Goal: Task Accomplishment & Management: Complete application form

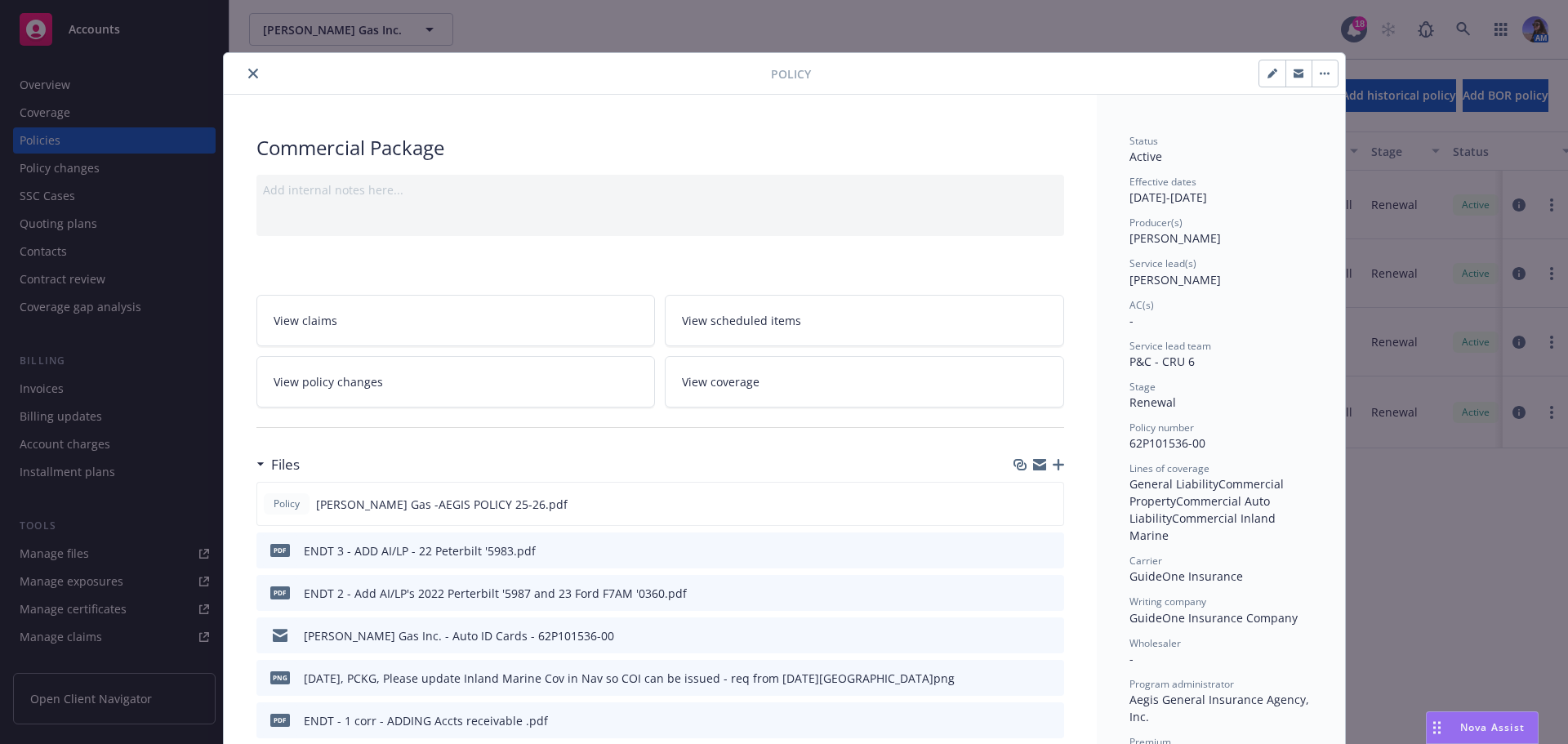
click at [240, 81] on div at bounding box center [500, 74] width 540 height 20
click at [248, 75] on icon "close" at bounding box center [253, 74] width 10 height 10
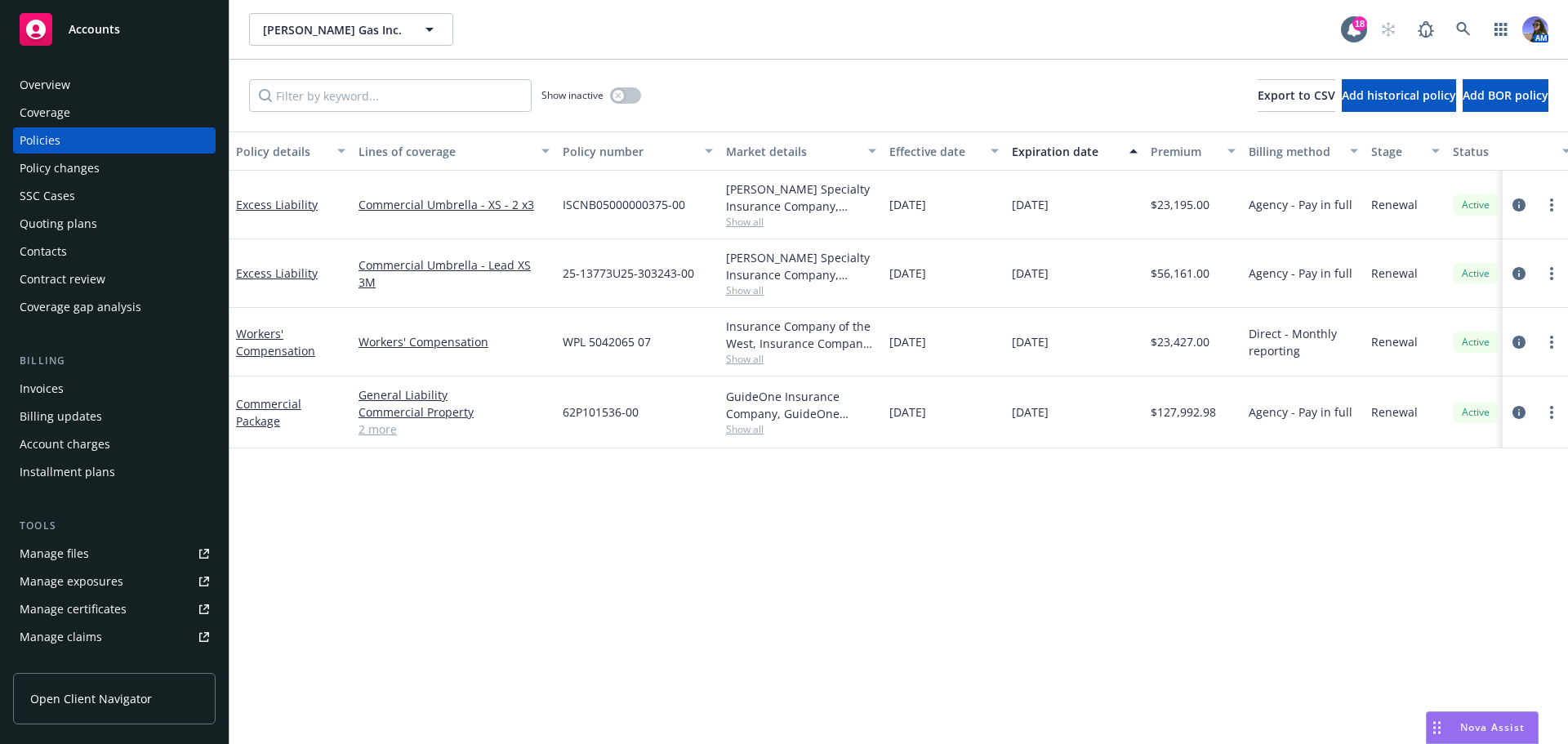
click at [1484, 25] on div "AM" at bounding box center [1461, 28] width 177 height 32
click at [1480, 25] on div "AM" at bounding box center [1461, 28] width 177 height 32
click at [1465, 25] on icon at bounding box center [1463, 28] width 14 height 14
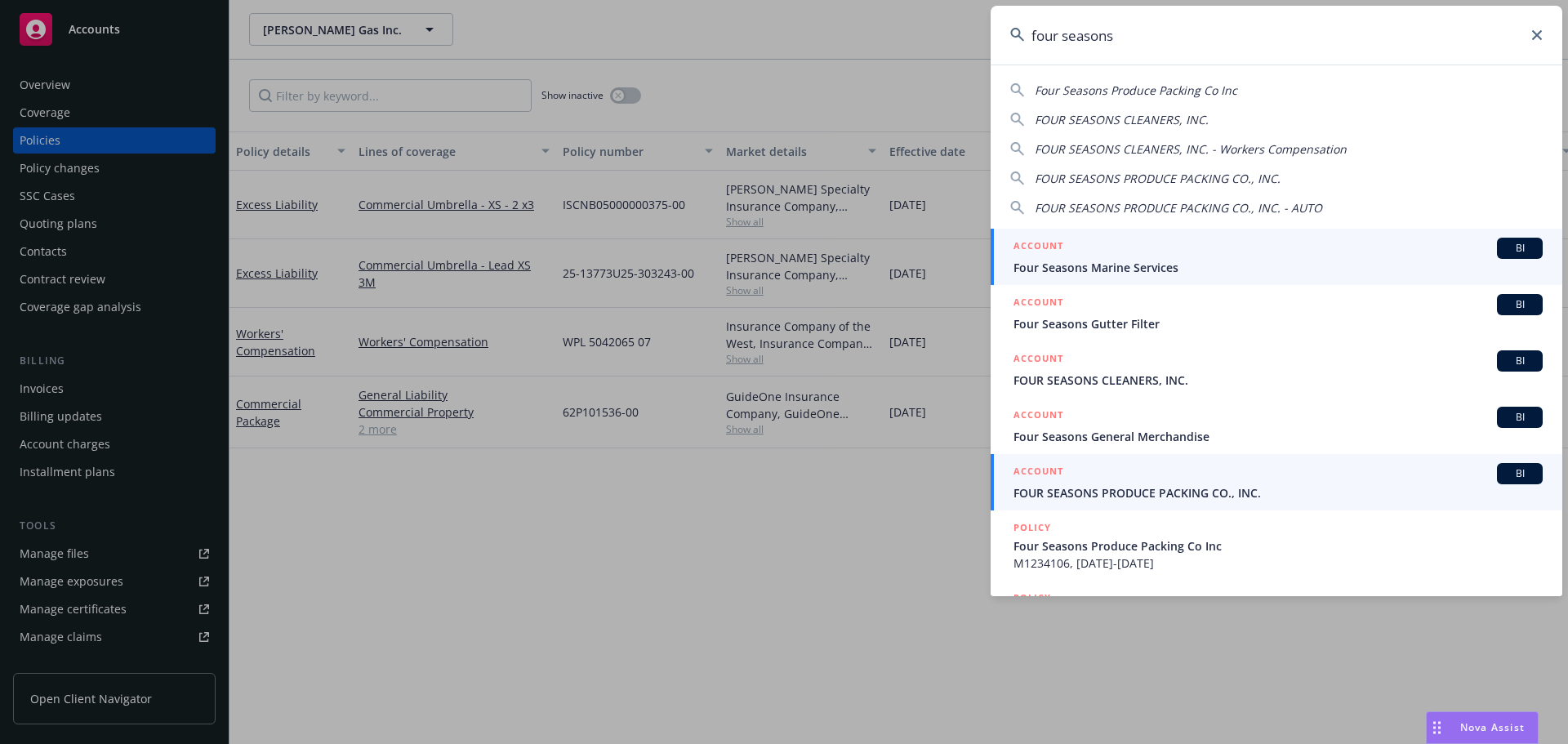
type input "four seasons"
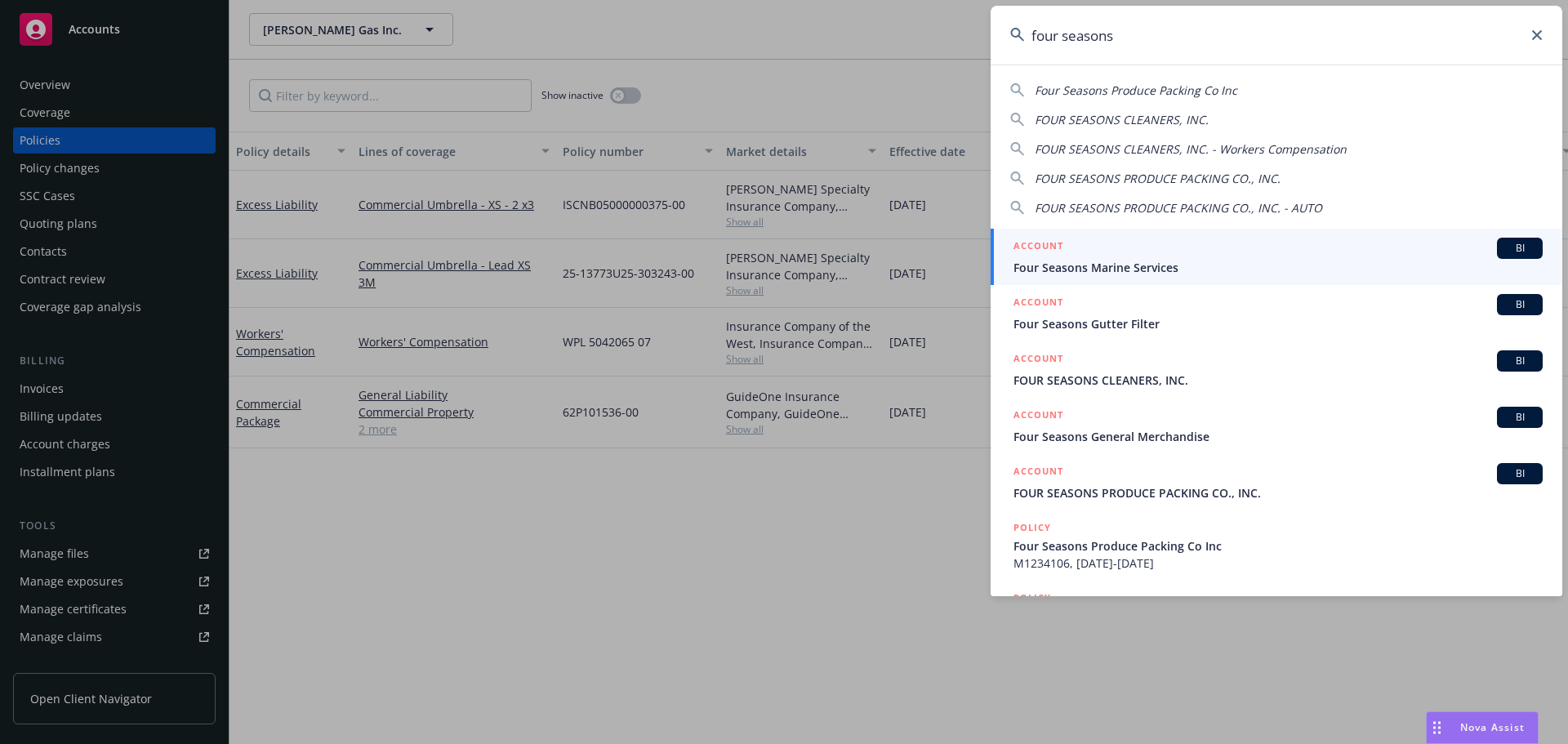
click at [1112, 500] on span "FOUR SEASONS PRODUCE PACKING CO., INC." at bounding box center [1279, 492] width 530 height 17
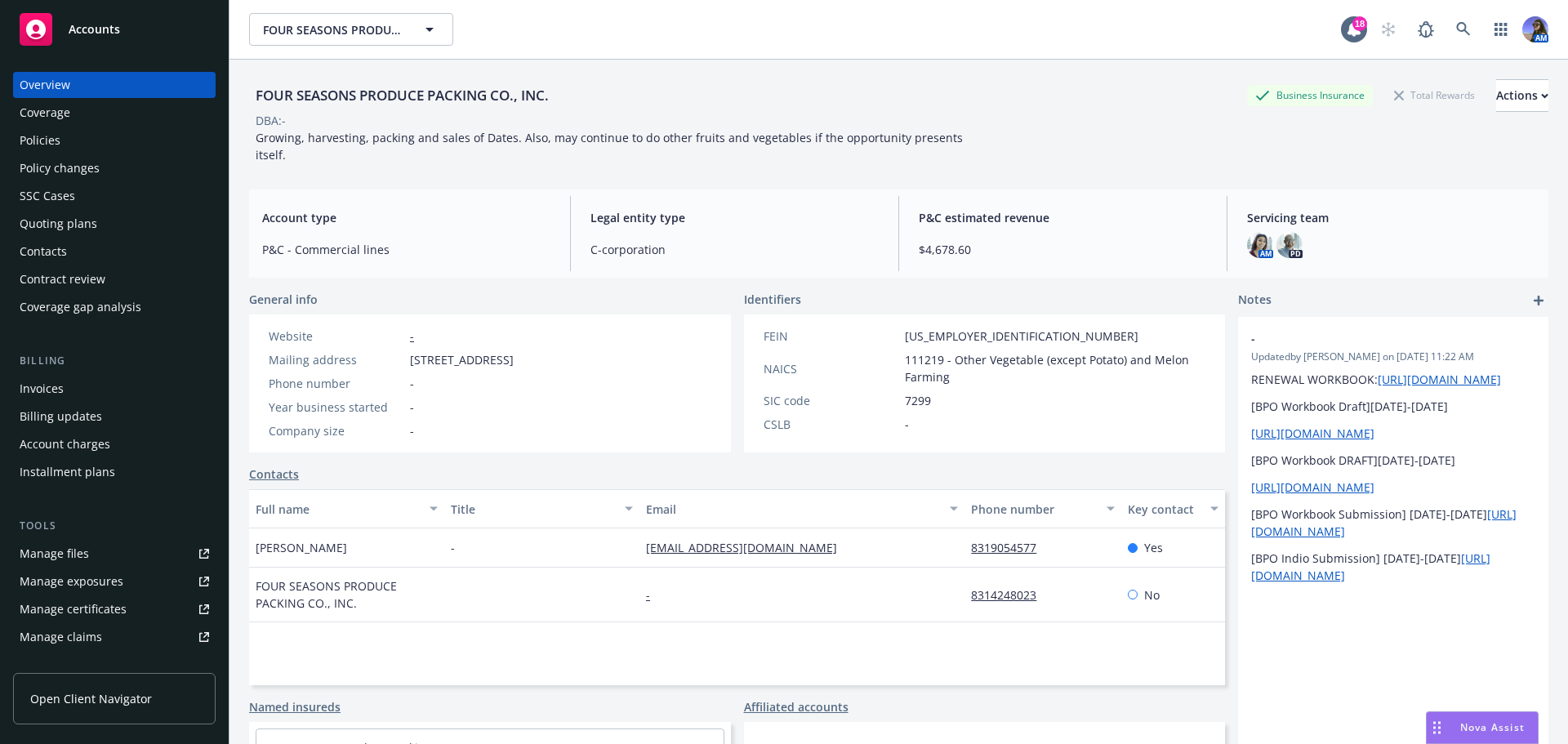
click at [77, 142] on div "Policies" at bounding box center [114, 140] width 189 height 26
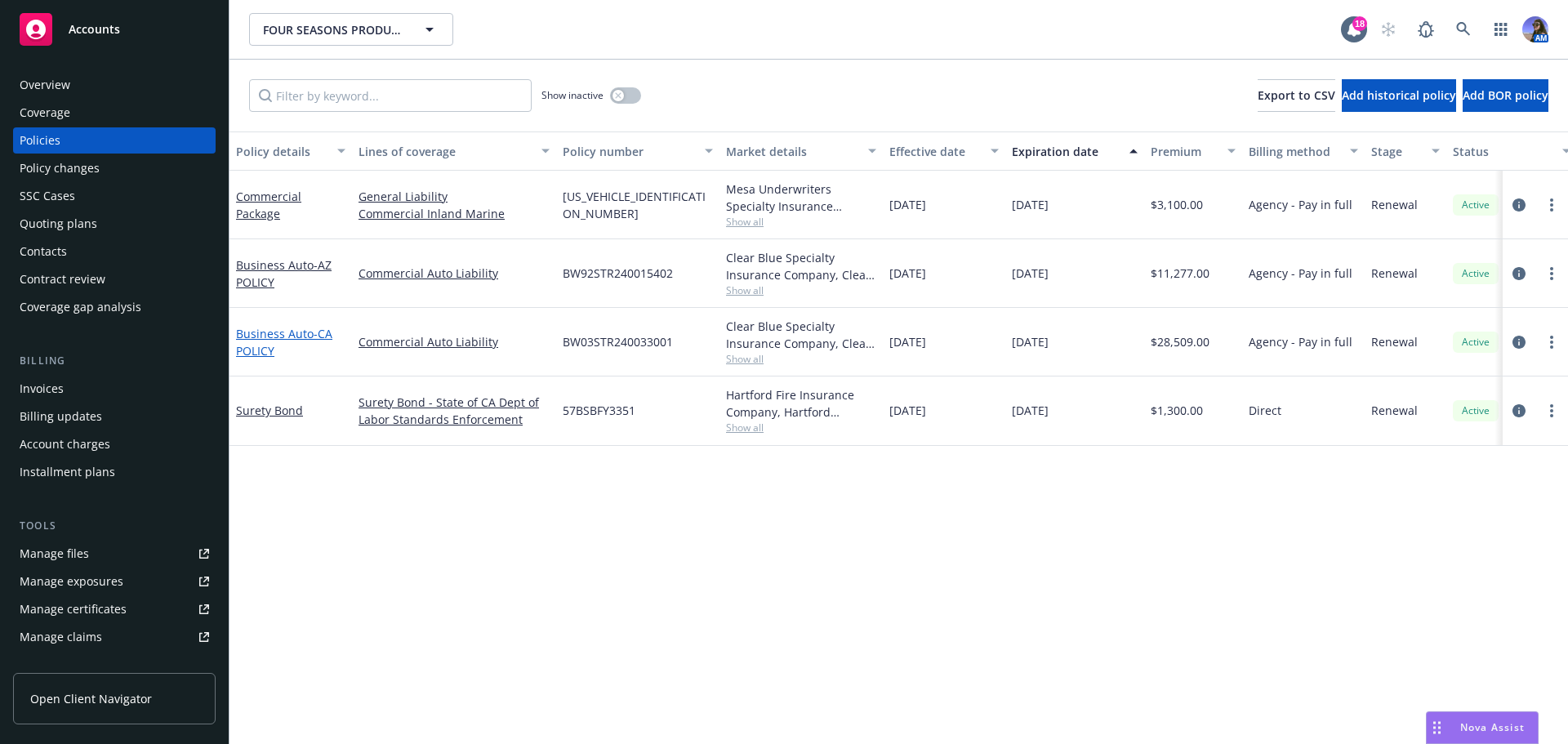
click at [279, 327] on link "Business Auto - CA POLICY" at bounding box center [284, 341] width 96 height 32
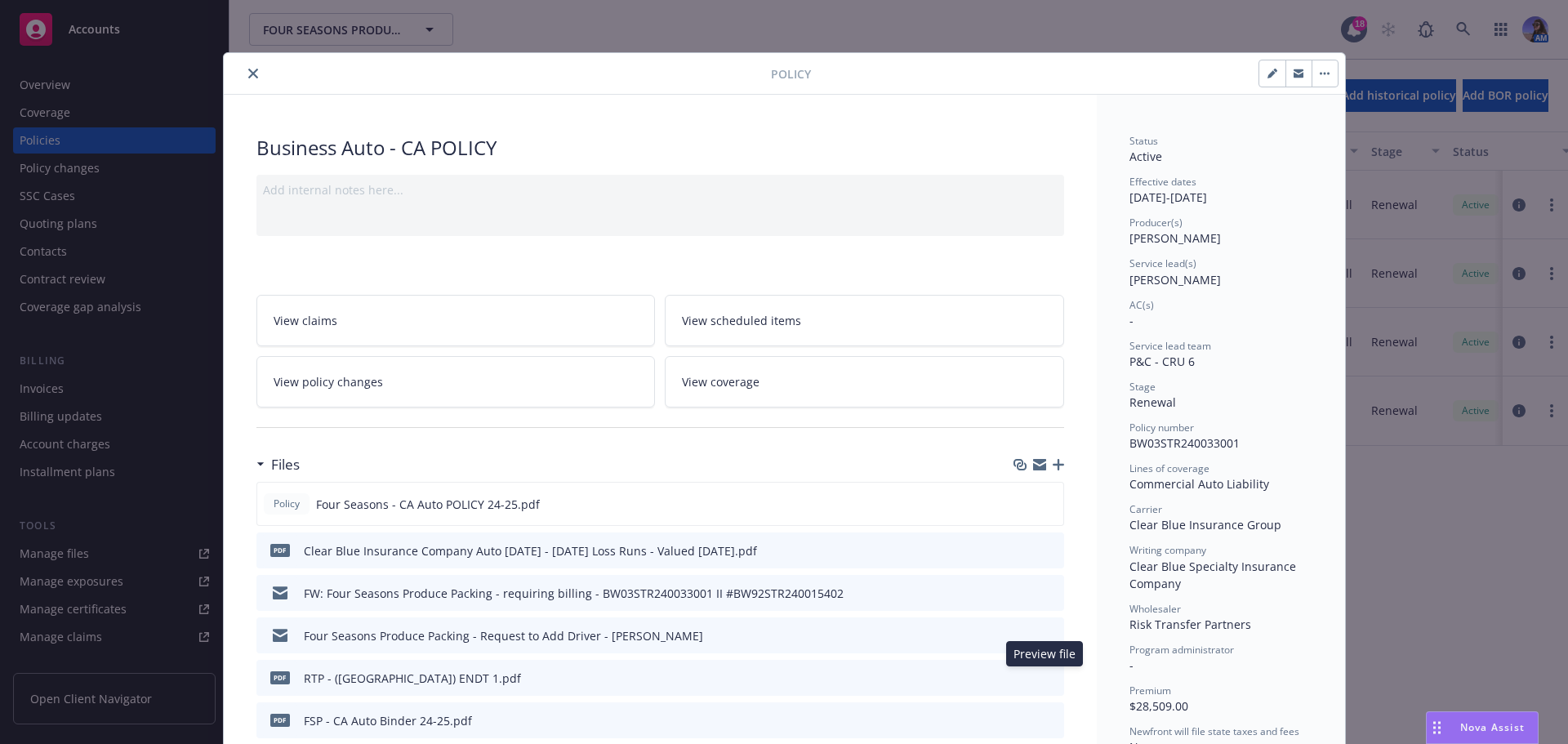
click at [1042, 672] on icon "preview file" at bounding box center [1048, 677] width 15 height 12
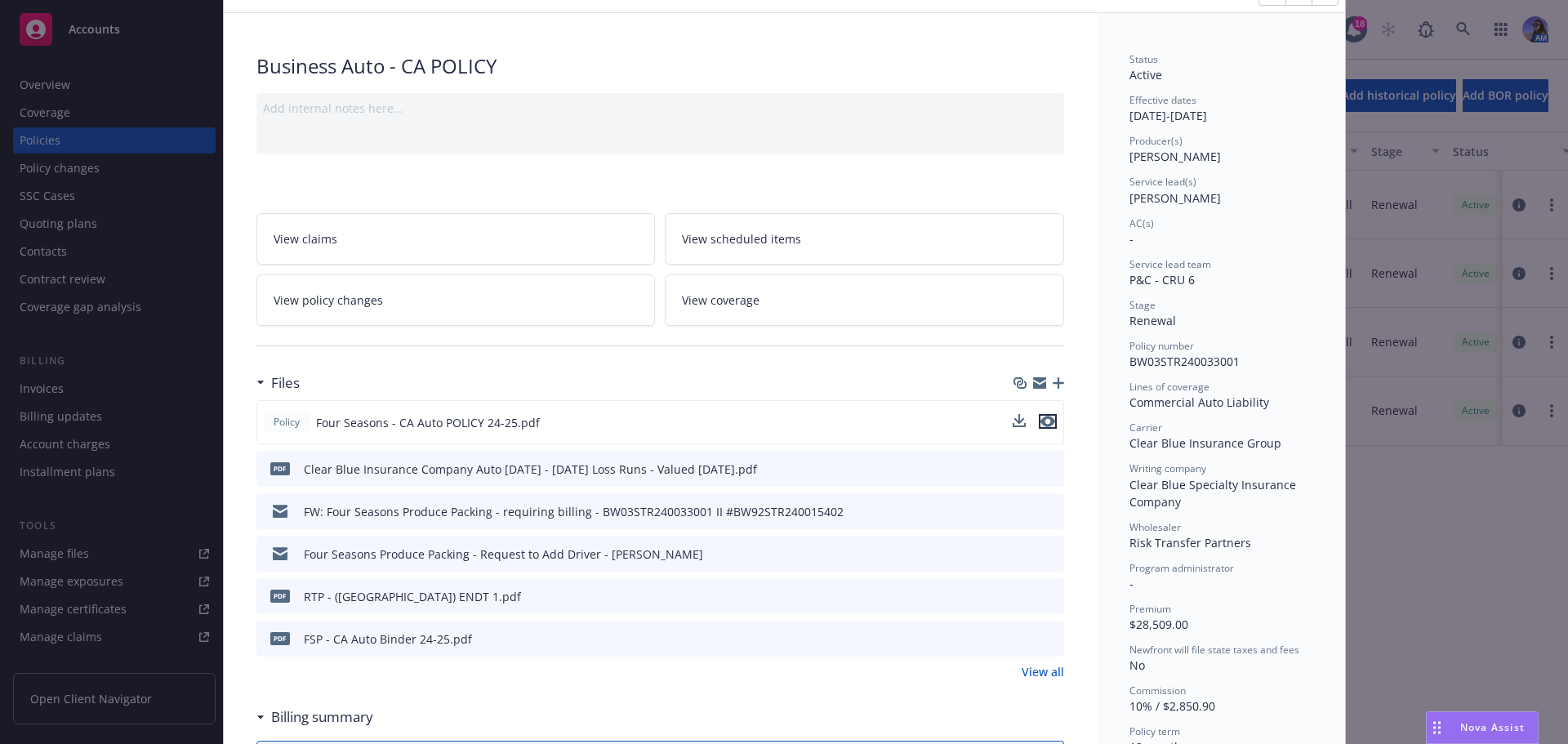
click at [1040, 418] on icon "preview file" at bounding box center [1047, 422] width 15 height 12
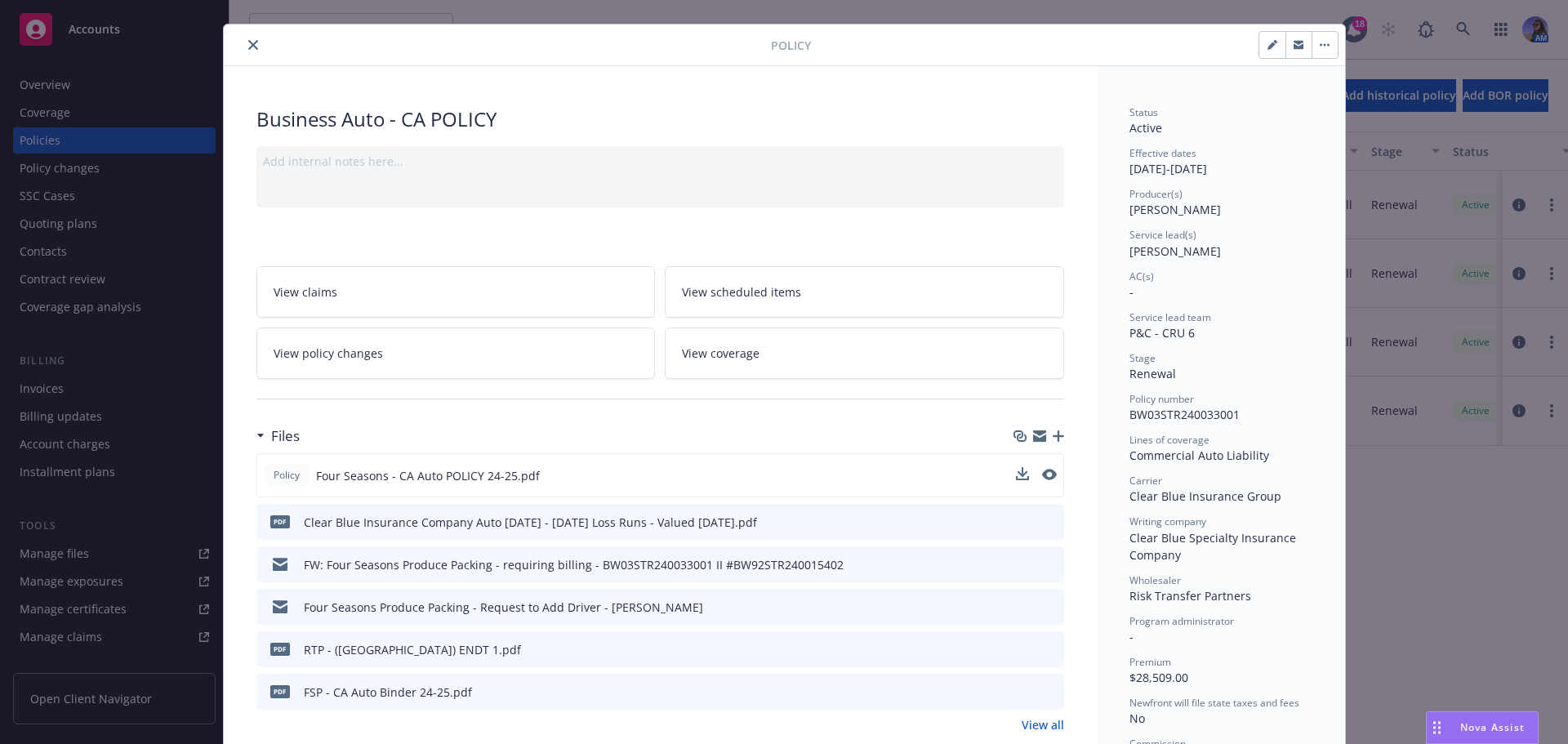
scroll to position [0, 0]
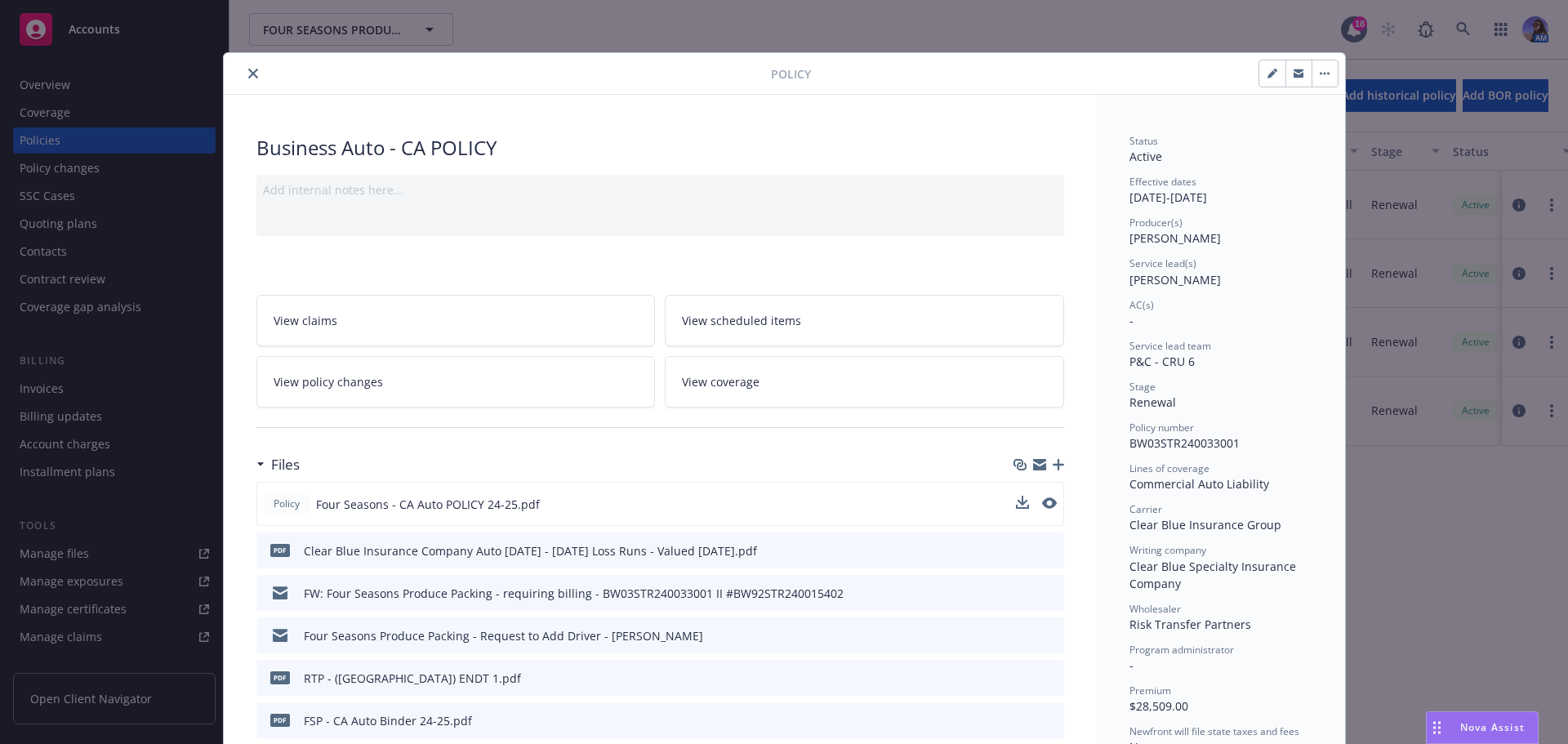
click at [248, 74] on icon "close" at bounding box center [253, 74] width 10 height 10
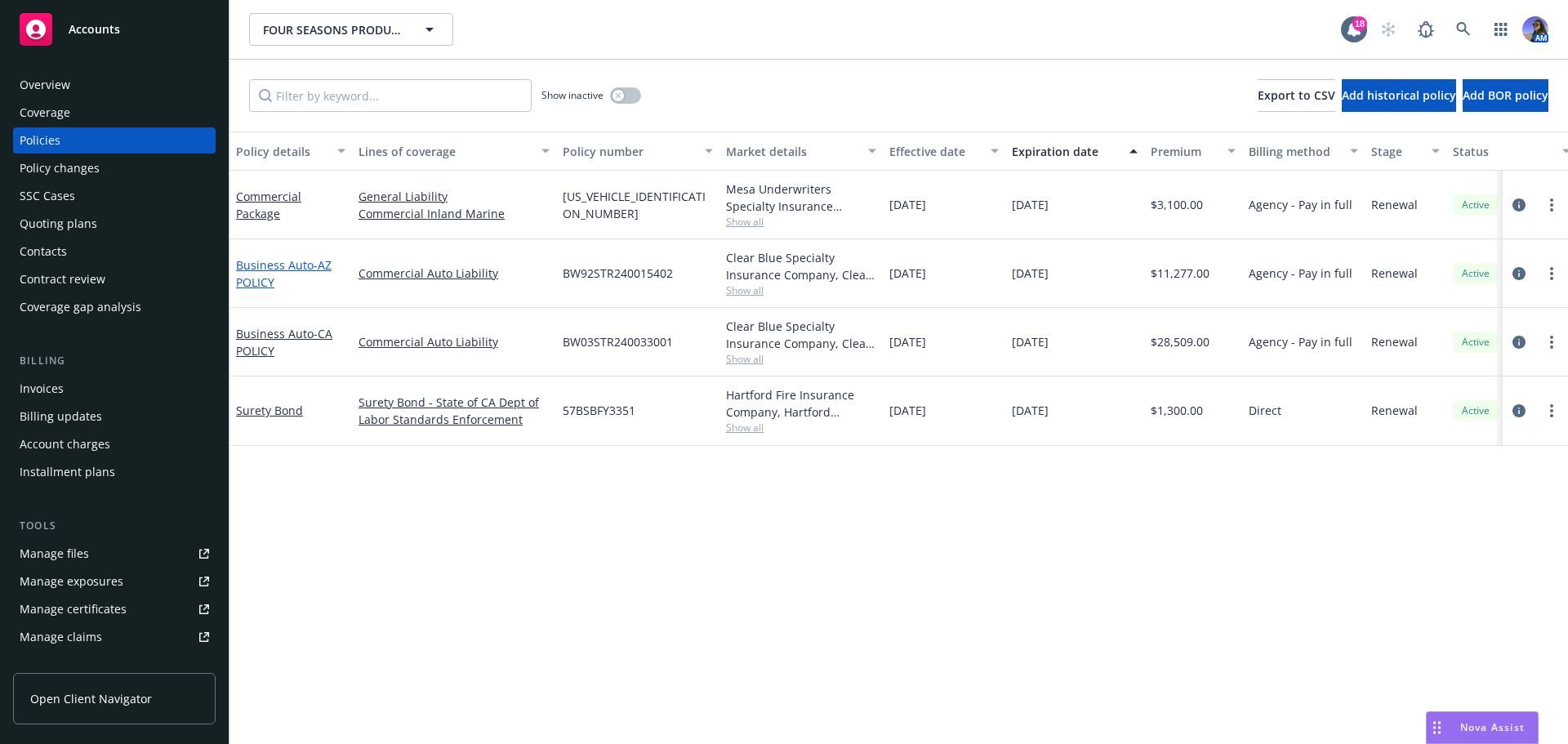
click at [252, 281] on span "- AZ POLICY" at bounding box center [283, 273] width 95 height 32
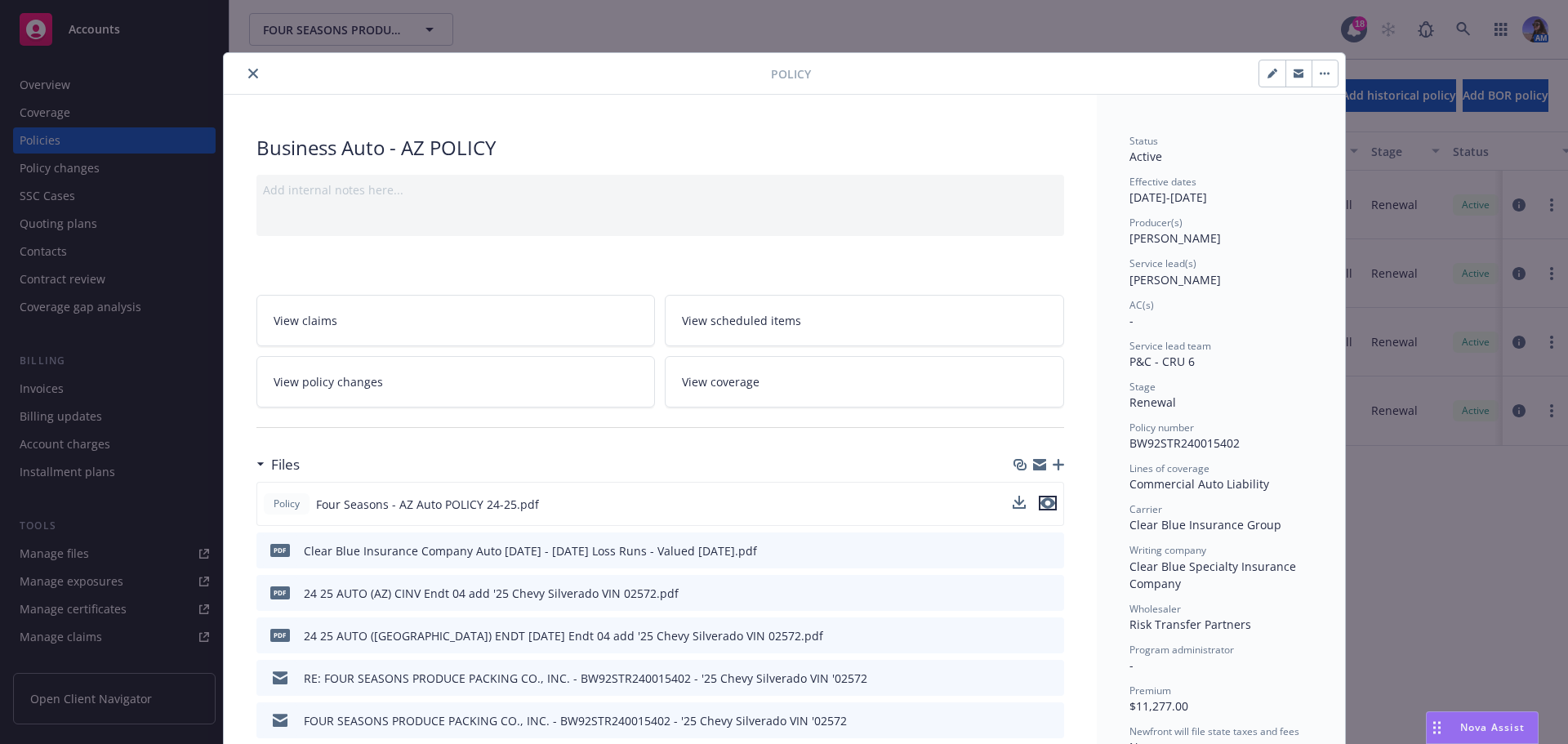
click at [1041, 506] on icon "preview file" at bounding box center [1047, 503] width 15 height 12
click at [249, 75] on icon "close" at bounding box center [253, 74] width 10 height 10
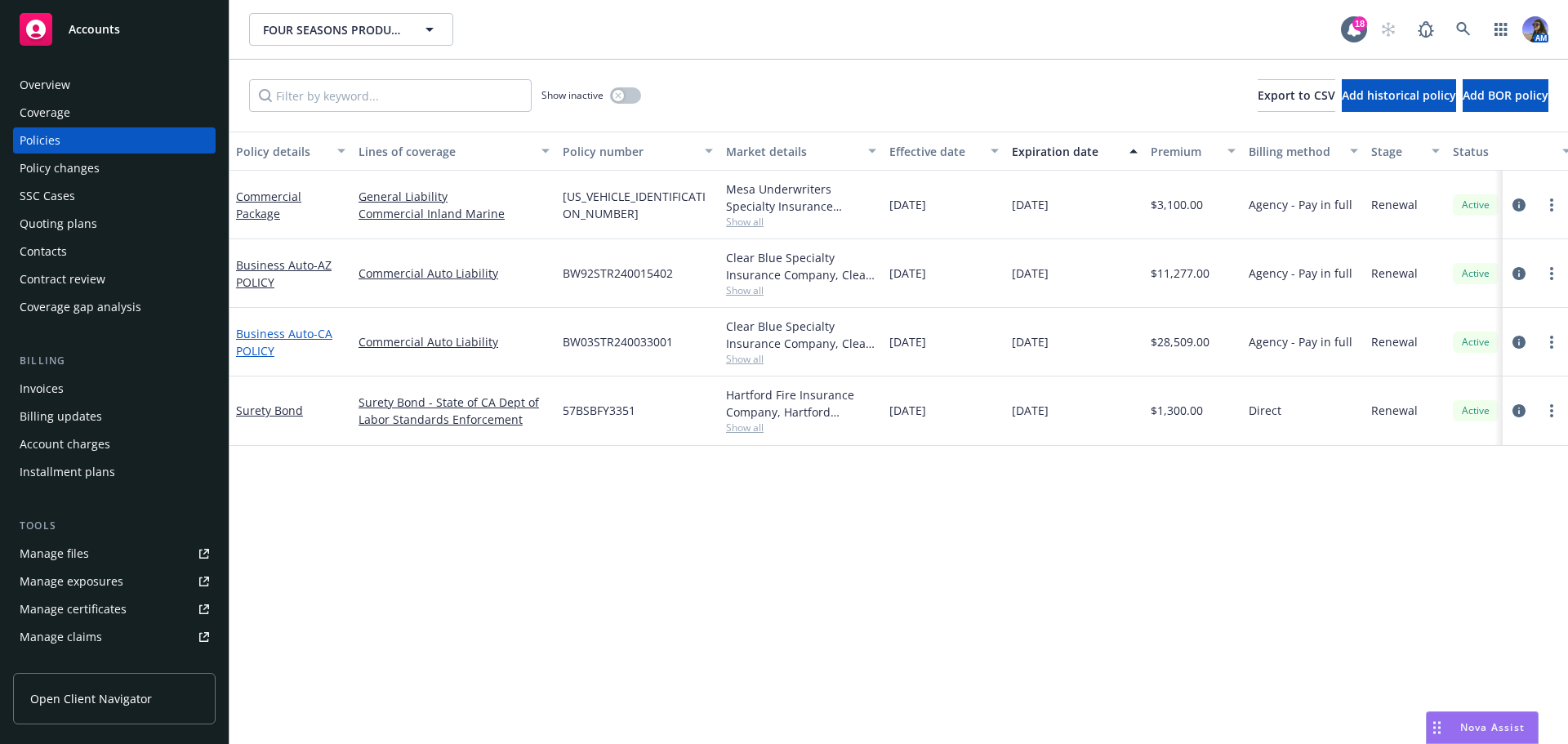
click at [258, 353] on span "- CA POLICY" at bounding box center [284, 341] width 96 height 32
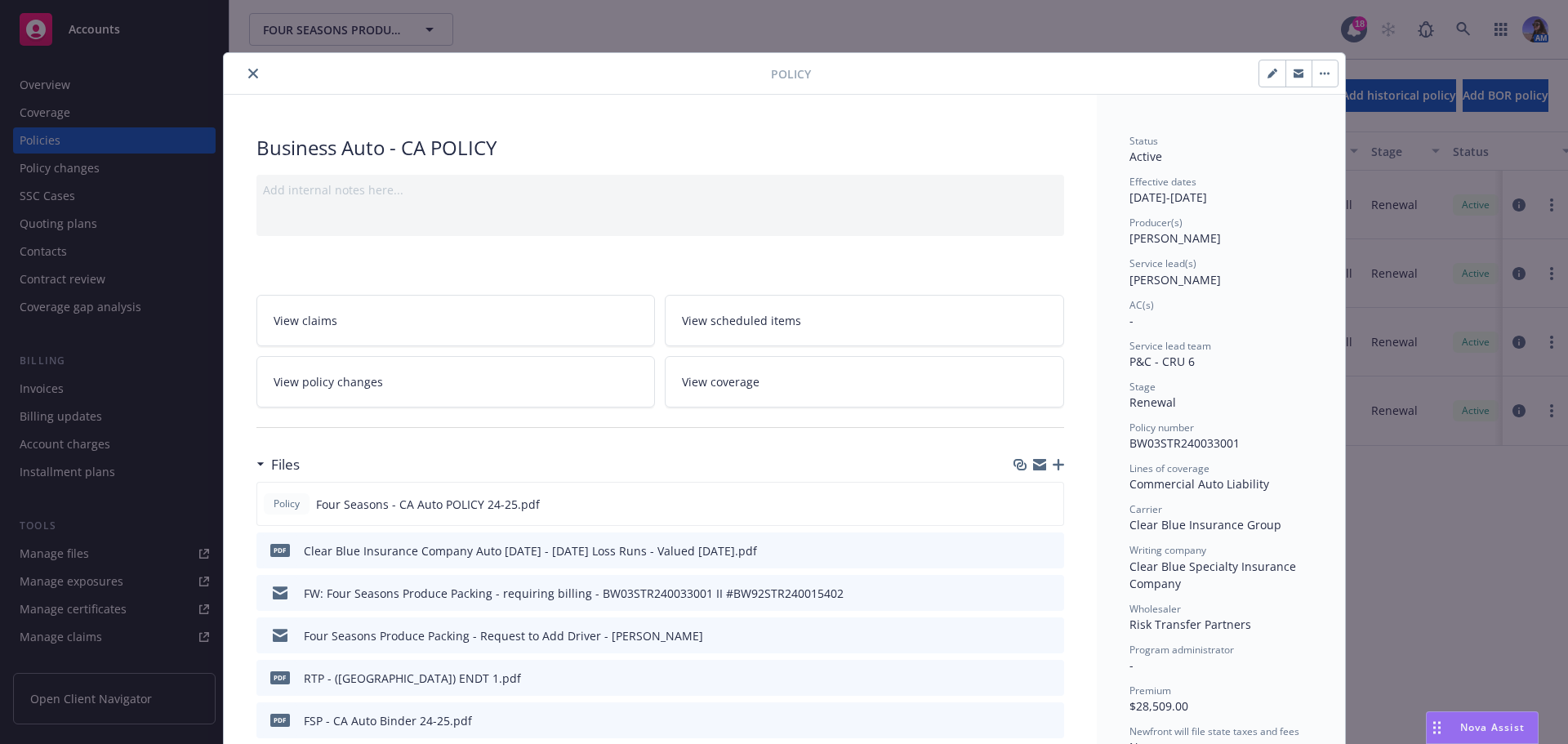
scroll to position [49, 0]
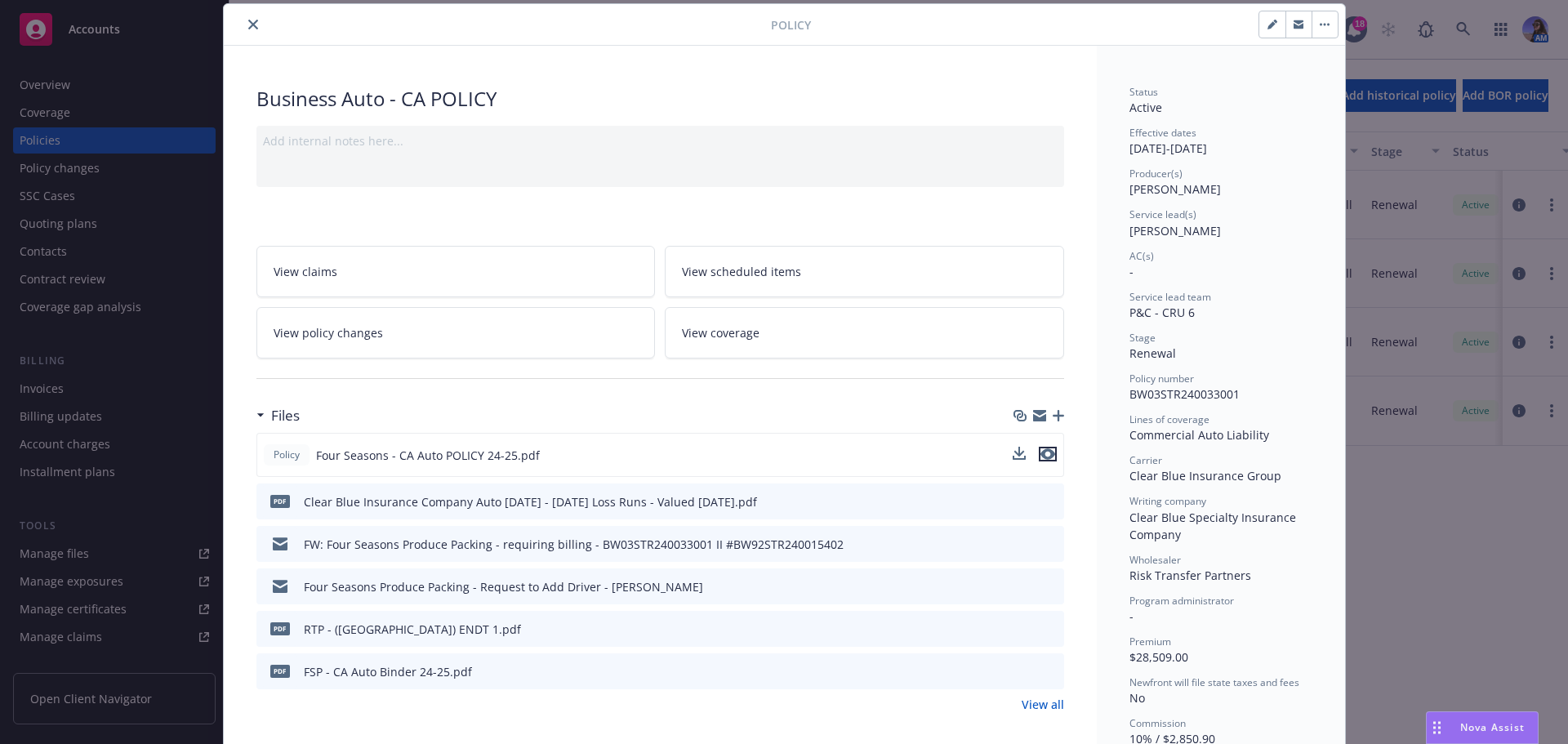
click at [1043, 456] on icon "preview file" at bounding box center [1047, 454] width 15 height 12
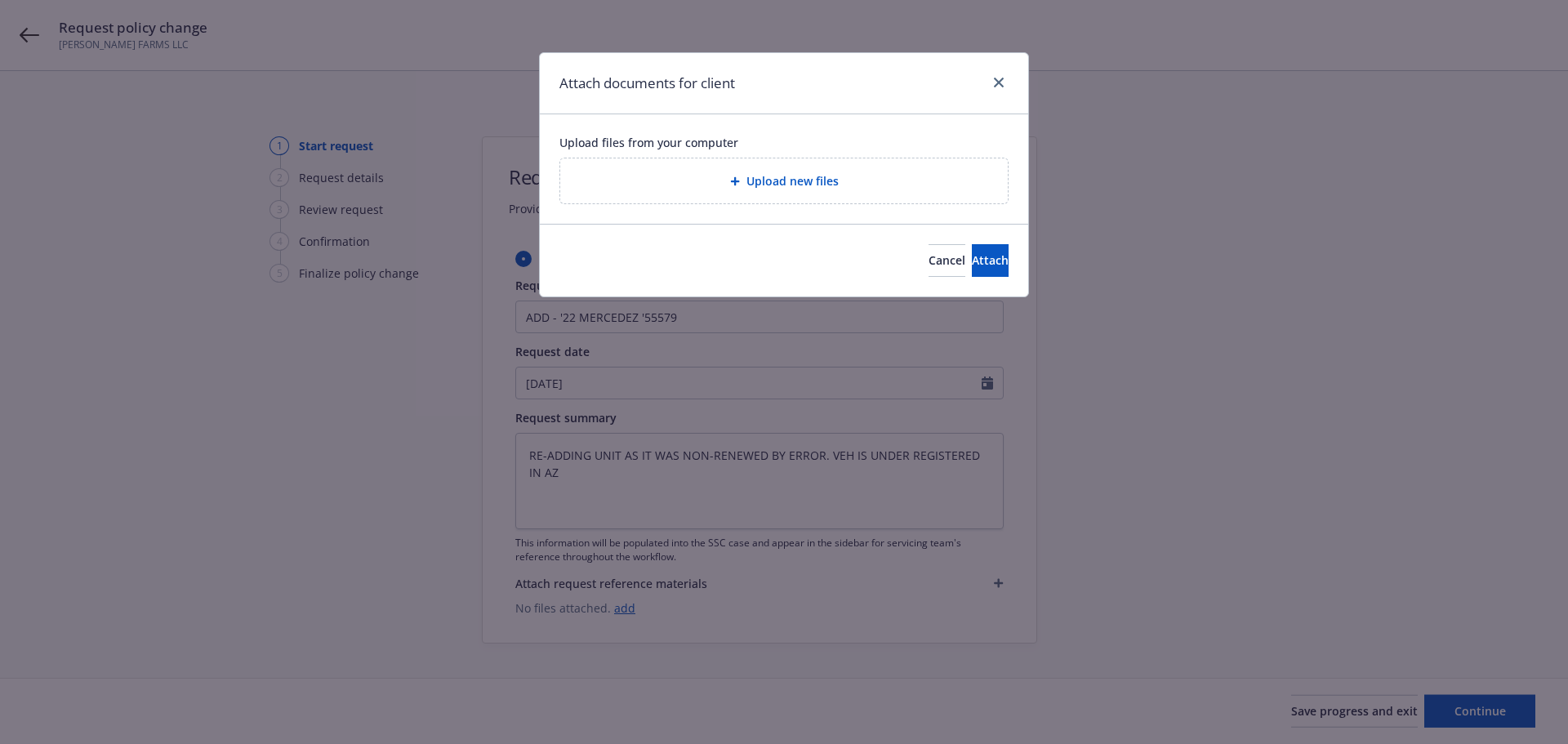
type textarea "x"
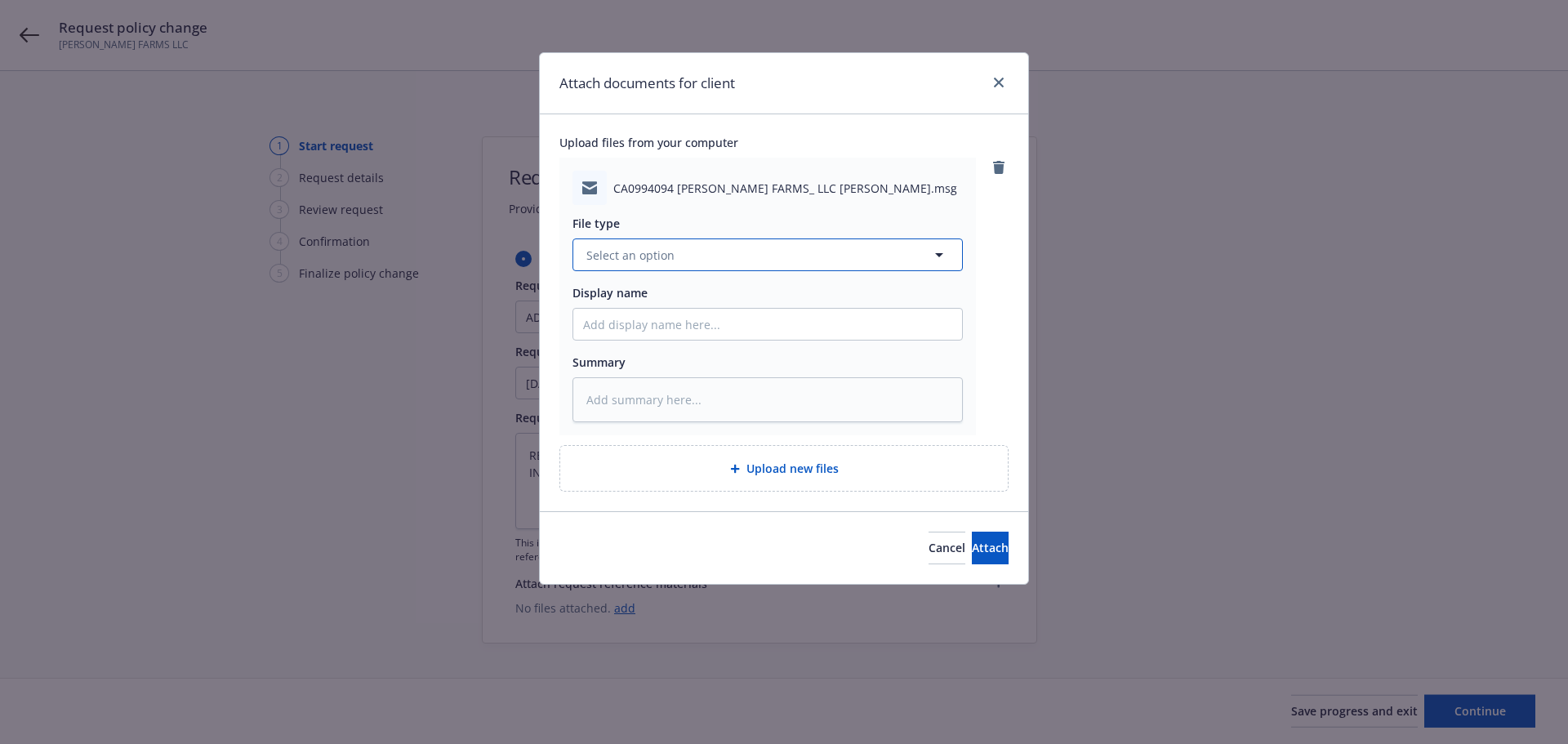
click at [660, 247] on span "Select an option" at bounding box center [631, 255] width 88 height 17
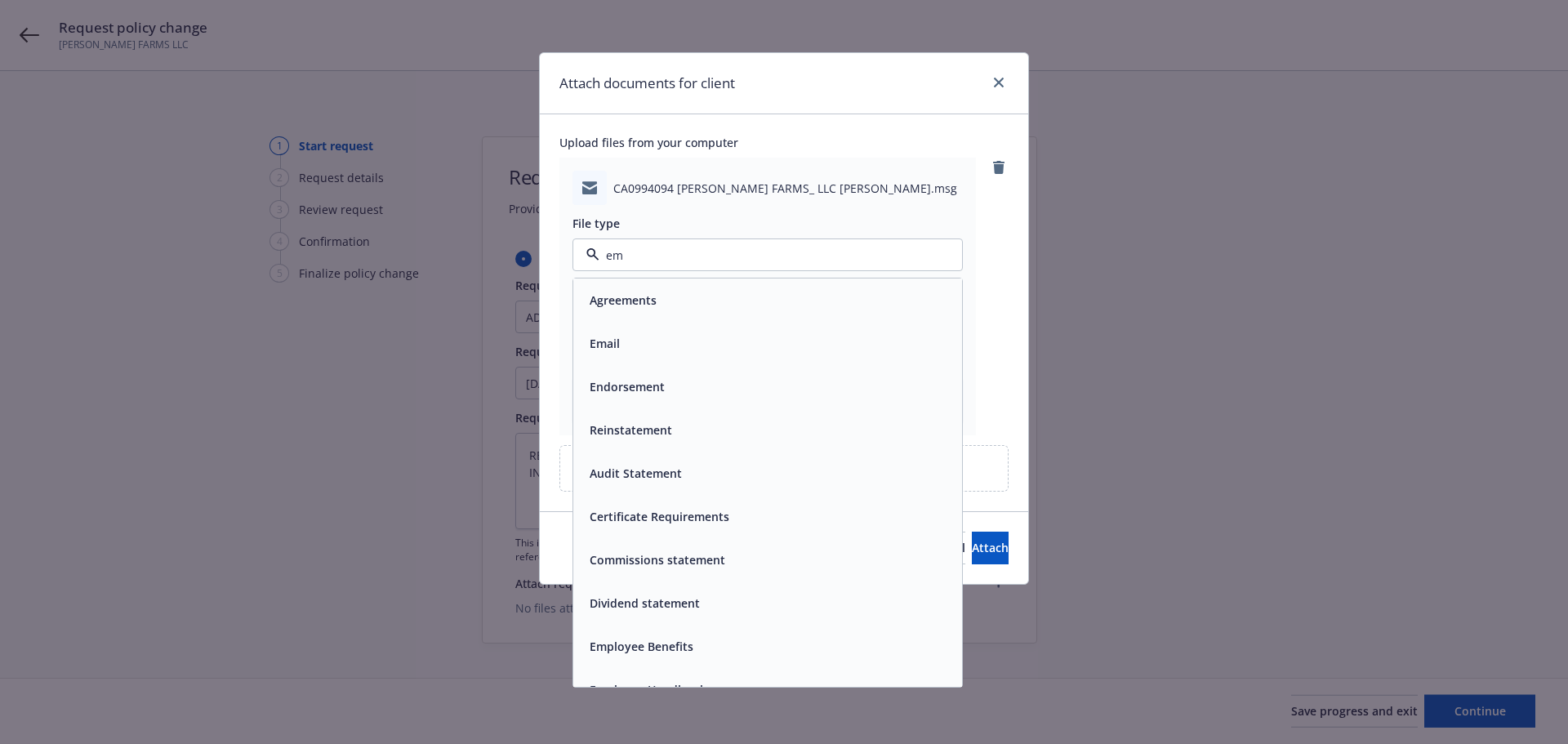
type input "ema"
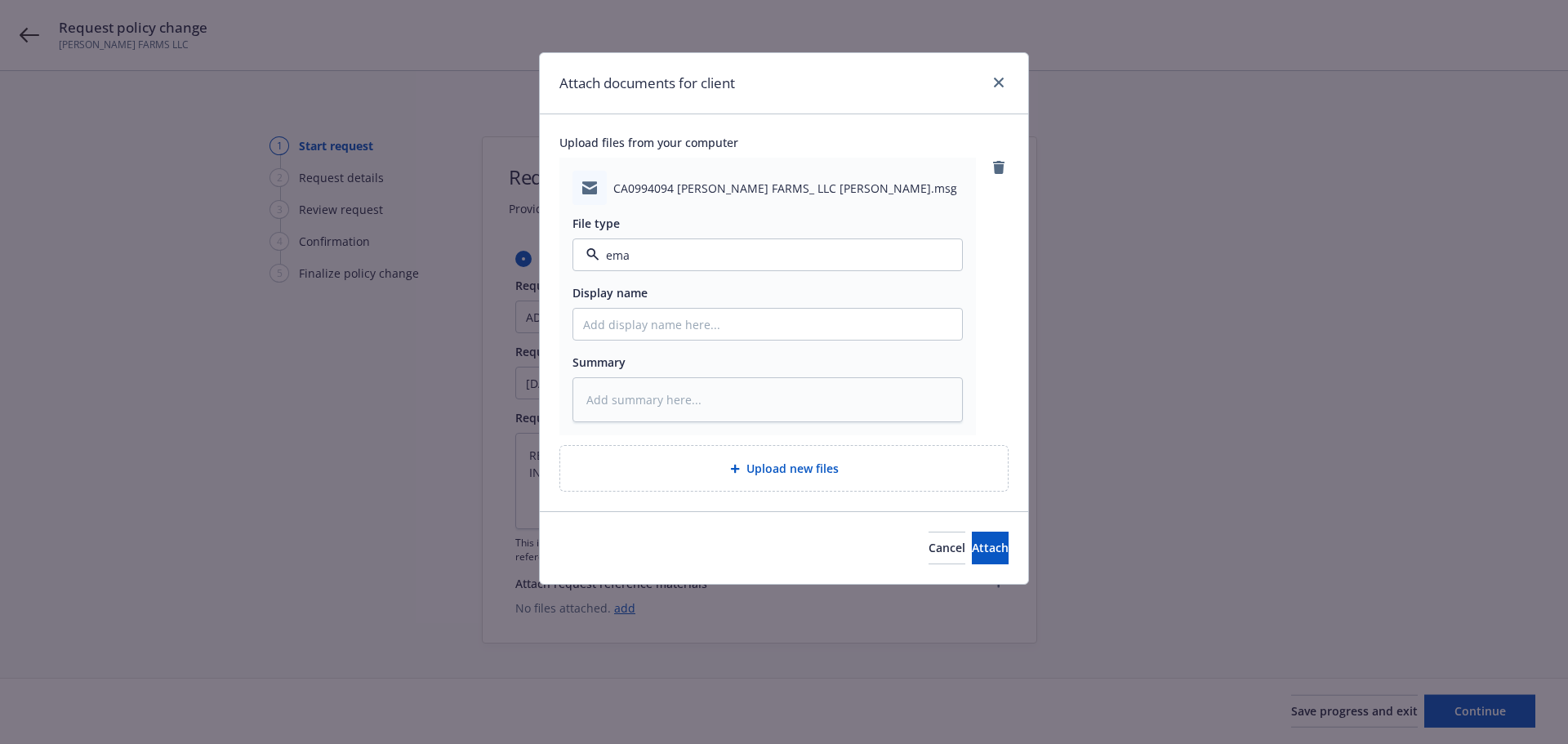
type textarea "x"
type input "A"
type textarea "x"
type input "AM"
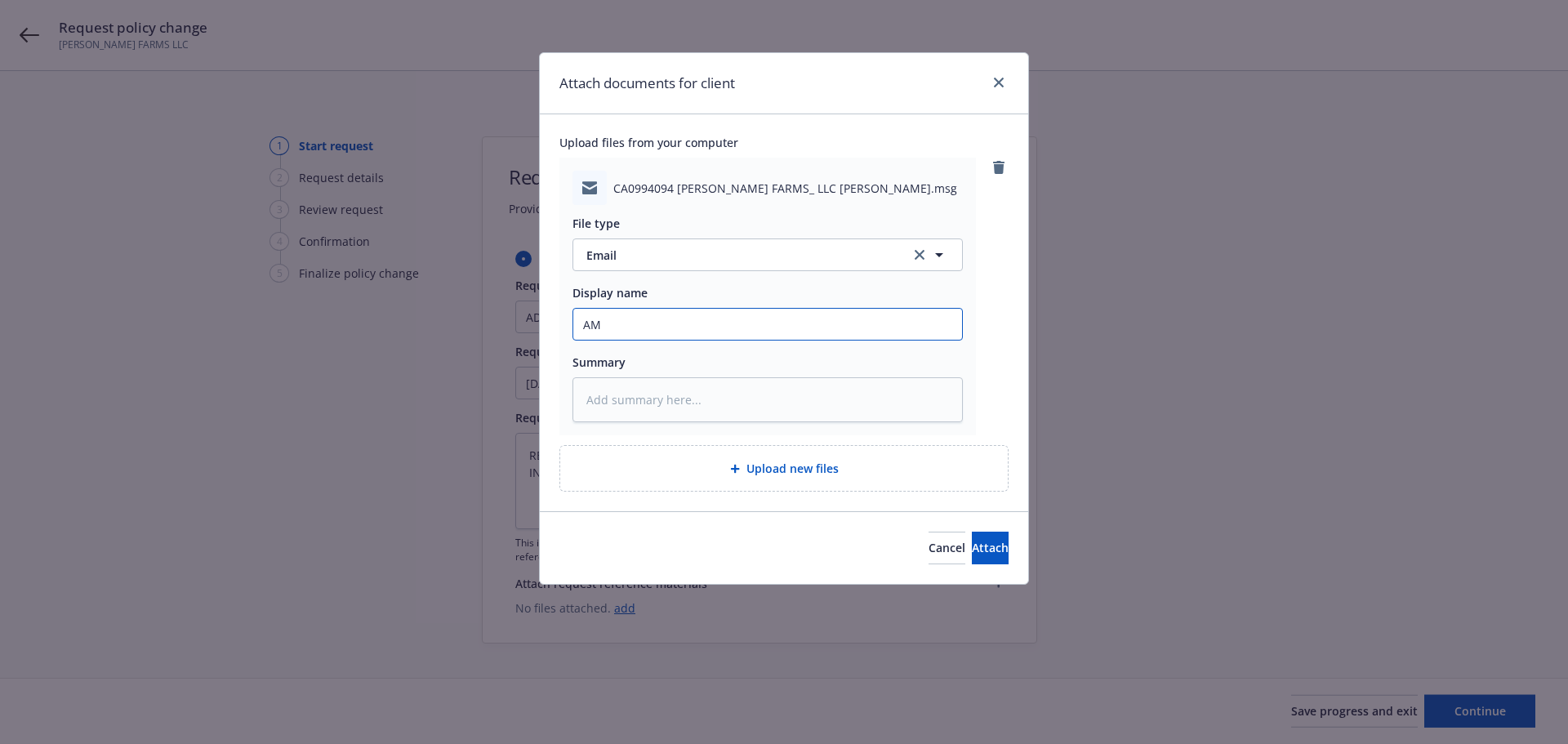
type textarea "x"
type input "AME"
type textarea "x"
type input "AMER"
type textarea "x"
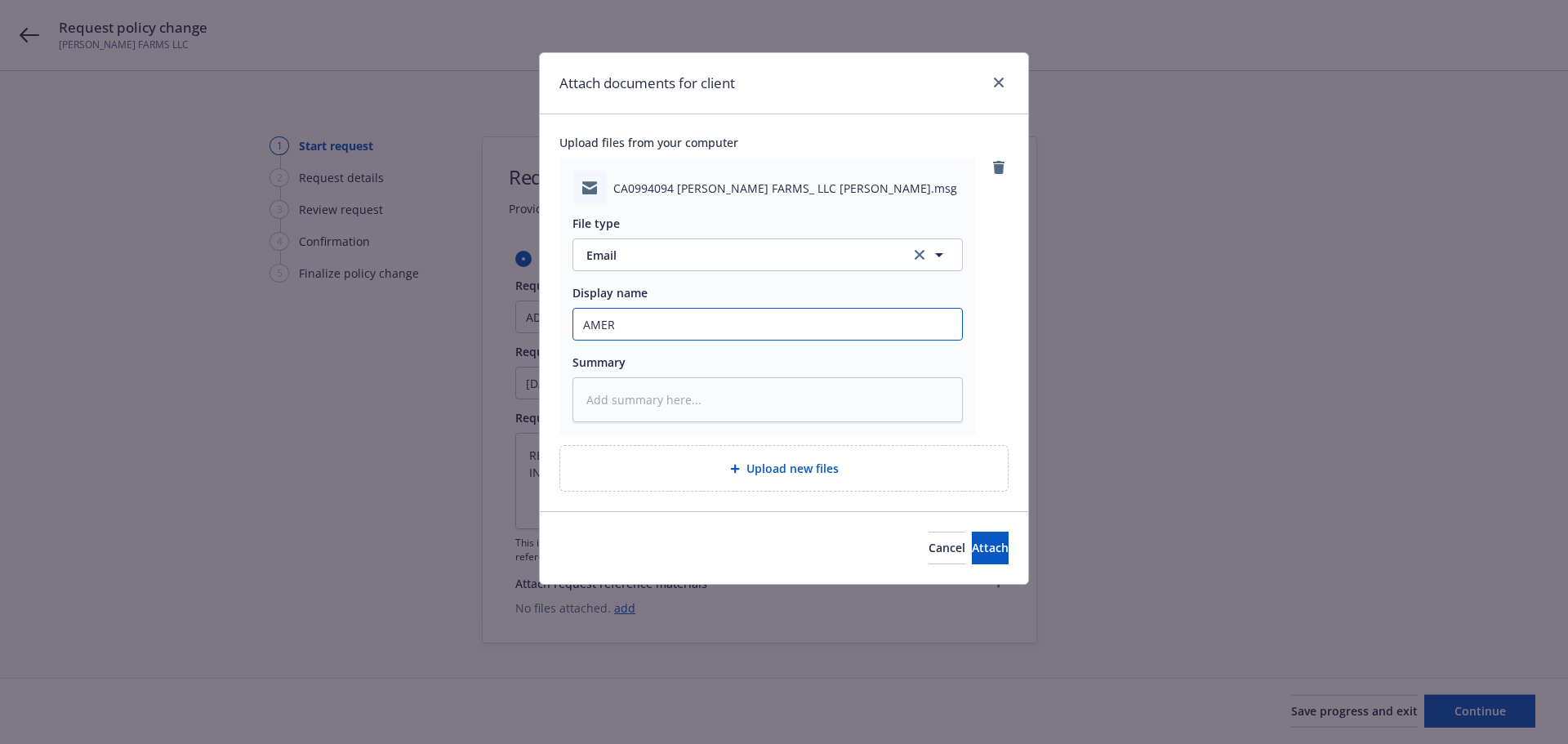
type input "AMERI"
type textarea "x"
type input "AMER"
type textarea "x"
type input "AME"
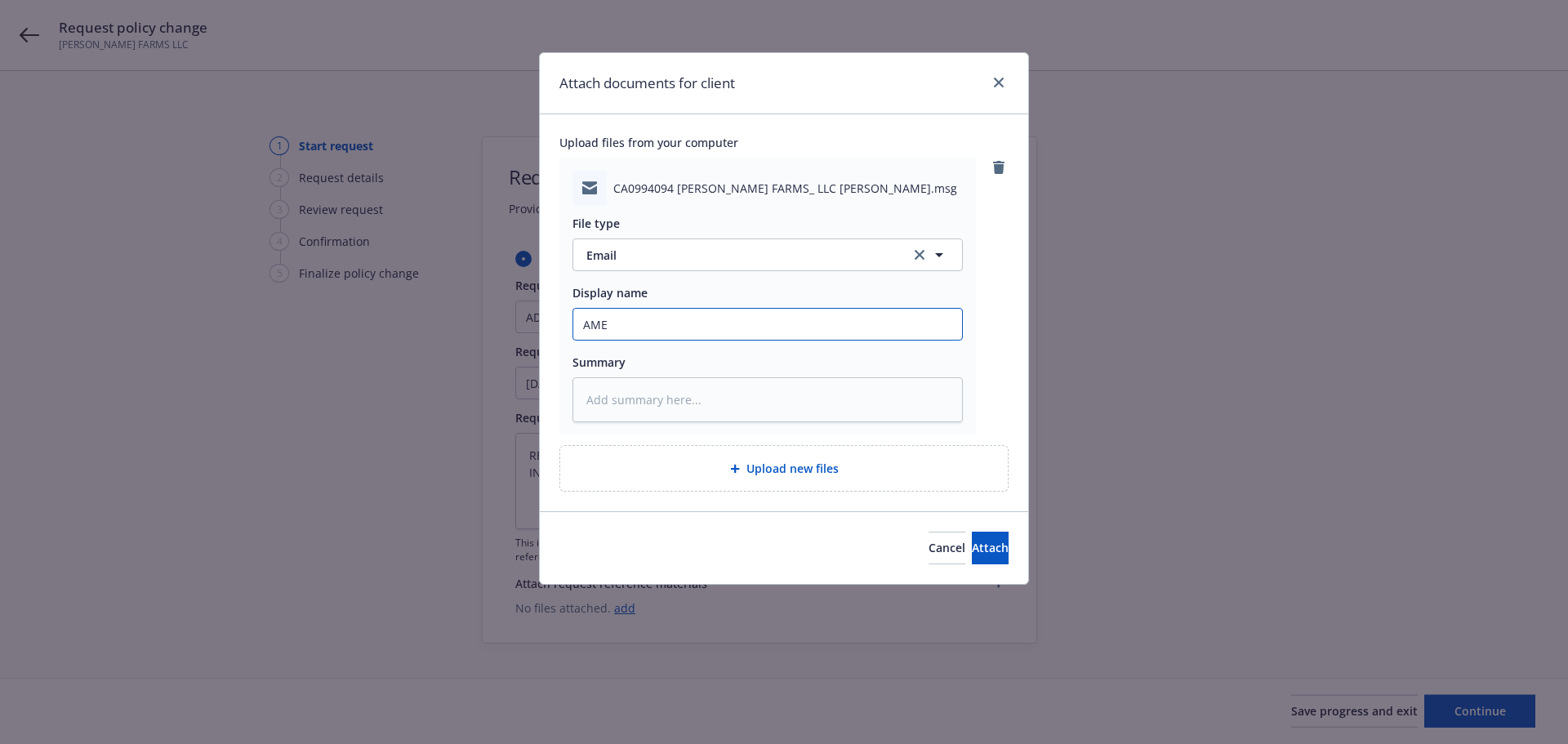
type textarea "x"
type input "AM"
type textarea "x"
type input "A"
type textarea "x"
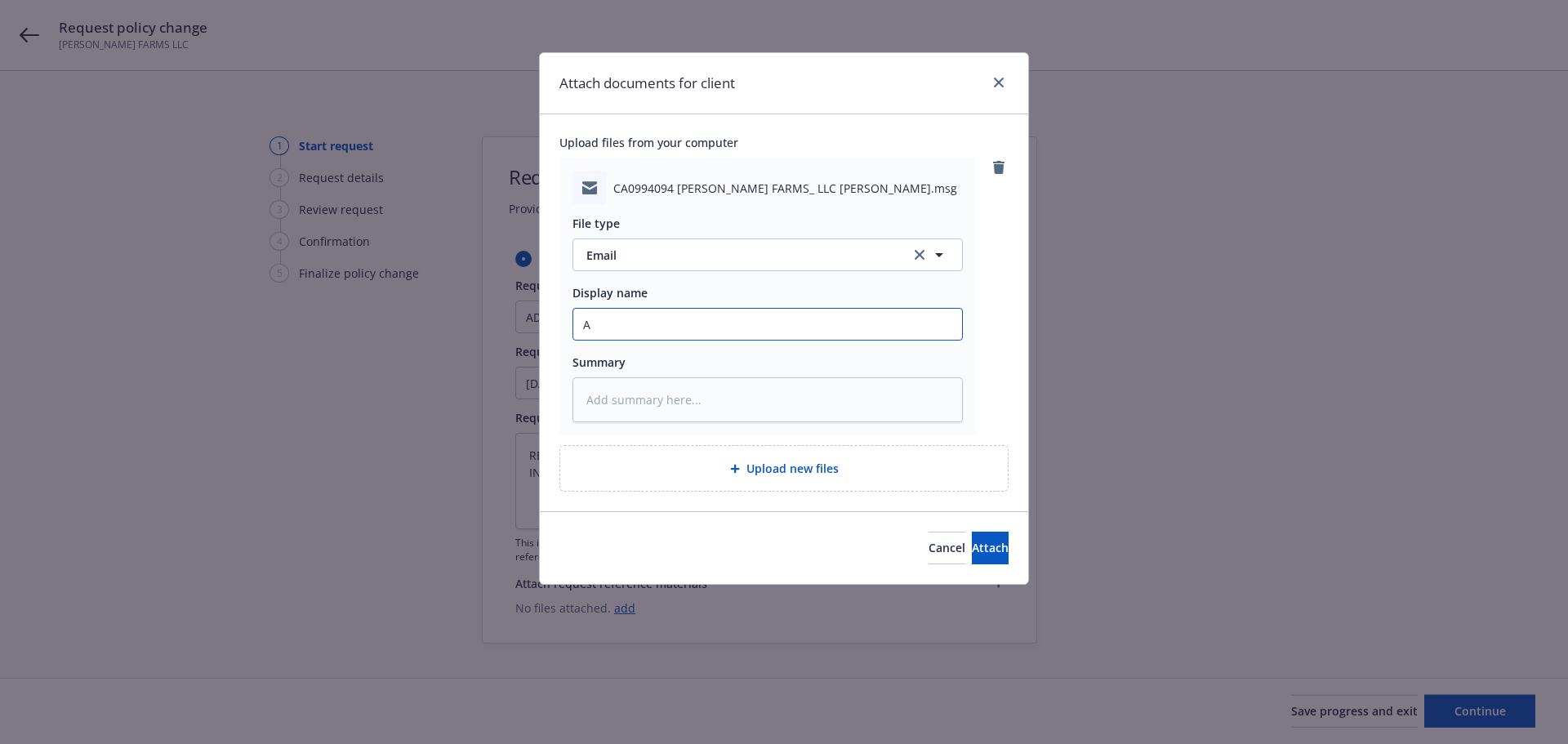
type input "Am"
type textarea "x"
type input "Ame"
type textarea "x"
type input "Amer"
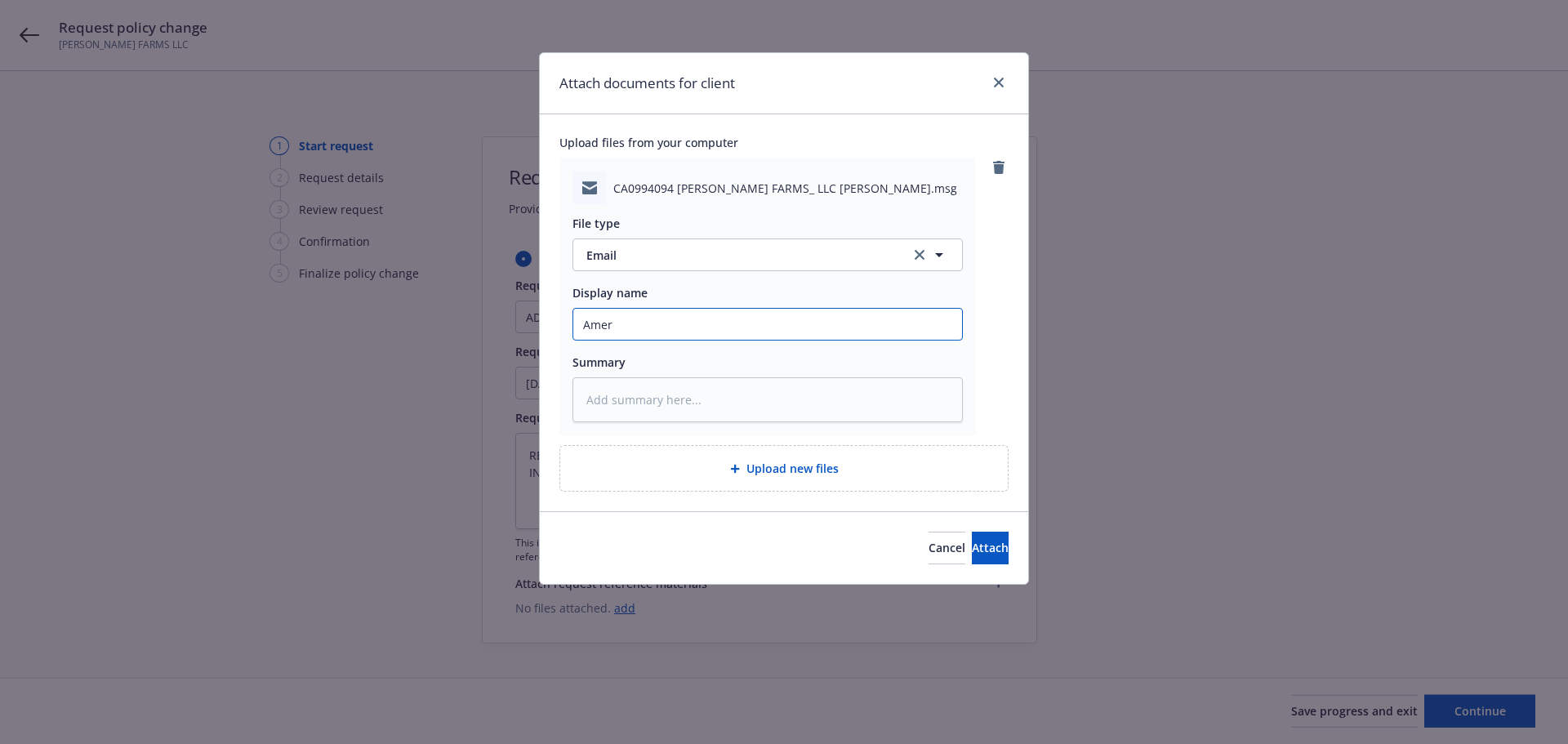
type textarea "x"
type input "Ameri"
type textarea "x"
type input "Amerit"
type textarea "x"
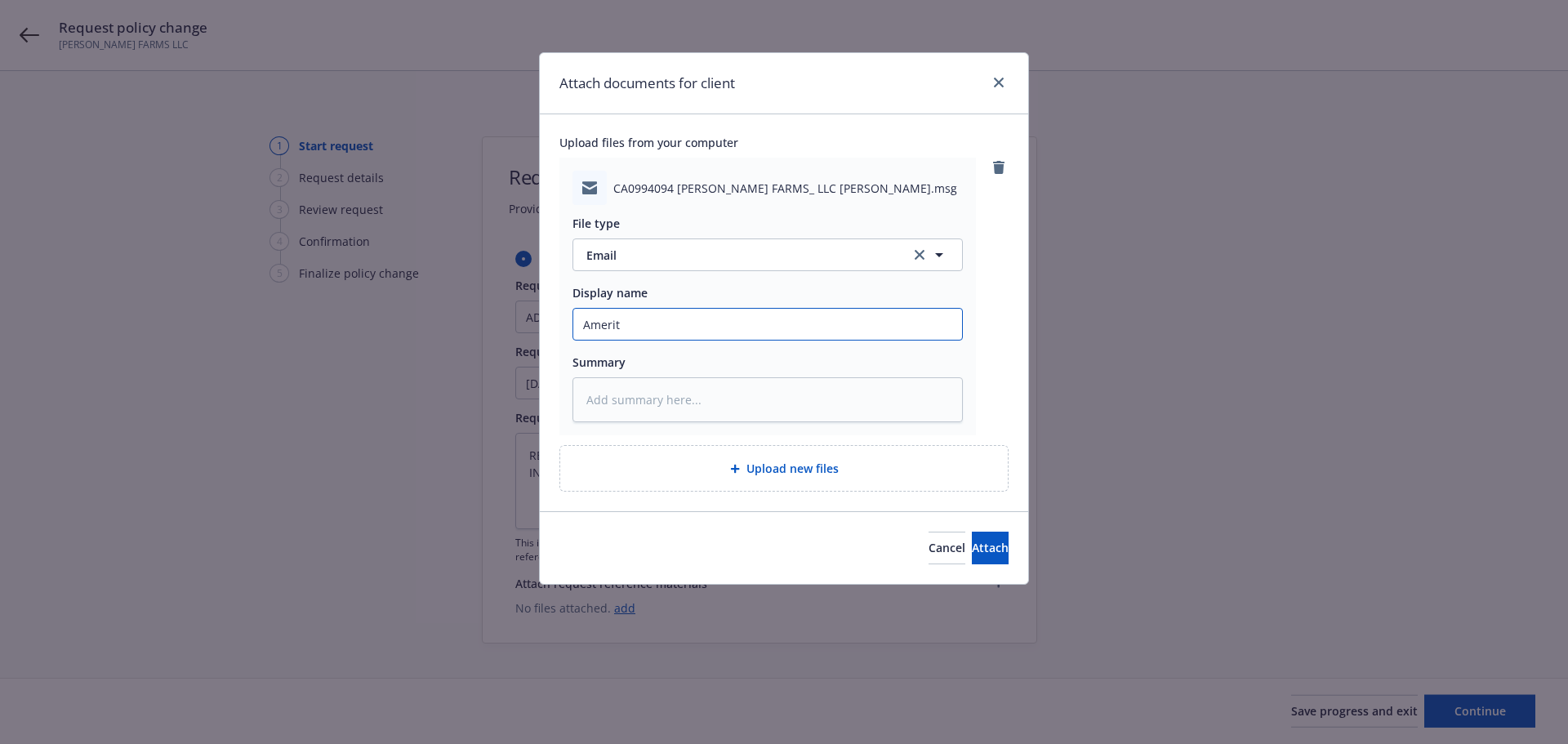
type input "Ameritr"
type textarea "x"
type input "Ameritru"
type textarea "x"
type input "Ameritrus"
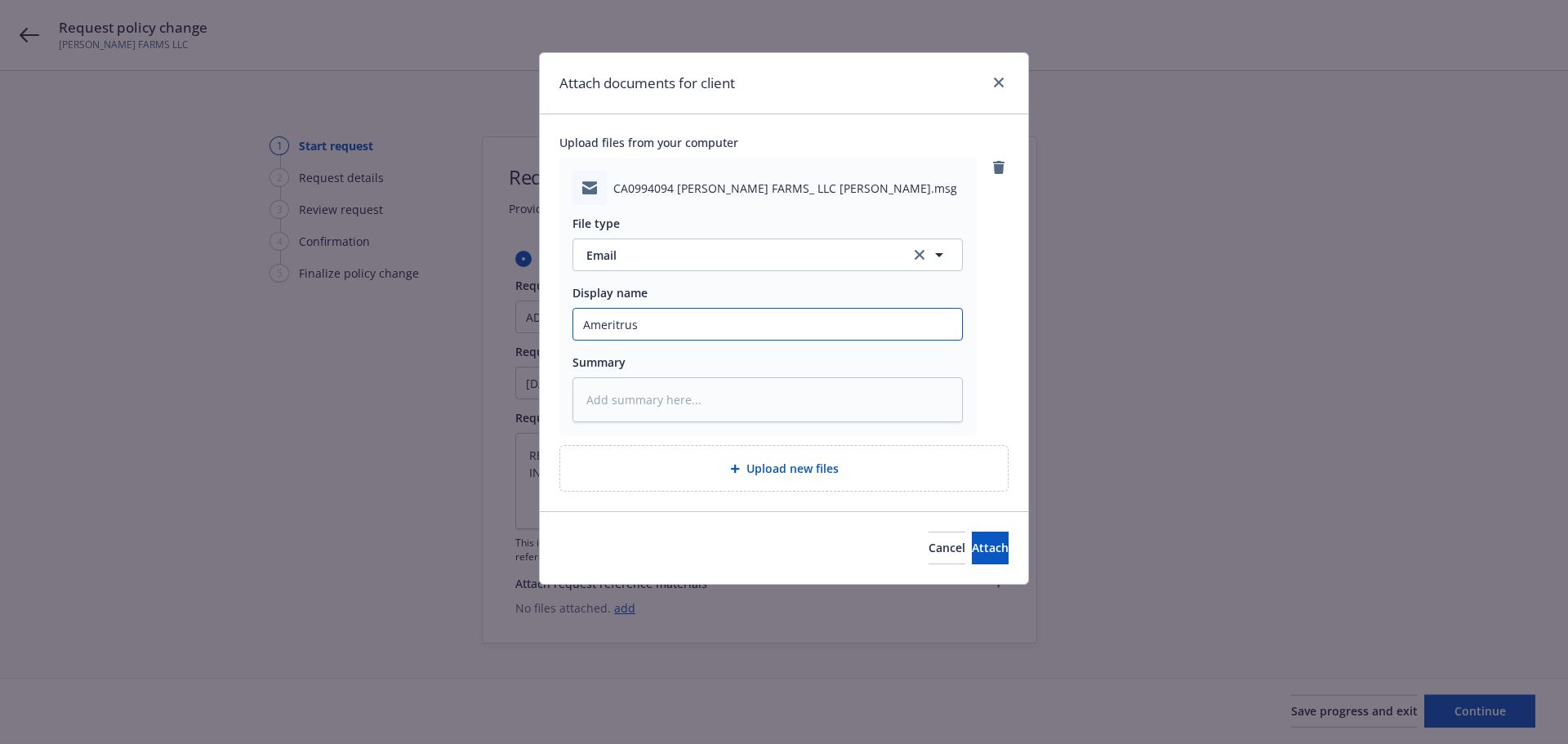
type textarea "x"
type input "Ameritrust"
type textarea "x"
type input "Ameritrust"
type textarea "x"
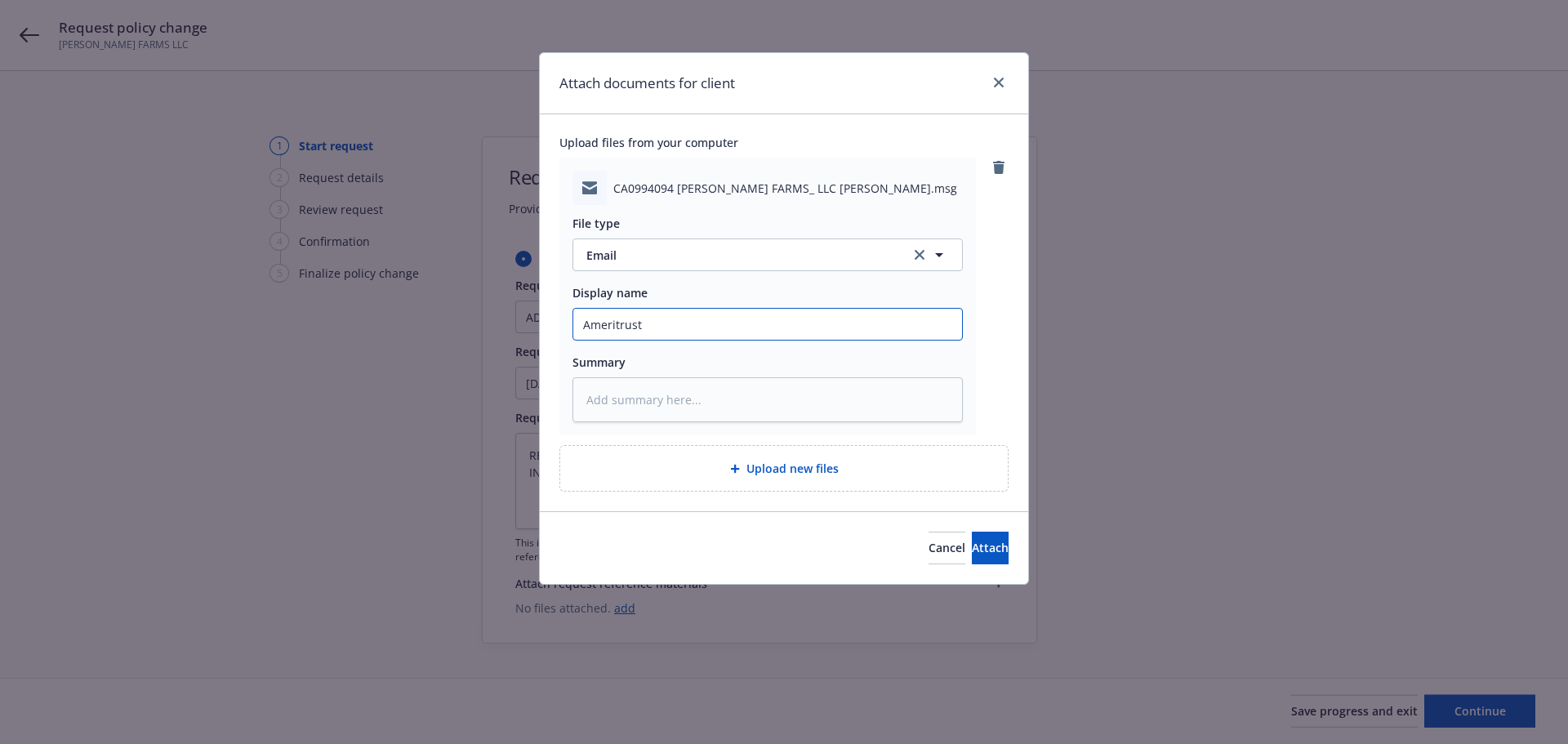
type input "Ameritrust E"
type textarea "x"
type input "Ameritrust EM"
type textarea "x"
type input "Ameritrust EM:"
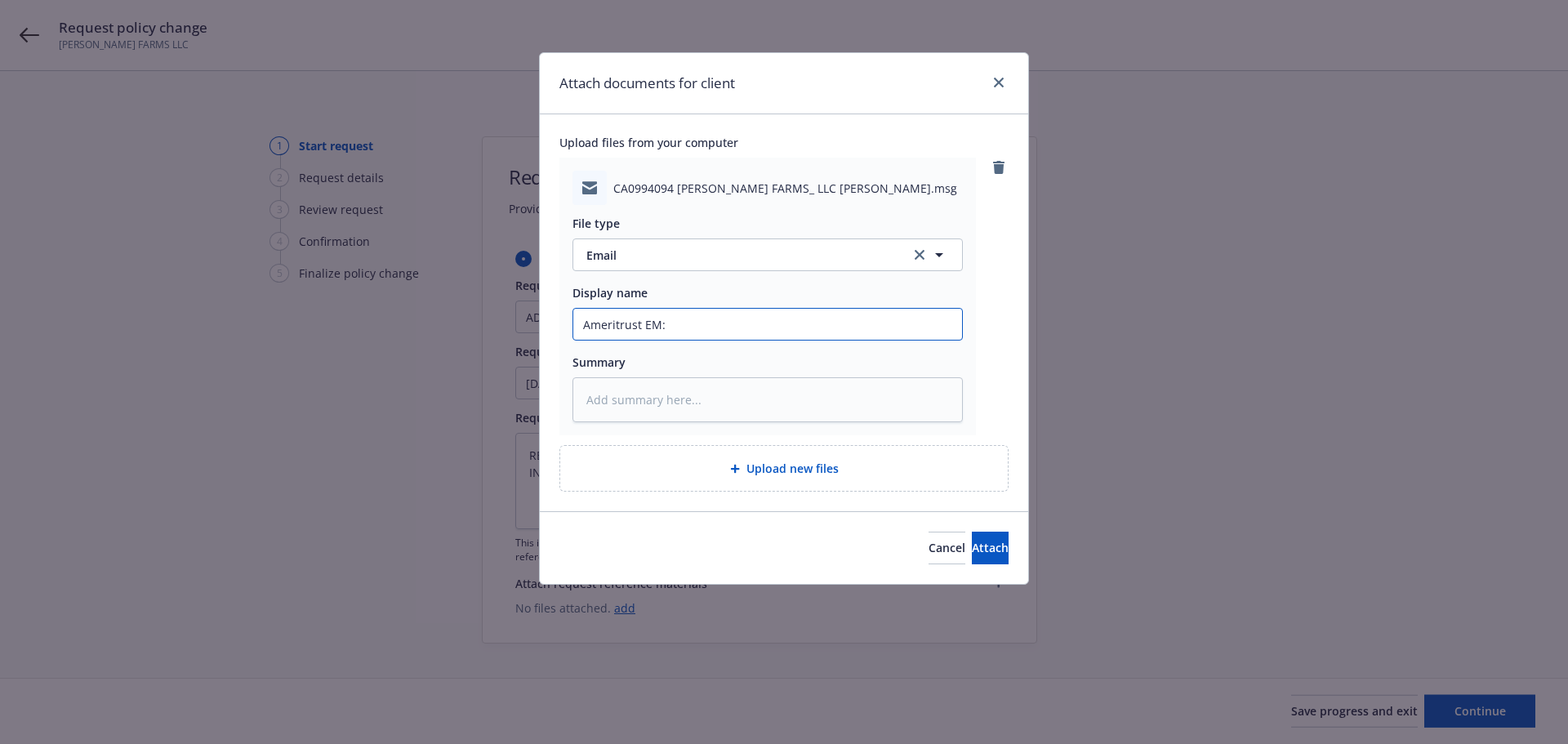
type textarea "x"
type input "Ameritrust EM:"
type textarea "x"
type input "Ameritrust EM: c"
type textarea "x"
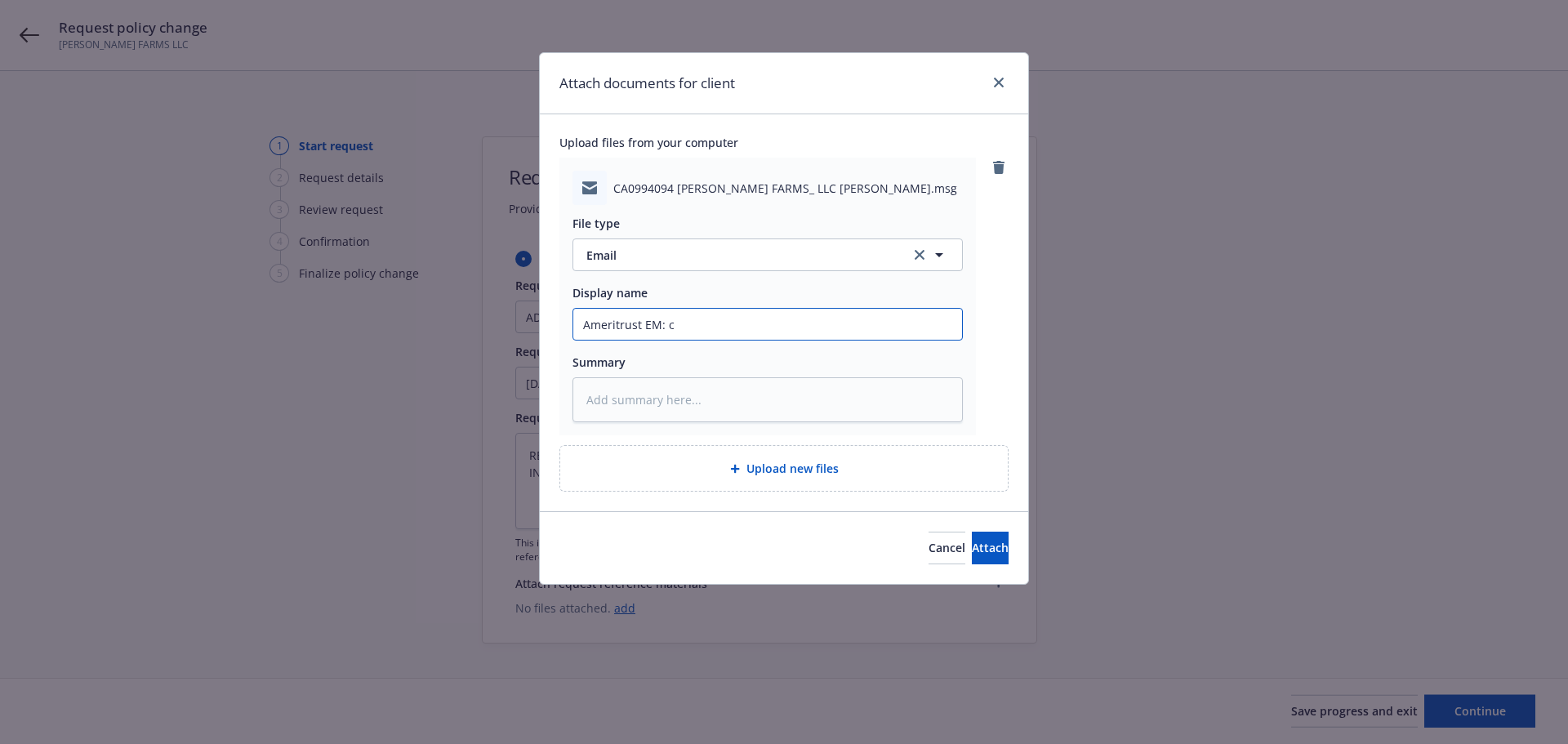
type input "Ameritrust EM: co"
type textarea "x"
type input "Ameritrust EM: con"
type textarea "x"
type input "Ameritrust EM: conf"
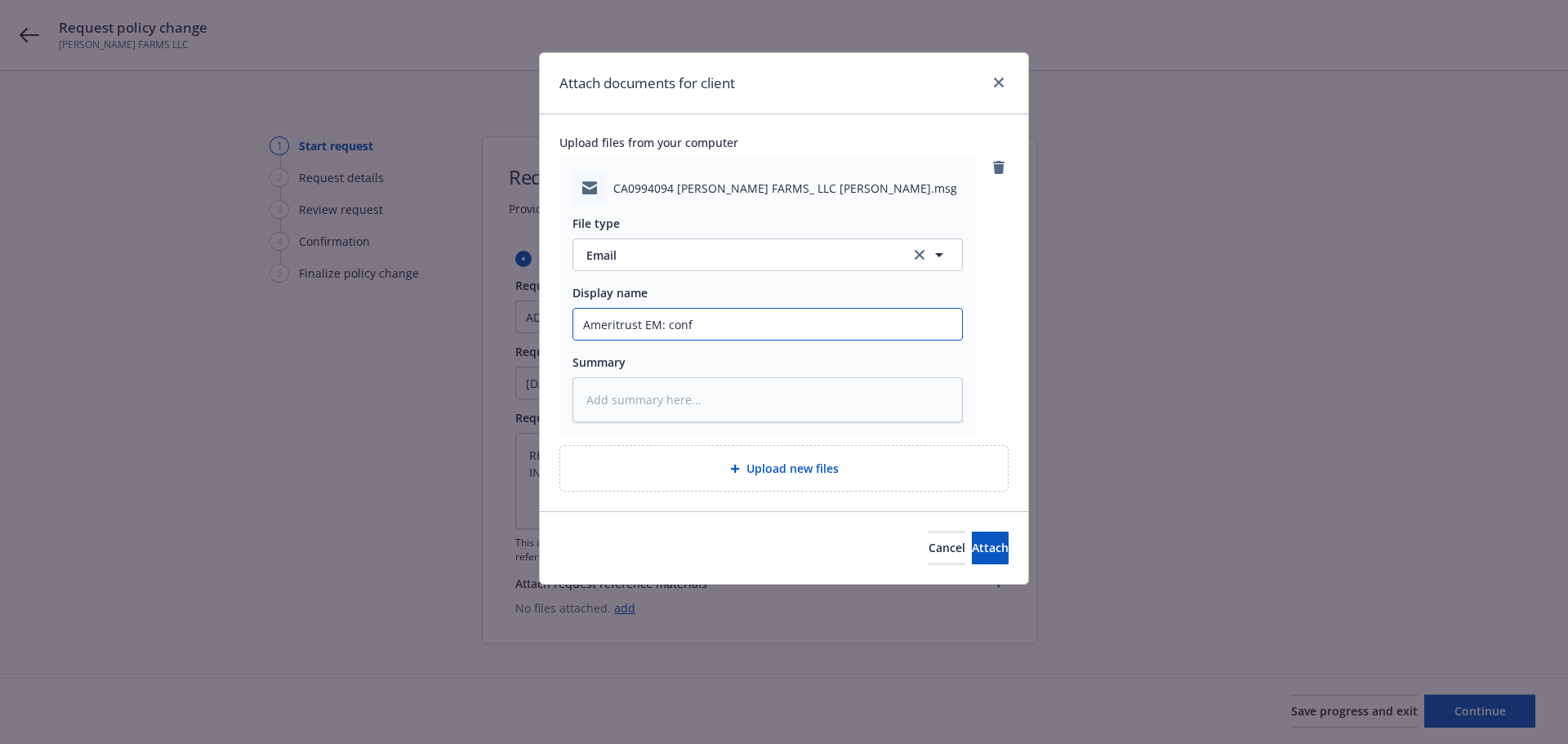
type textarea "x"
type input "Ameritrust EM: conf"
type textarea "x"
type input "Ameritrust EM: conf '"
type textarea "x"
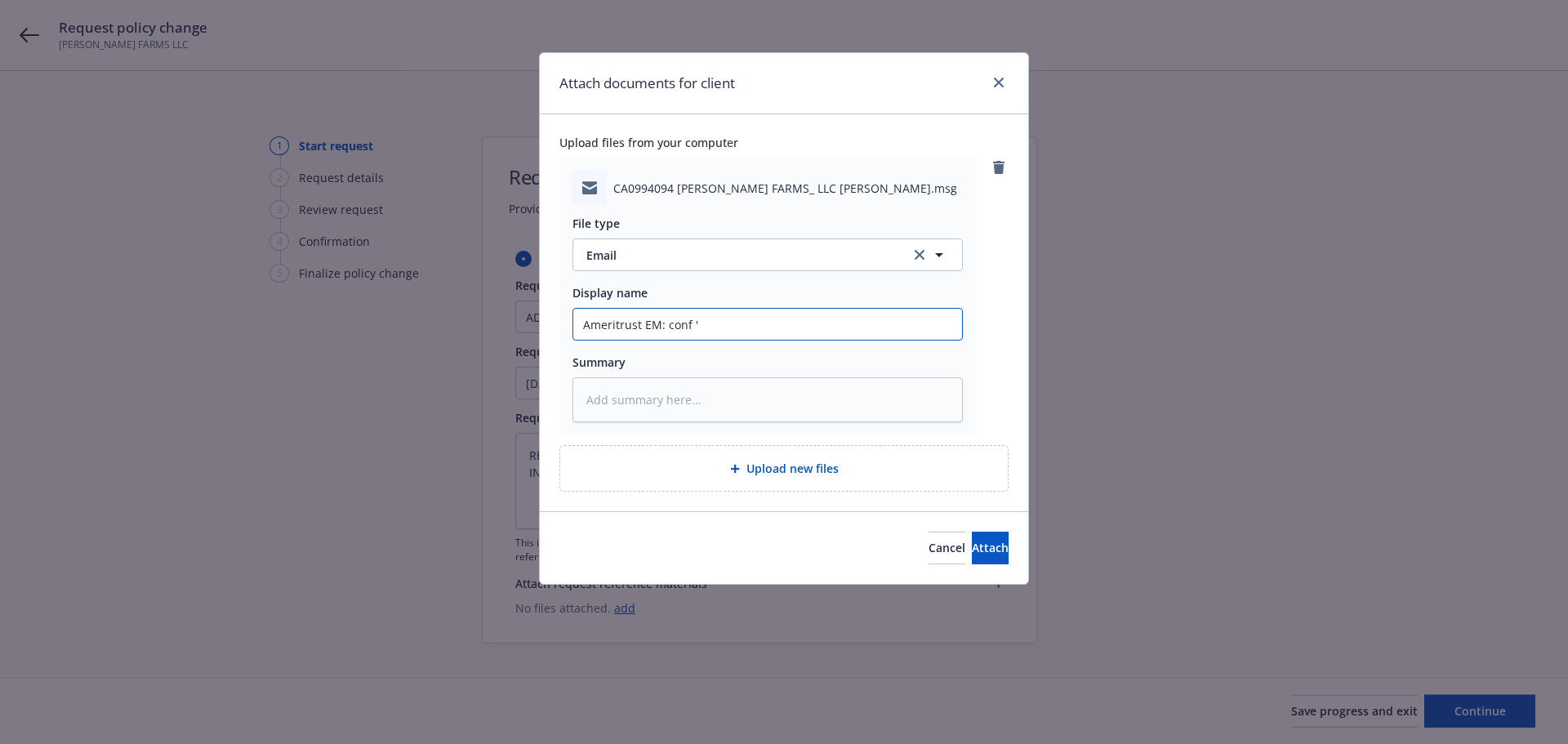
type input "Ameritrust EM: conf '5"
type textarea "x"
type input "Ameritrust EM: conf '55"
type textarea "x"
type input "Ameritrust EM: conf '557"
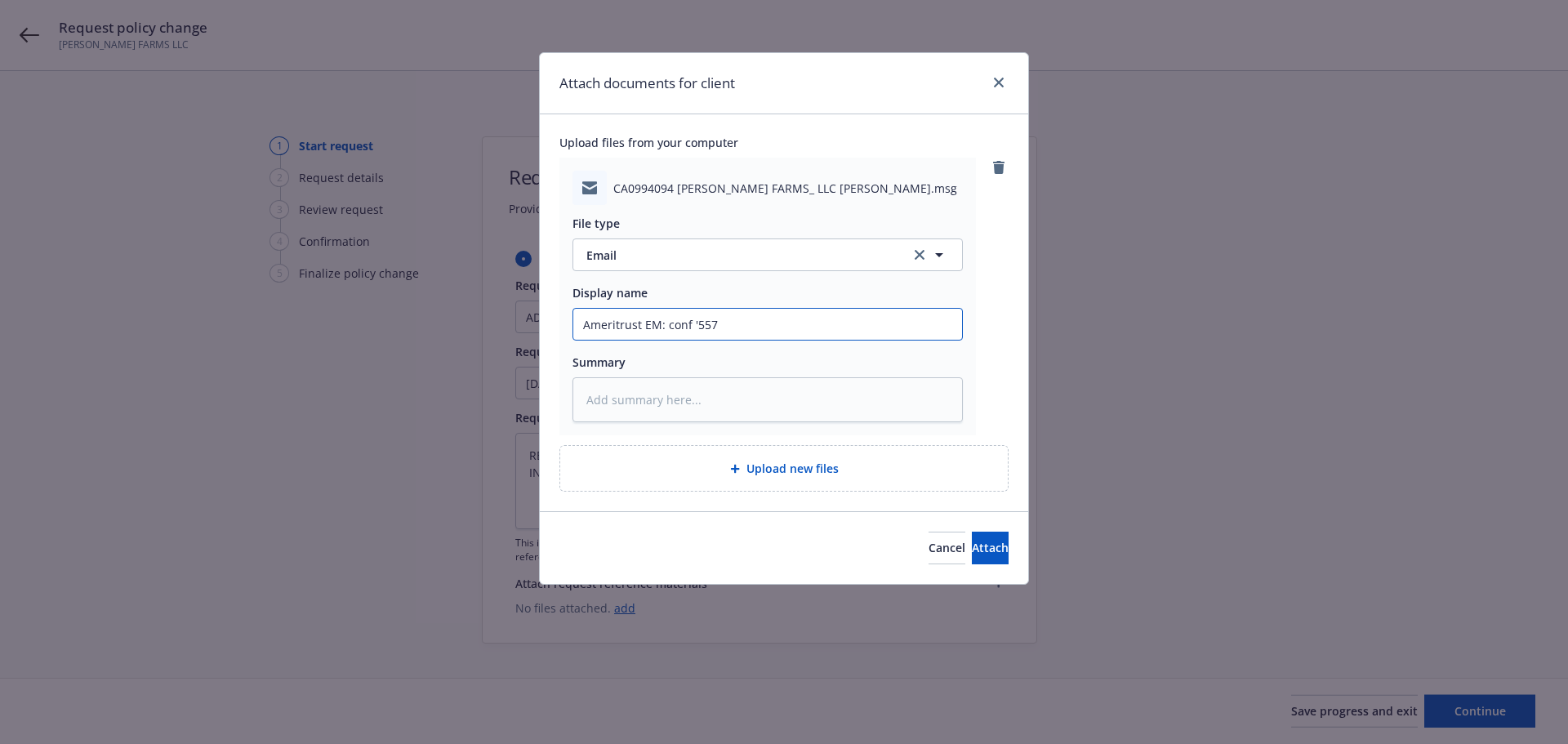
type textarea "x"
type input "Ameritrust EM: conf '5579"
type textarea "x"
type input "Ameritrust EM: conf '5579"
type textarea "x"
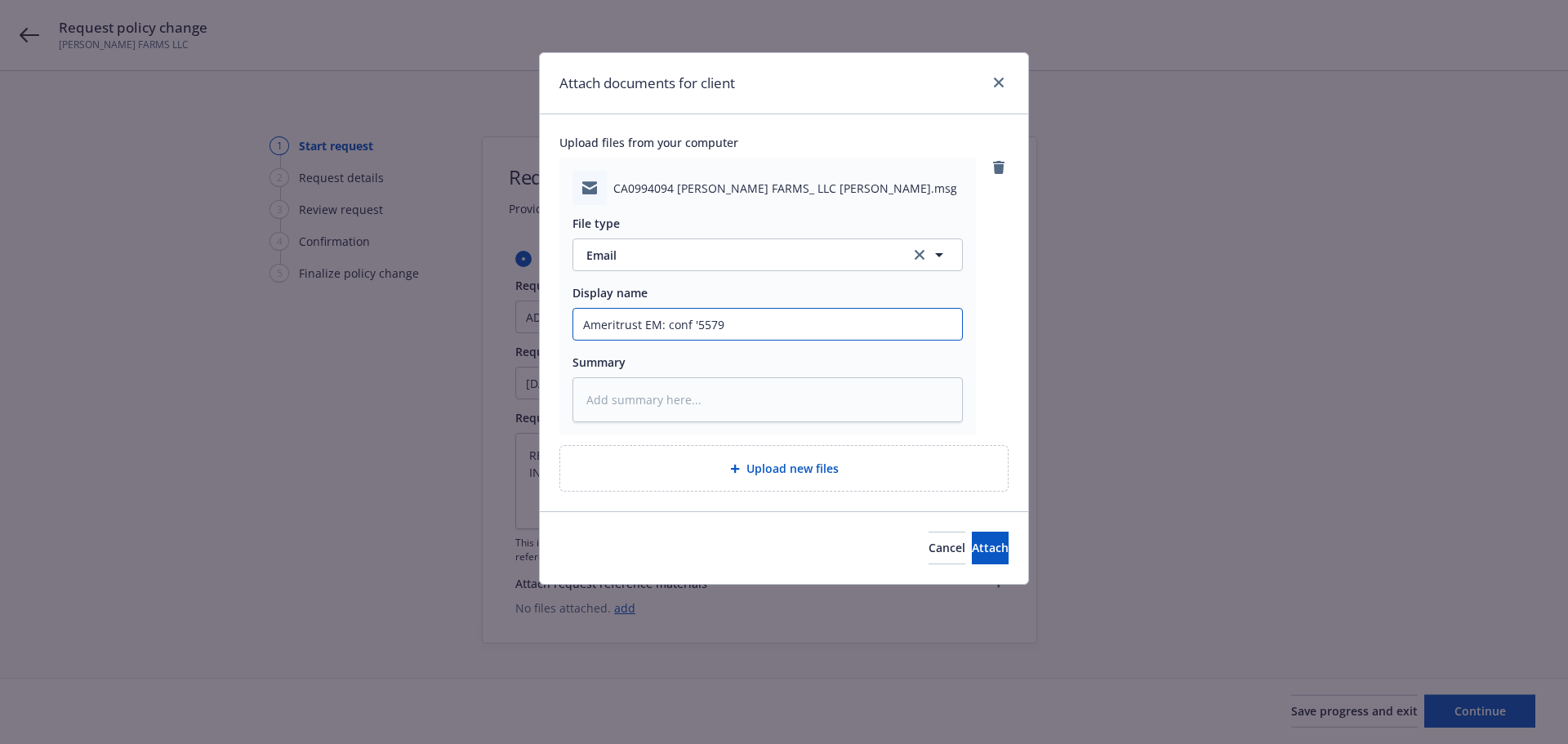
type input "Ameritrust EM: conf '5579 r"
type textarea "x"
type input "Ameritrust EM: conf '5579 re"
type textarea "x"
type input "Ameritrust EM: conf '5579 r"
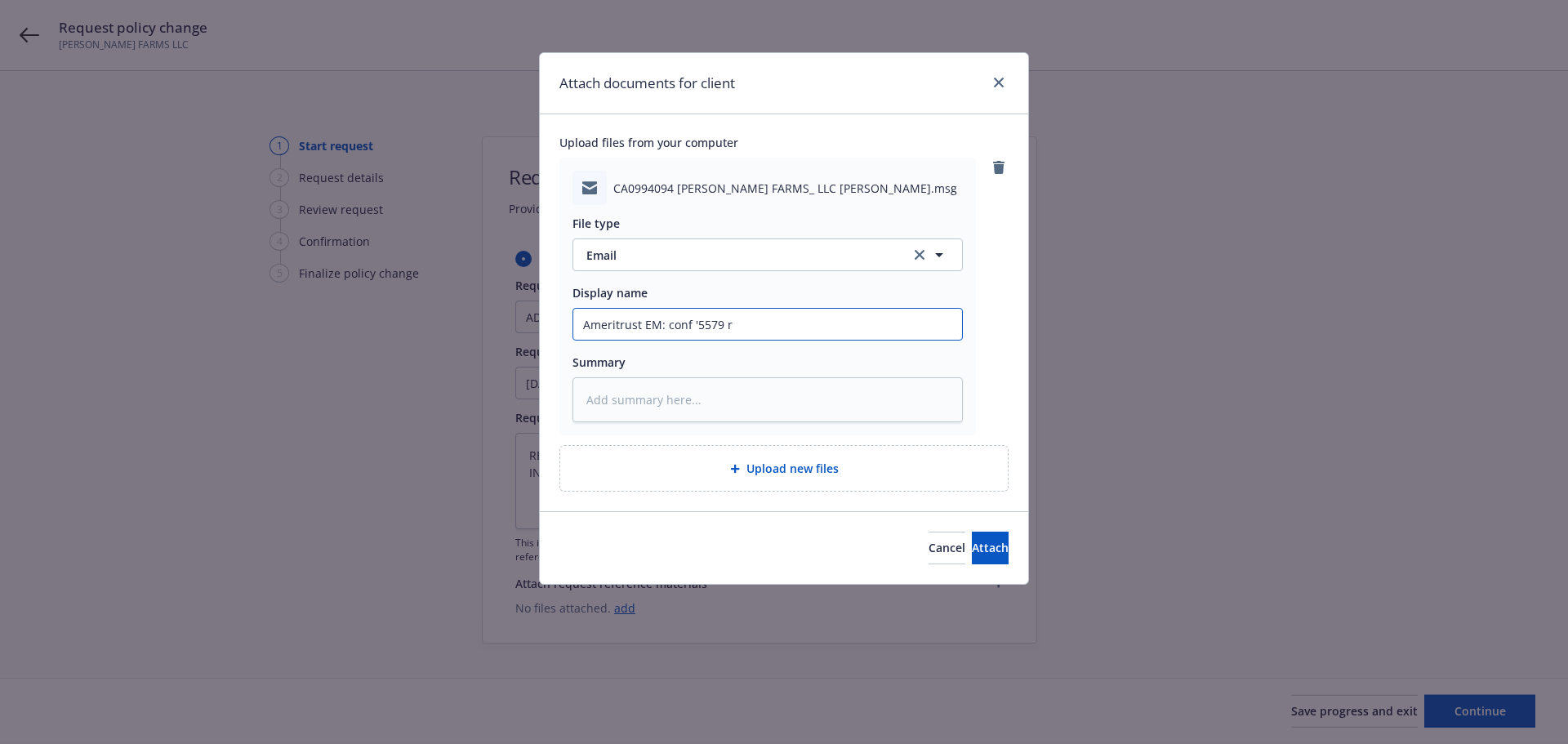
type textarea "x"
type input "Ameritrust EM: conf '5579"
type textarea "x"
type input "Ameritrust EM: conf '5579 w"
type textarea "x"
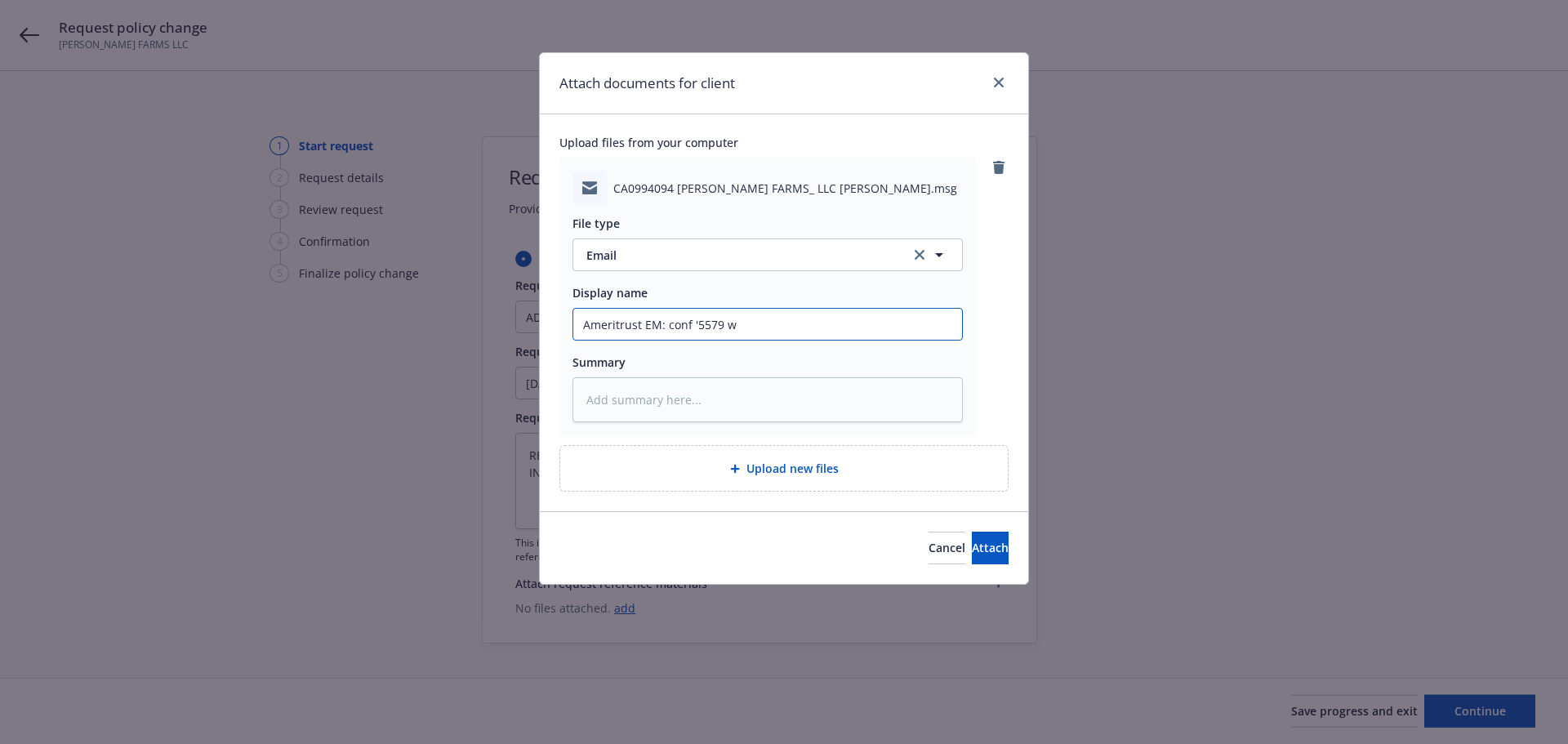
type input "Ameritrust EM: conf '5579 wa"
type textarea "x"
type input "Ameritrust EM: conf '5579 was"
type textarea "x"
type input "Ameritrust EM: conf '5579 was"
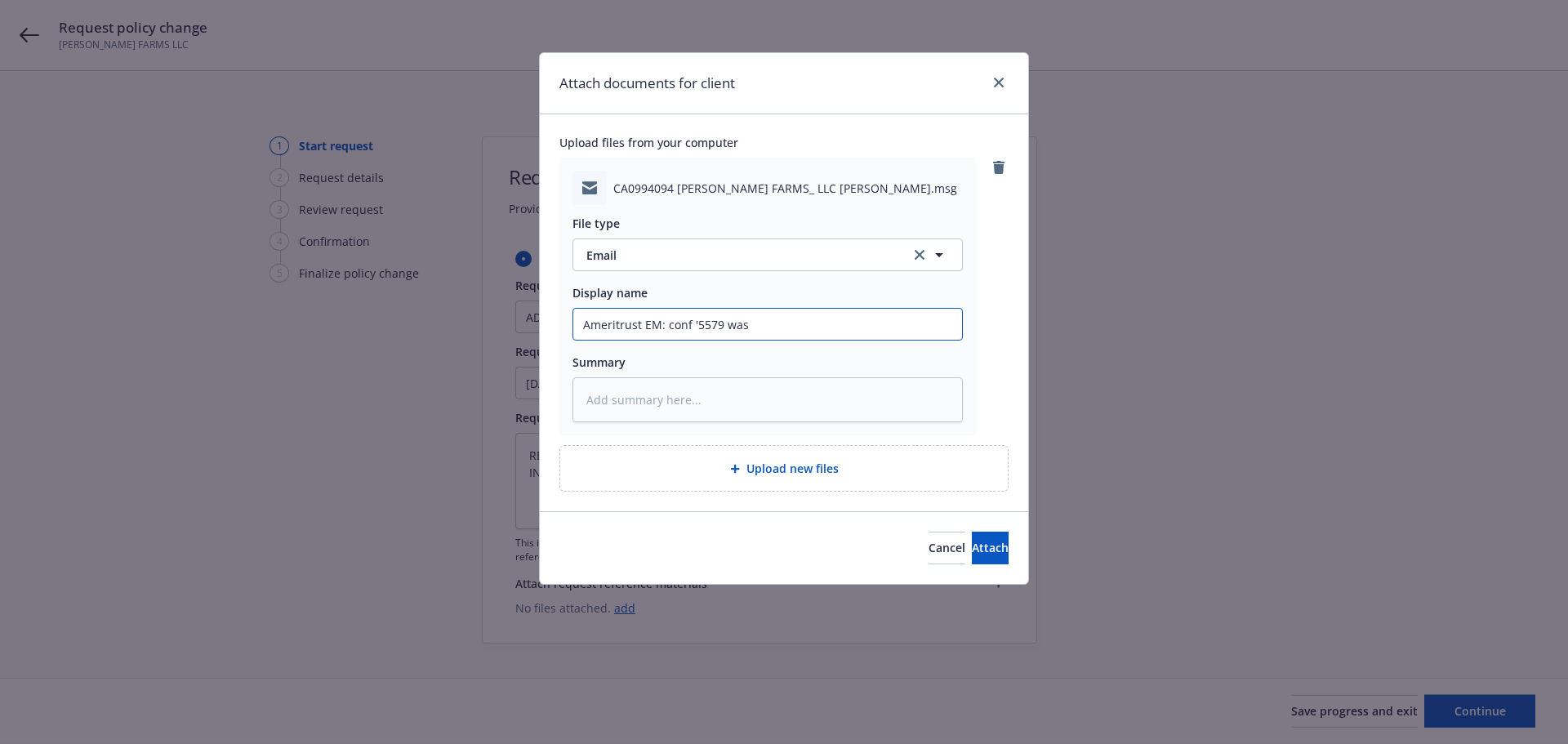
type textarea "x"
type input "Ameritrust EM: conf '5579 was r"
type textarea "x"
type input "Ameritrust EM: conf '5579 was re"
type textarea "x"
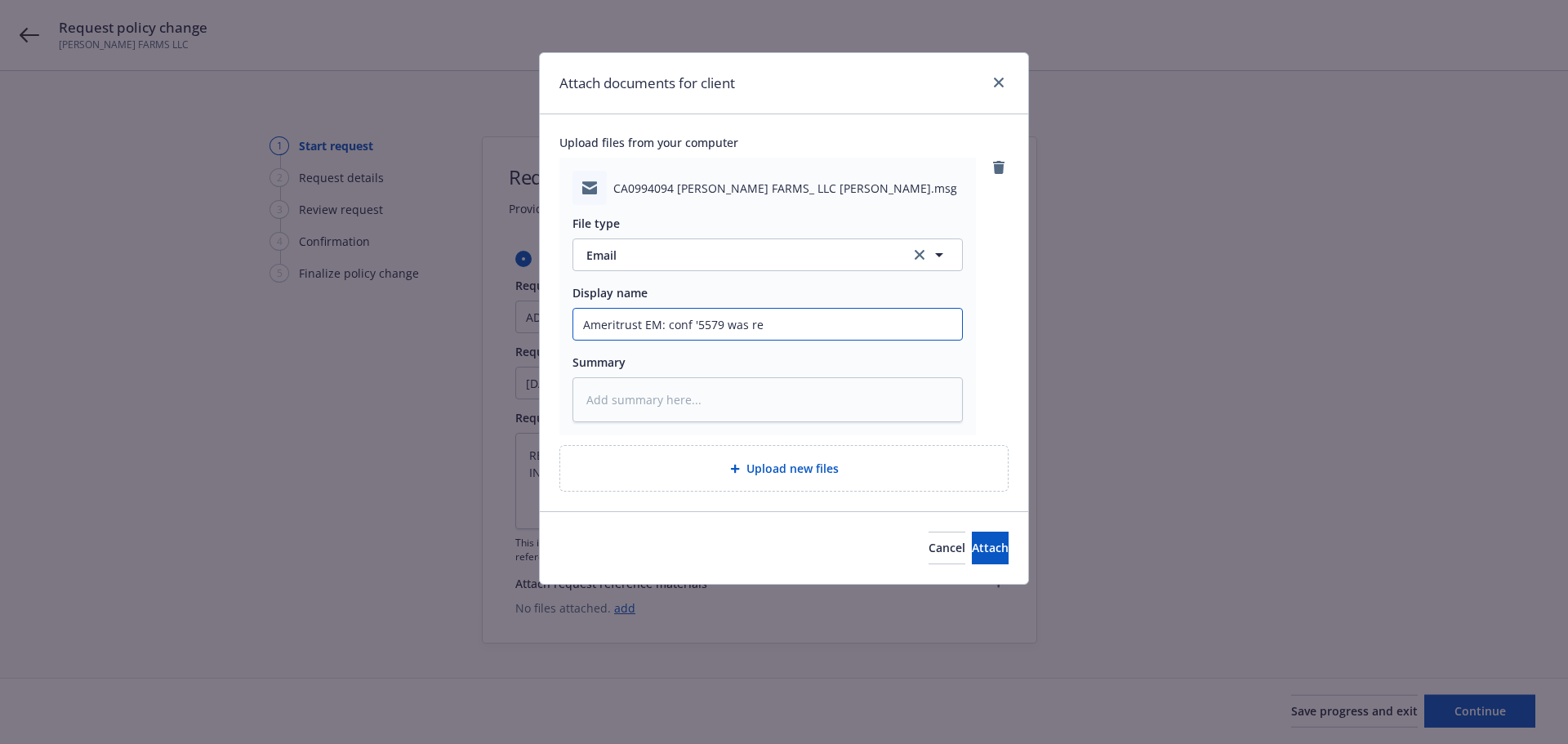
type input "Ameritrust EM: conf '5579 was req"
type textarea "x"
type input "Ameritrust EM: conf '5579 was requ"
type textarea "x"
type input "Ameritrust EM: conf '5579 was reque"
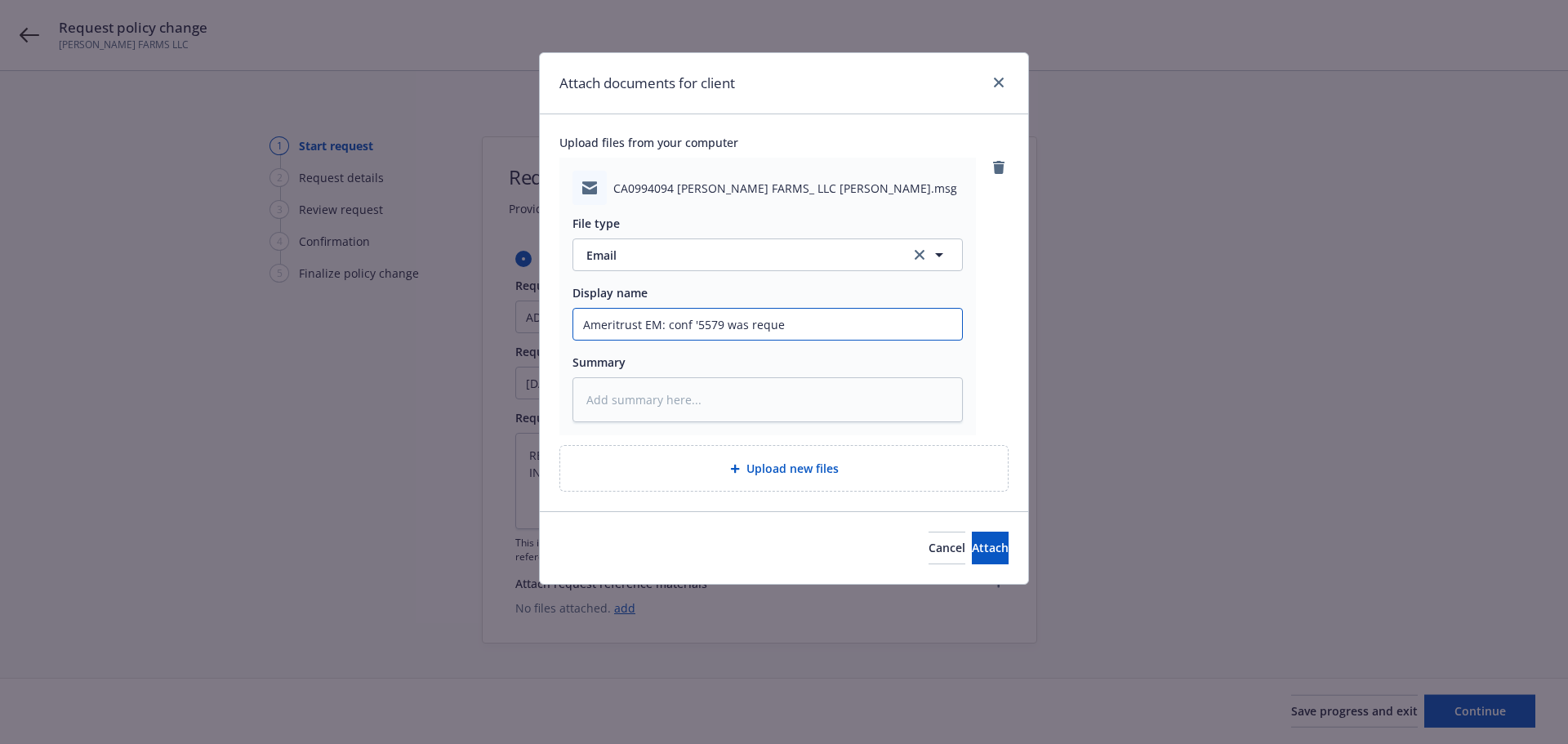
type textarea "x"
type input "Ameritrust EM: conf '5579 was reques"
type textarea "x"
type input "Ameritrust EM: conf '5579 was request"
type textarea "x"
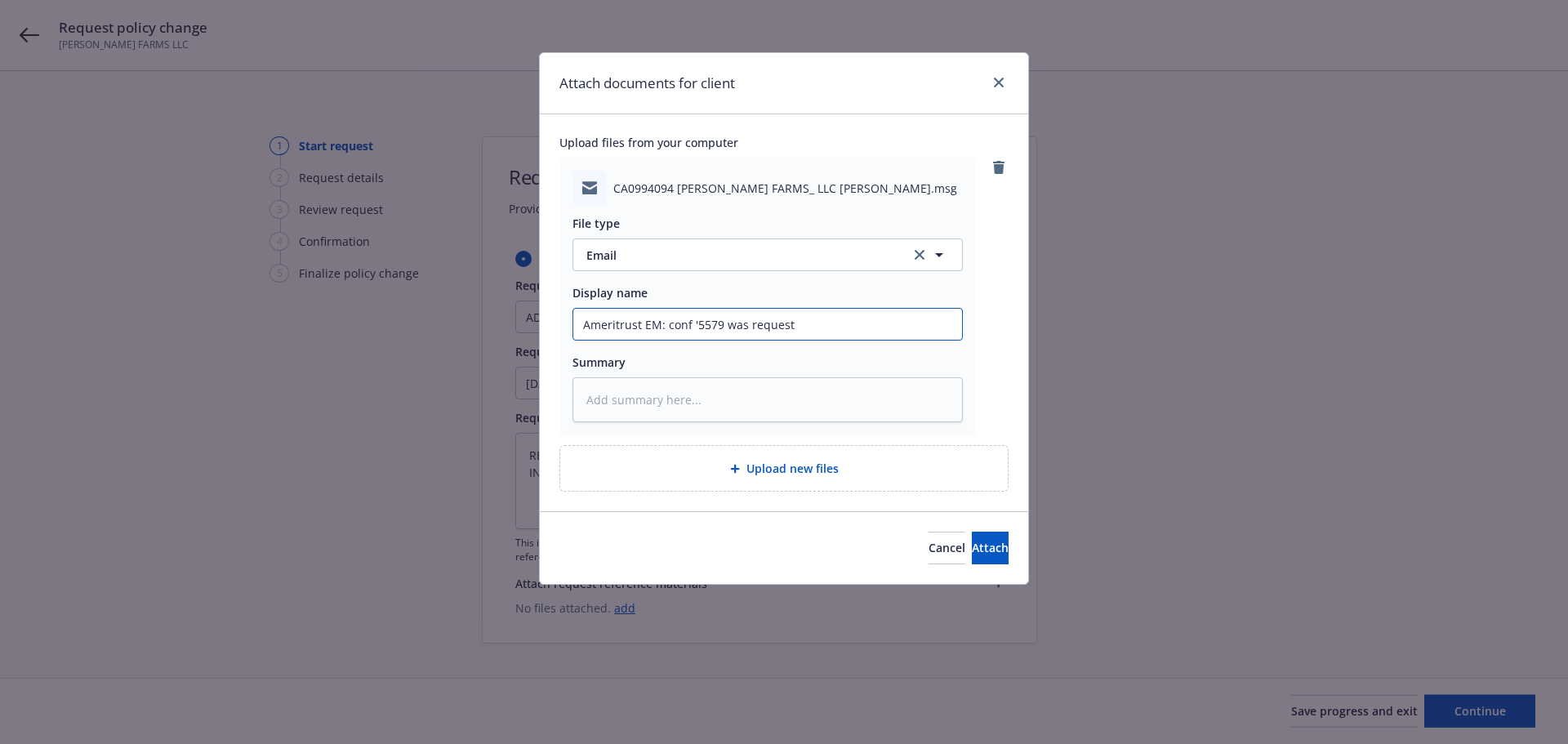
type input "Ameritrust EM: conf '5579 was requeste"
type textarea "x"
type input "Ameritrust EM: conf '5579 was requested"
type textarea "x"
type input "Ameritrust EM: conf '5579 was requested"
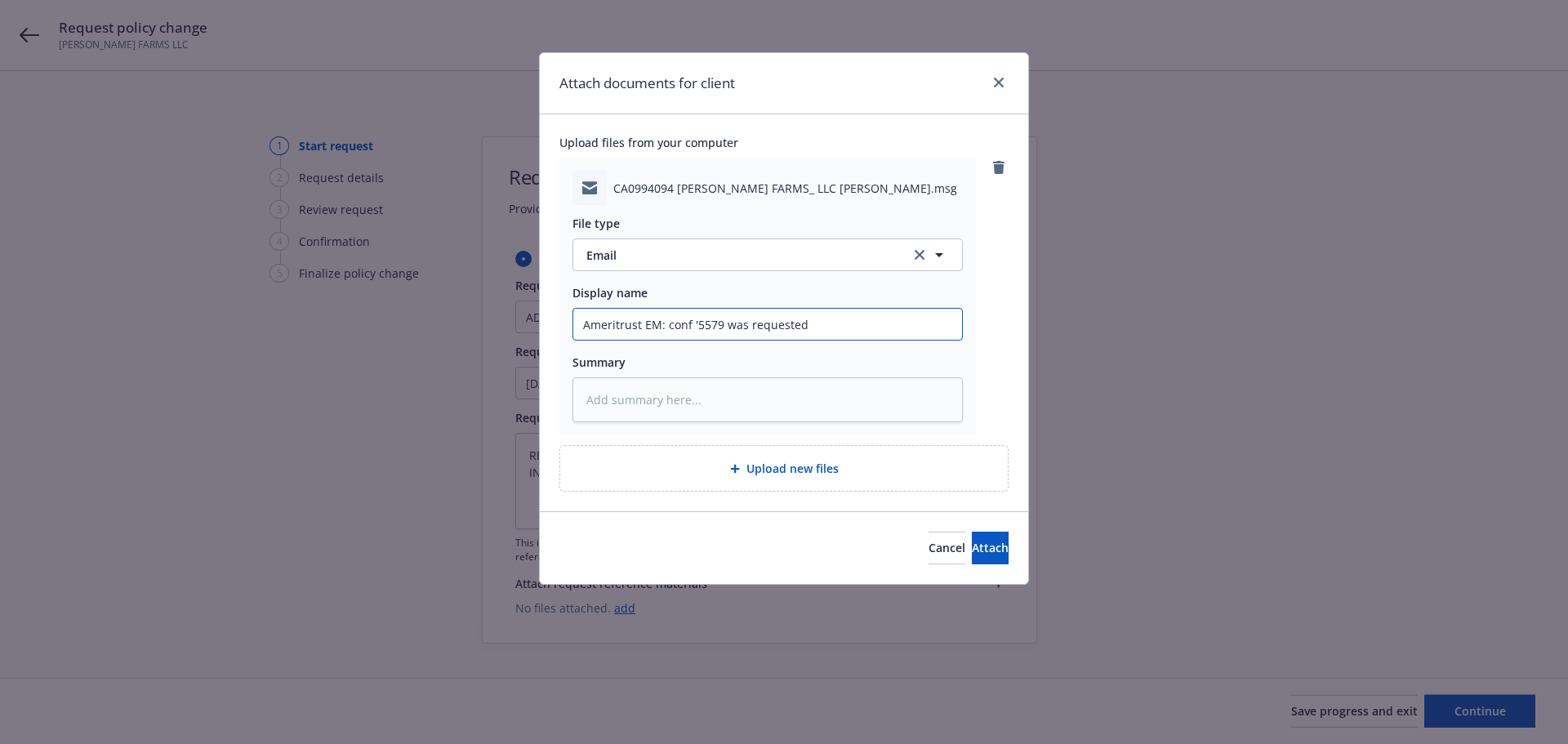
type textarea "x"
type input "Ameritrust EM: conf '5579 was requested t"
type textarea "x"
type input "Ameritrust EM: conf '5579 was requested to"
type textarea "x"
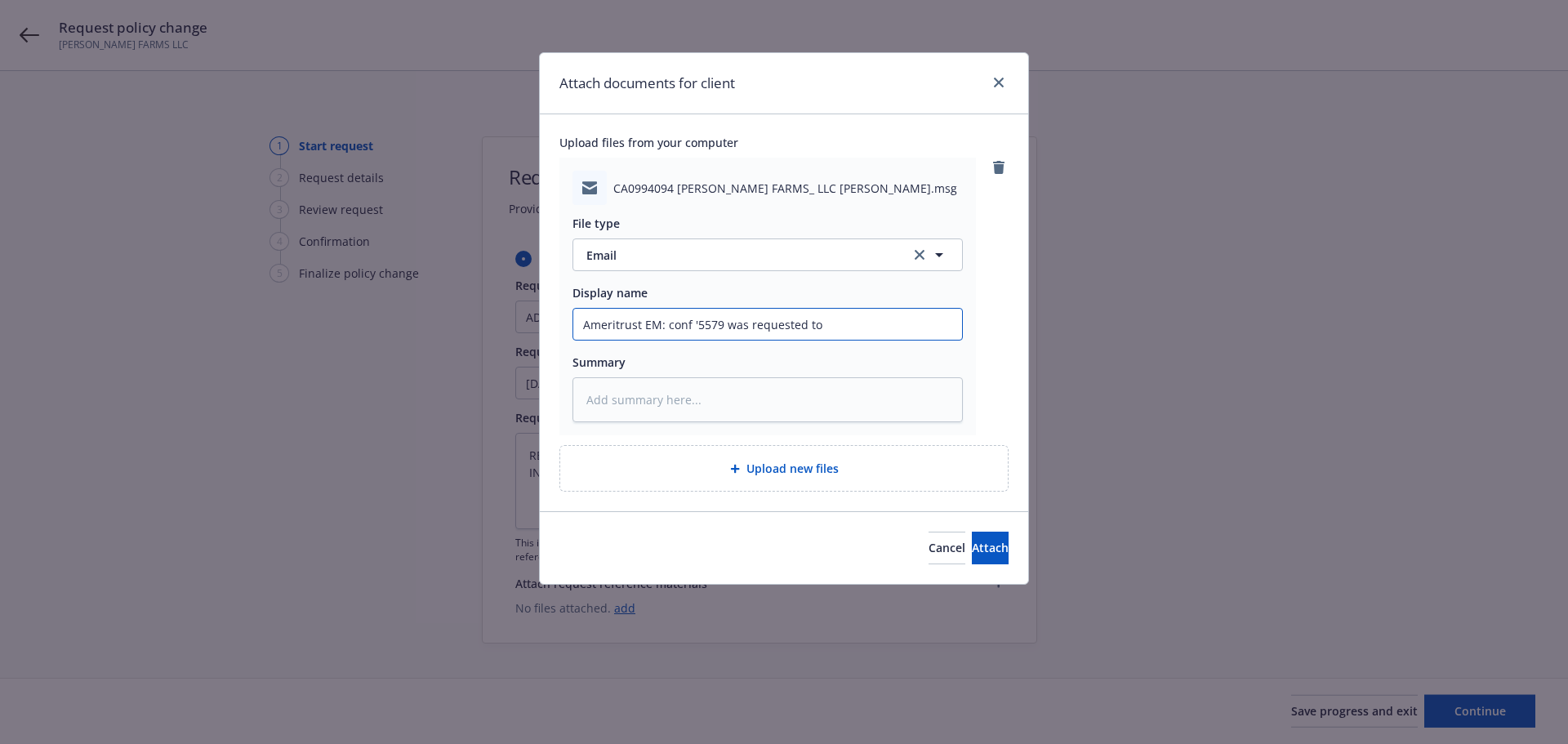
type input "Ameritrust EM: conf '5579 was requested to"
type textarea "x"
type input "Ameritrust EM: conf '5579 was requested to b"
type textarea "x"
type input "Ameritrust EM: conf '5579 was requested to be"
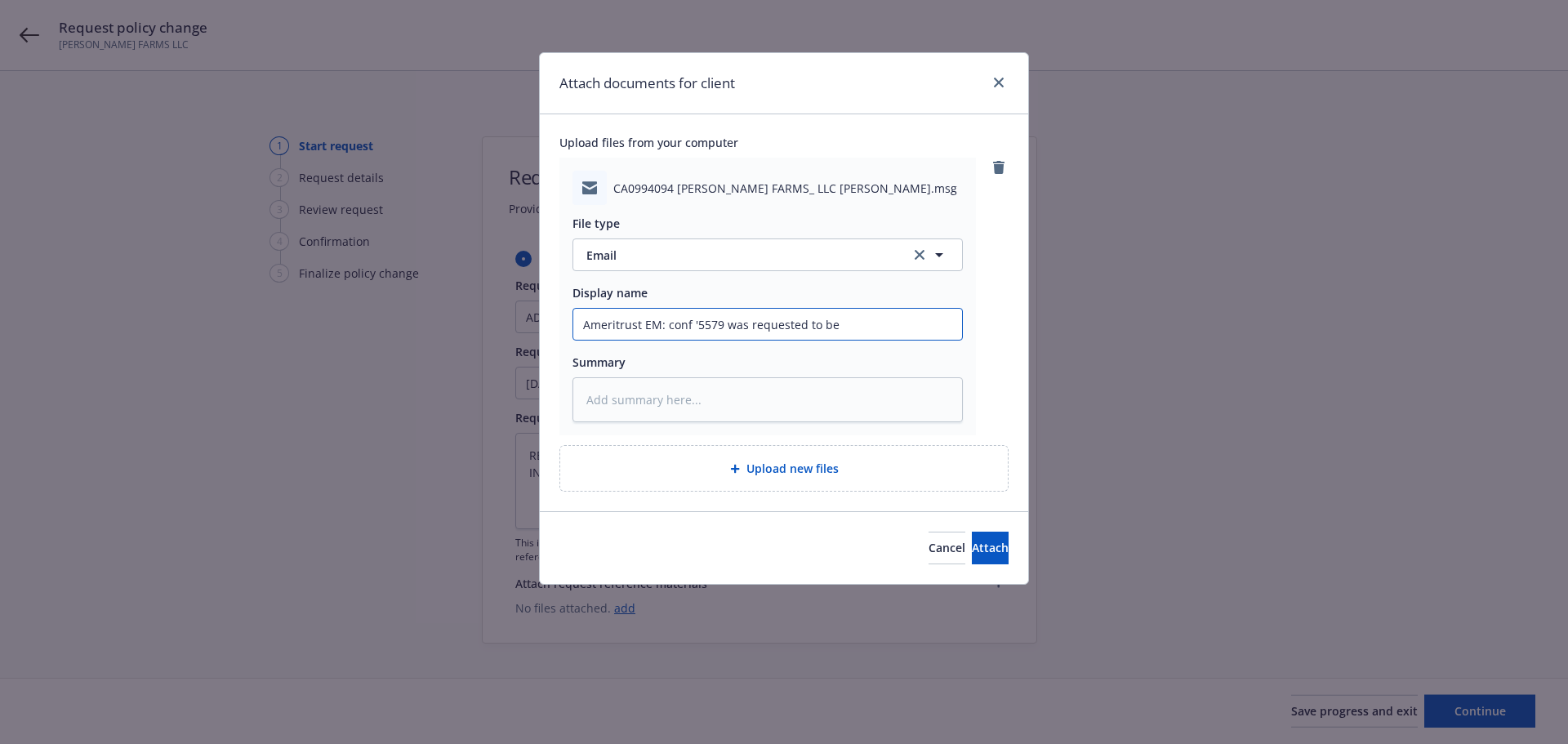
type textarea "x"
type input "Ameritrust EM: conf '5579 was requested to be"
type textarea "x"
type input "Ameritrust EM: conf '5579 was requested to be r"
type textarea "x"
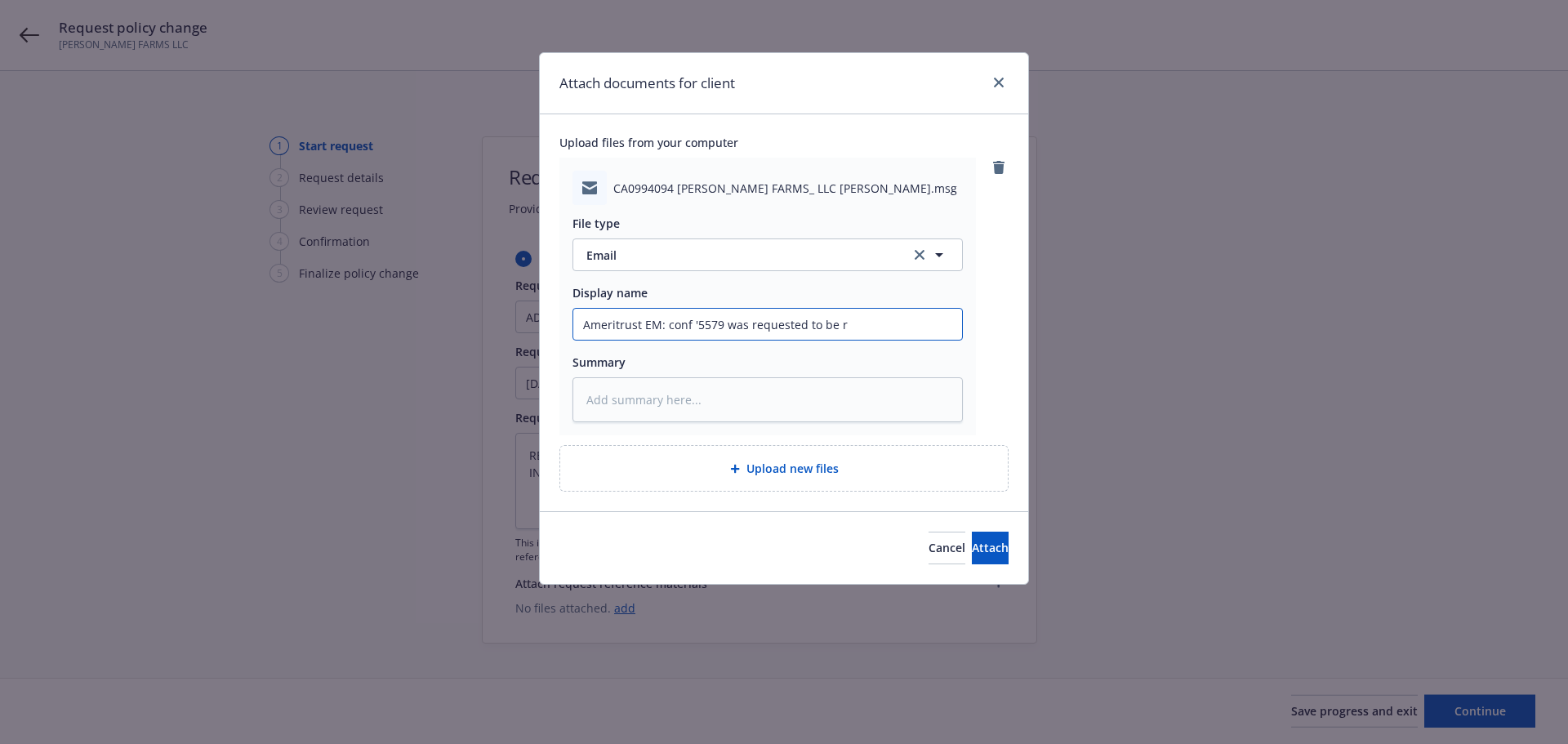
type input "Ameritrust EM: conf '5579 was requested to be re"
type textarea "x"
type input "Ameritrust EM: conf '5579 was requested to be rem"
type textarea "x"
type input "Ameritrust EM: conf '5579 was requested to be remo"
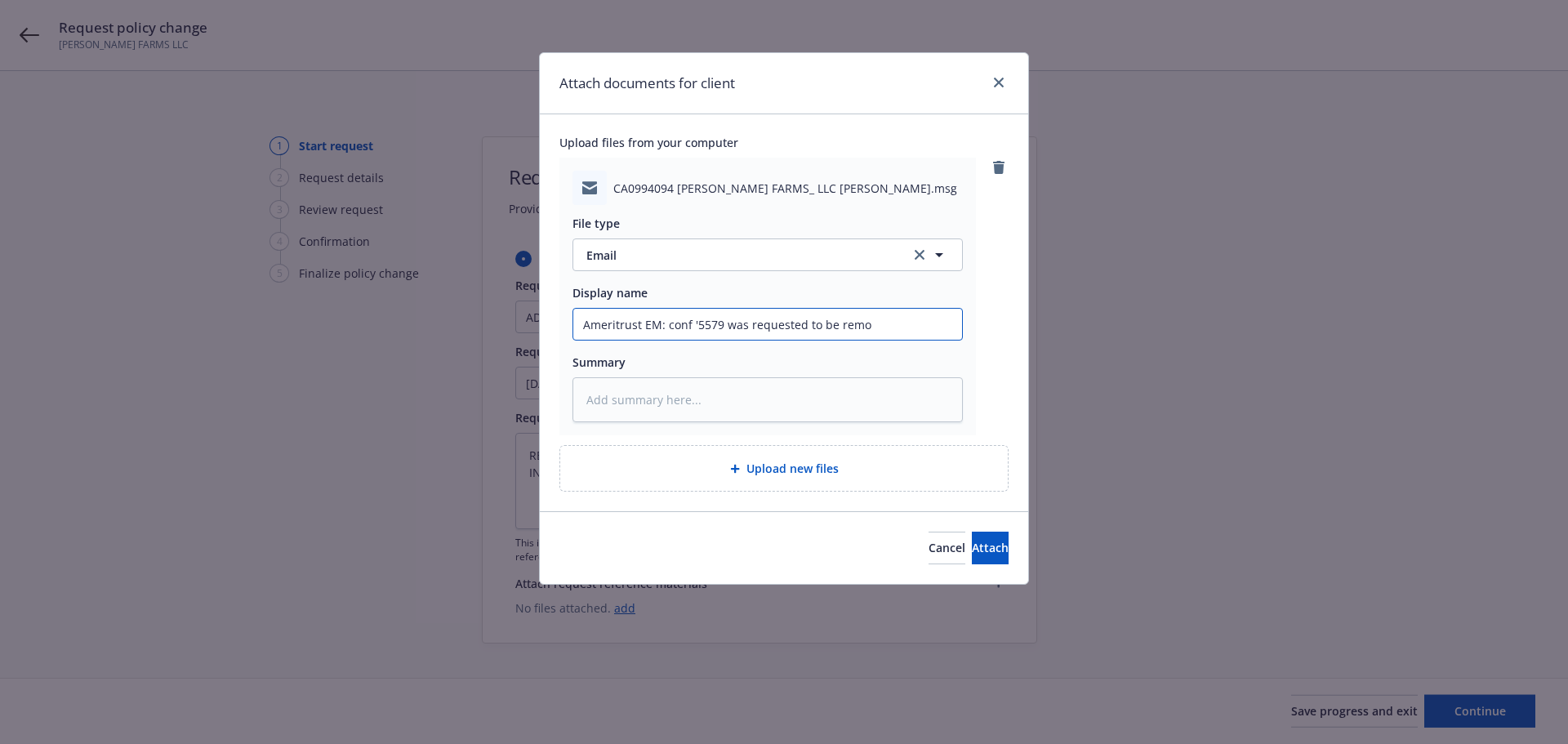
type textarea "x"
type input "Ameritrust EM: conf '5579 was requested to be remov"
type textarea "x"
type input "Ameritrust EM: conf '5579 was requested to be remove"
type textarea "x"
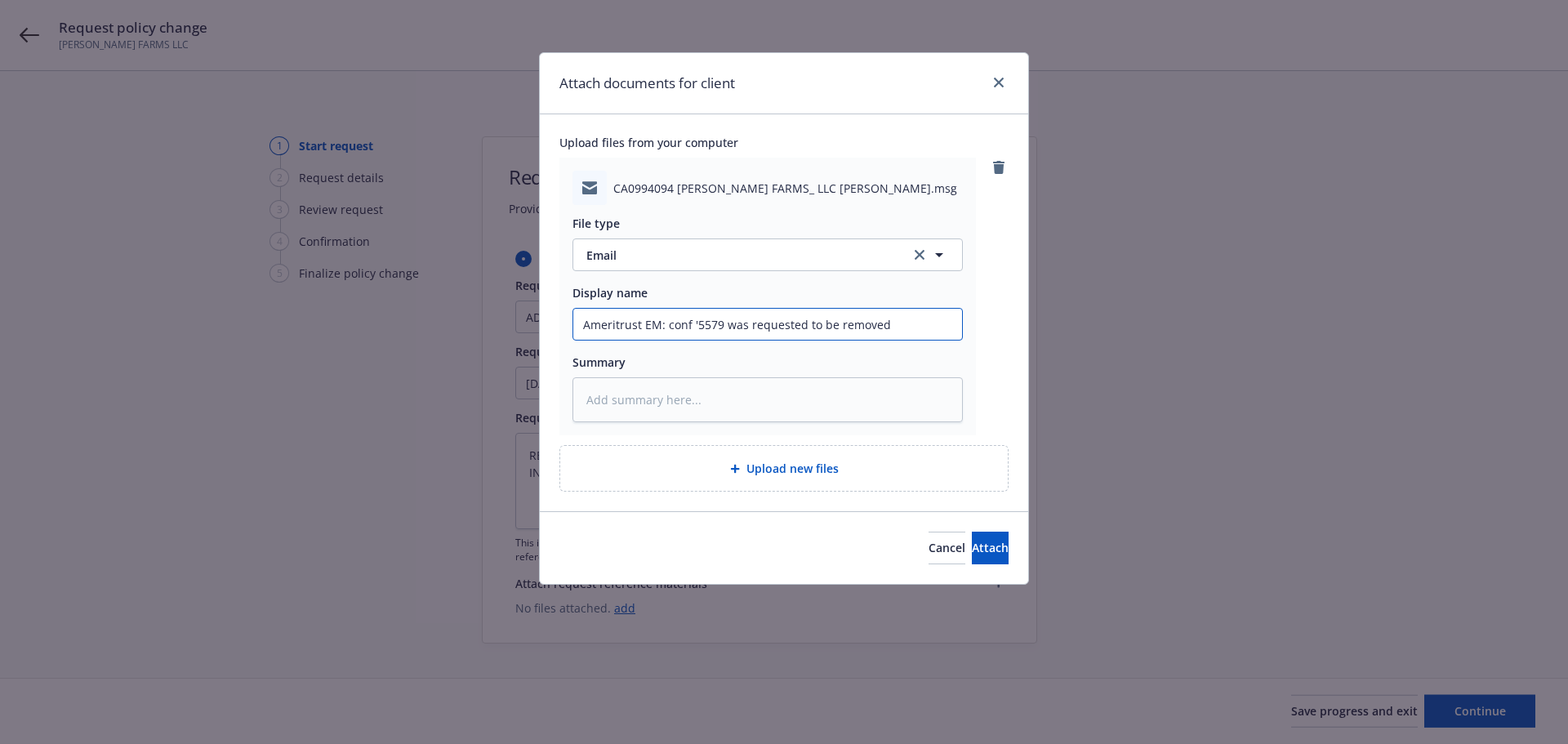
type input "Ameritrust EM: conf '5579 was requested to be removed"
type textarea "x"
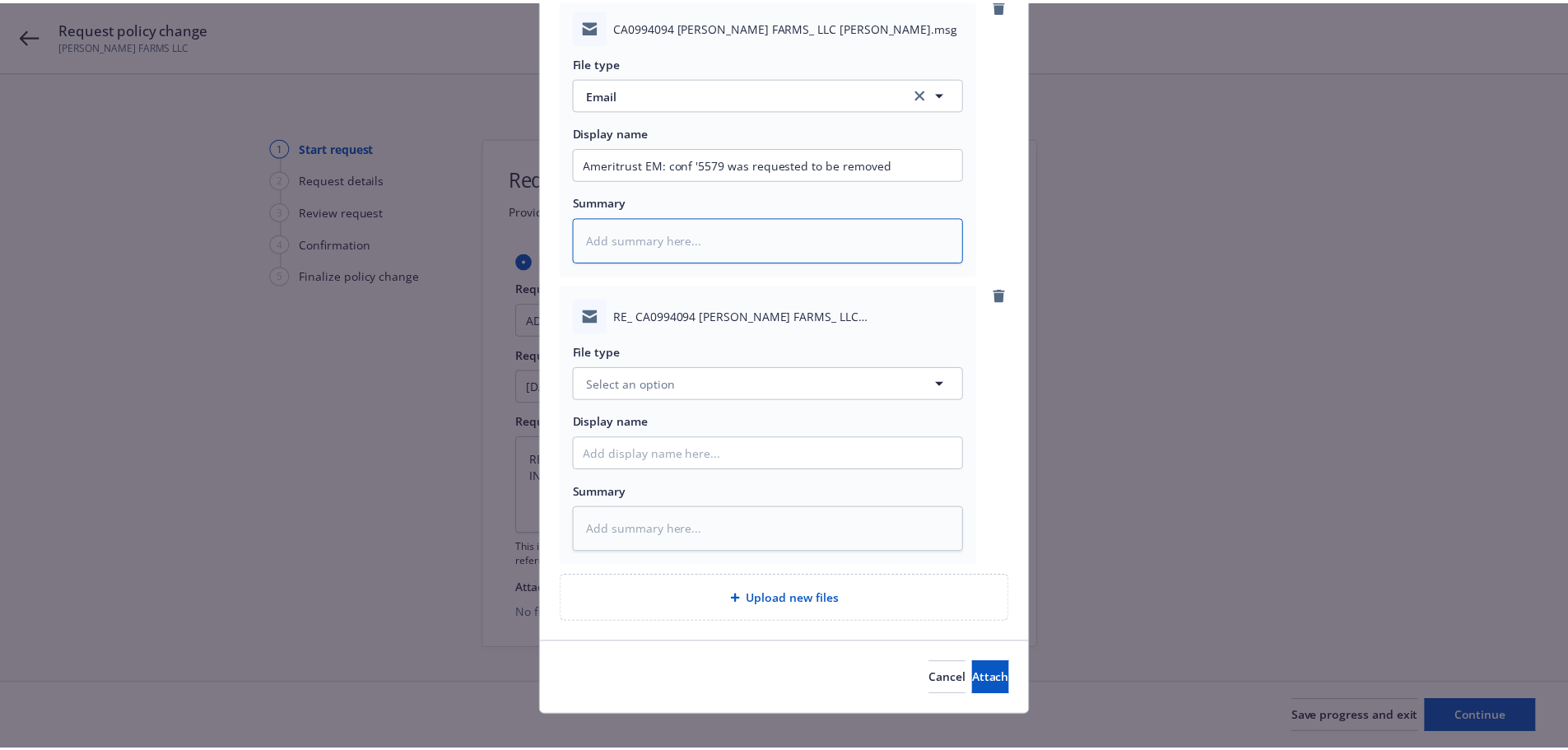
scroll to position [165, 0]
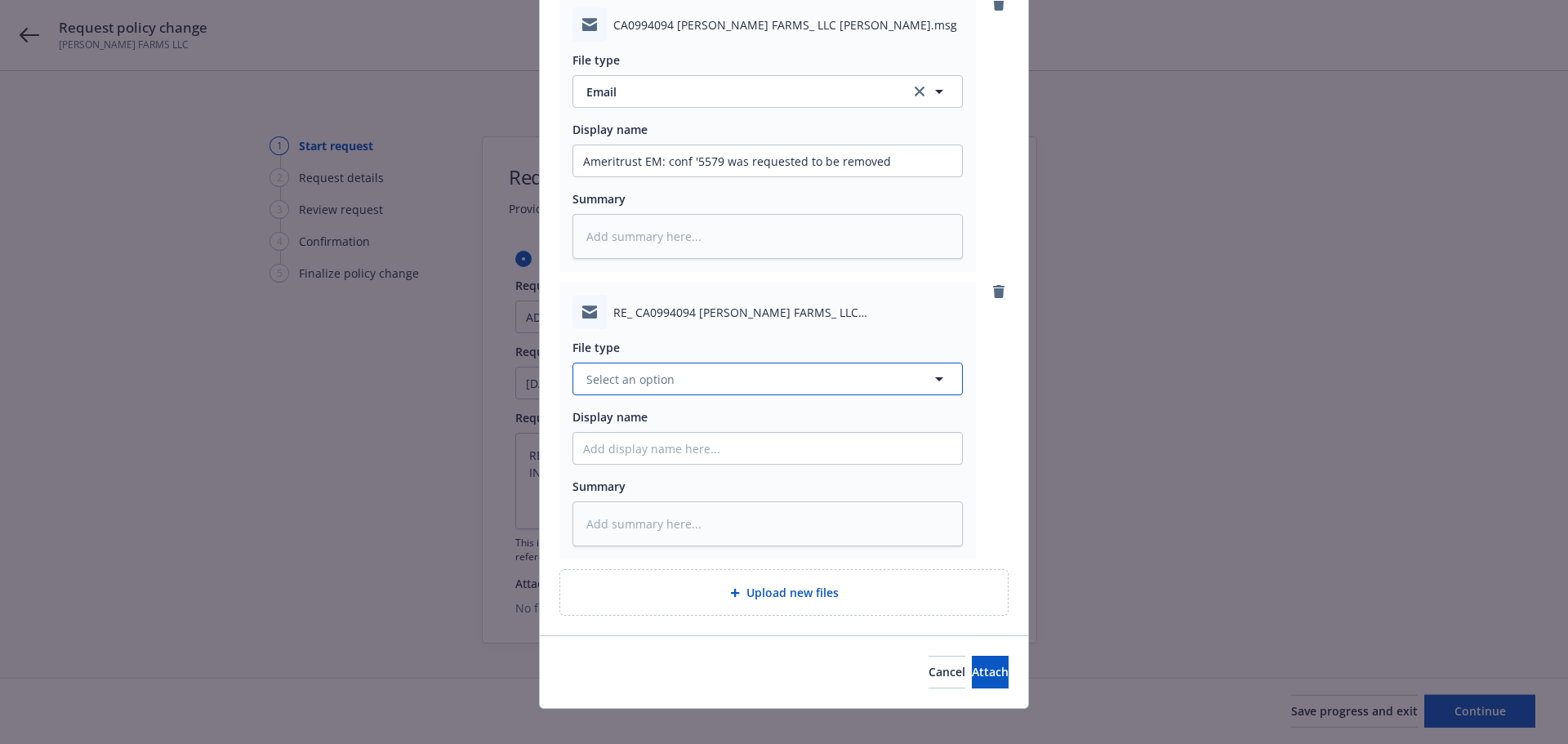
click at [653, 387] on span "Select an option" at bounding box center [631, 378] width 88 height 17
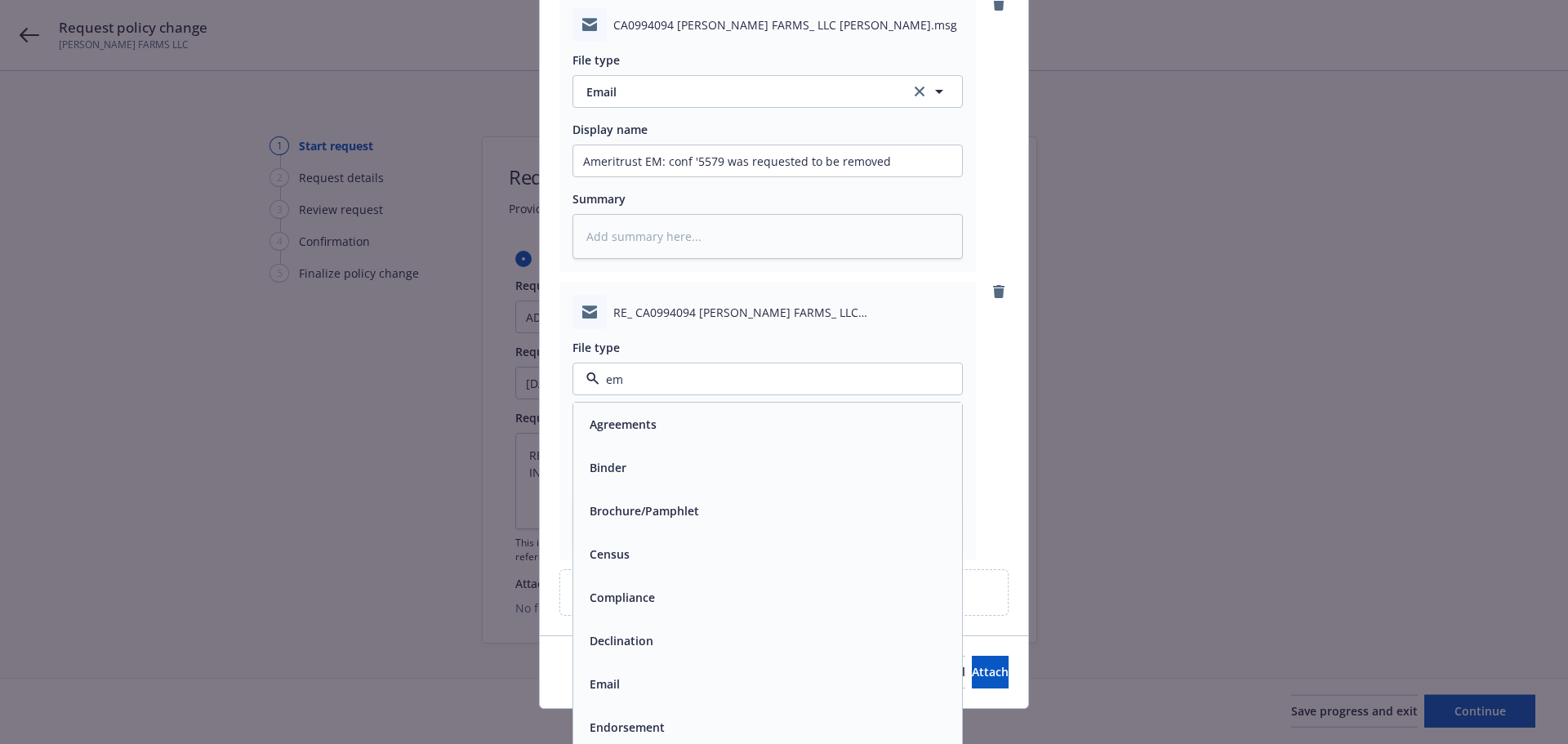
type input "ema"
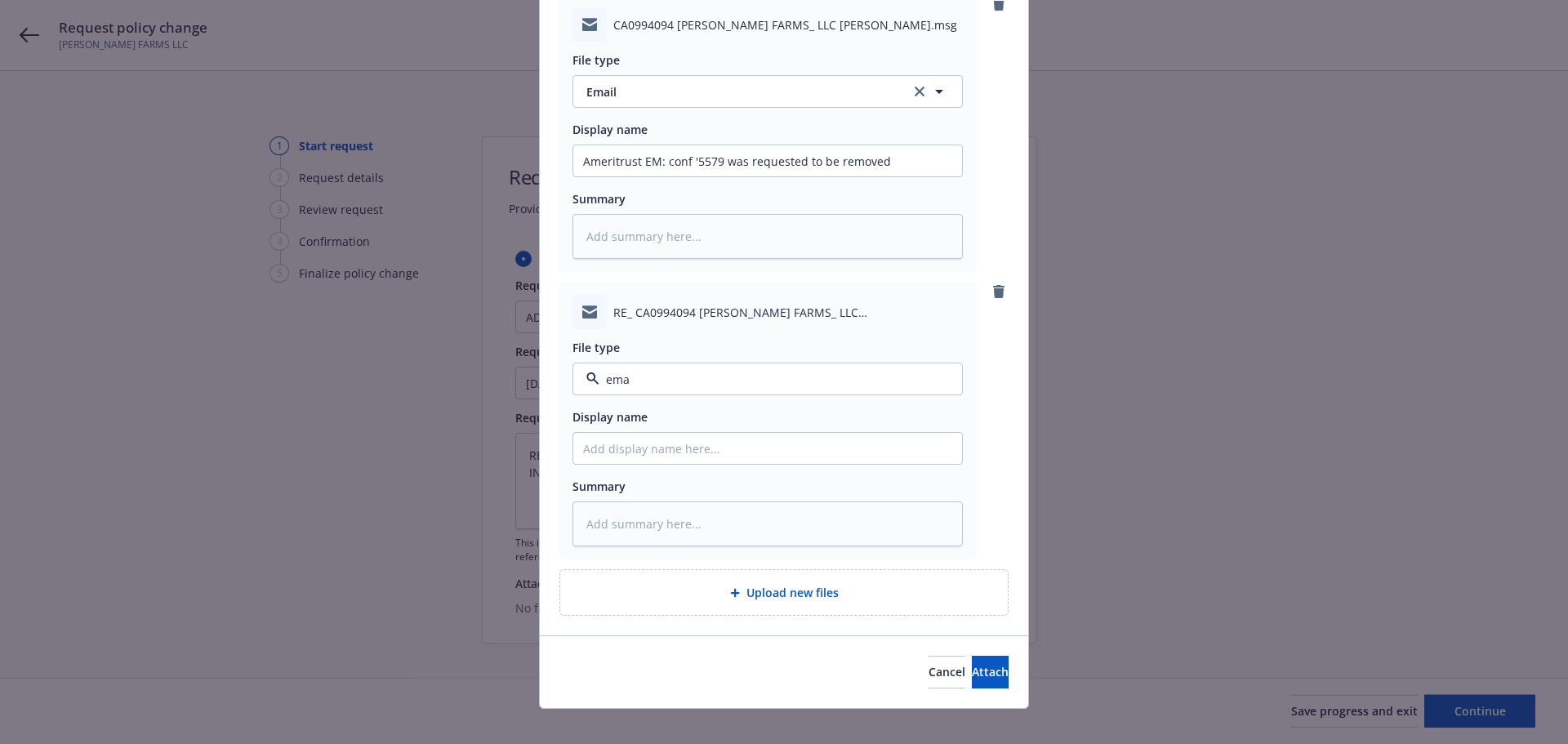
type textarea "x"
type input "e"
type textarea "x"
type input "em"
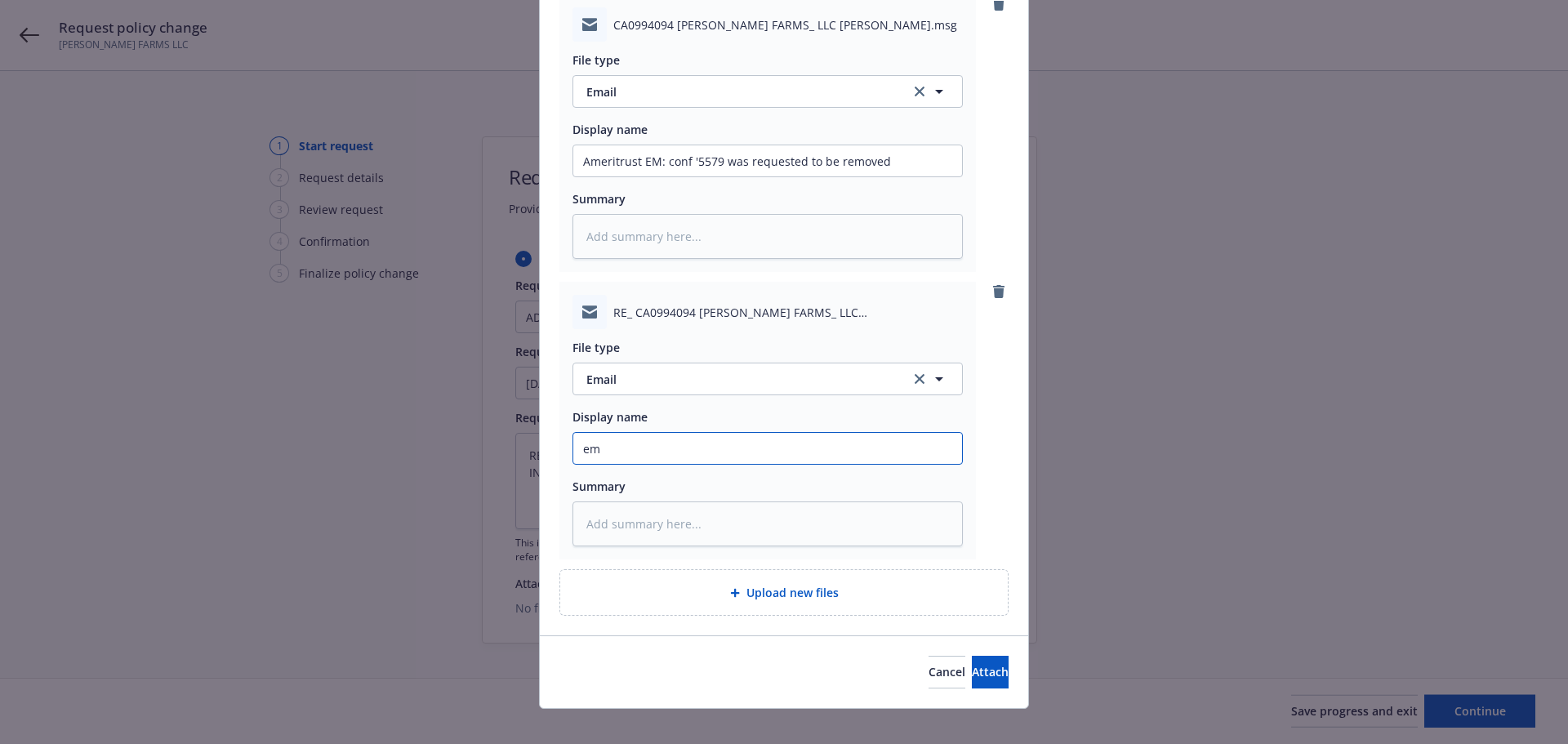
type textarea "x"
type input "e"
type textarea "x"
type input "E"
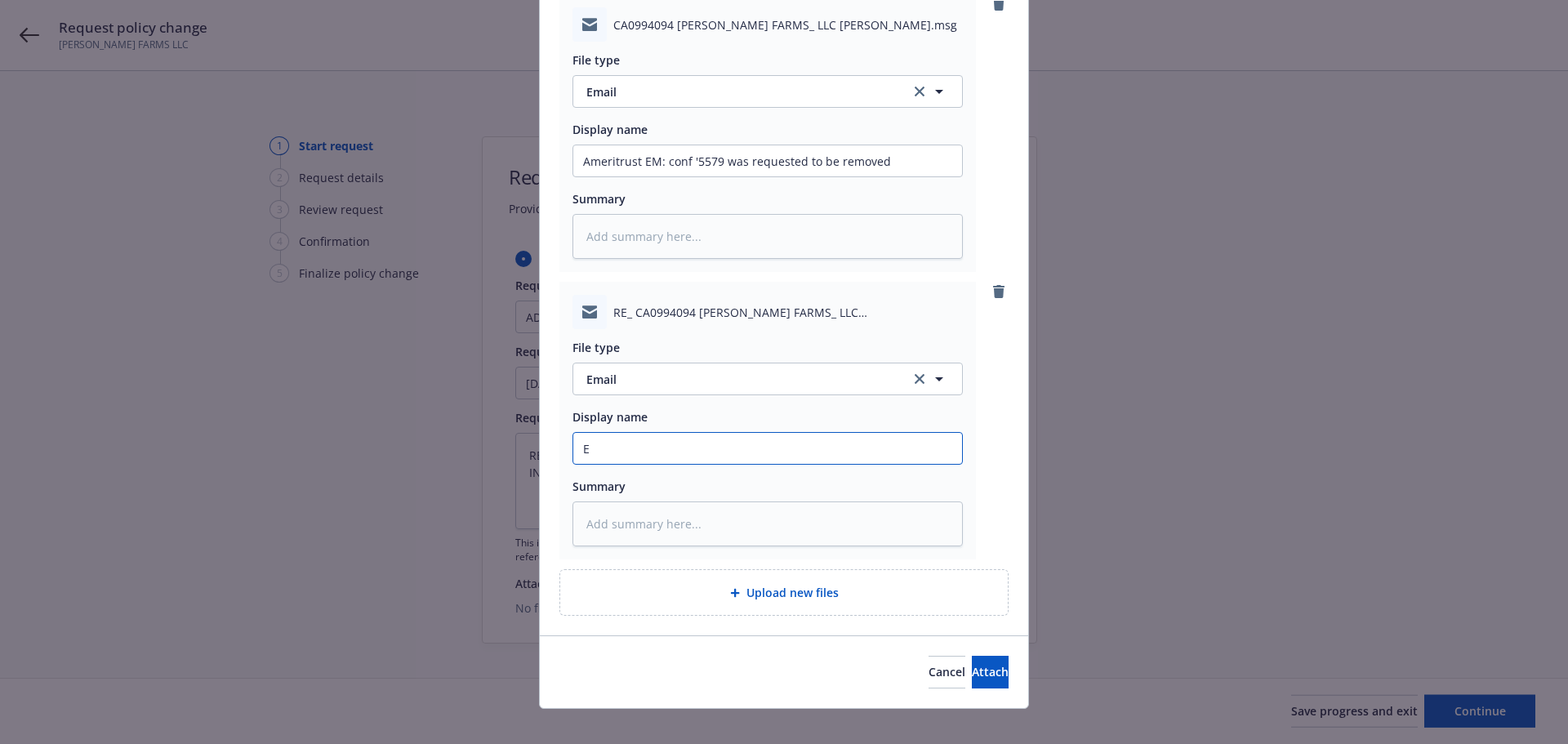
type textarea "x"
type input "EM"
type textarea "x"
type input "EM"
type textarea "x"
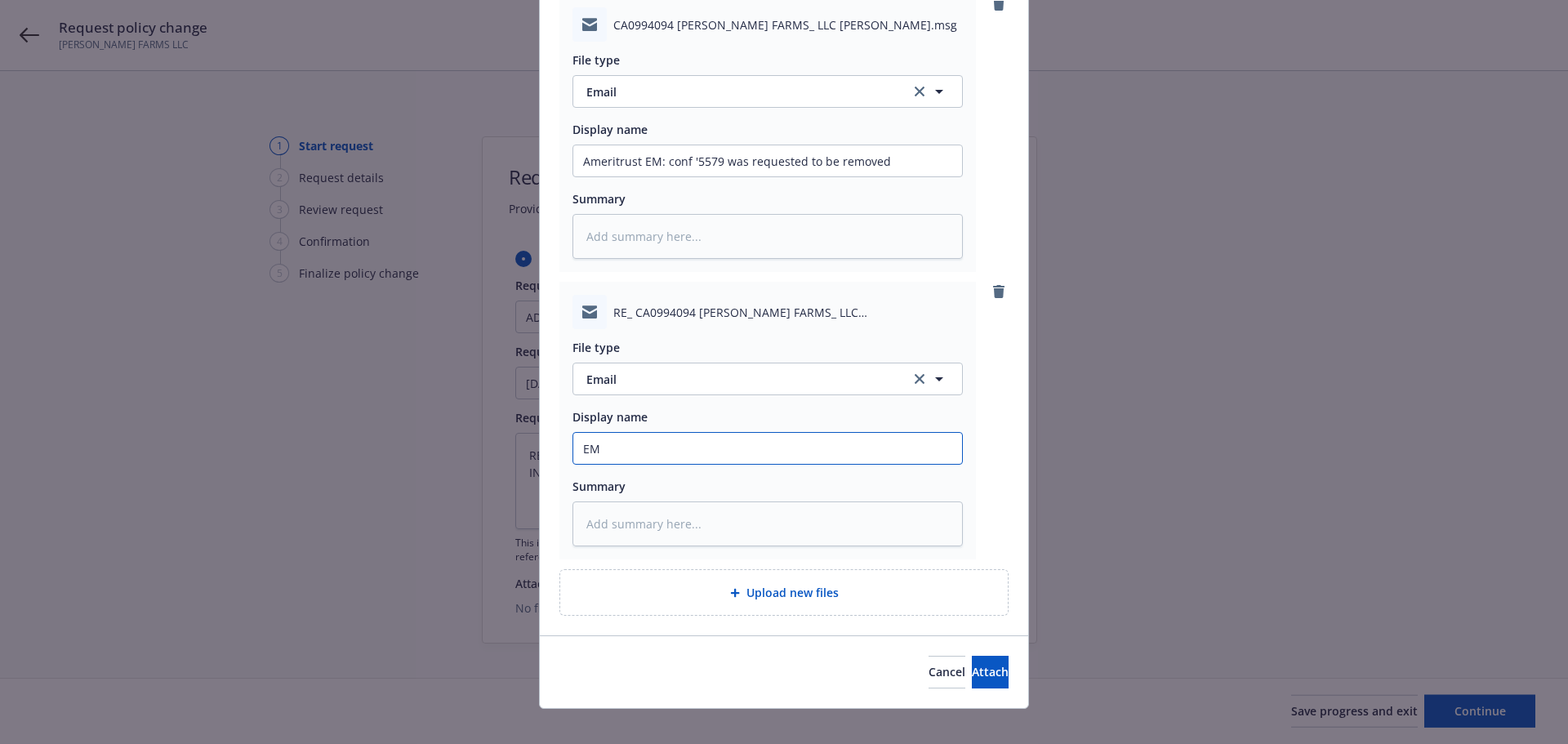
type input "EM T"
type textarea "x"
type input "EM TO"
type textarea "x"
type input "EM TO"
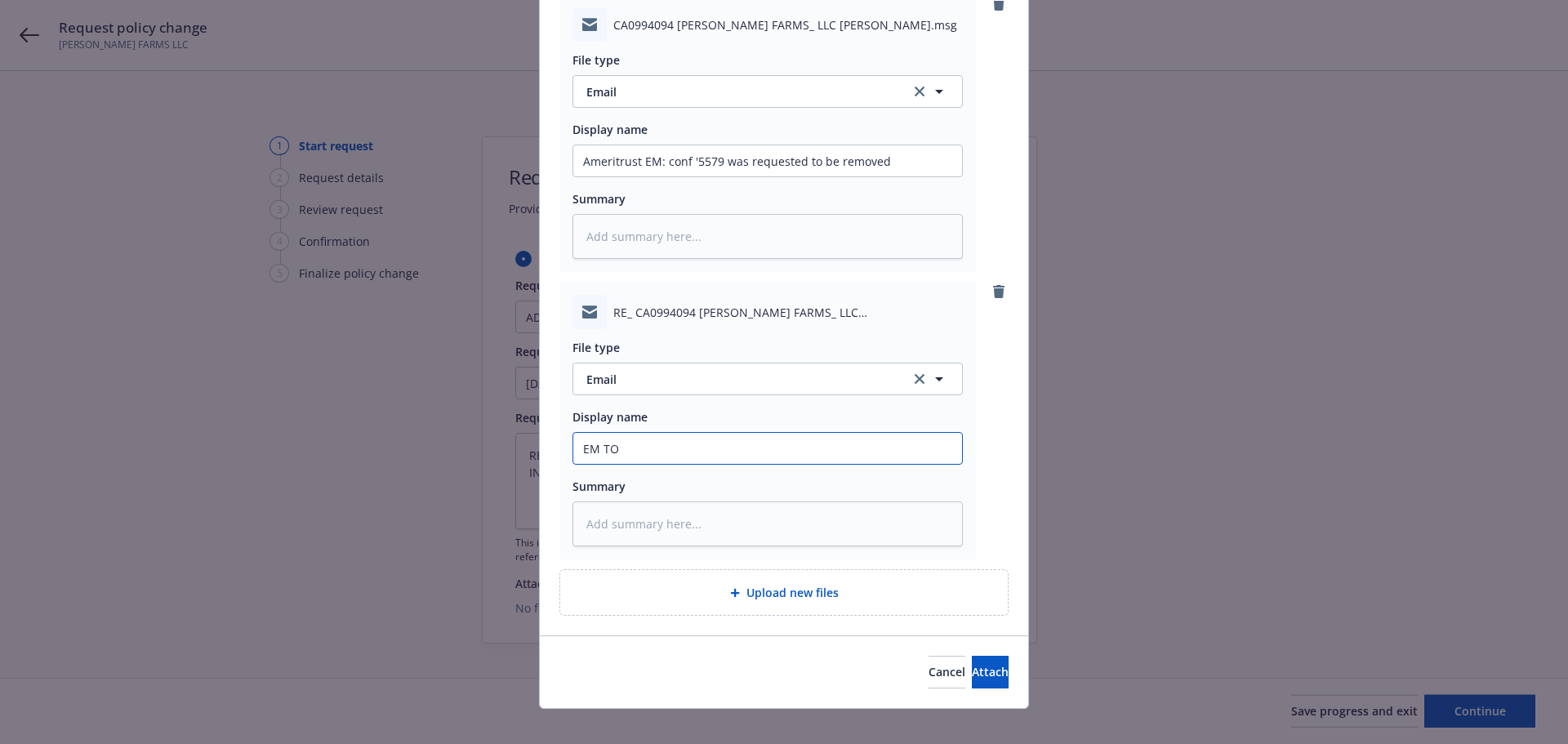
type textarea "x"
type input "EM TO A"
type textarea "x"
type input "EM TO AM"
type textarea "x"
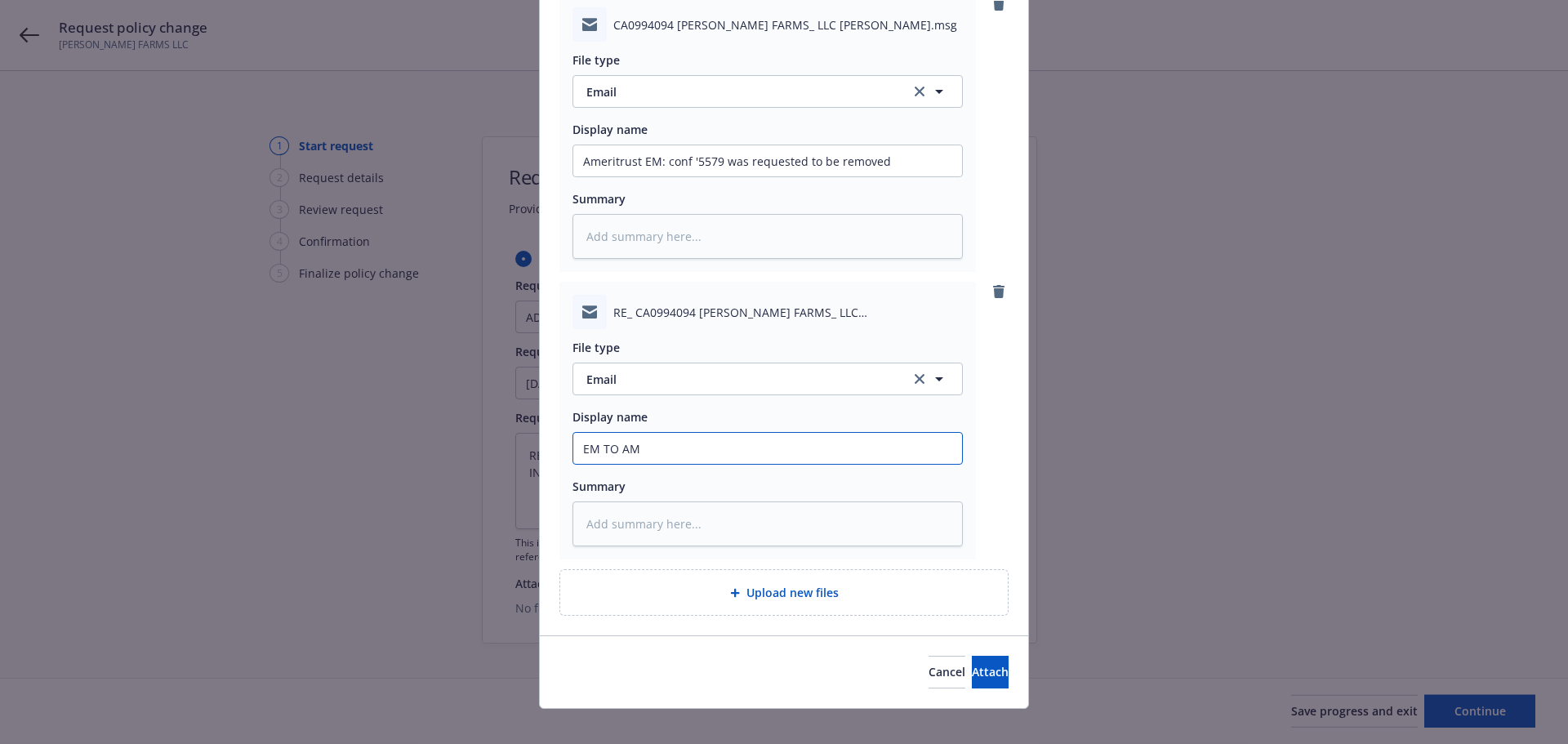
type input "EM TO AME"
type textarea "x"
type input "EM TO AMER"
type textarea "x"
type input "EM TO AMERI"
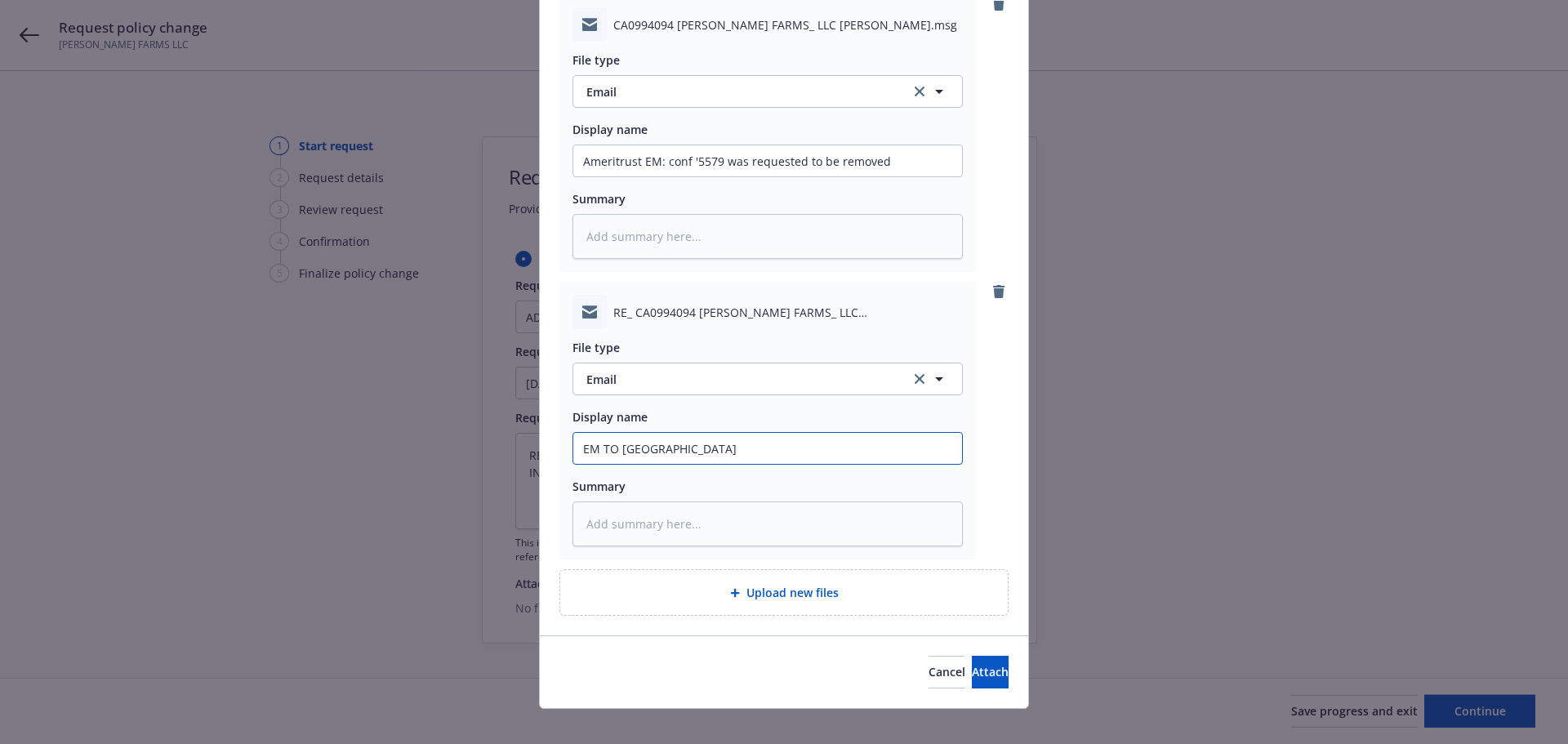
type textarea "x"
type input "EM TO AMERIS"
type textarea "x"
type input "EM TO AMERIST"
type textarea "x"
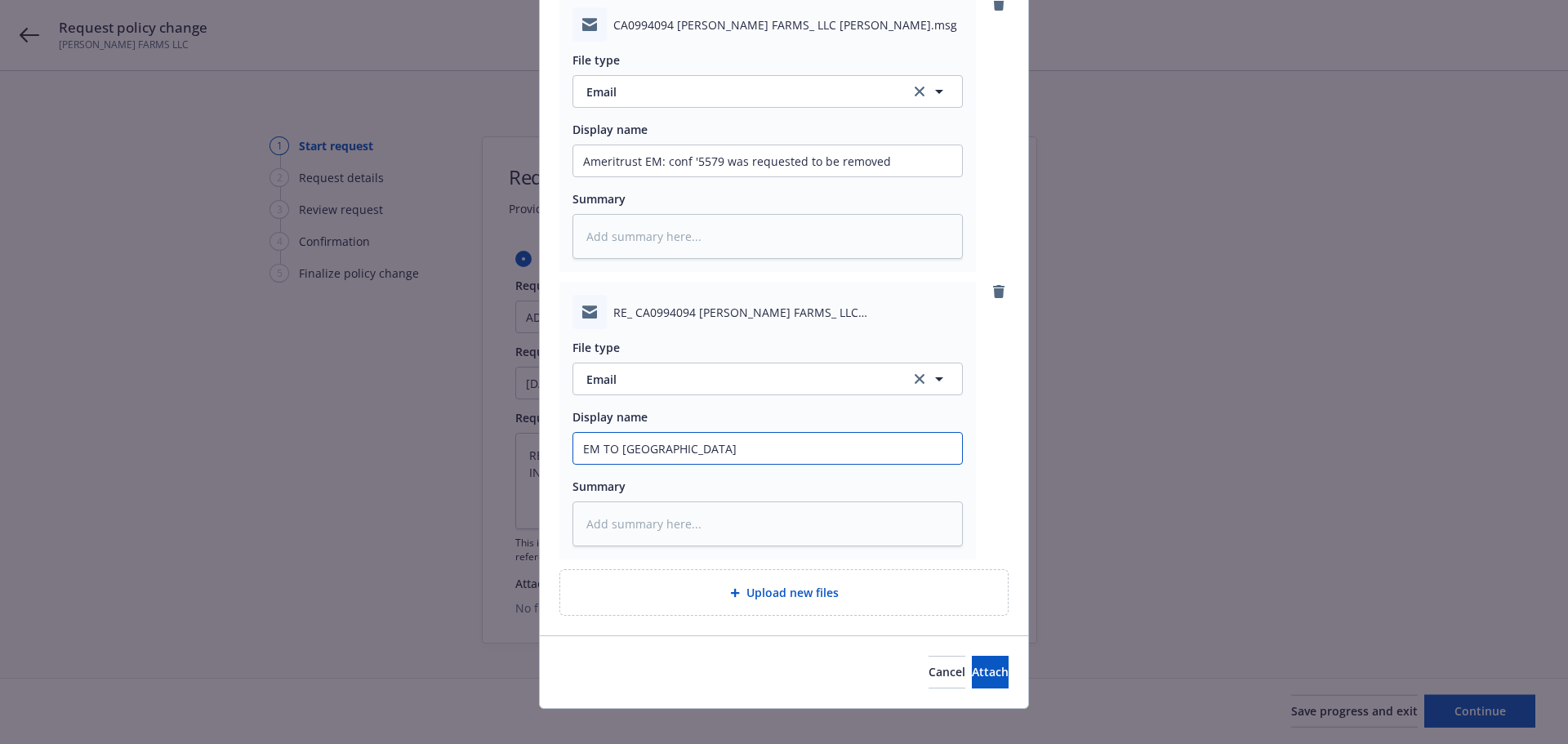
type input "EM TO AMERIS"
type textarea "x"
type input "EM TO AMERI"
type textarea "x"
type input "EM TO AMERIT"
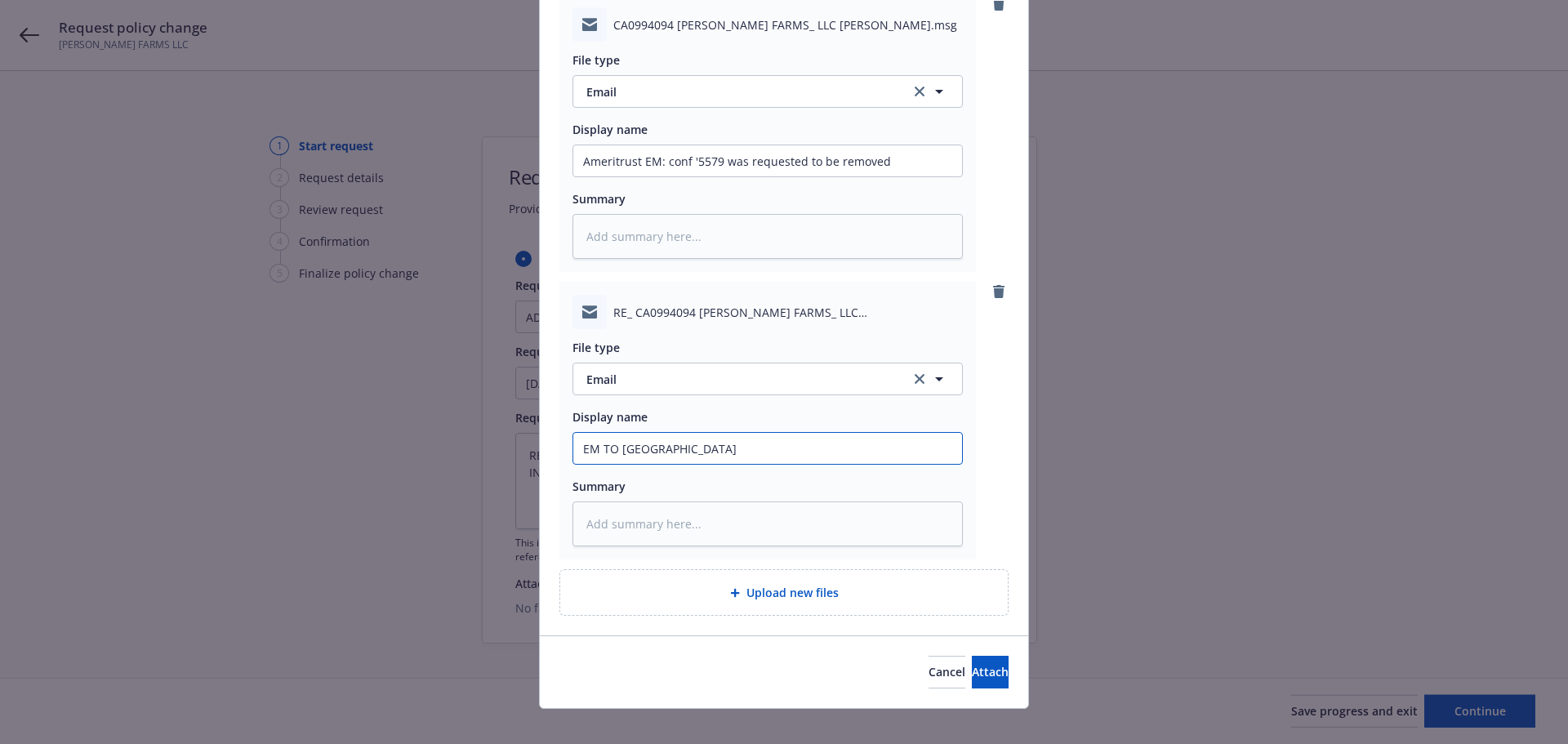
type textarea "x"
type input "EM TO AMERITR"
type textarea "x"
type input "EM TO AMERITRU"
type textarea "x"
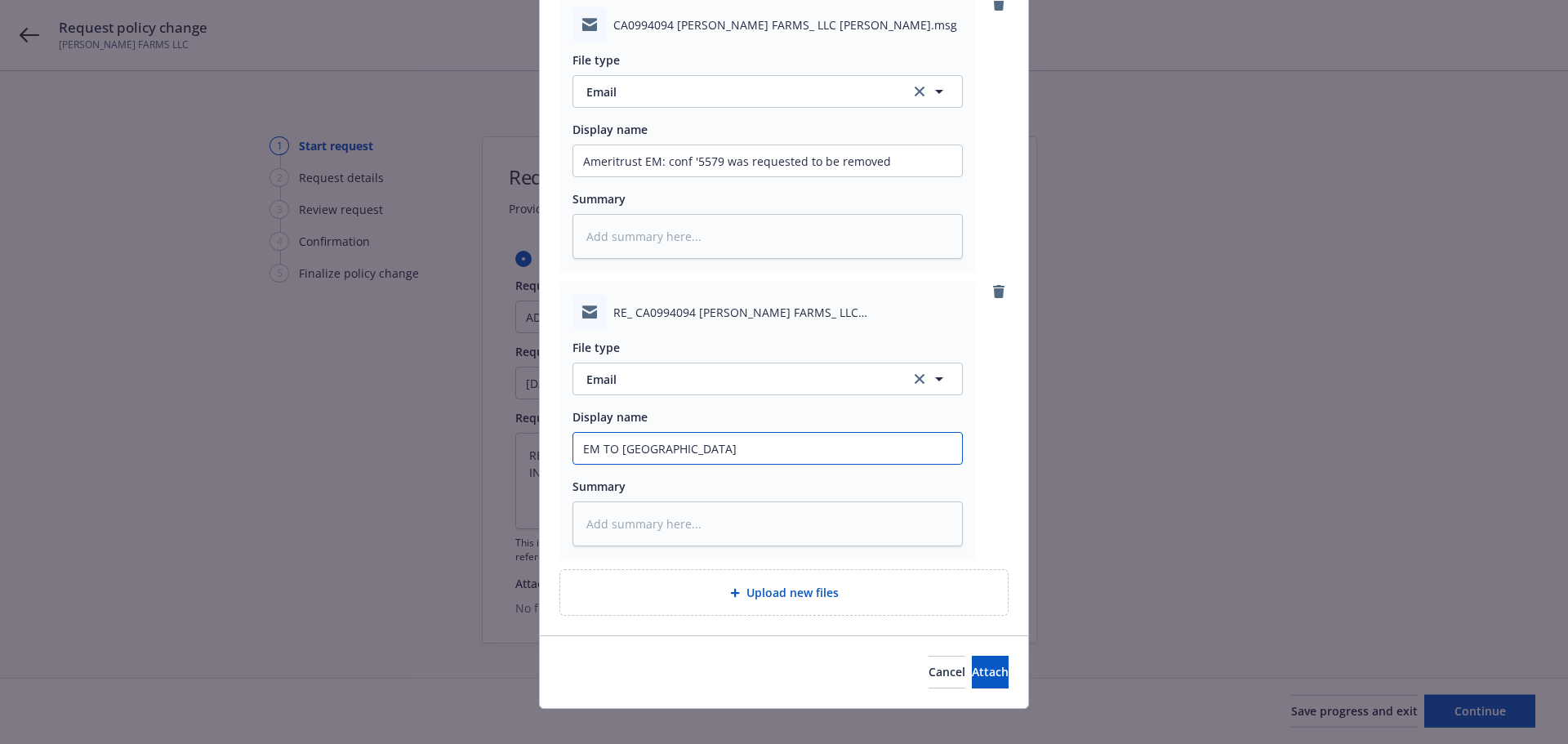
type input "EM TO AMERITRUS"
type textarea "x"
type input "EM TO AMERITRUST"
type textarea "x"
type input "EM TO AMERITRUST:"
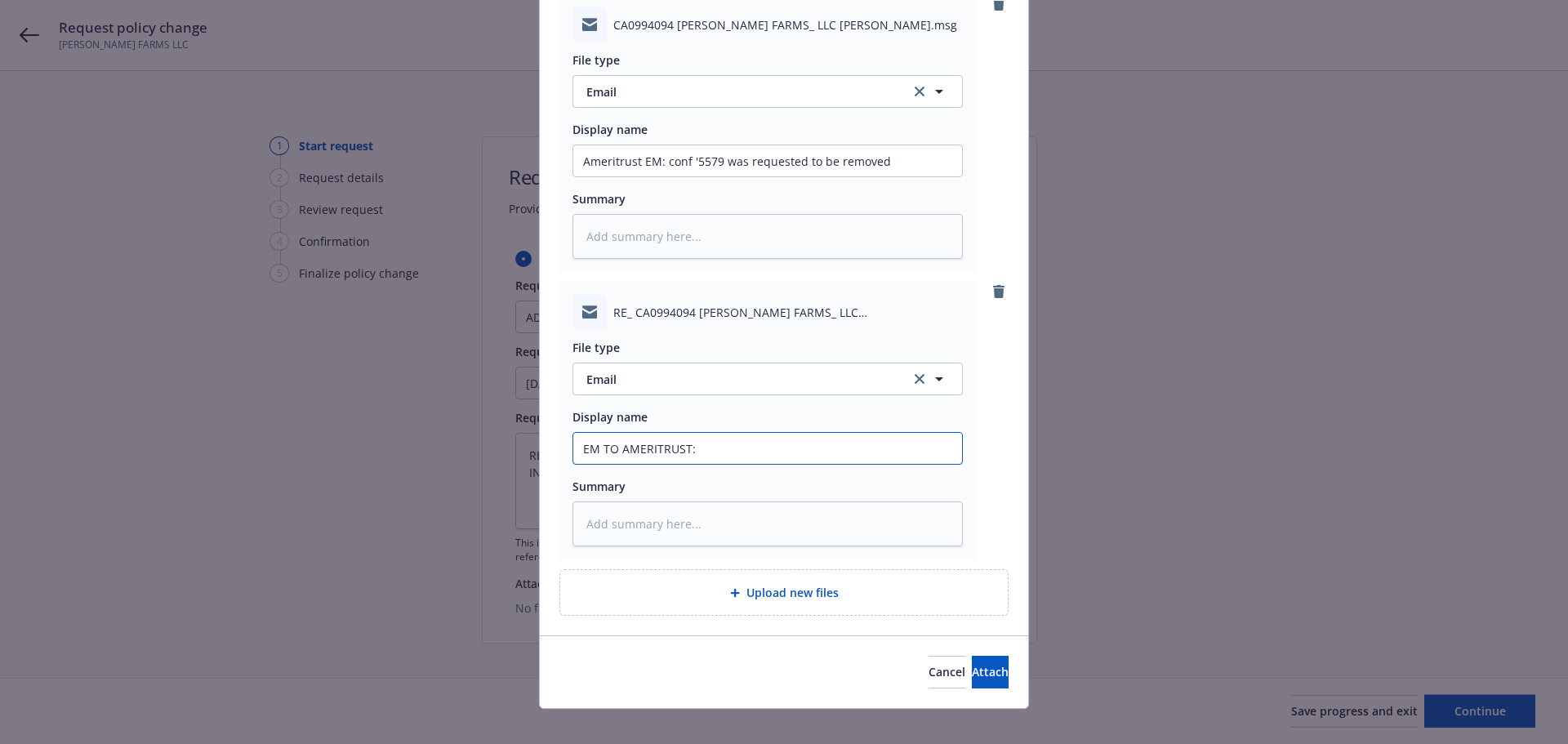
type textarea "x"
type input "EM TO AMERITRUST:"
type textarea "x"
type input "EM TO AMERITRUST: c"
type textarea "x"
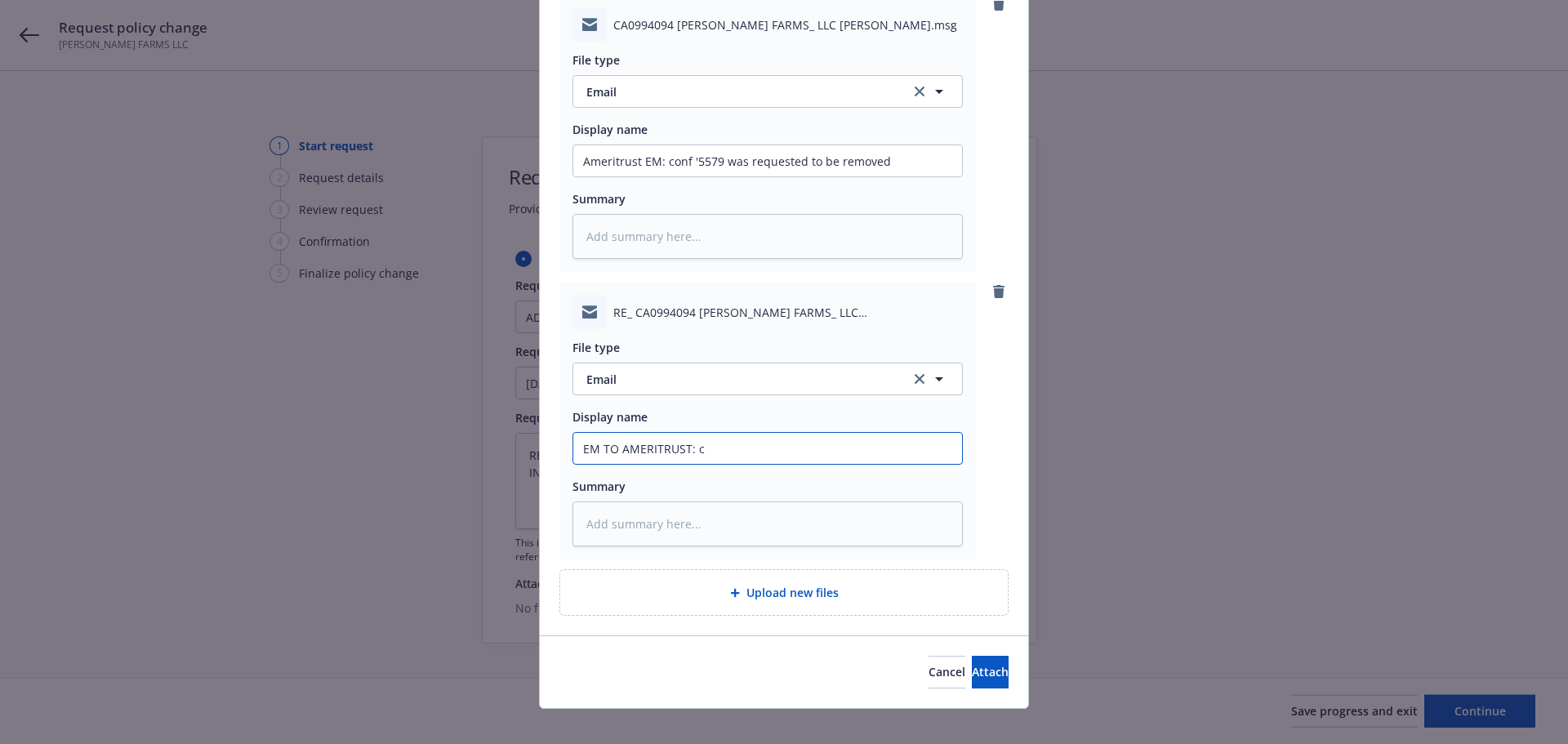
type input "EM TO AMERITRUST: cl"
type textarea "x"
type input "EM TO AMERITRUST: cla"
type textarea "x"
type input "EM TO AMERITRUST: clar"
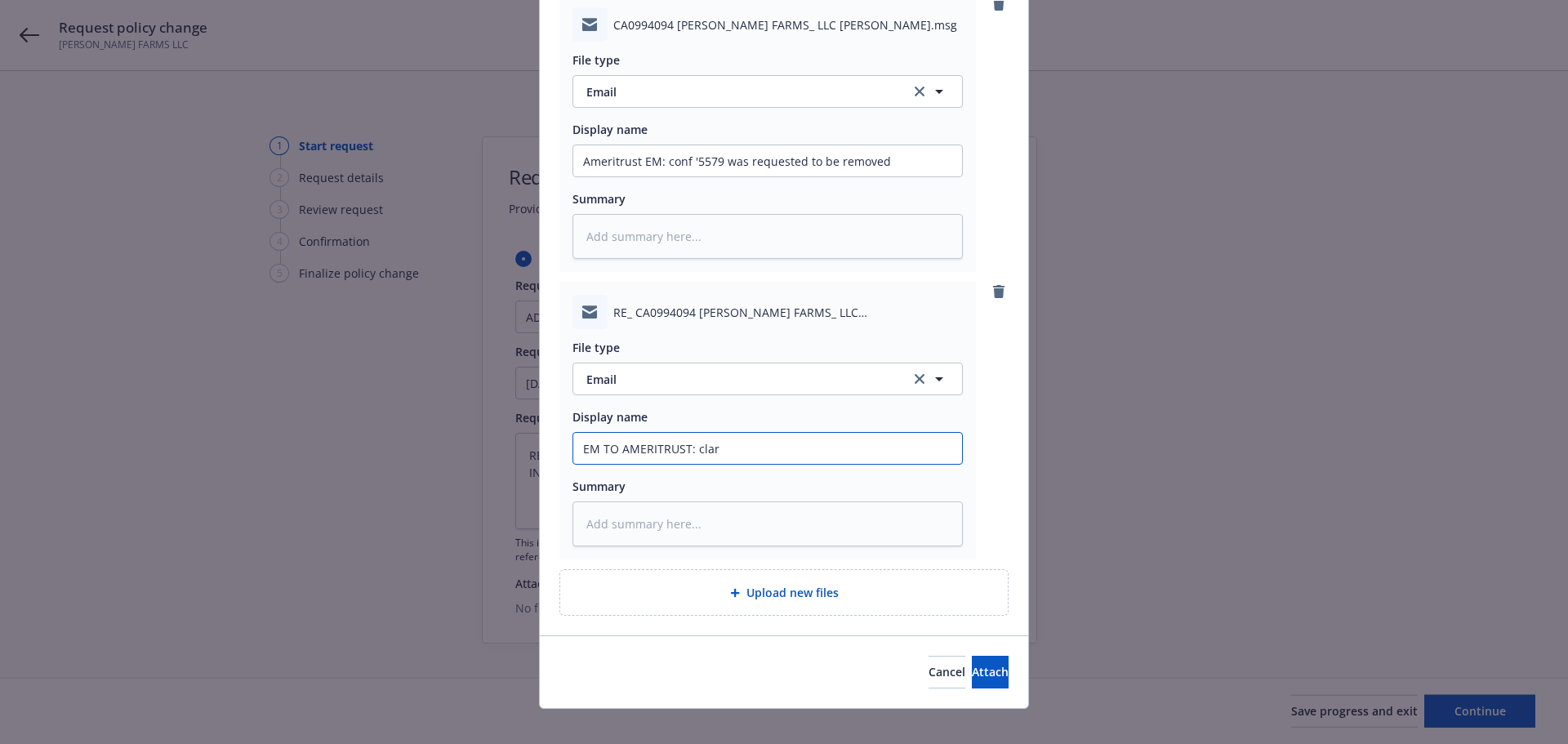
type textarea "x"
type input "EM TO AMERITRUST: clari"
click at [692, 229] on textarea at bounding box center [768, 236] width 390 height 45
click at [972, 672] on span "Attach" at bounding box center [989, 671] width 36 height 16
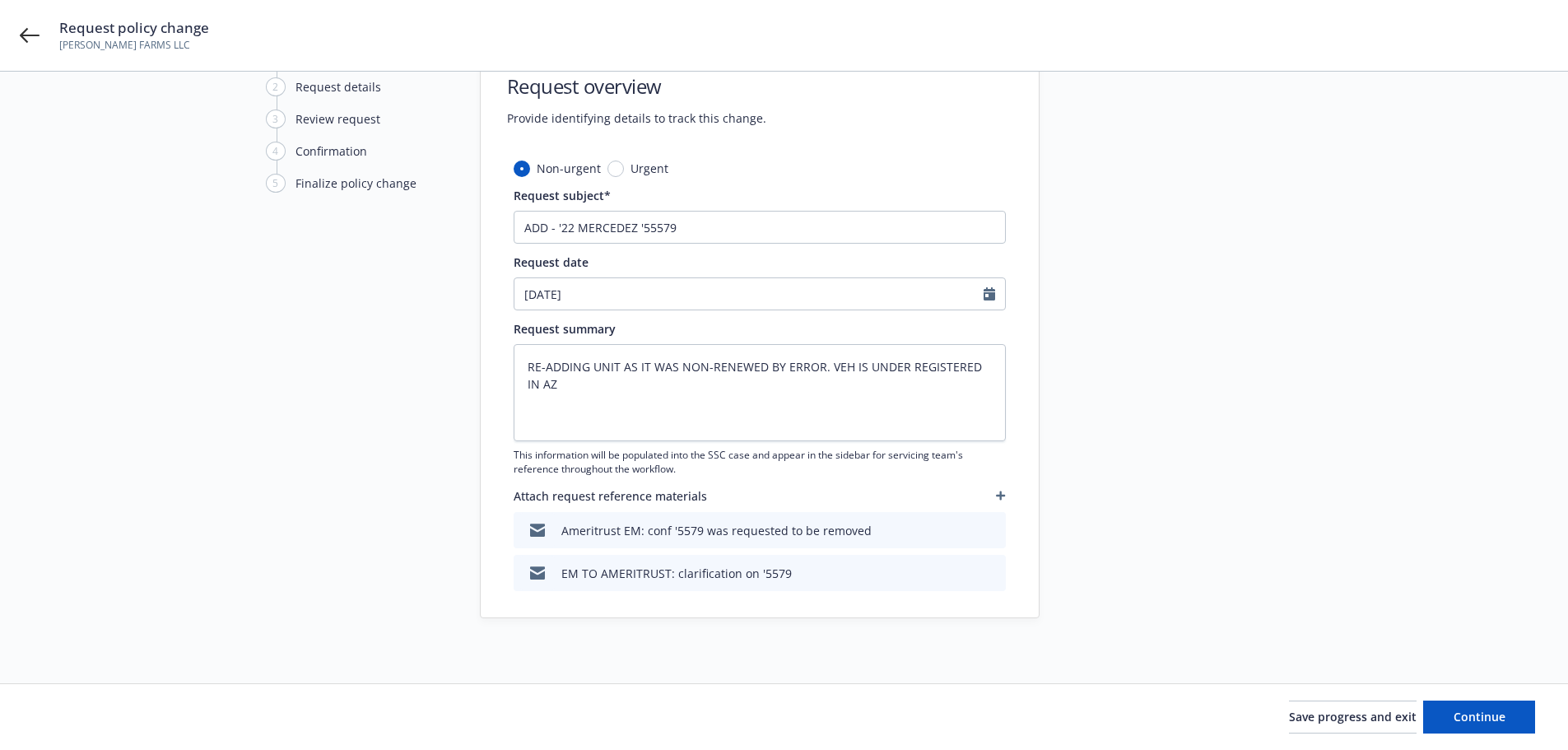
scroll to position [93, 0]
click at [1511, 715] on button "Continue" at bounding box center [1478, 716] width 112 height 33
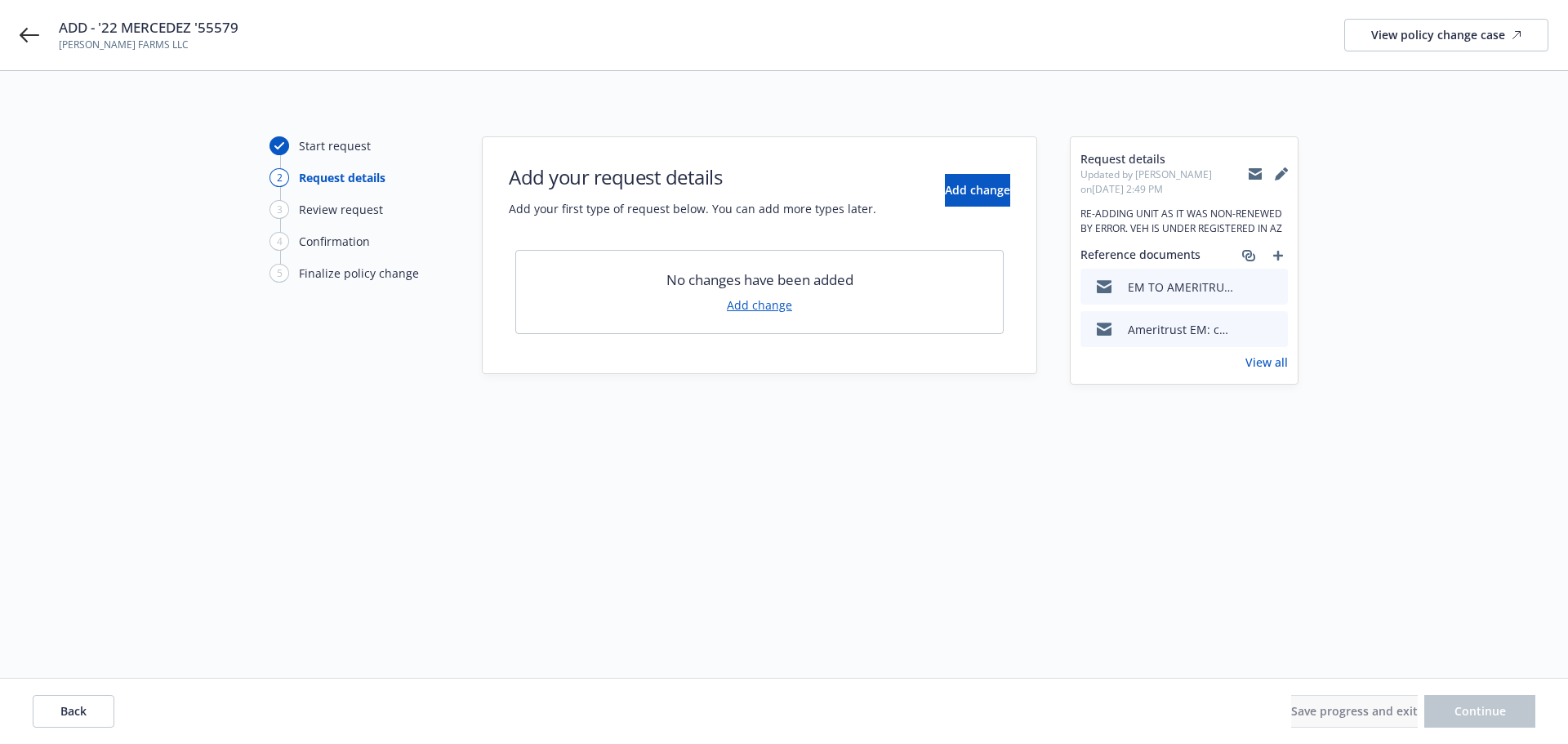
click at [747, 305] on link "Add change" at bounding box center [759, 304] width 66 height 17
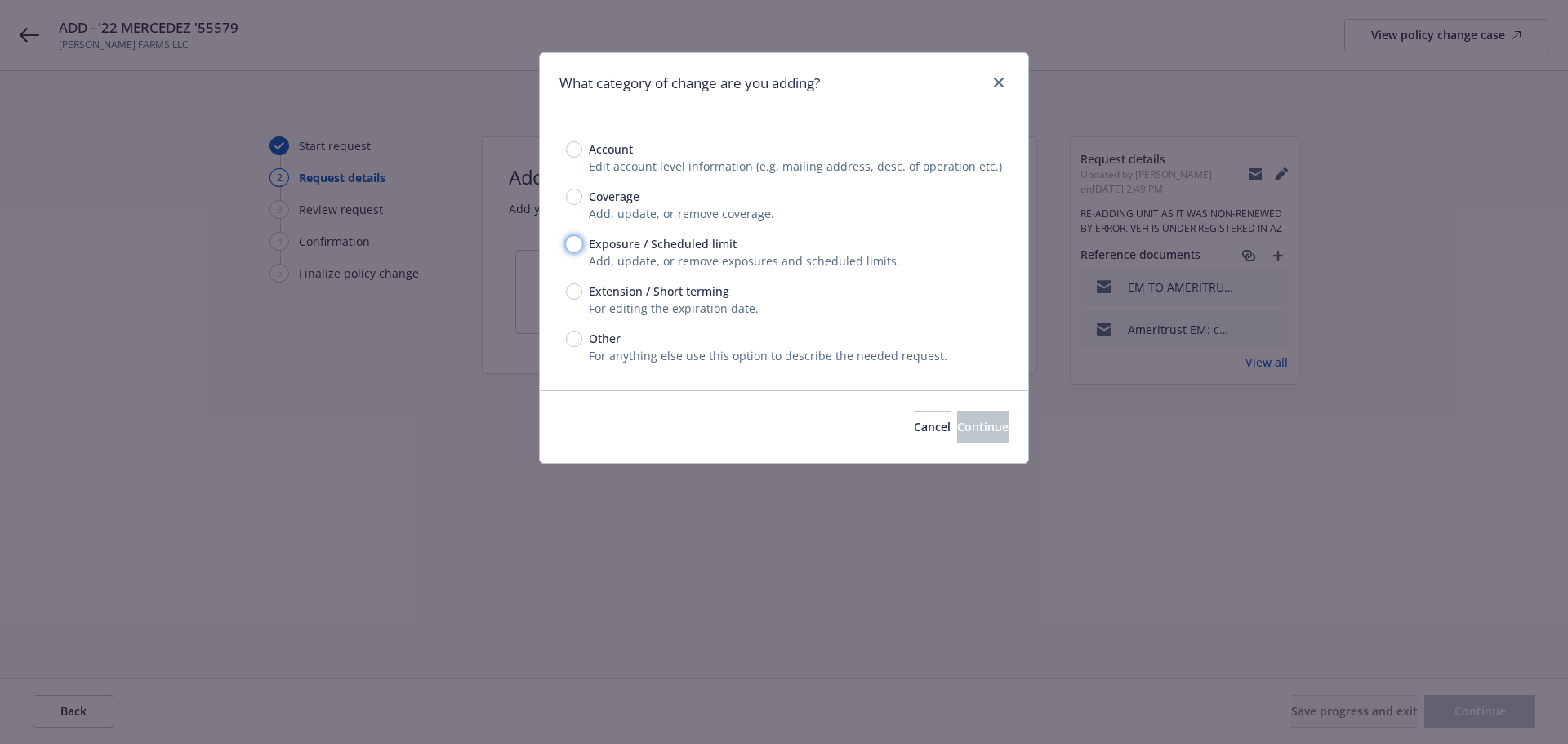
click at [582, 245] on input "Exposure / Scheduled limit" at bounding box center [574, 244] width 17 height 17
click at [957, 417] on button "Continue" at bounding box center [983, 426] width 51 height 32
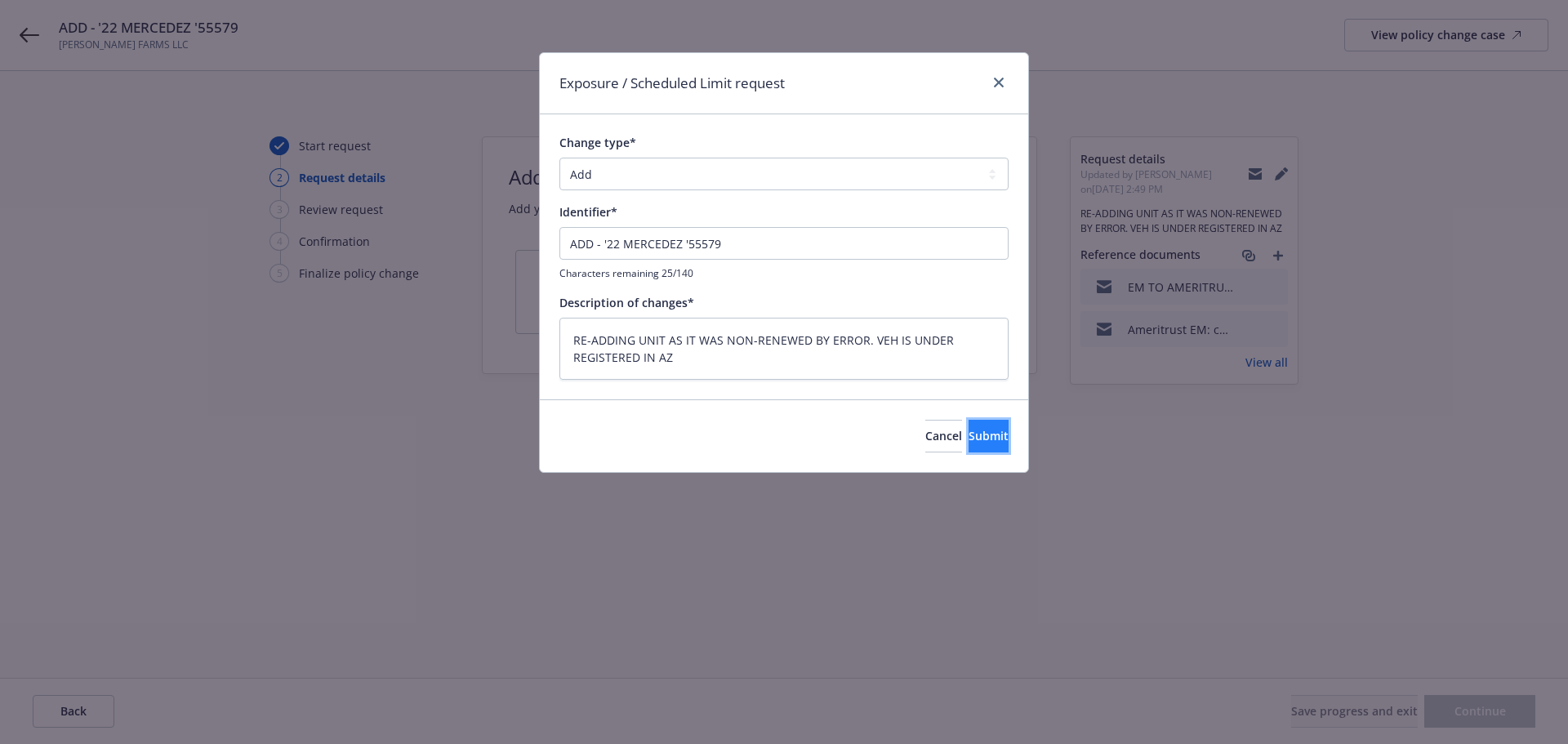
click at [969, 424] on button "Submit" at bounding box center [988, 435] width 40 height 32
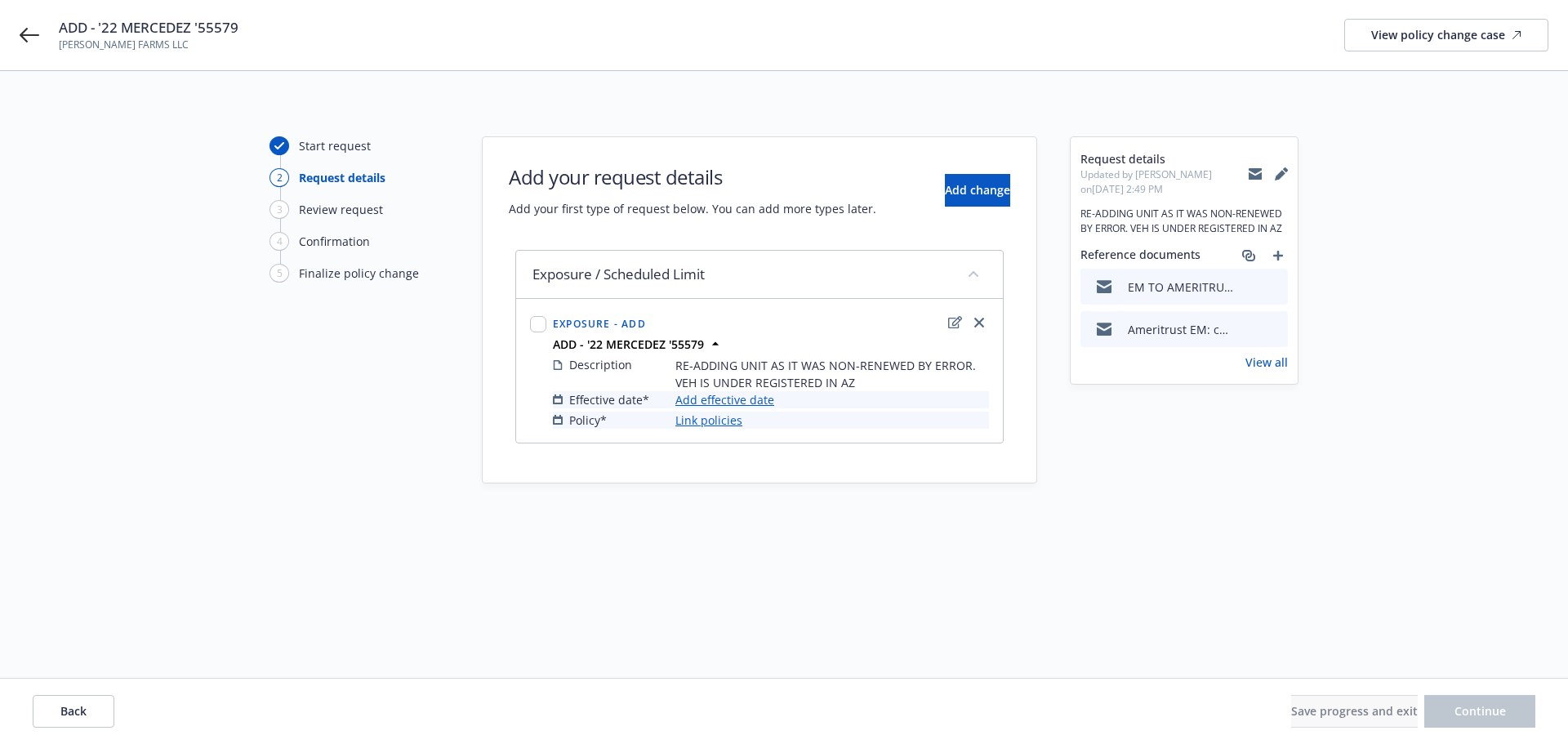
click at [758, 398] on link "Add effective date" at bounding box center [725, 399] width 99 height 17
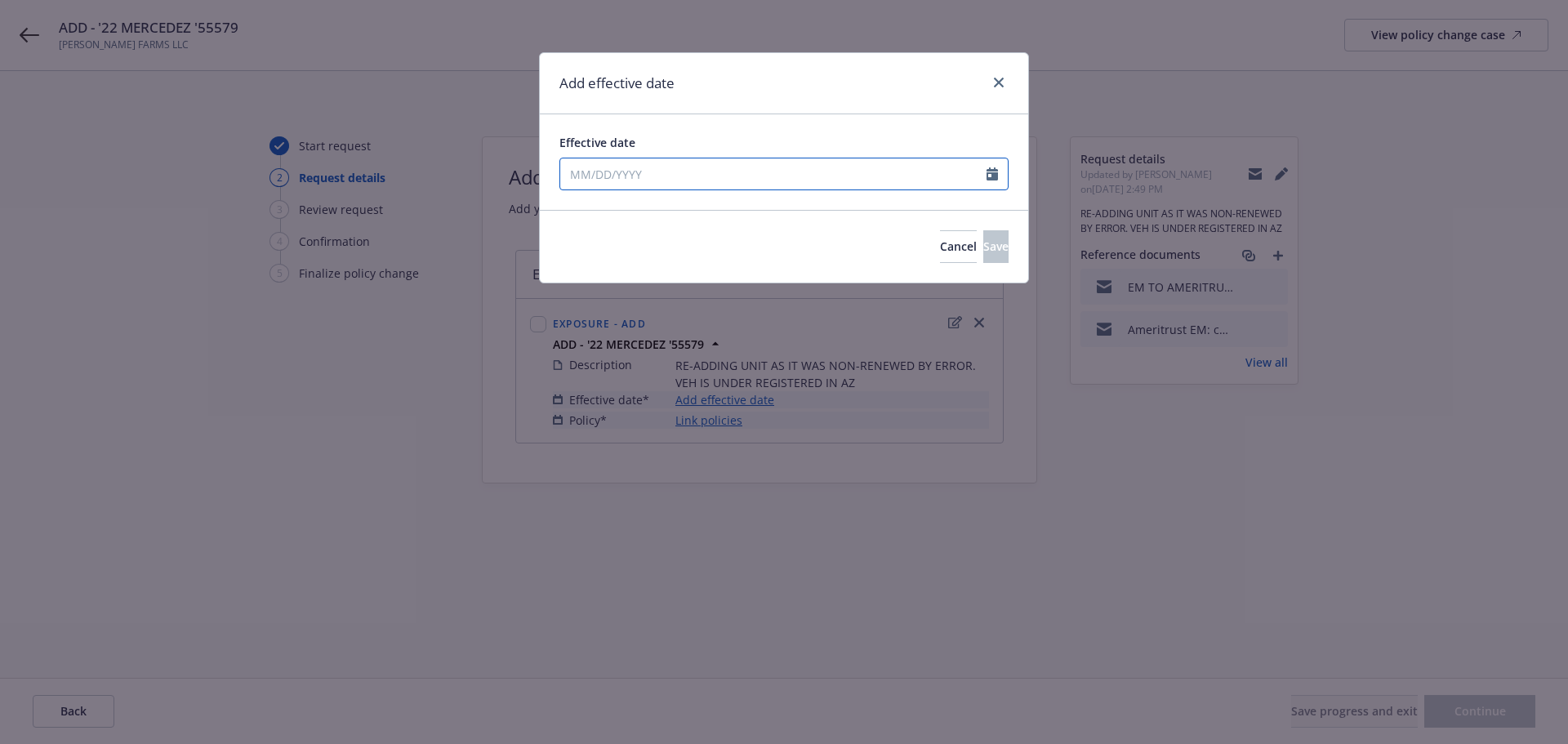
click at [692, 172] on input "Effective date" at bounding box center [773, 174] width 427 height 31
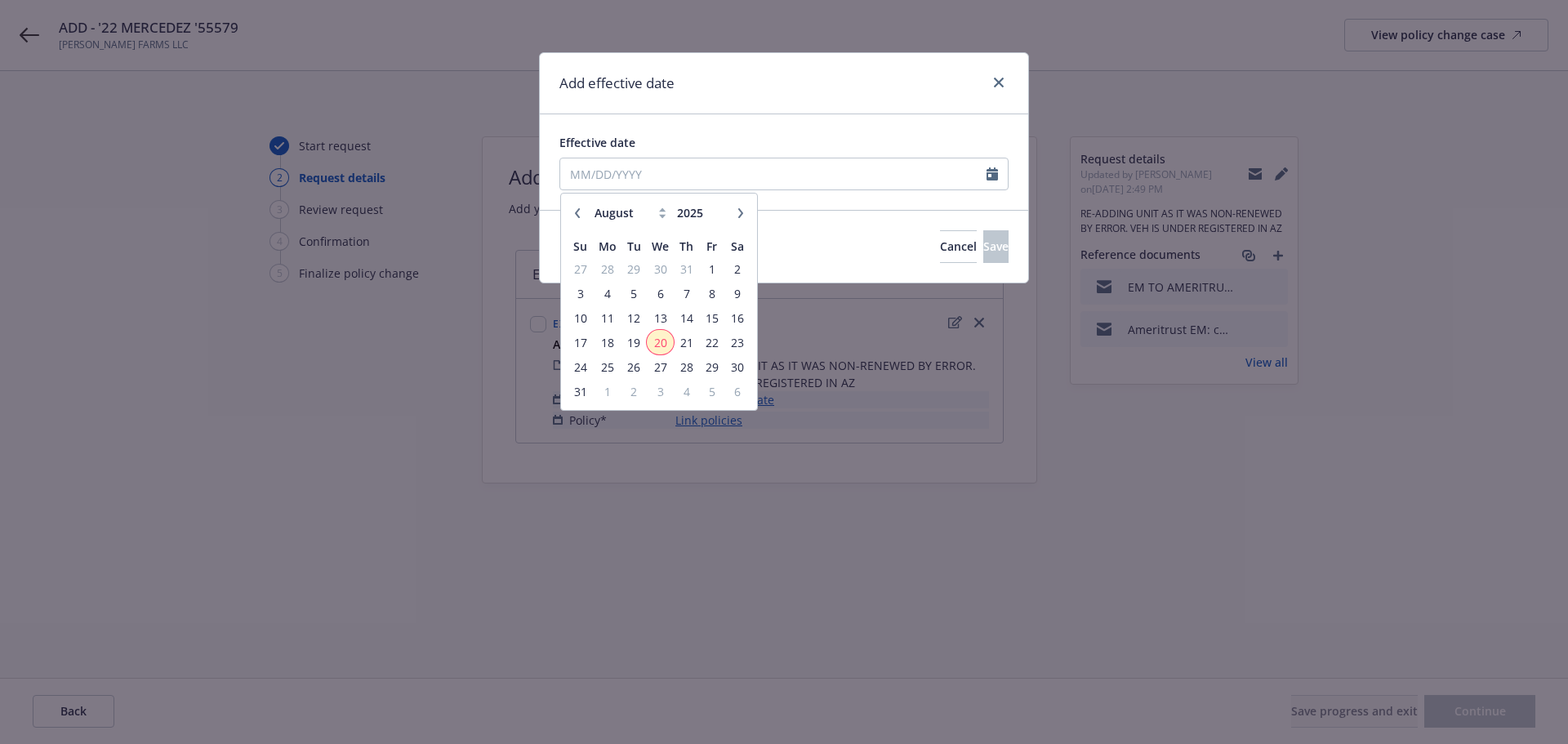
click at [668, 335] on span "20" at bounding box center [660, 342] width 24 height 21
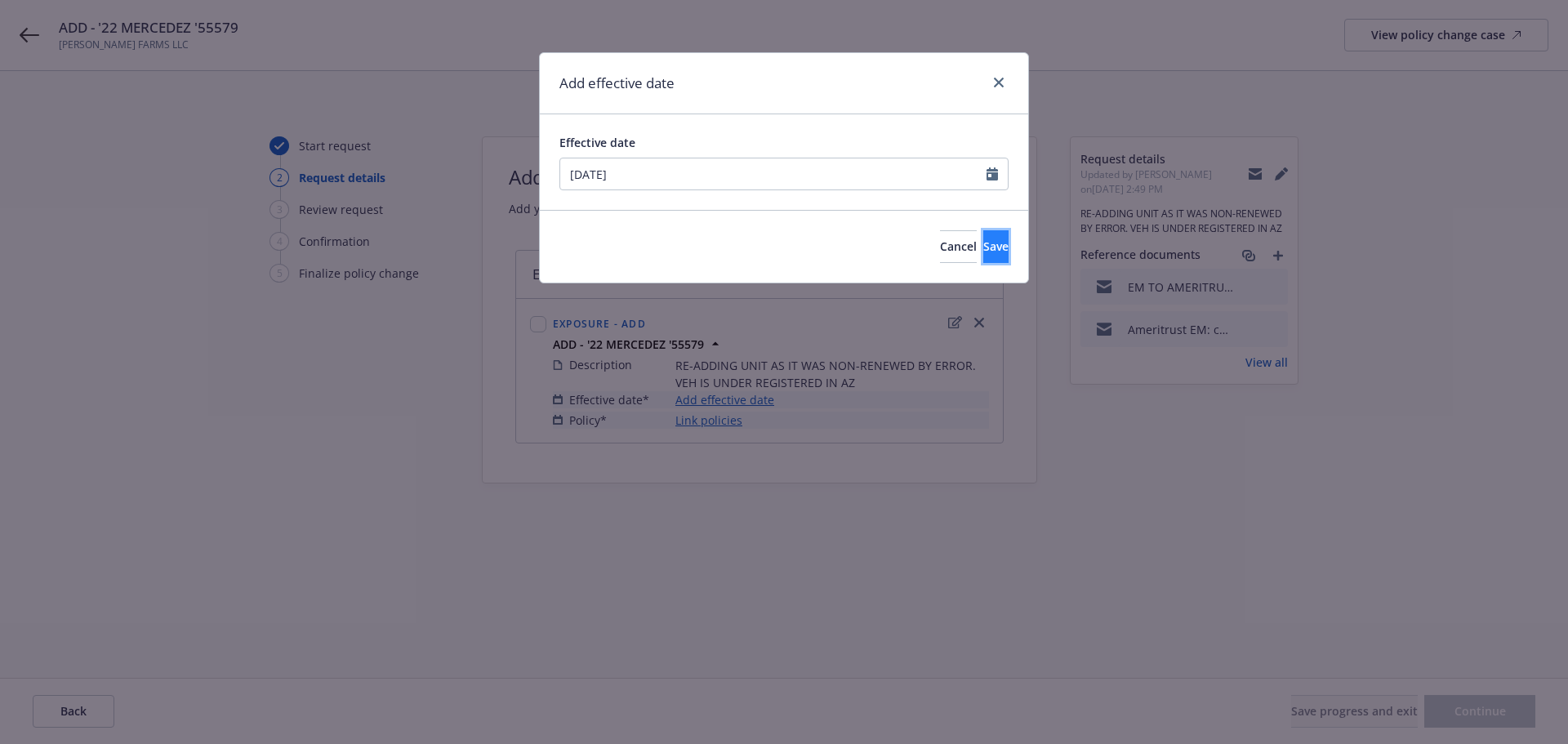
click at [984, 240] on span "Save" at bounding box center [996, 246] width 25 height 16
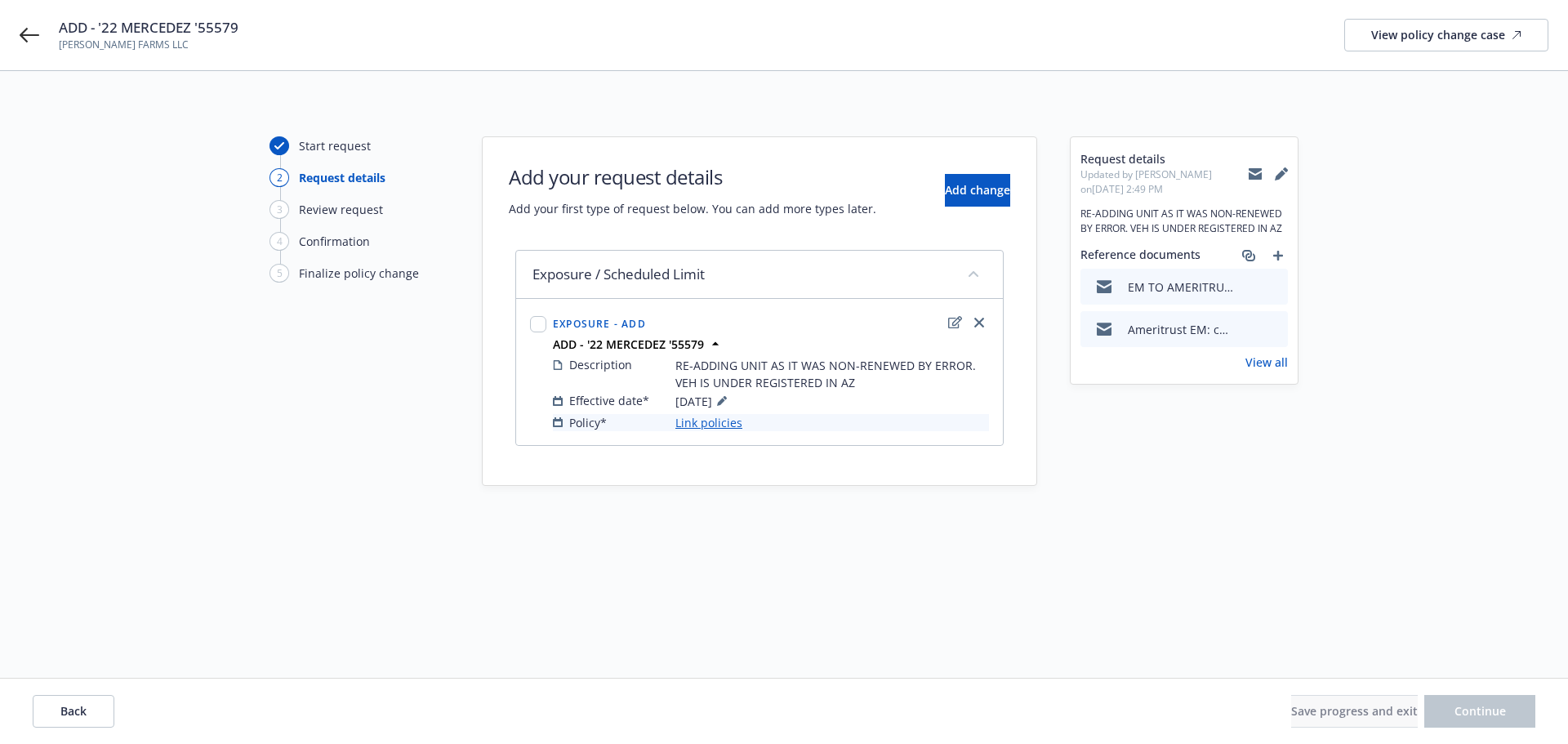
click at [712, 421] on link "Link policies" at bounding box center [709, 422] width 67 height 17
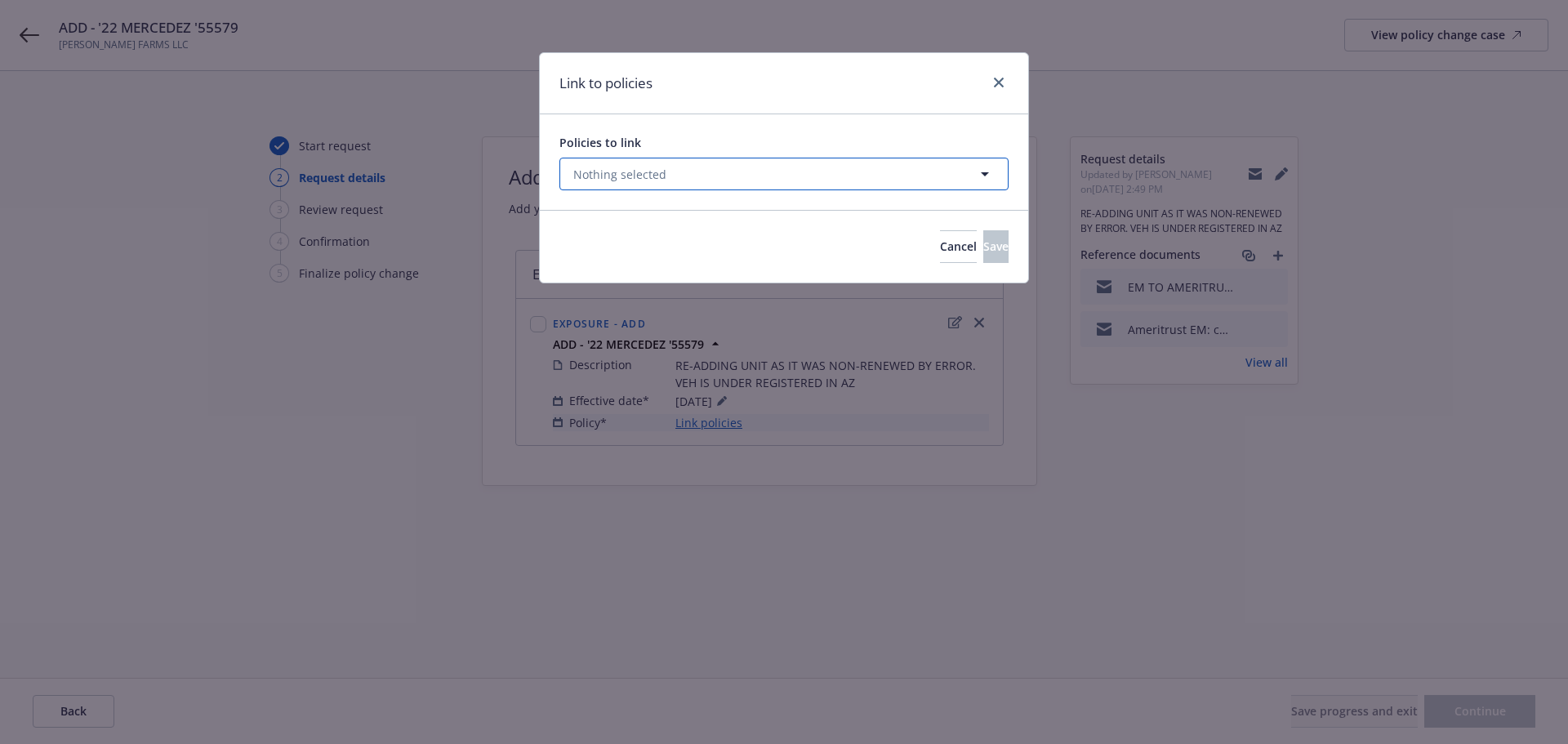
click at [609, 164] on button "Nothing selected" at bounding box center [784, 174] width 449 height 32
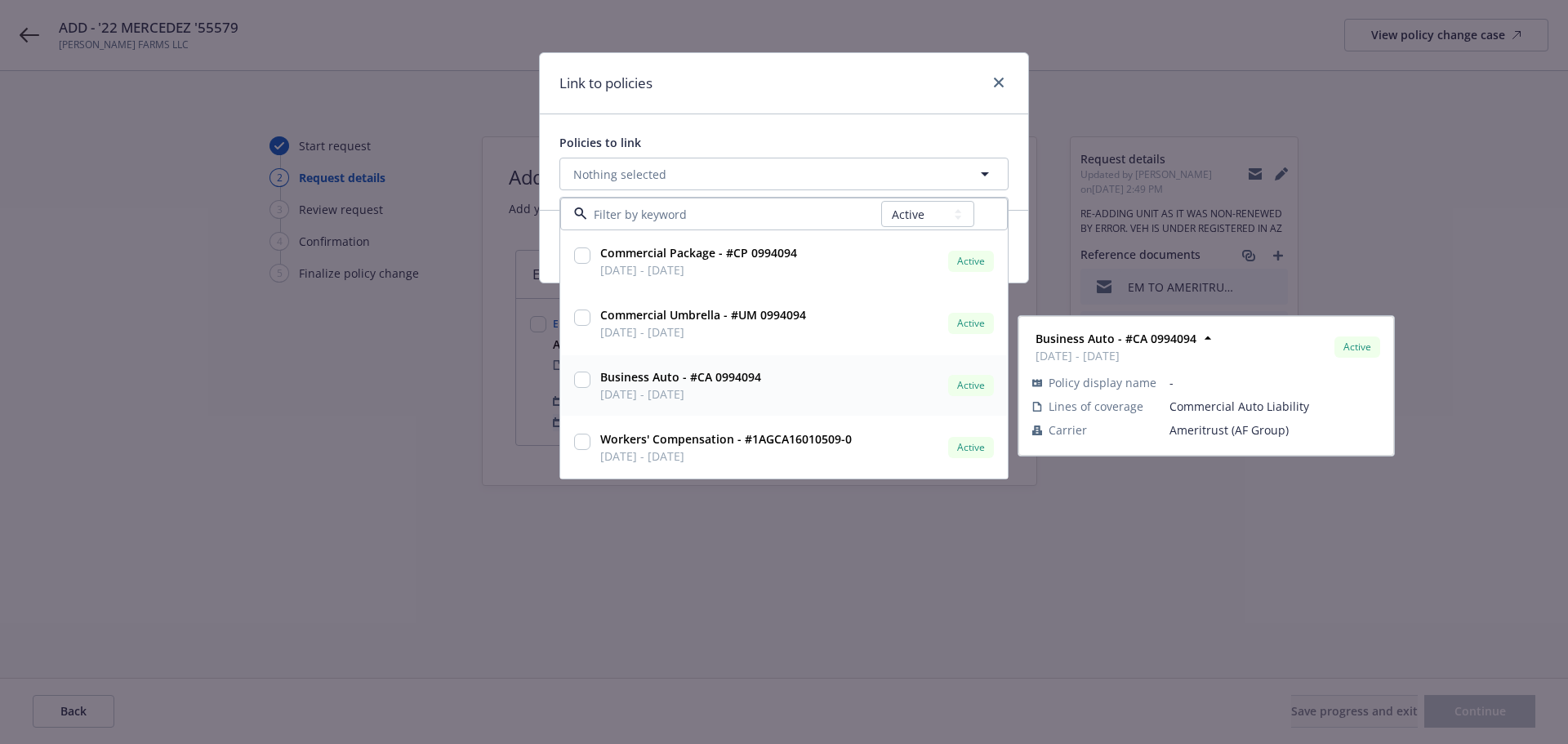
click at [584, 374] on input "checkbox" at bounding box center [582, 379] width 17 height 17
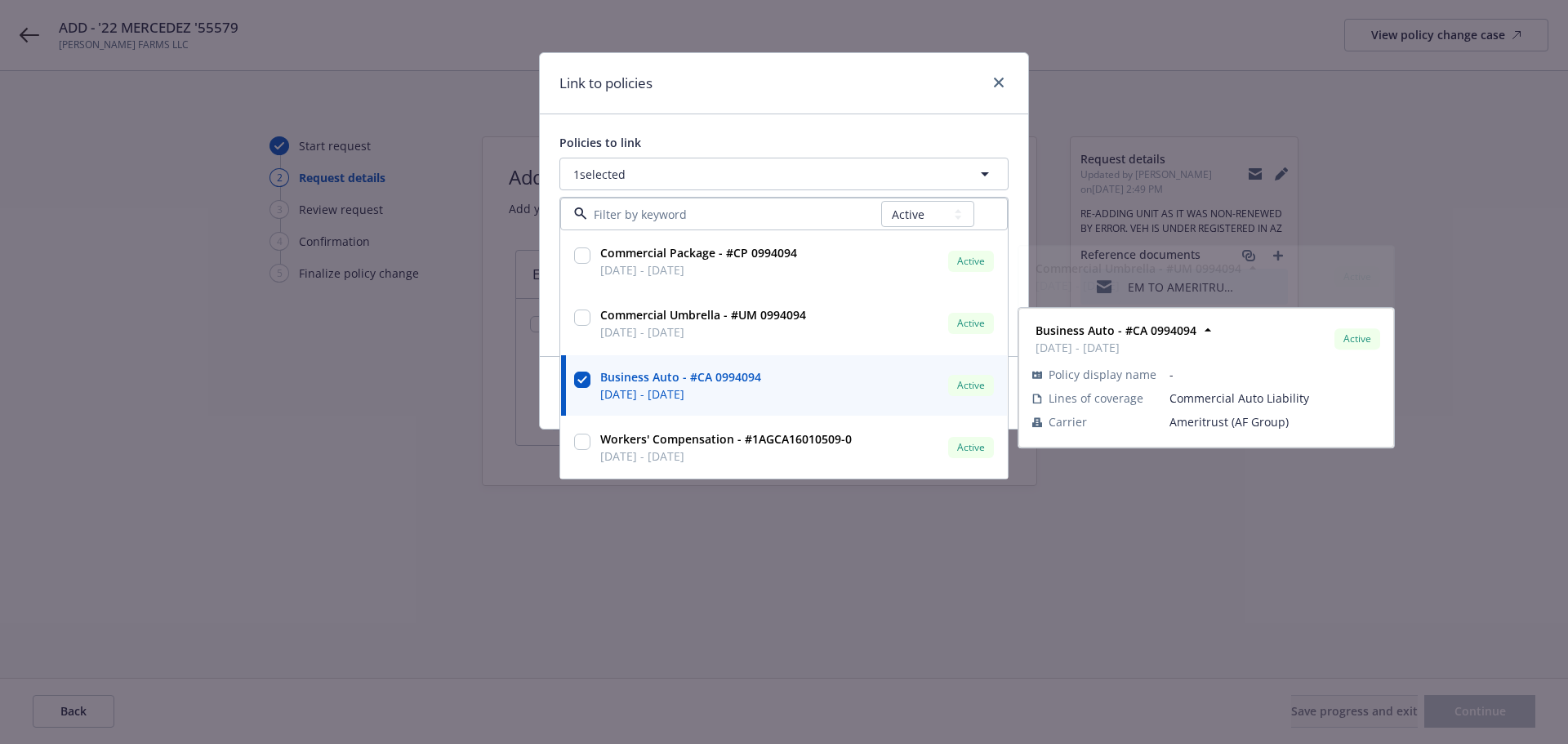
click at [697, 124] on div "Policies to link 1 selected All Active Upcoming Expired Cancelled Commercial Pa…" at bounding box center [784, 235] width 488 height 242
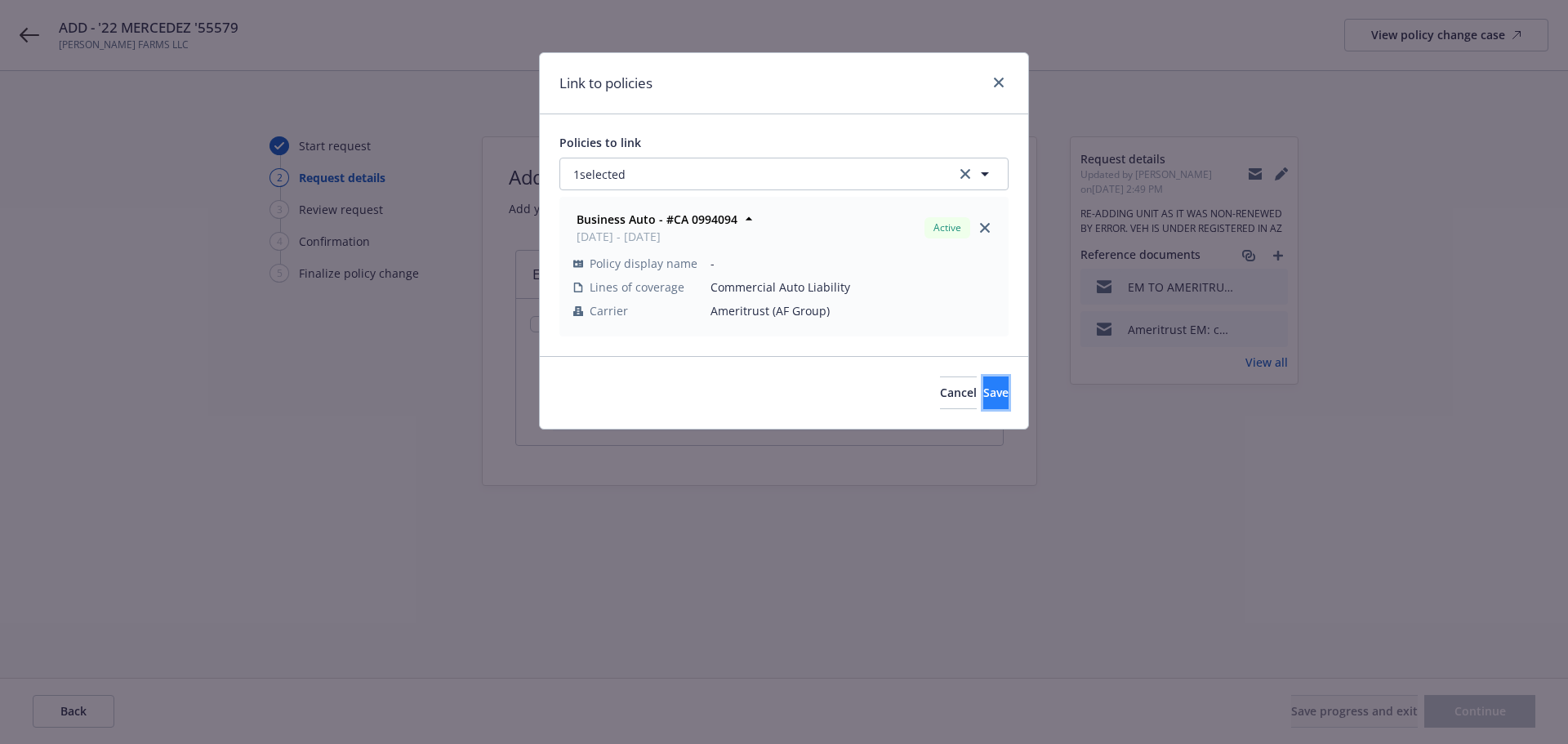
click at [984, 381] on button "Save" at bounding box center [996, 392] width 25 height 32
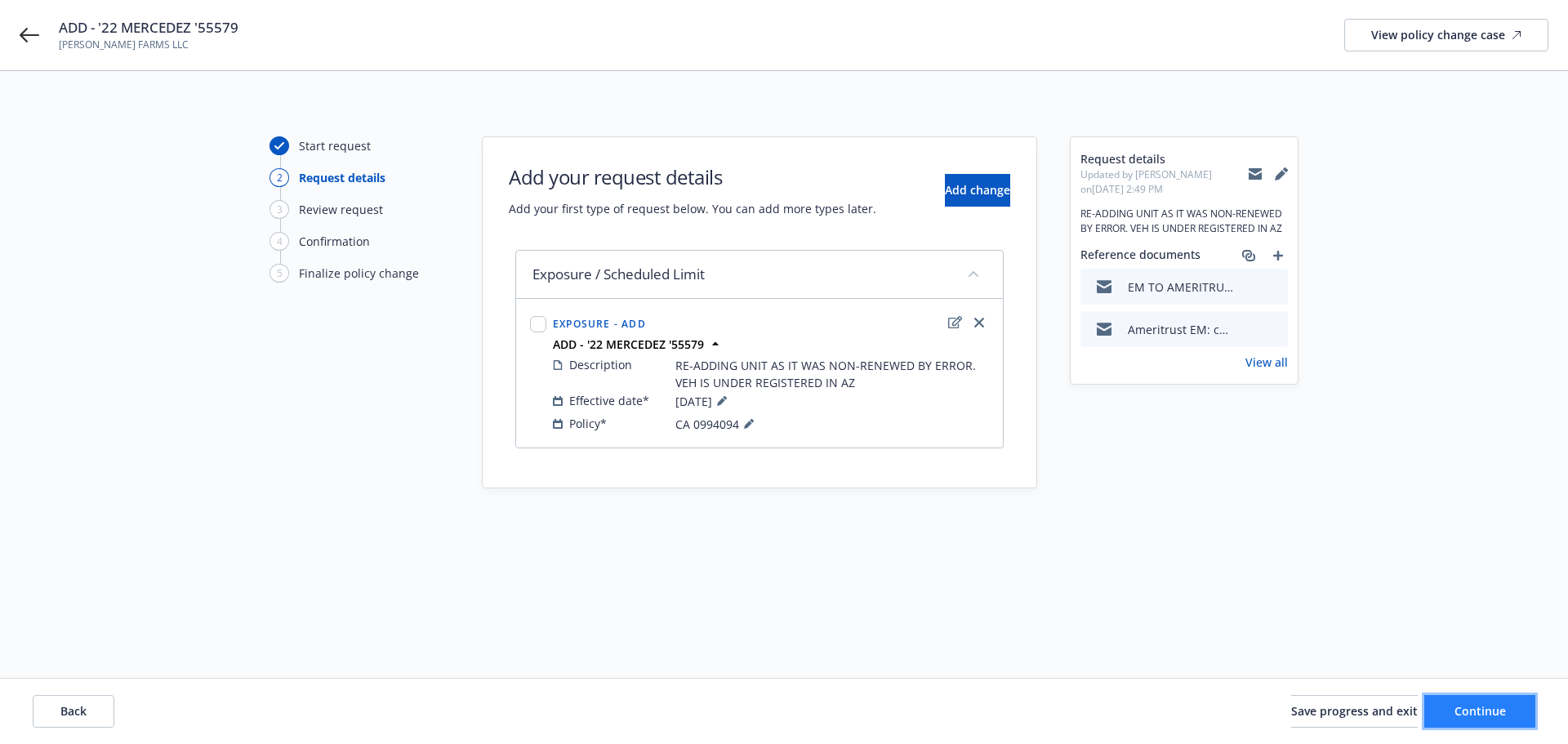
click at [1450, 708] on button "Continue" at bounding box center [1480, 711] width 111 height 32
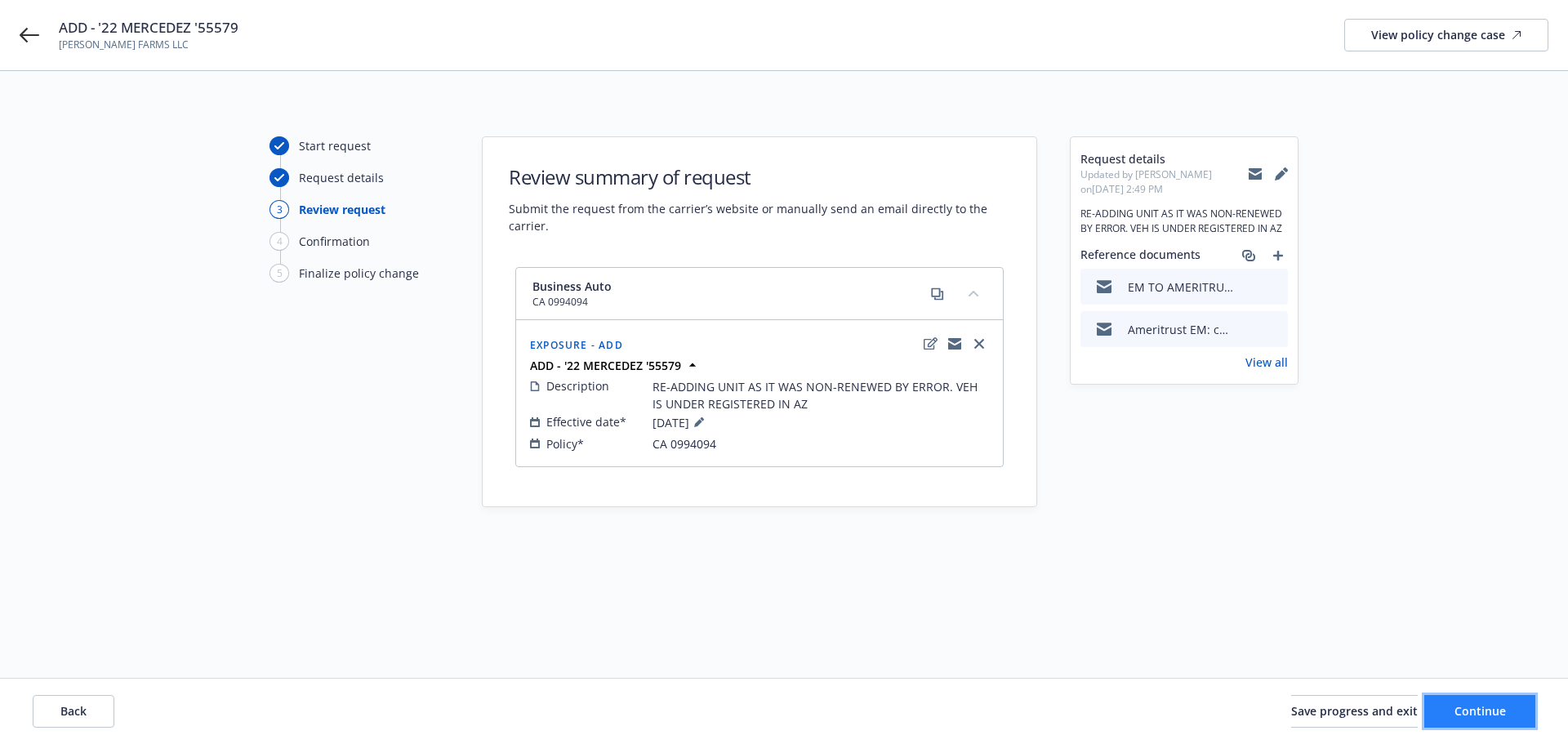
click at [1454, 718] on button "Continue" at bounding box center [1480, 711] width 111 height 32
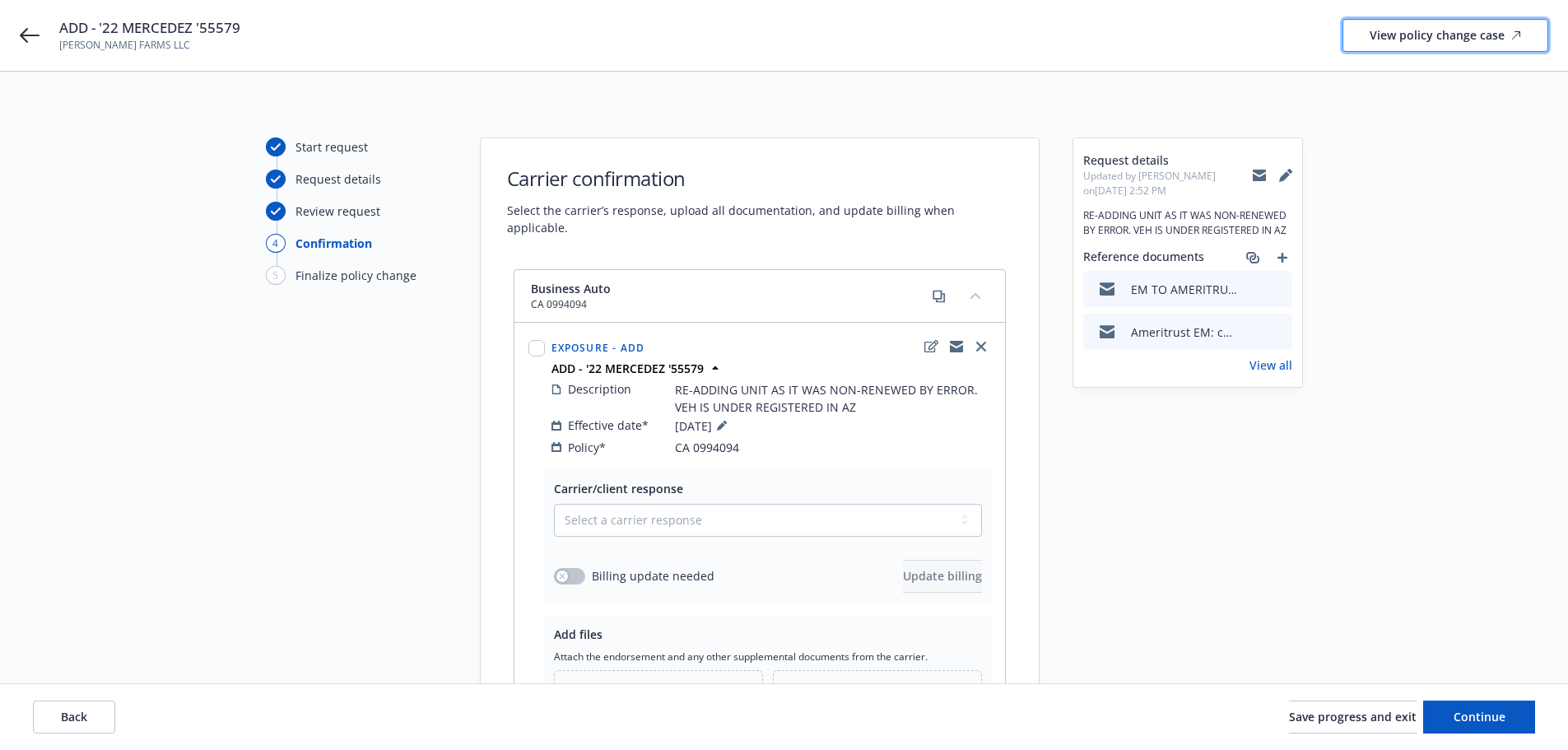
click at [1417, 38] on div "View policy change case" at bounding box center [1444, 36] width 151 height 32
click at [1281, 255] on icon "add" at bounding box center [1282, 258] width 10 height 10
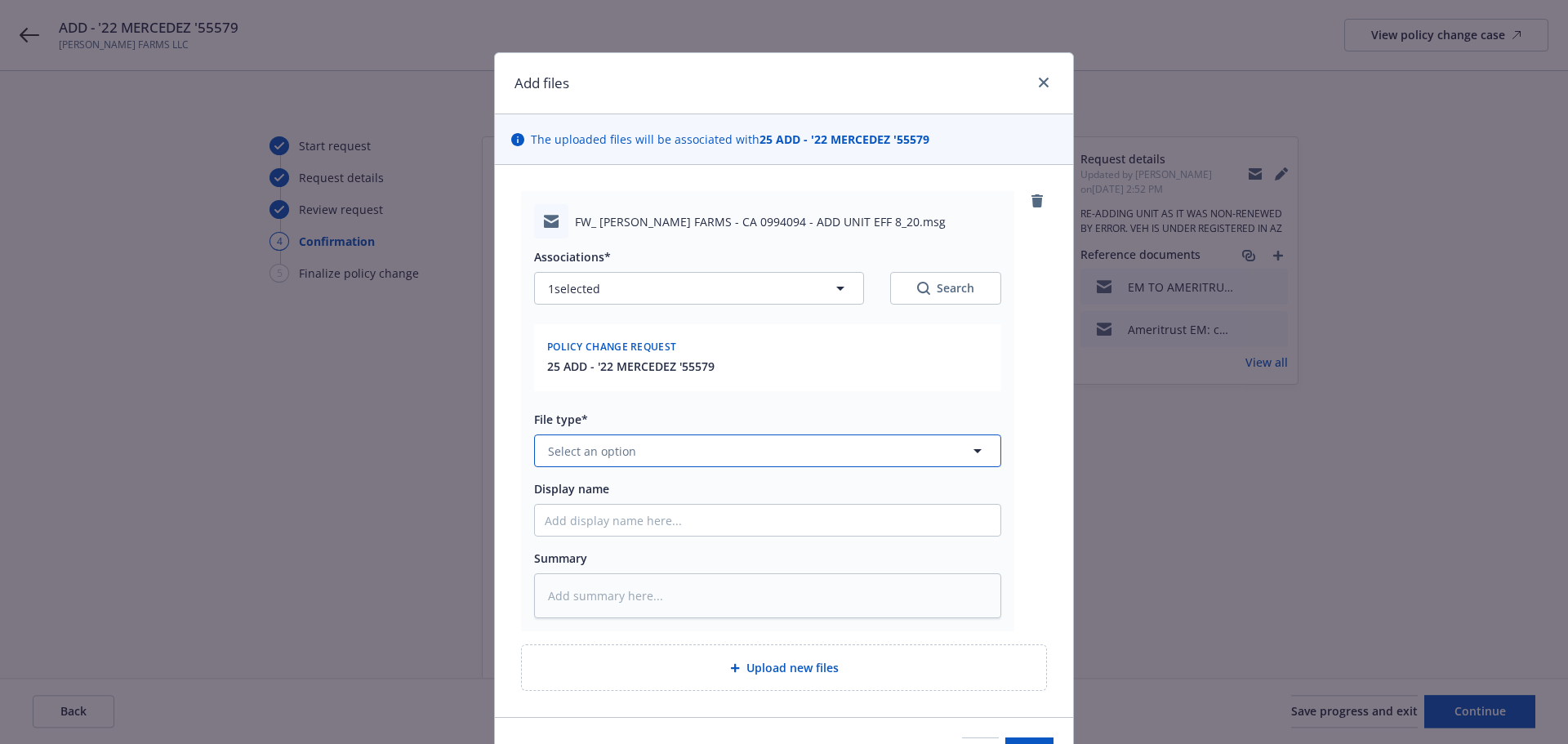
click at [633, 454] on button "Select an option" at bounding box center [768, 450] width 468 height 32
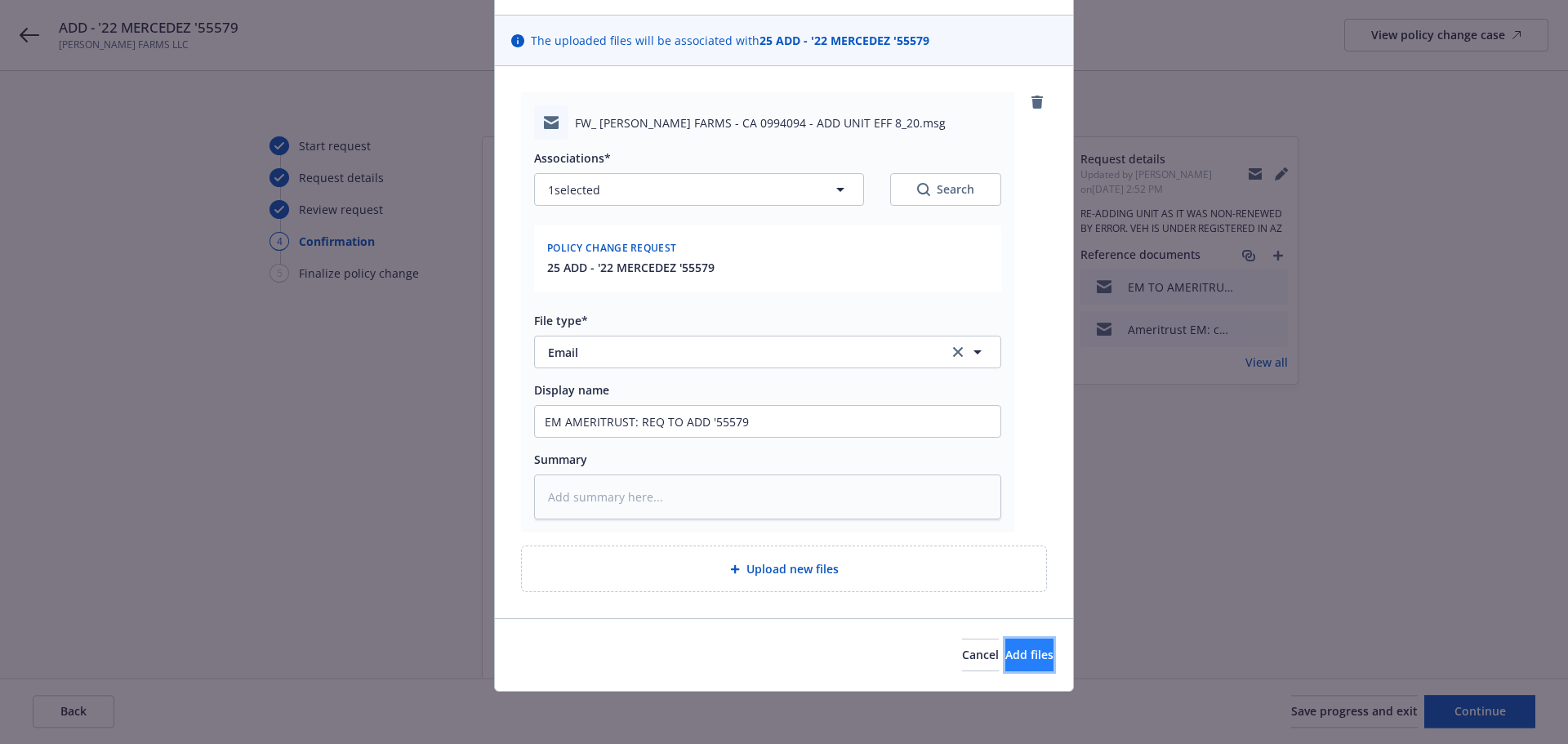
click at [1005, 653] on span "Add files" at bounding box center [1029, 655] width 48 height 16
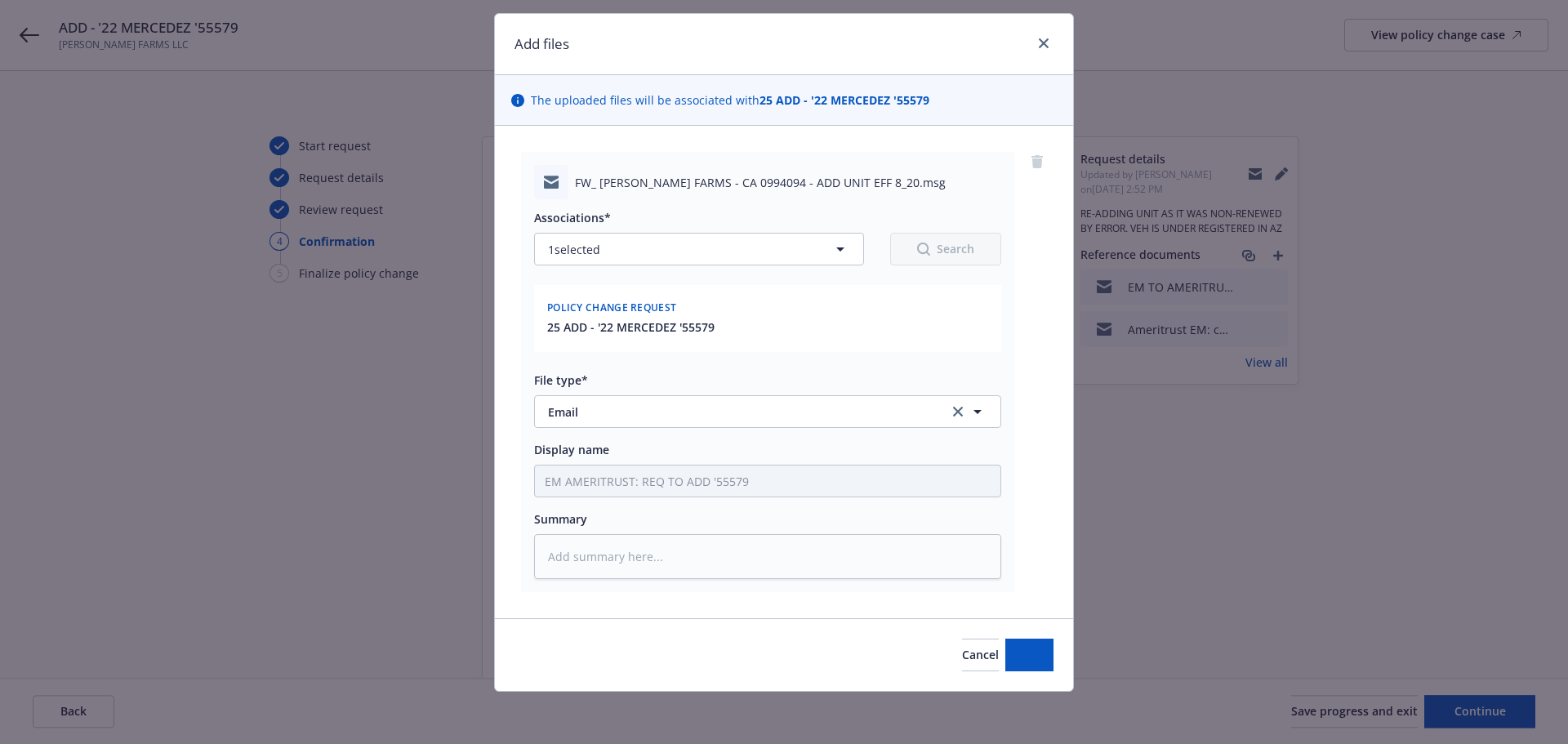
scroll to position [39, 0]
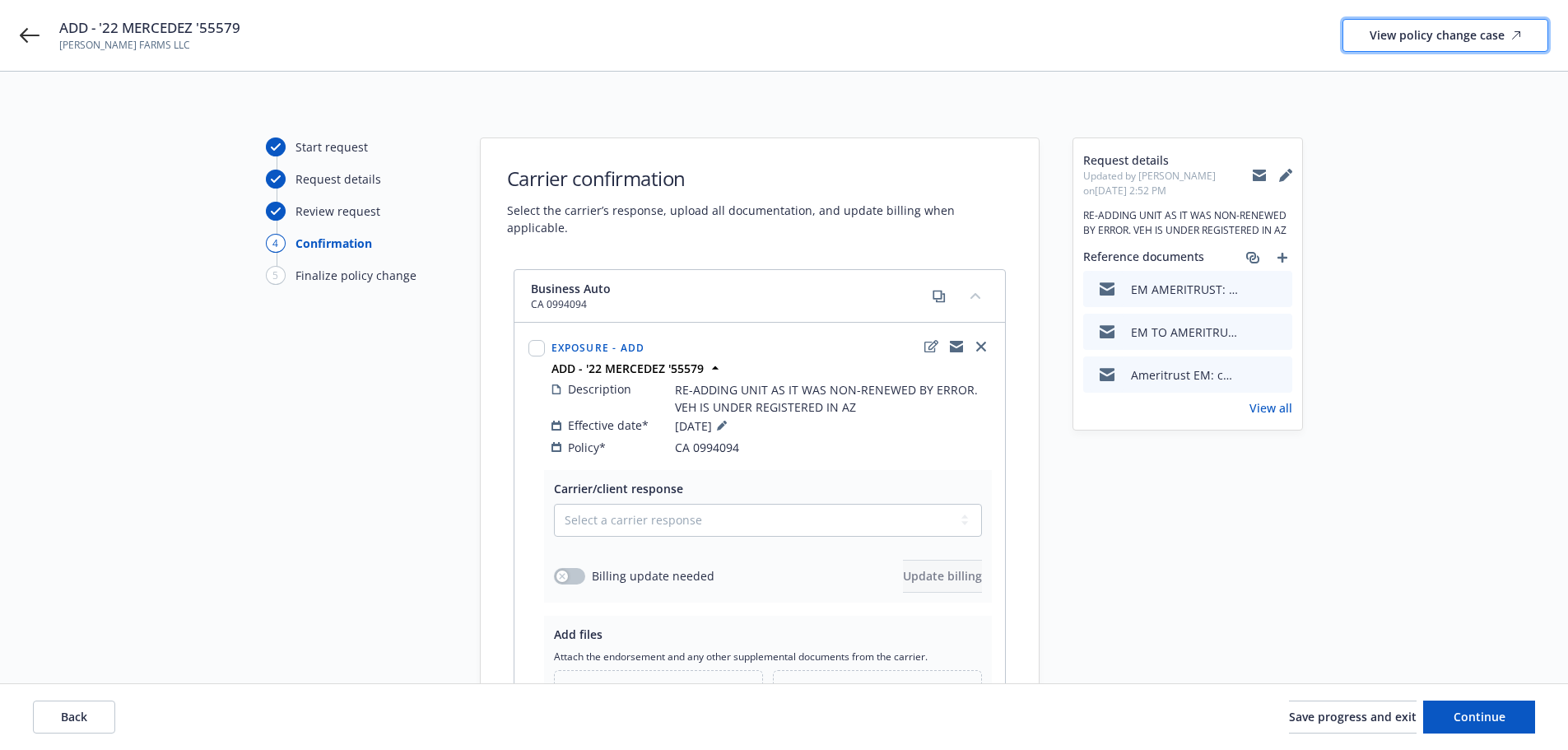
click at [1432, 28] on div "View policy change case" at bounding box center [1444, 36] width 151 height 32
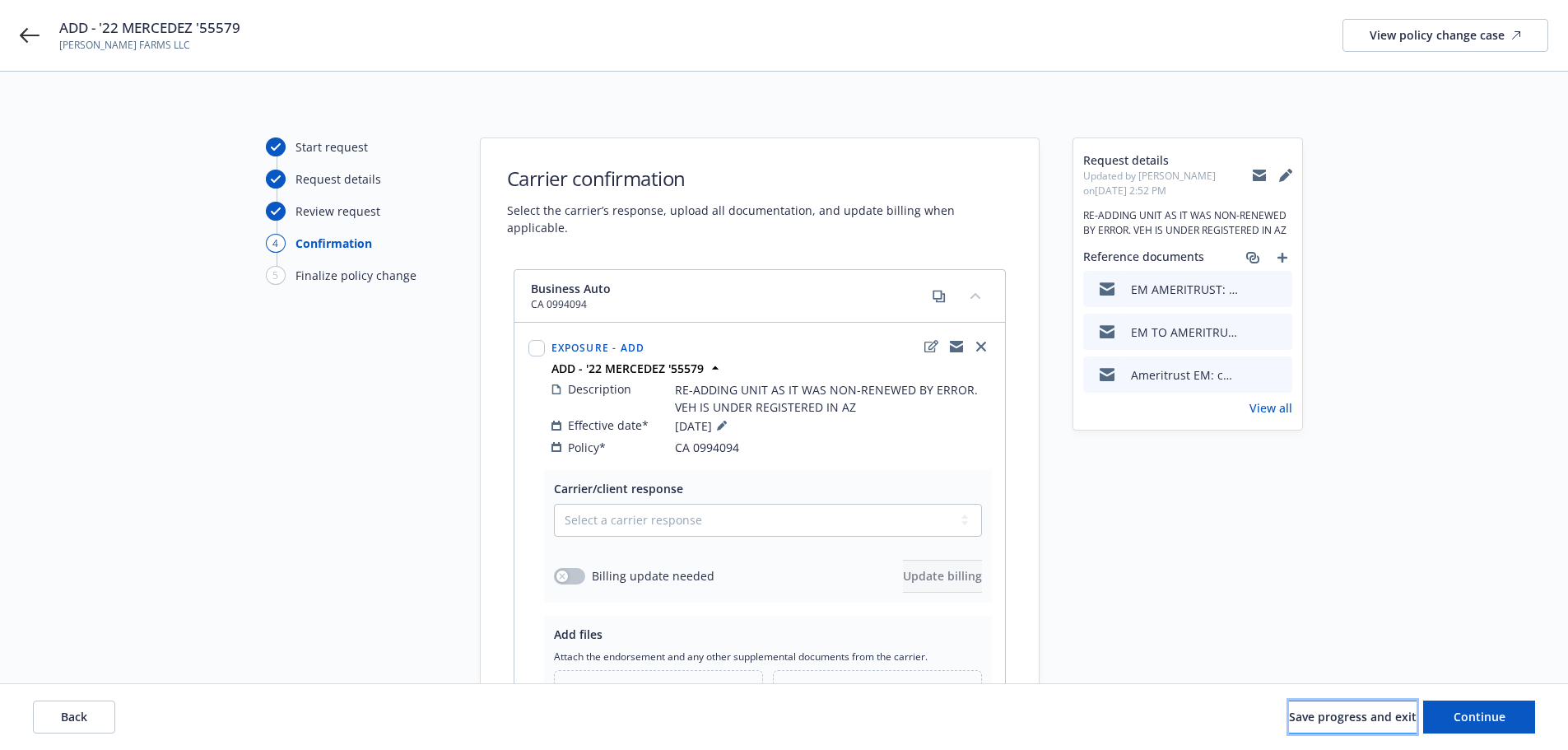
click at [1289, 714] on span "Save progress and exit" at bounding box center [1353, 716] width 127 height 16
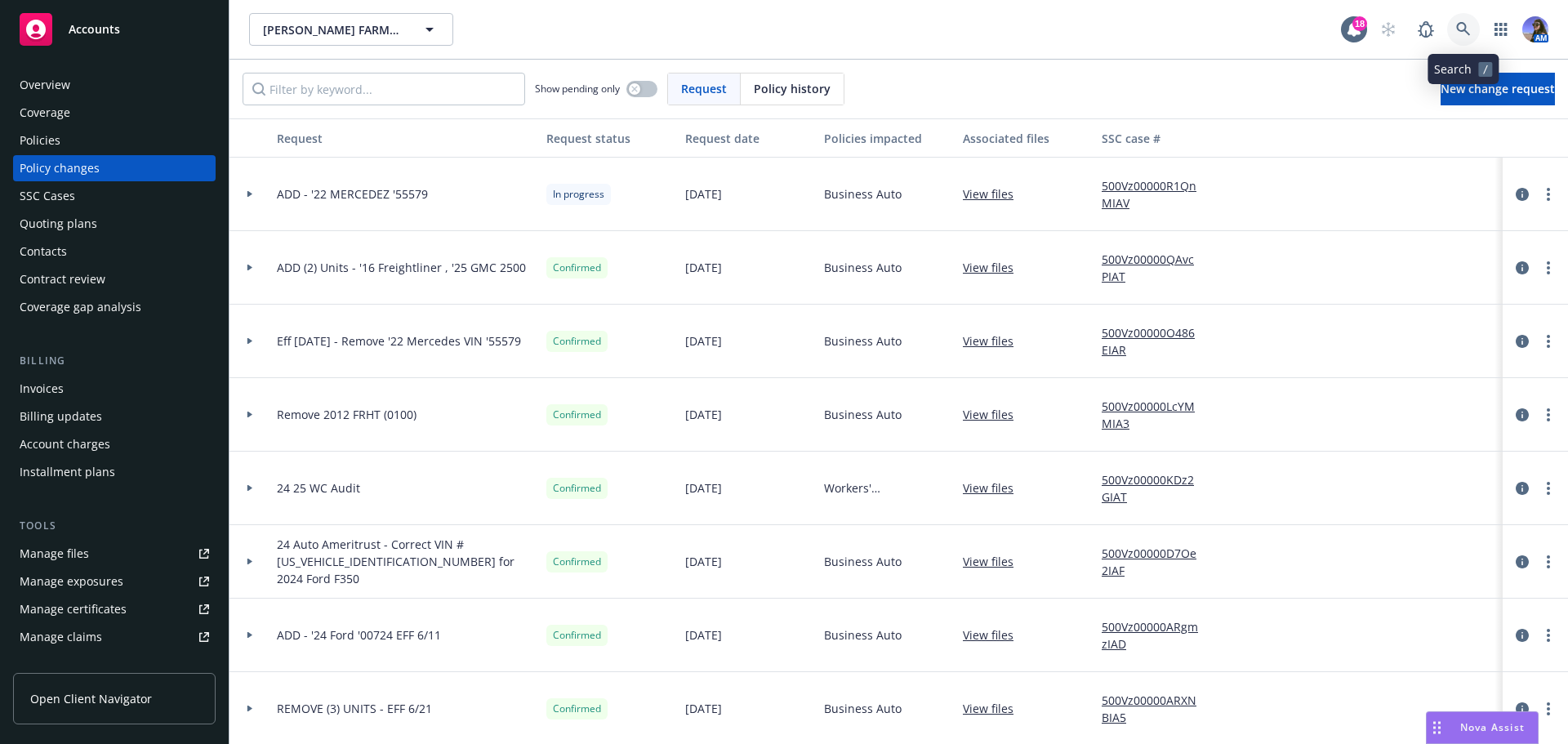
click at [1474, 30] on link at bounding box center [1463, 28] width 32 height 32
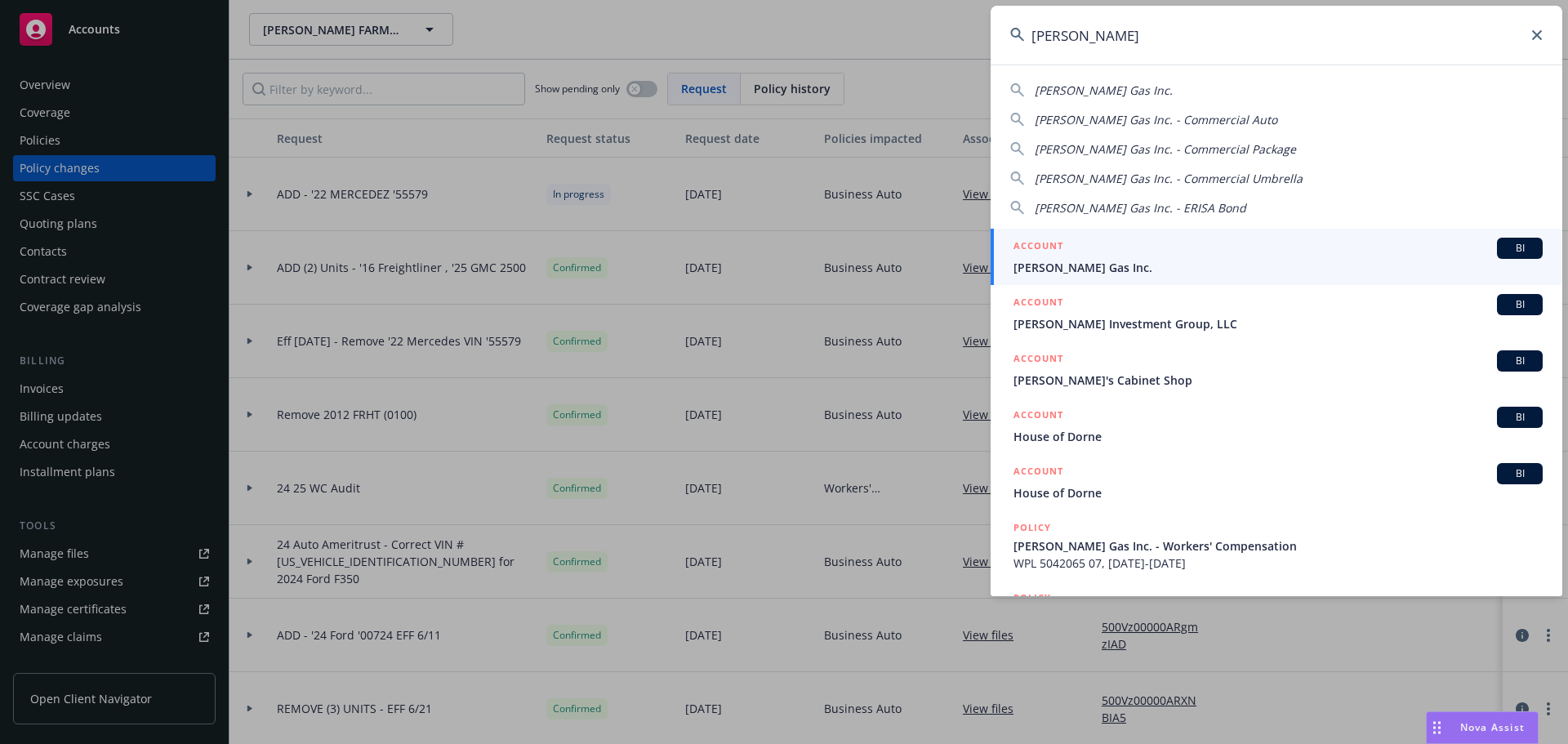
click at [1143, 265] on span "Dorn's Gas Inc." at bounding box center [1279, 267] width 530 height 17
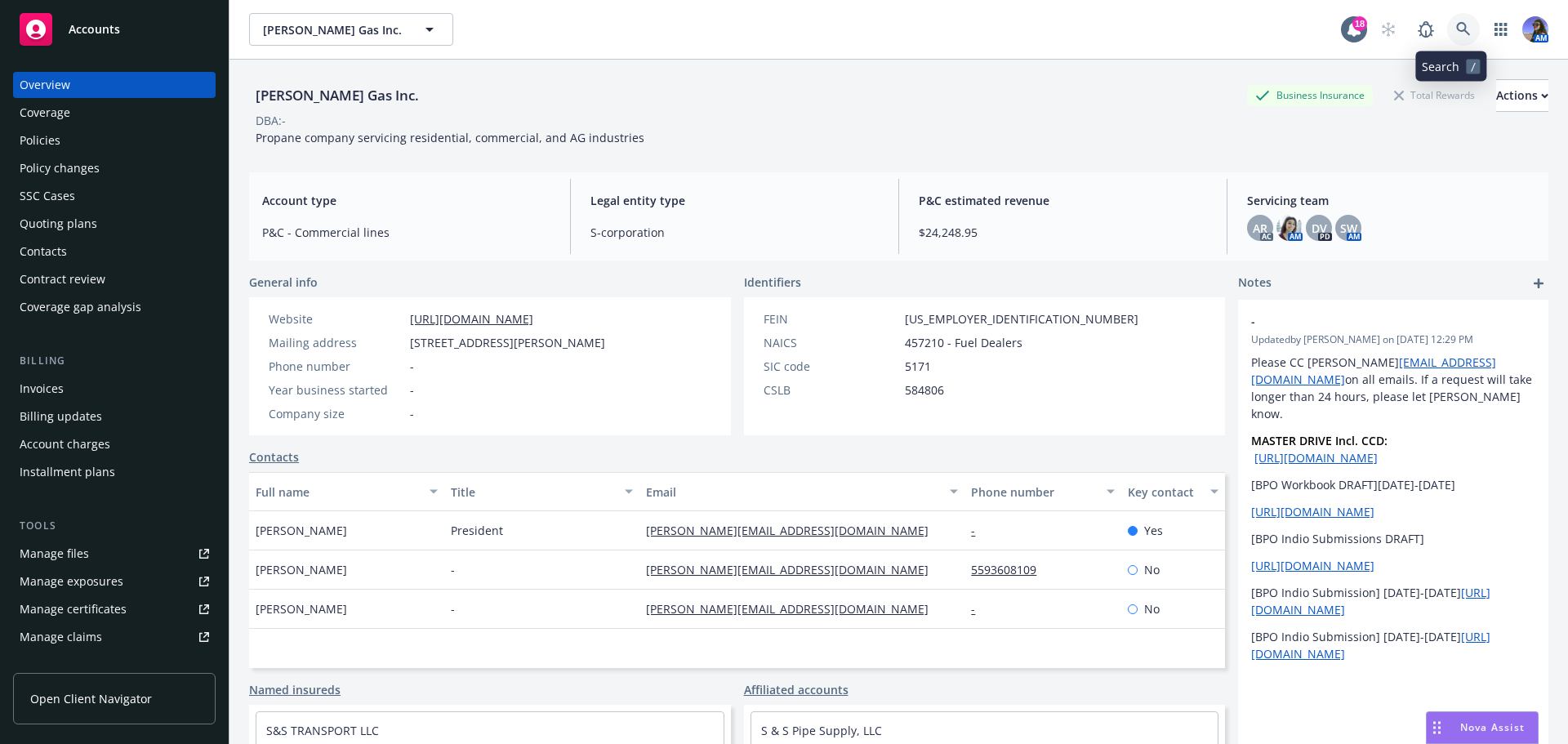
click at [1456, 25] on icon at bounding box center [1463, 28] width 14 height 14
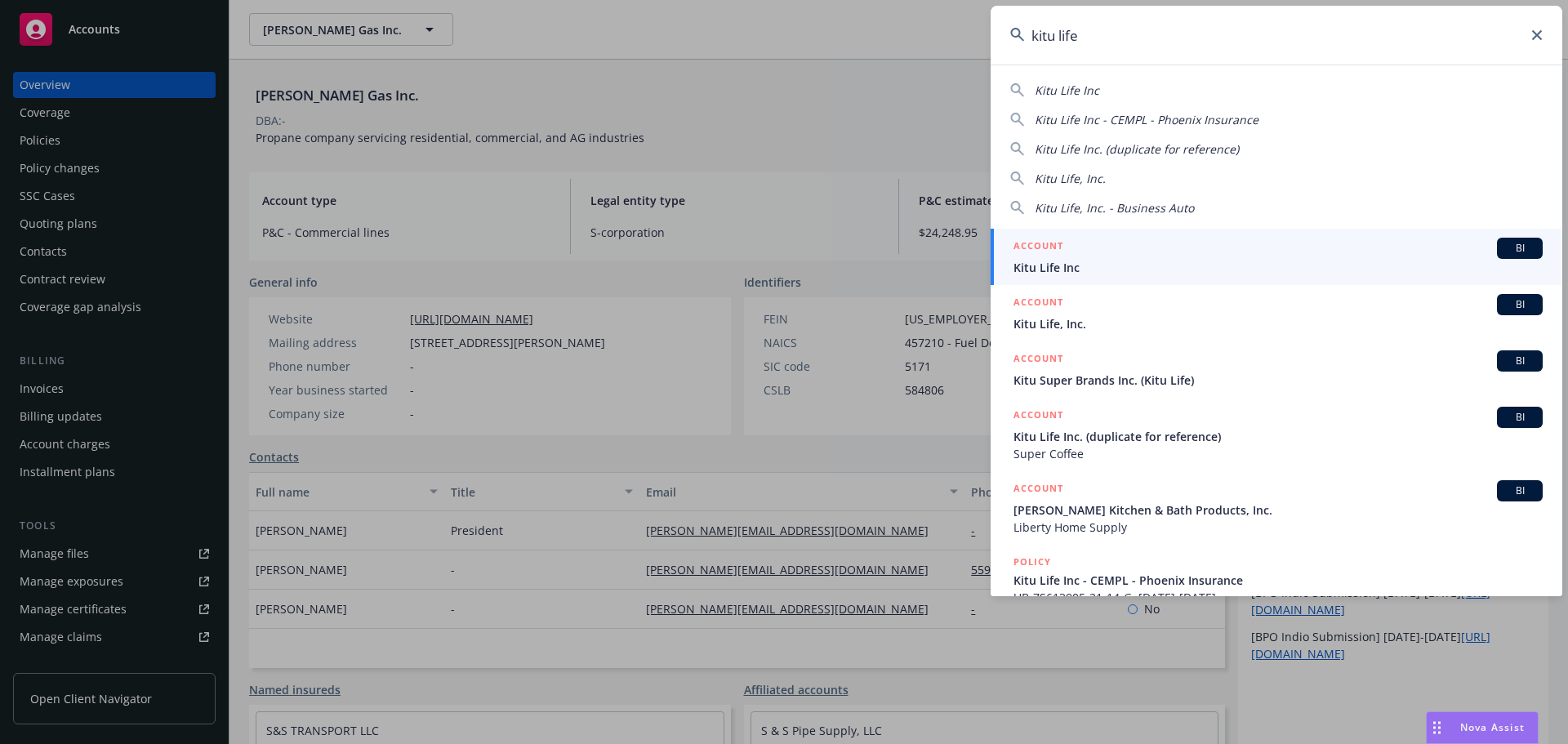
click at [1392, 26] on input "kitu life" at bounding box center [1276, 35] width 572 height 59
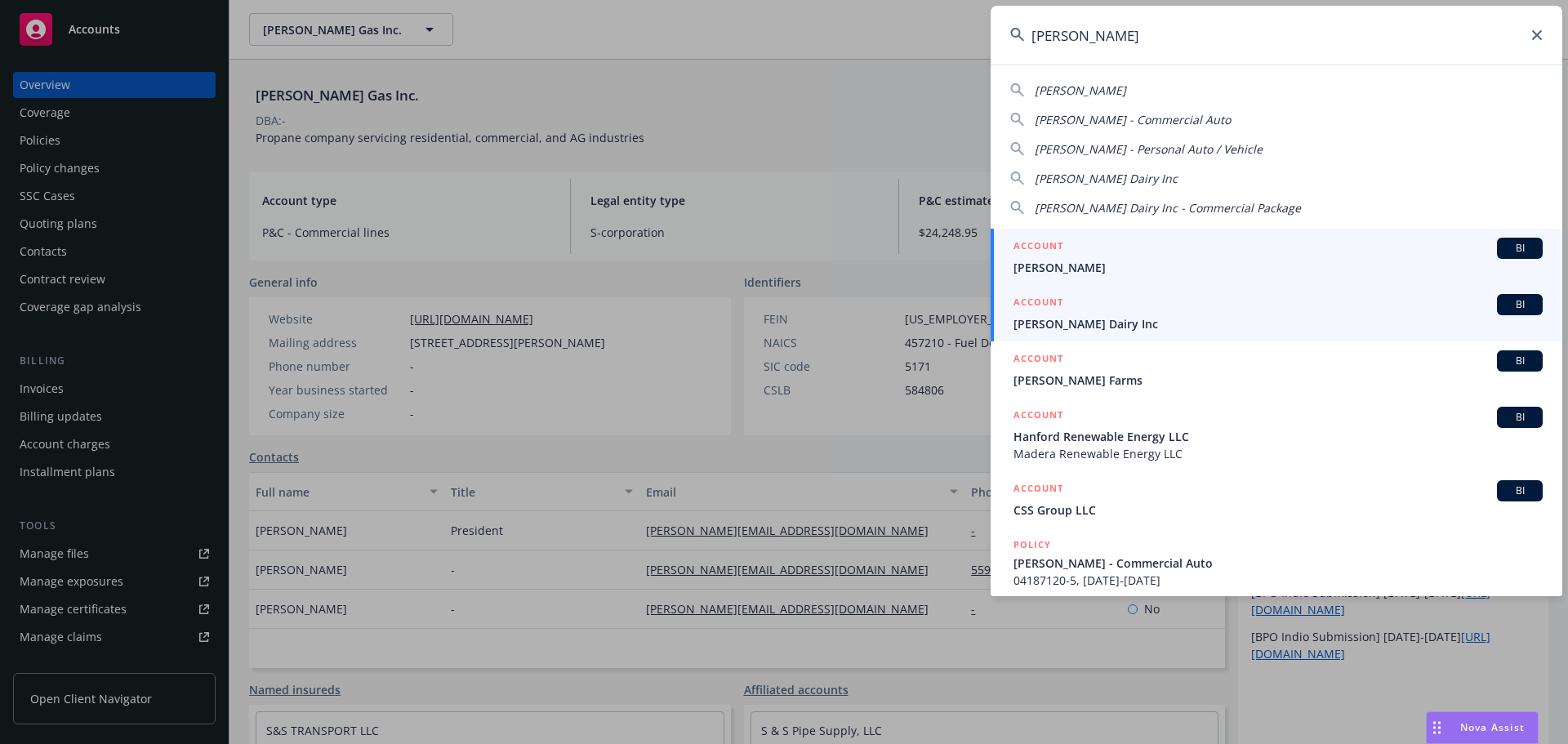
click at [1073, 325] on span "Philip Verwey Dairy Inc" at bounding box center [1279, 323] width 530 height 17
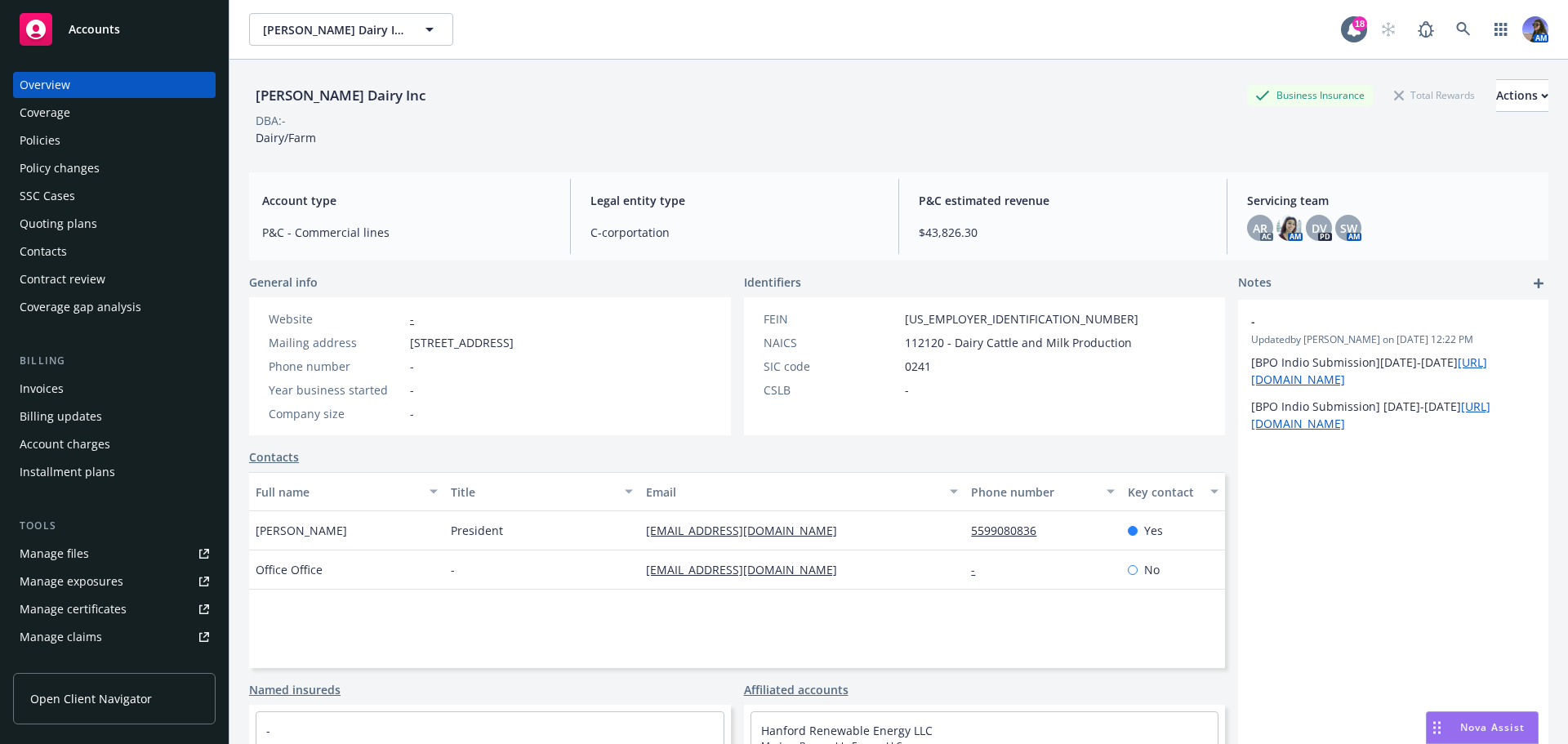
click at [26, 135] on div "Policies" at bounding box center [40, 140] width 41 height 26
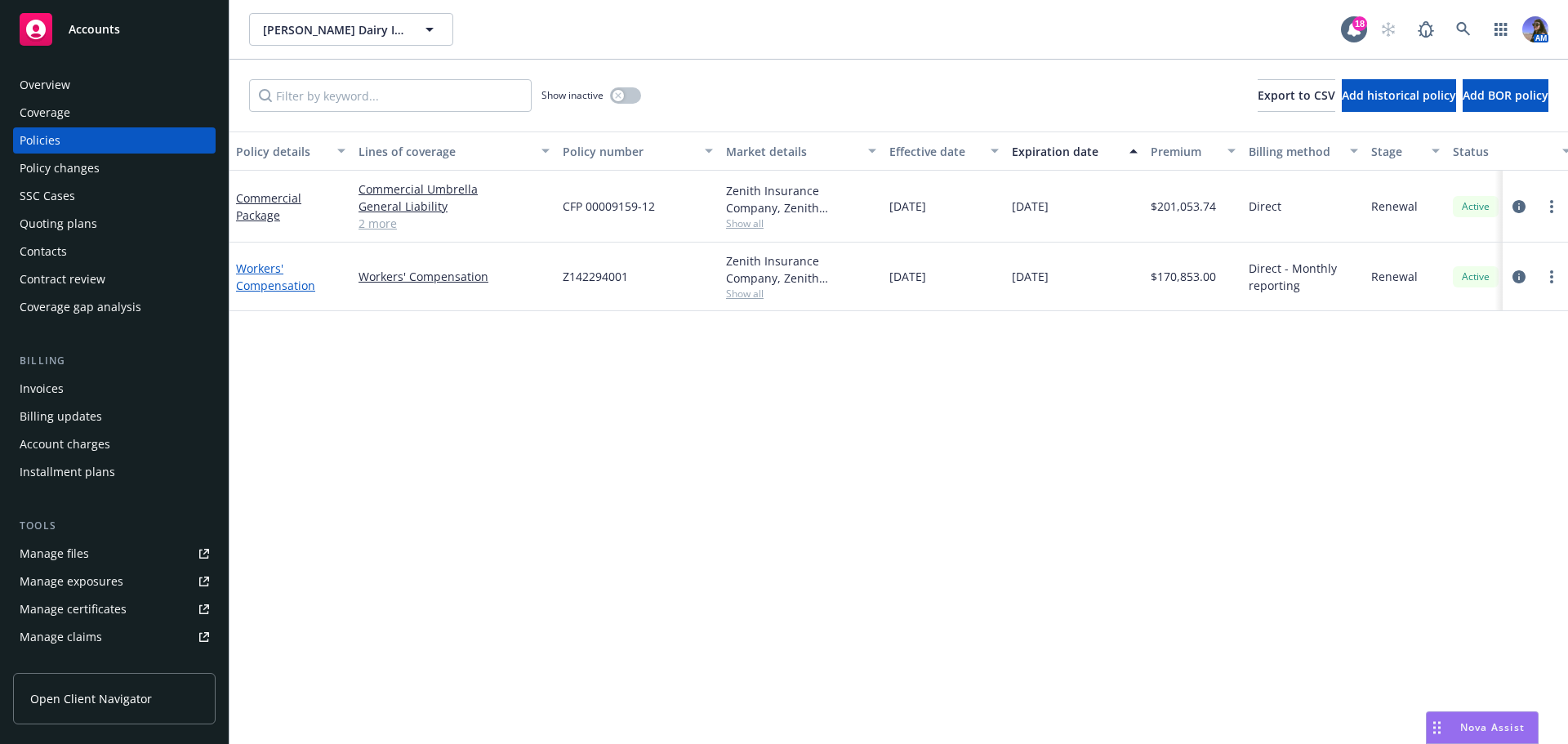
click at [267, 286] on link "Workers' Compensation" at bounding box center [276, 276] width 79 height 32
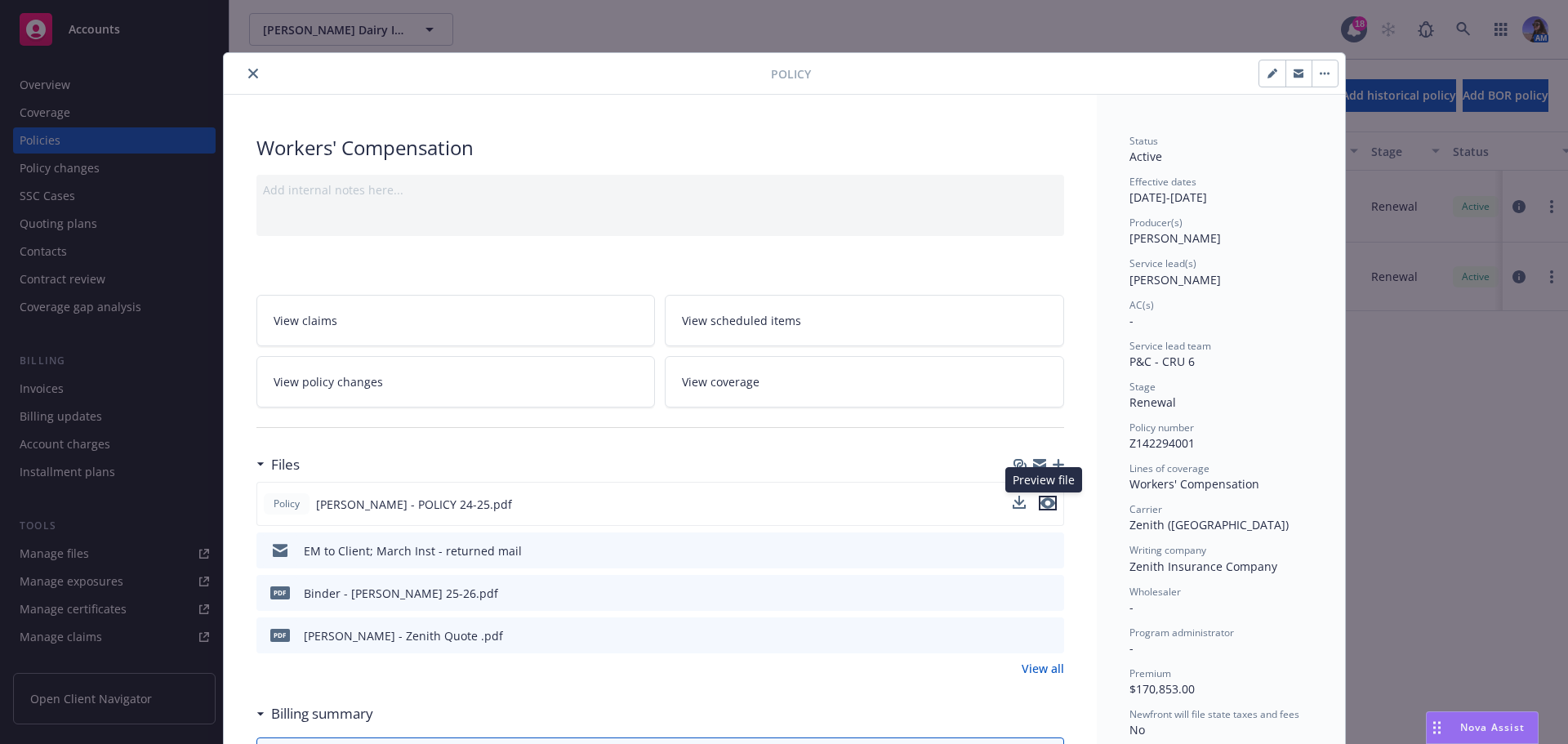
click at [1041, 501] on icon "preview file" at bounding box center [1047, 503] width 15 height 12
click at [1040, 500] on icon "preview file" at bounding box center [1047, 503] width 15 height 12
click at [1040, 506] on icon "preview file" at bounding box center [1047, 503] width 15 height 12
click at [1043, 597] on icon "preview file" at bounding box center [1048, 592] width 15 height 12
click at [251, 74] on icon "close" at bounding box center [253, 74] width 10 height 10
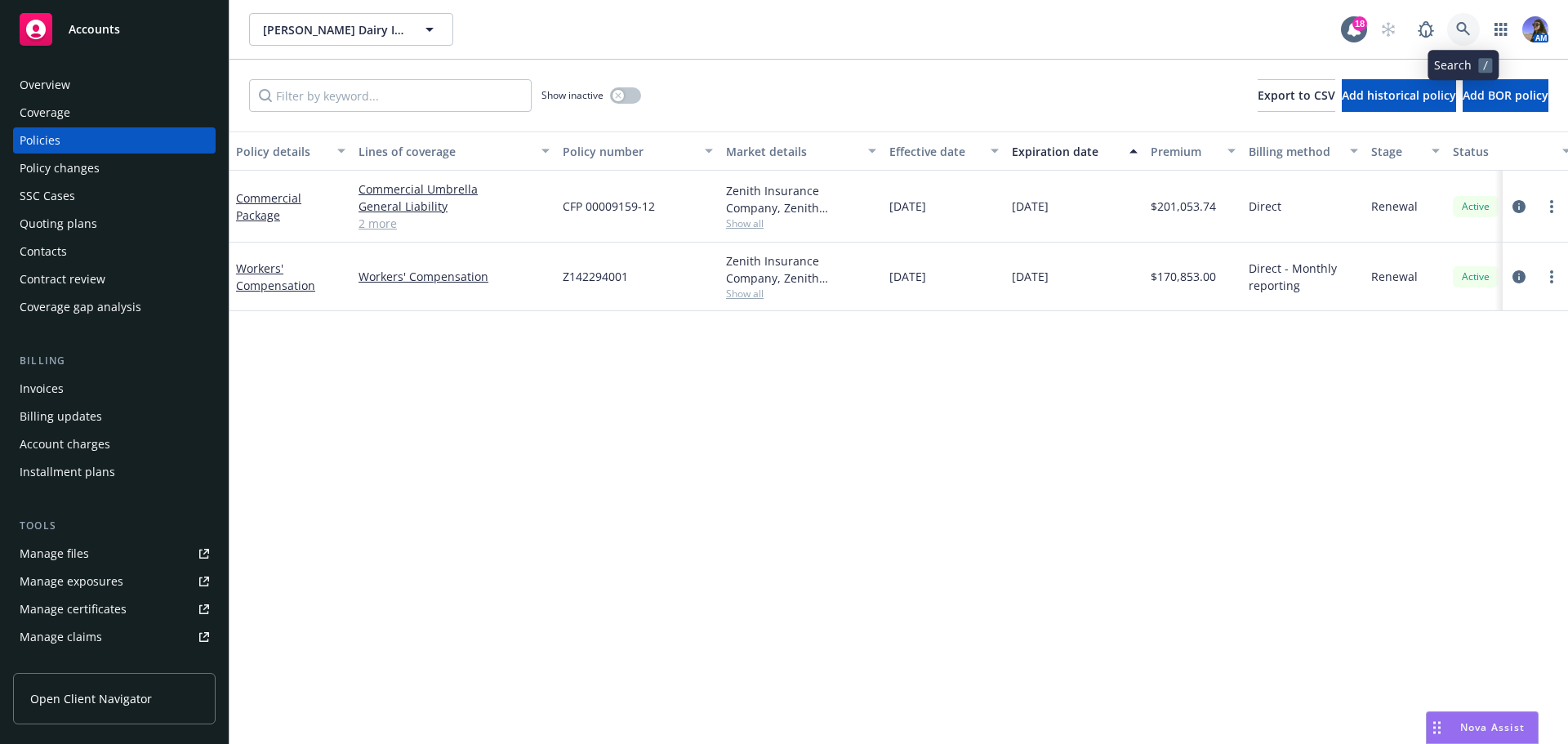
click at [1458, 36] on link at bounding box center [1463, 28] width 32 height 32
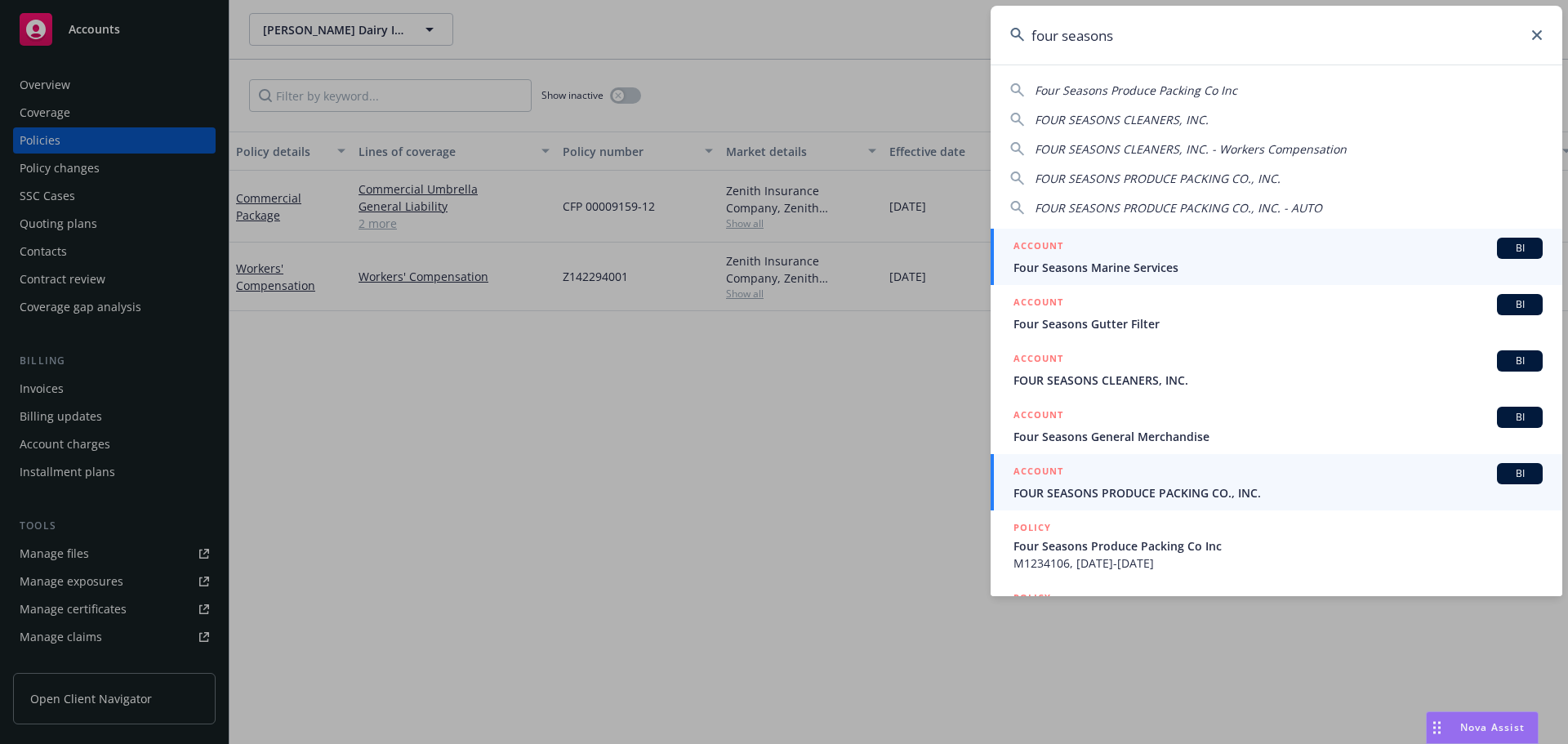
click at [1093, 478] on div "ACCOUNT BI" at bounding box center [1279, 473] width 530 height 22
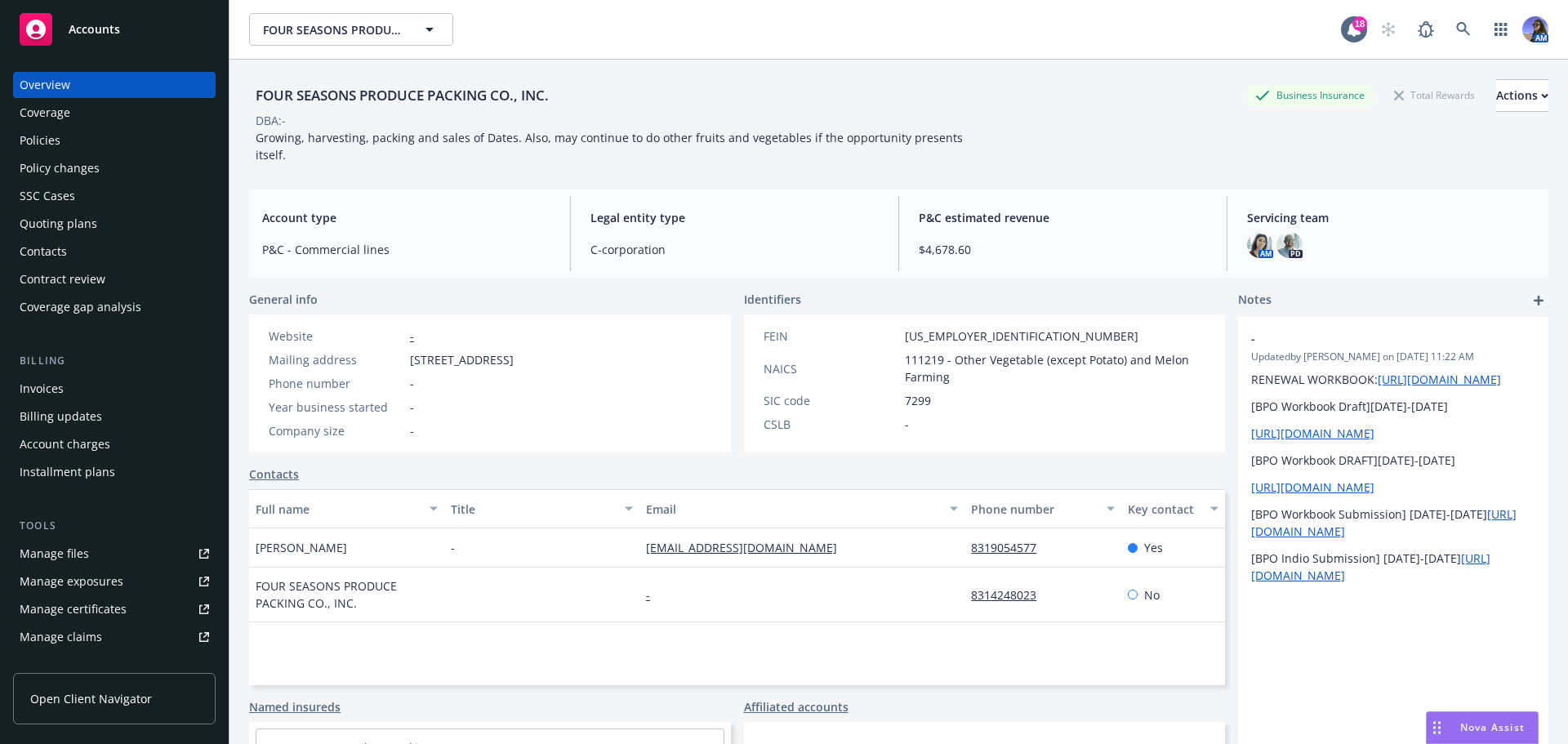
click at [69, 142] on div "Policies" at bounding box center [114, 140] width 189 height 26
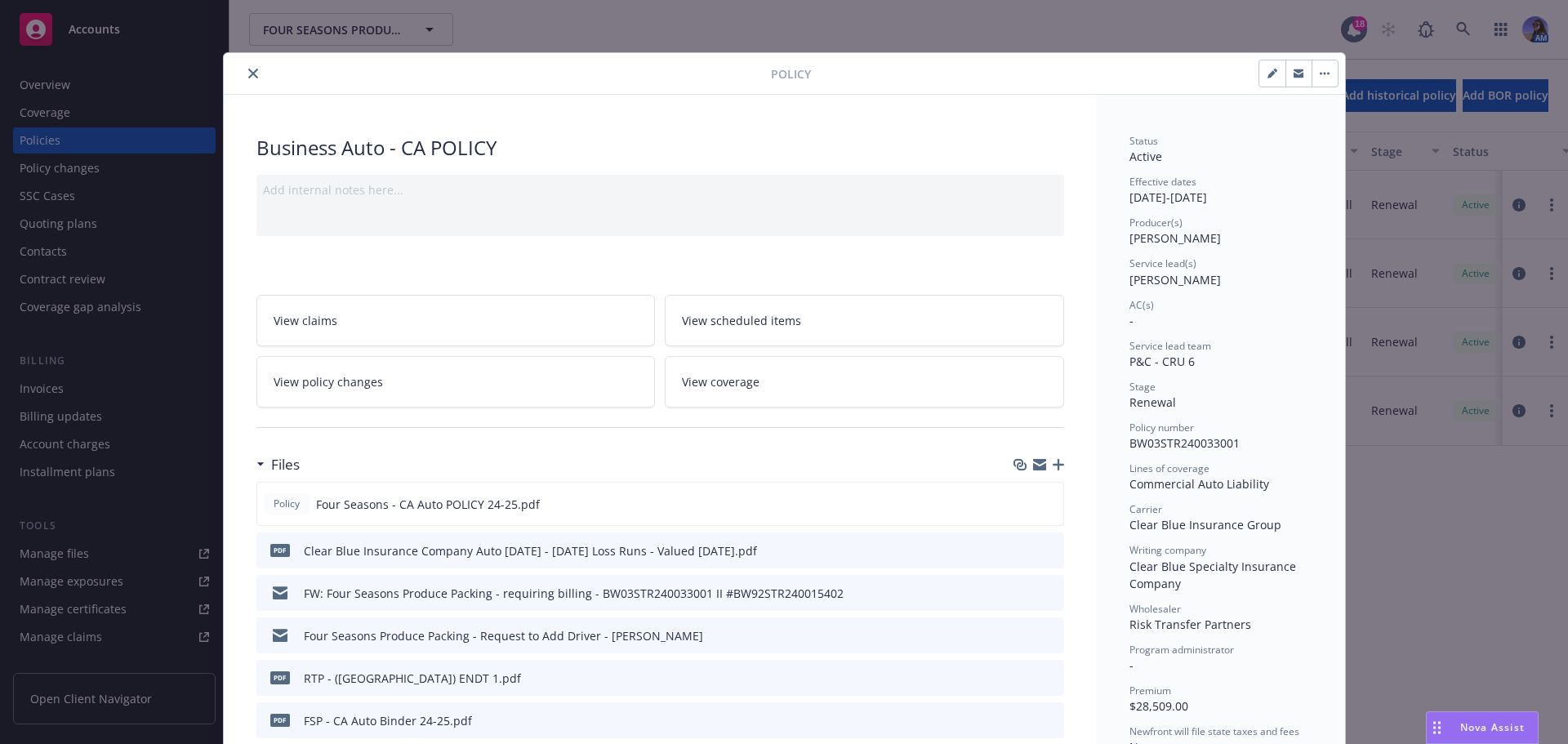
scroll to position [49, 0]
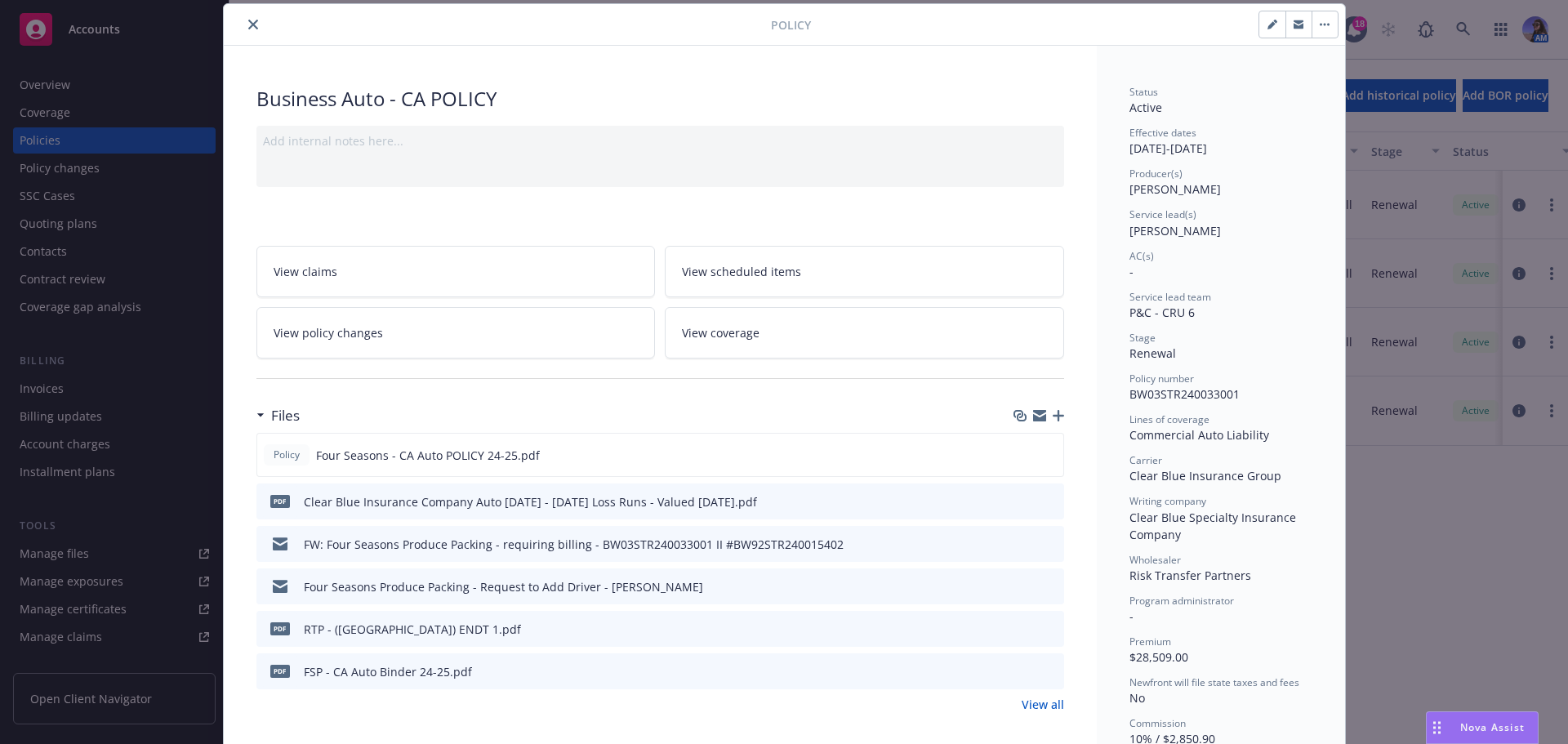
click at [251, 23] on icon "close" at bounding box center [253, 25] width 10 height 10
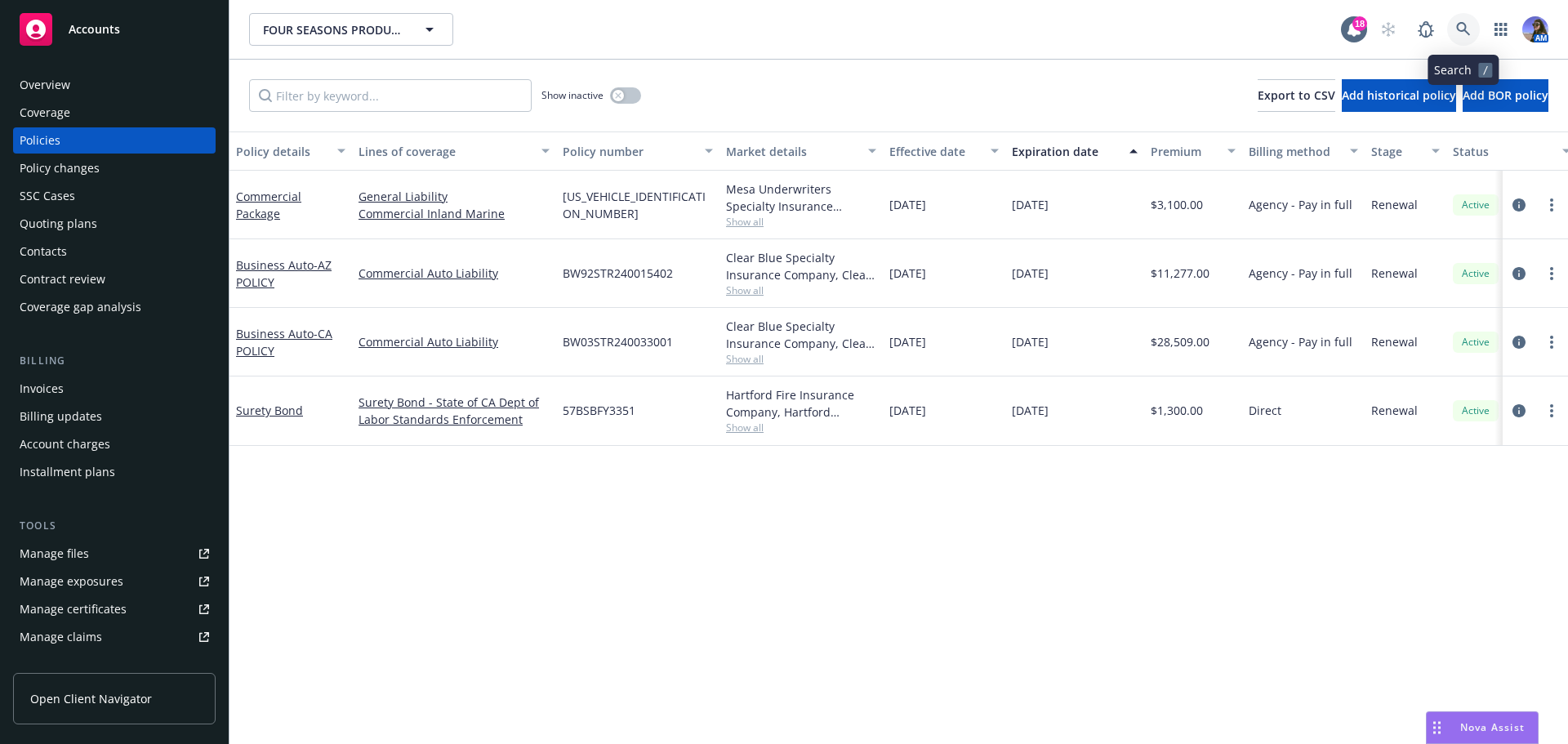
click at [1461, 25] on icon at bounding box center [1463, 28] width 15 height 15
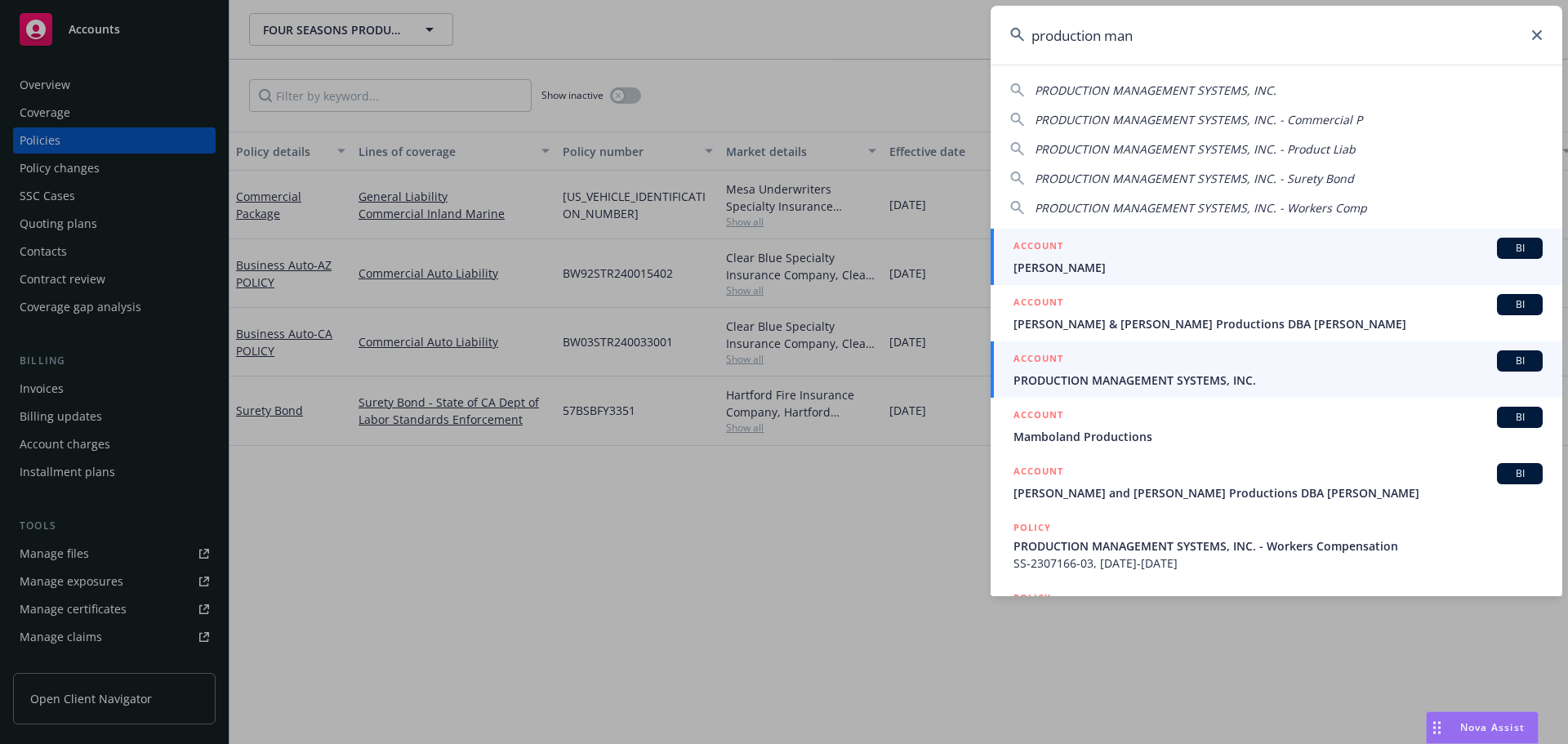
type input "production man"
click at [1094, 371] on div "ACCOUNT BI" at bounding box center [1279, 361] width 530 height 22
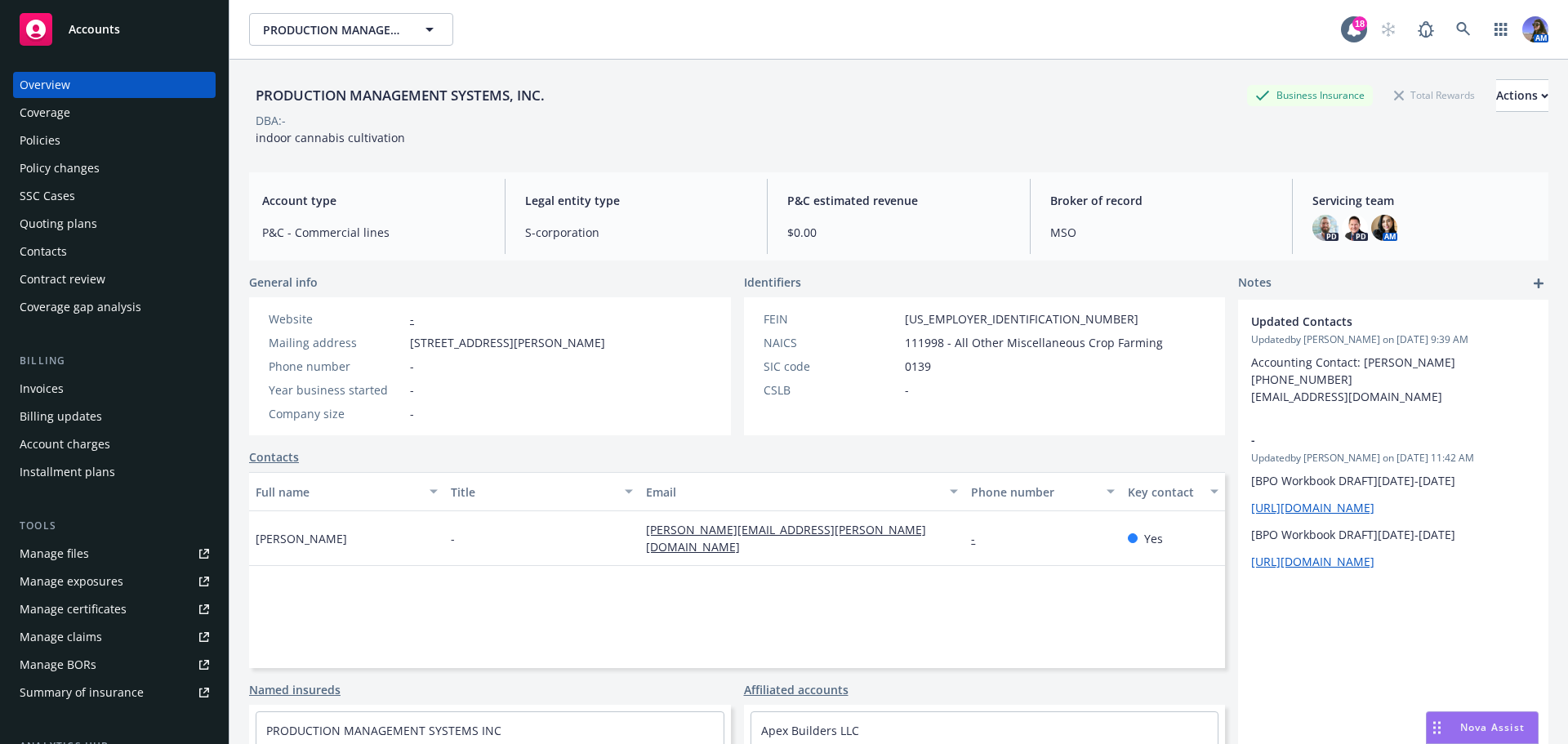
click at [66, 127] on div "Policies" at bounding box center [114, 140] width 189 height 26
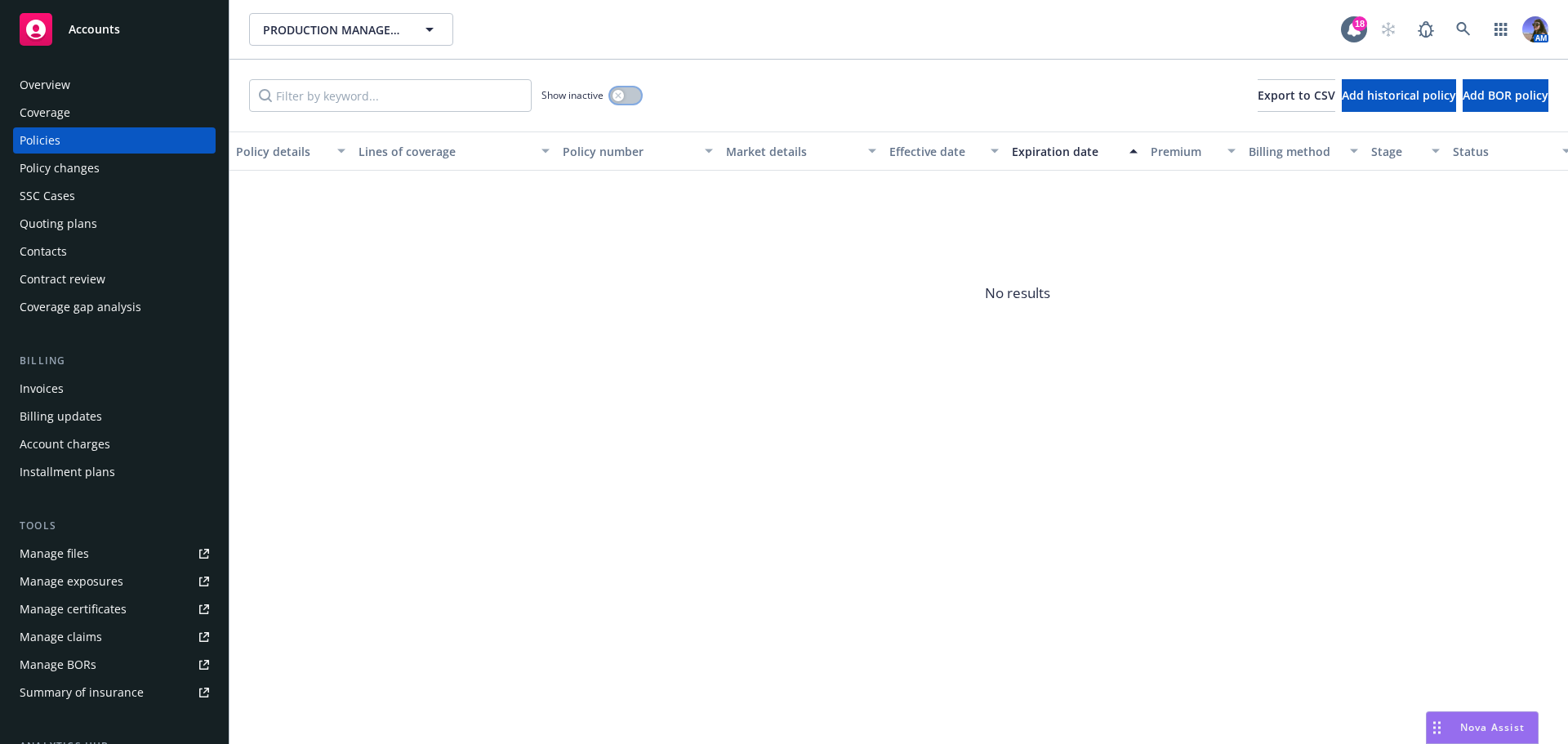
click at [628, 100] on button "button" at bounding box center [626, 95] width 31 height 17
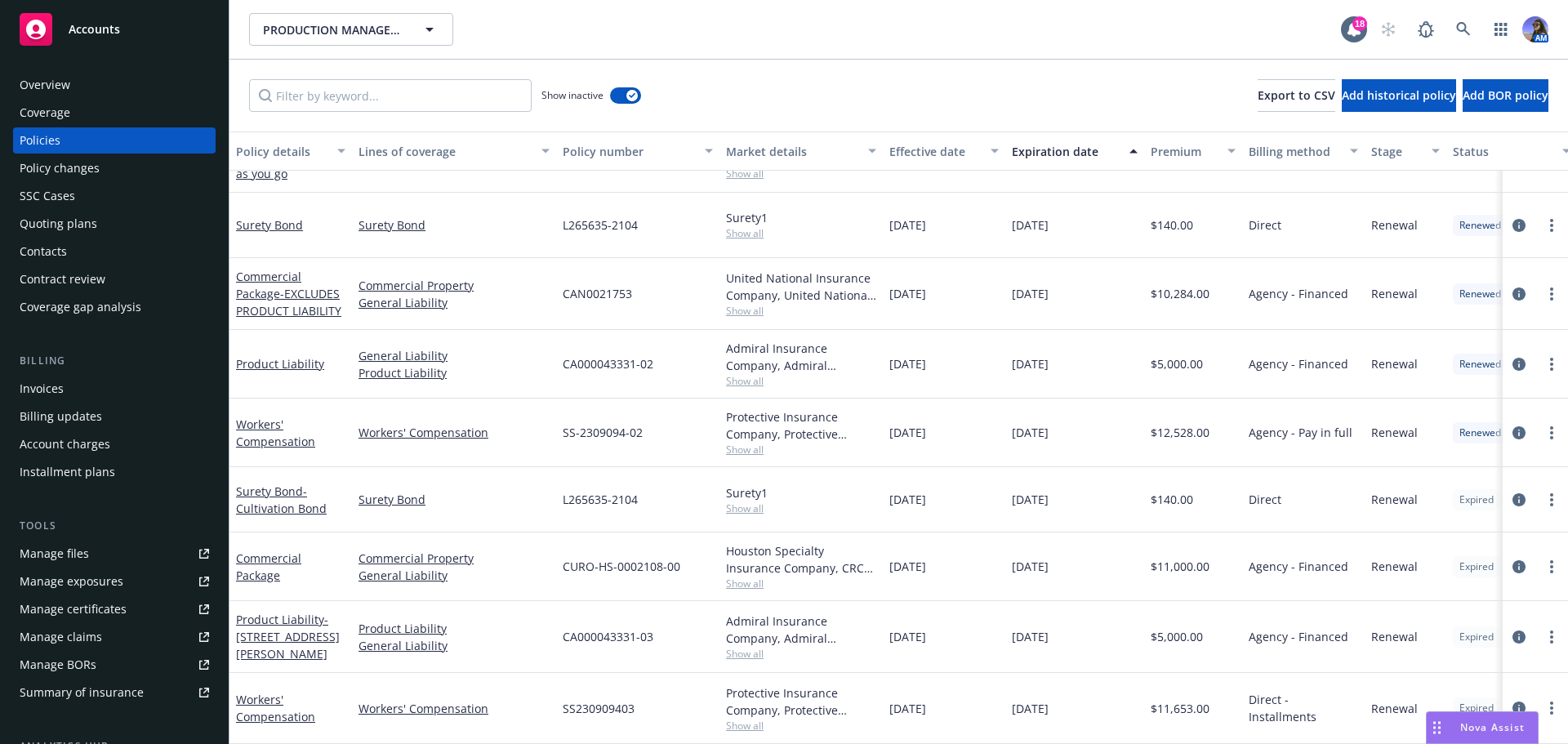
scroll to position [584, 0]
click at [259, 424] on link "Workers' Compensation" at bounding box center [276, 432] width 79 height 32
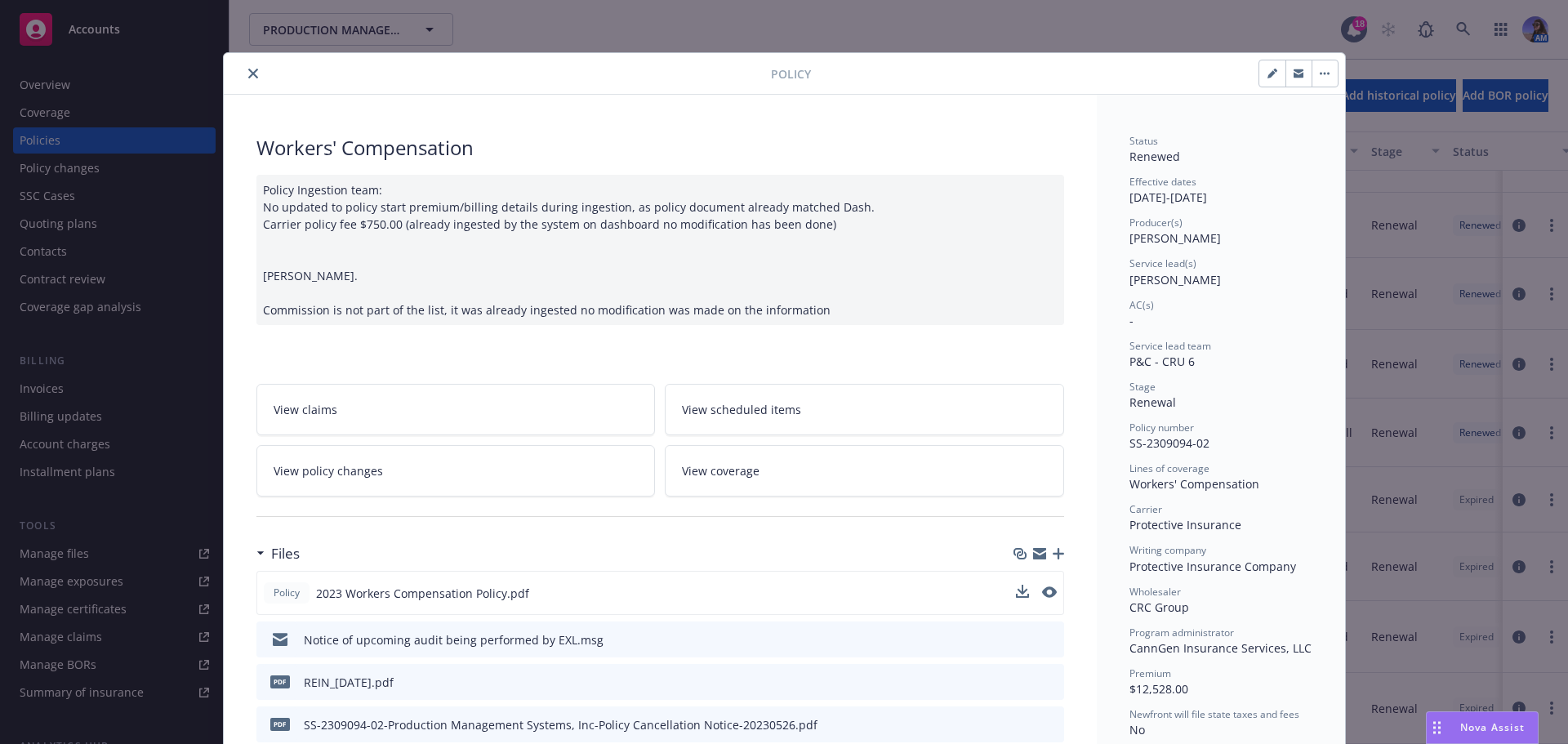
scroll to position [81, 0]
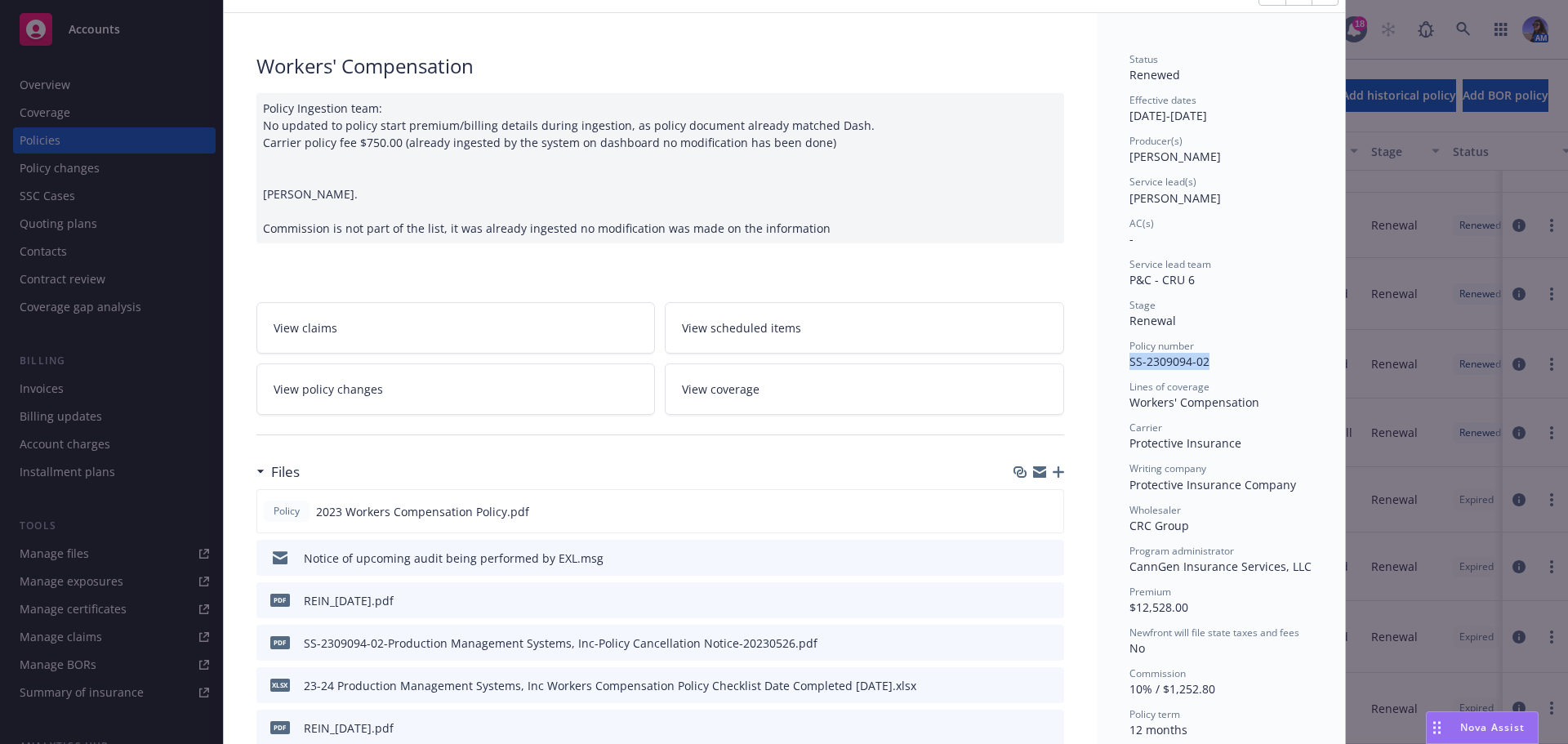
drag, startPoint x: 1208, startPoint y: 358, endPoint x: 1119, endPoint y: 365, distance: 89.3
copy span "SS-2309094-02"
click at [1048, 559] on icon "preview file" at bounding box center [1048, 557] width 15 height 12
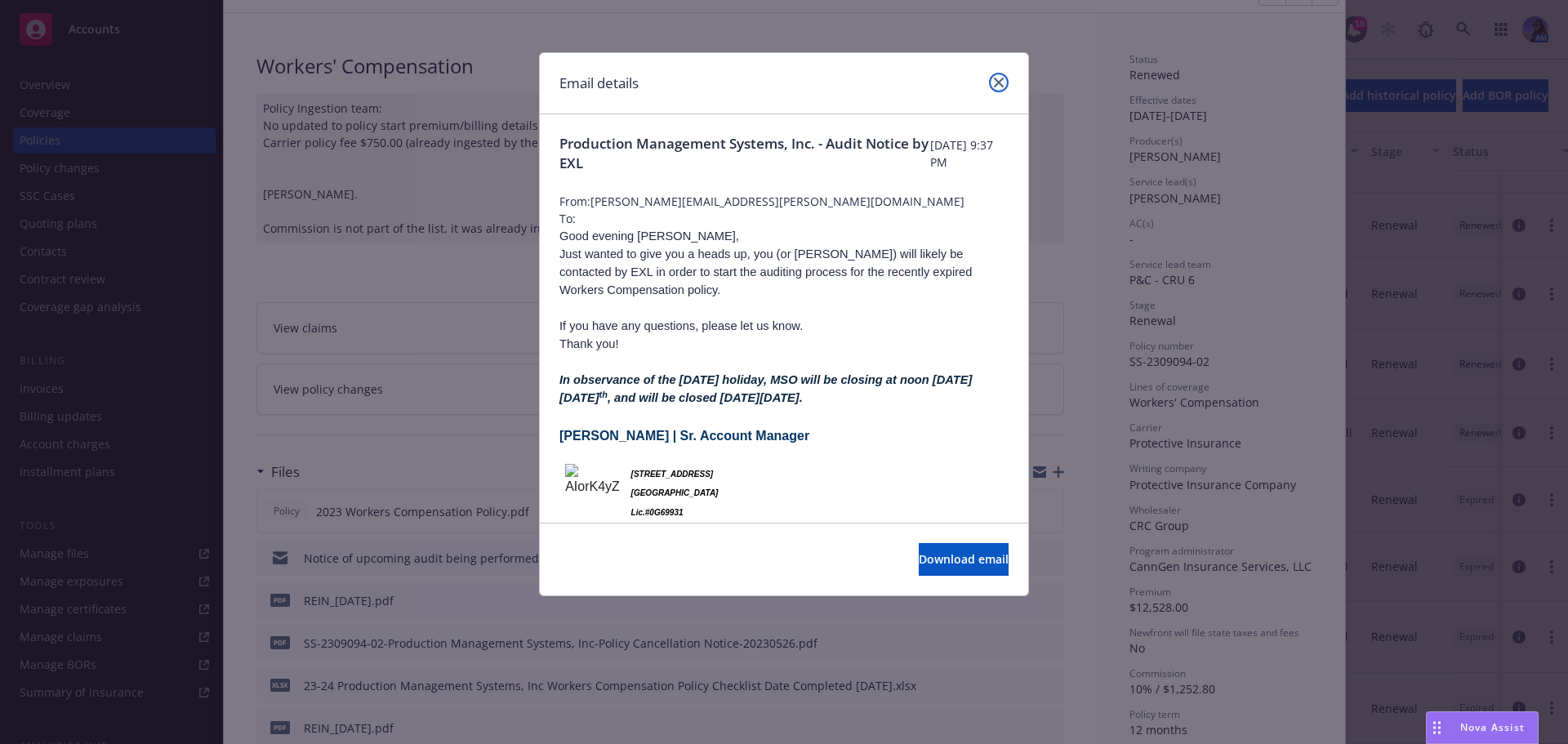
click at [1000, 80] on icon "close" at bounding box center [999, 82] width 10 height 10
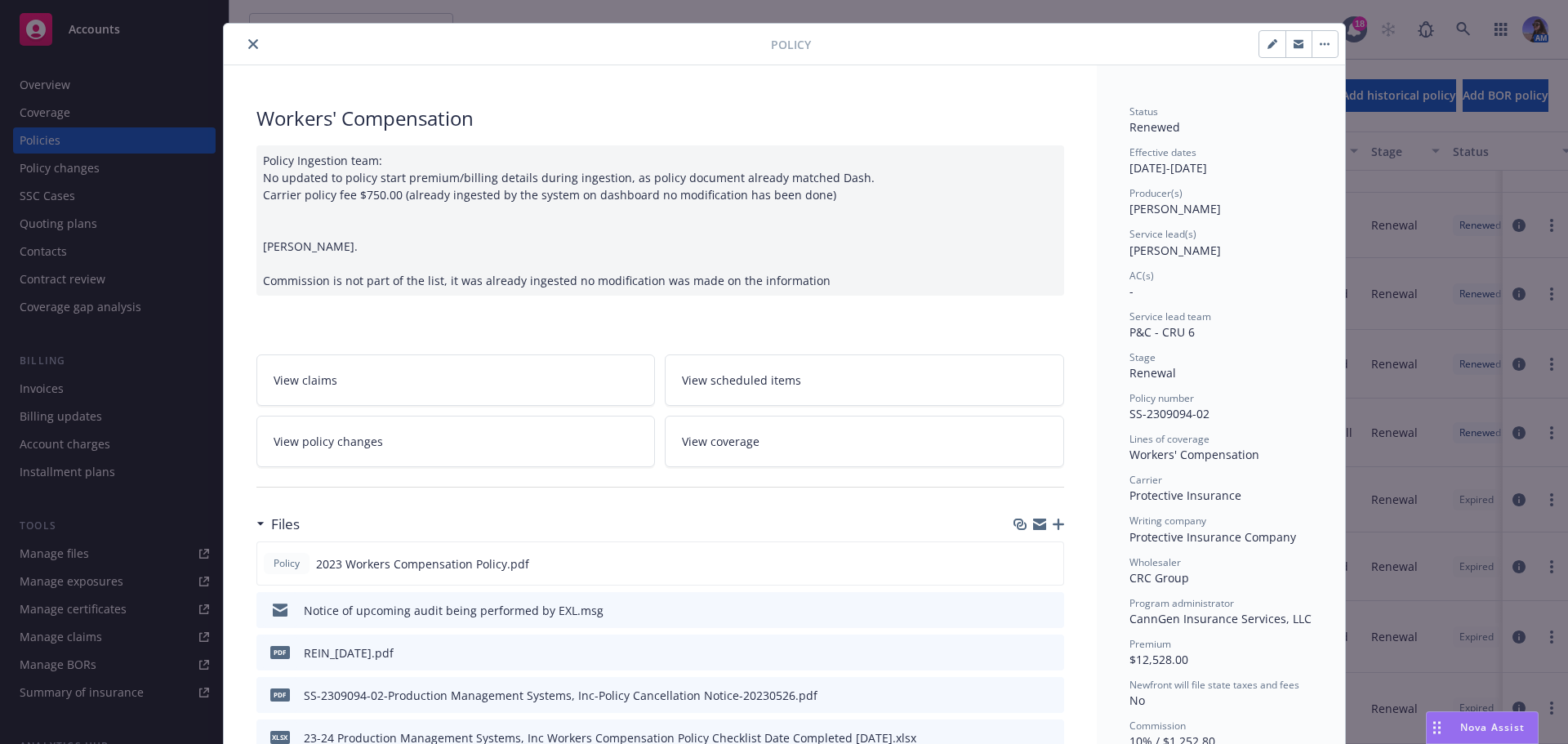
scroll to position [0, 0]
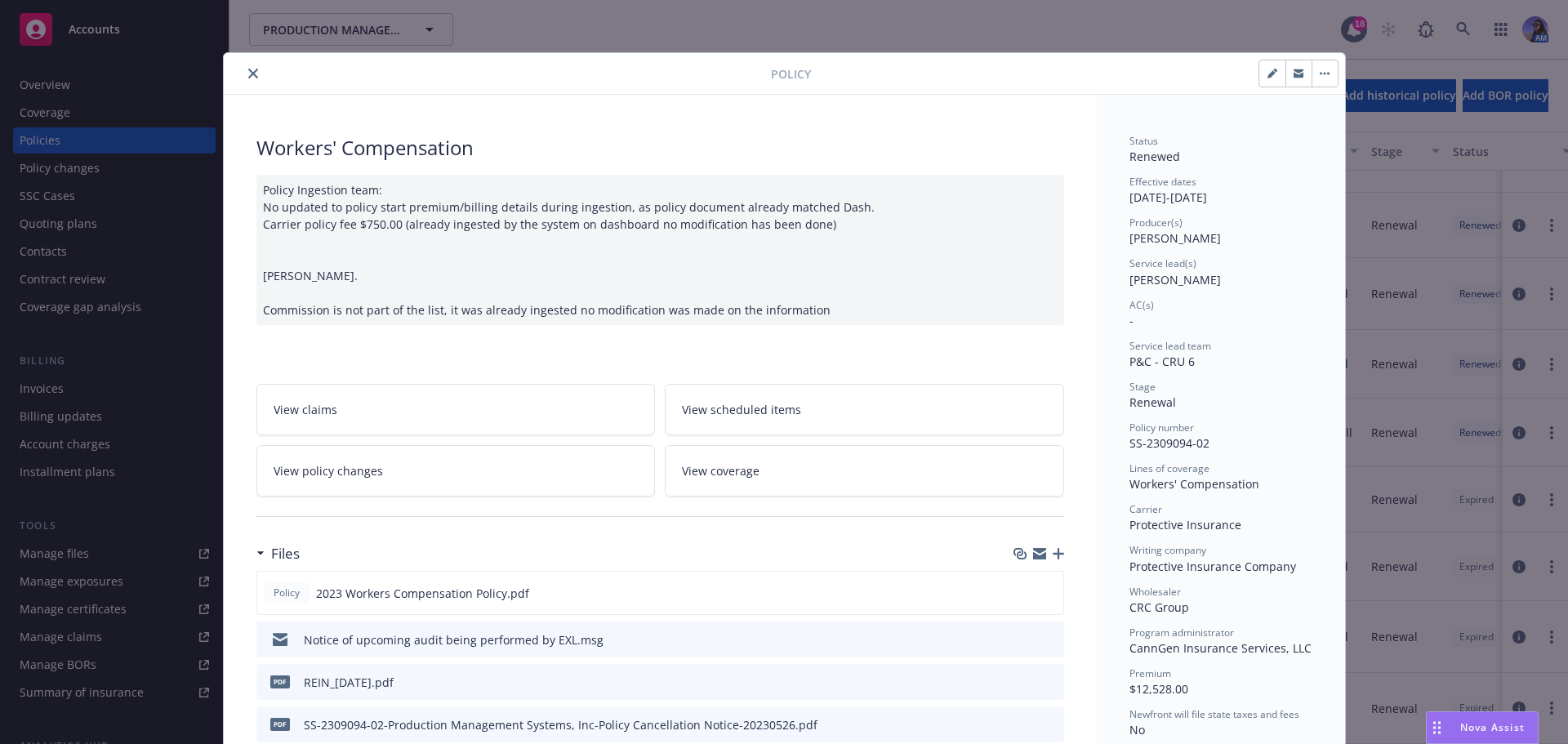
drag, startPoint x: 252, startPoint y: 85, endPoint x: 248, endPoint y: 78, distance: 8.1
click at [252, 85] on div "Policy" at bounding box center [784, 74] width 1122 height 41
click at [244, 67] on button "close" at bounding box center [253, 74] width 20 height 20
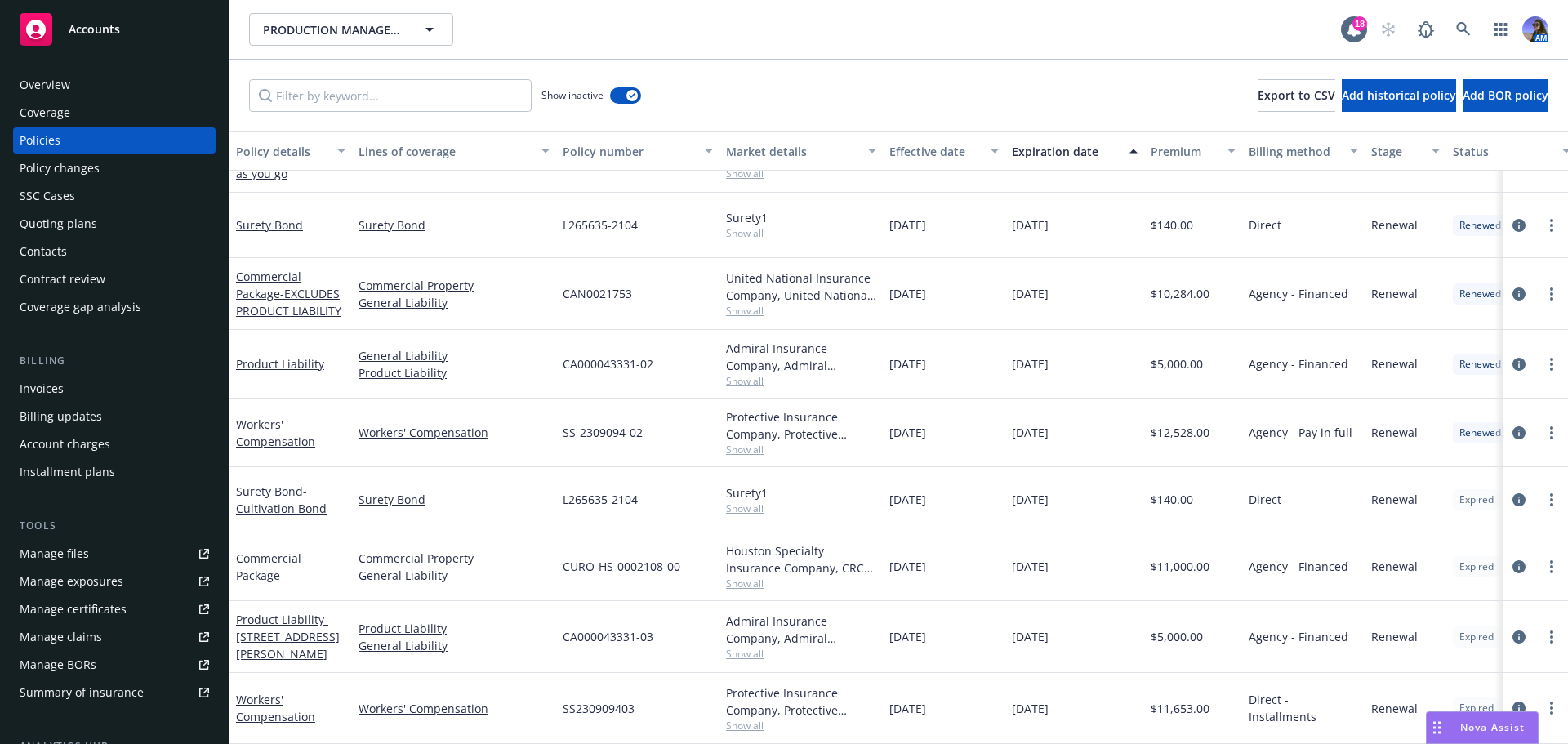
click at [103, 74] on div "Overview" at bounding box center [114, 84] width 189 height 26
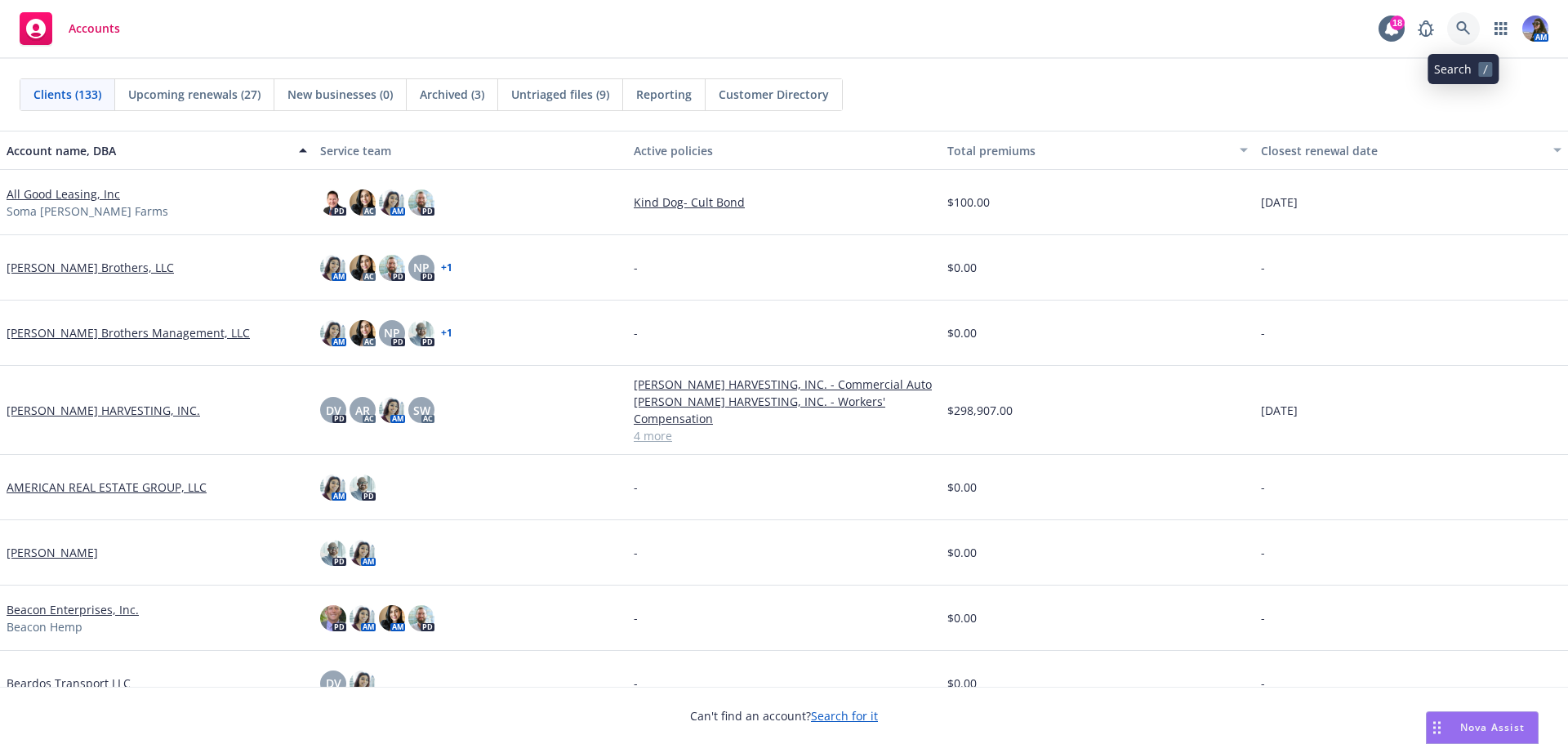
click at [1455, 37] on link at bounding box center [1463, 27] width 32 height 32
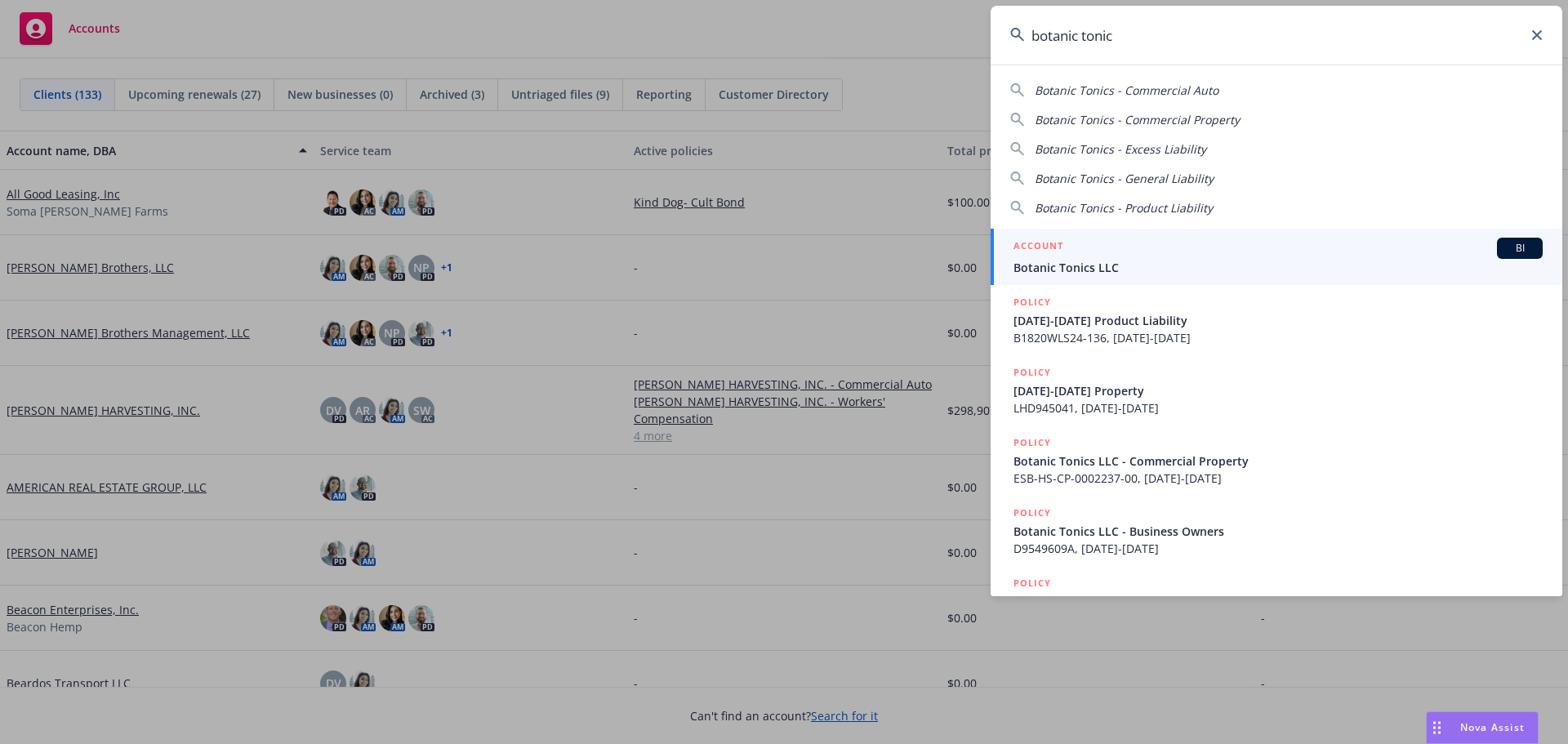
type input "botanic tonic"
click at [1115, 266] on span "Botanic Tonics LLC" at bounding box center [1279, 267] width 530 height 17
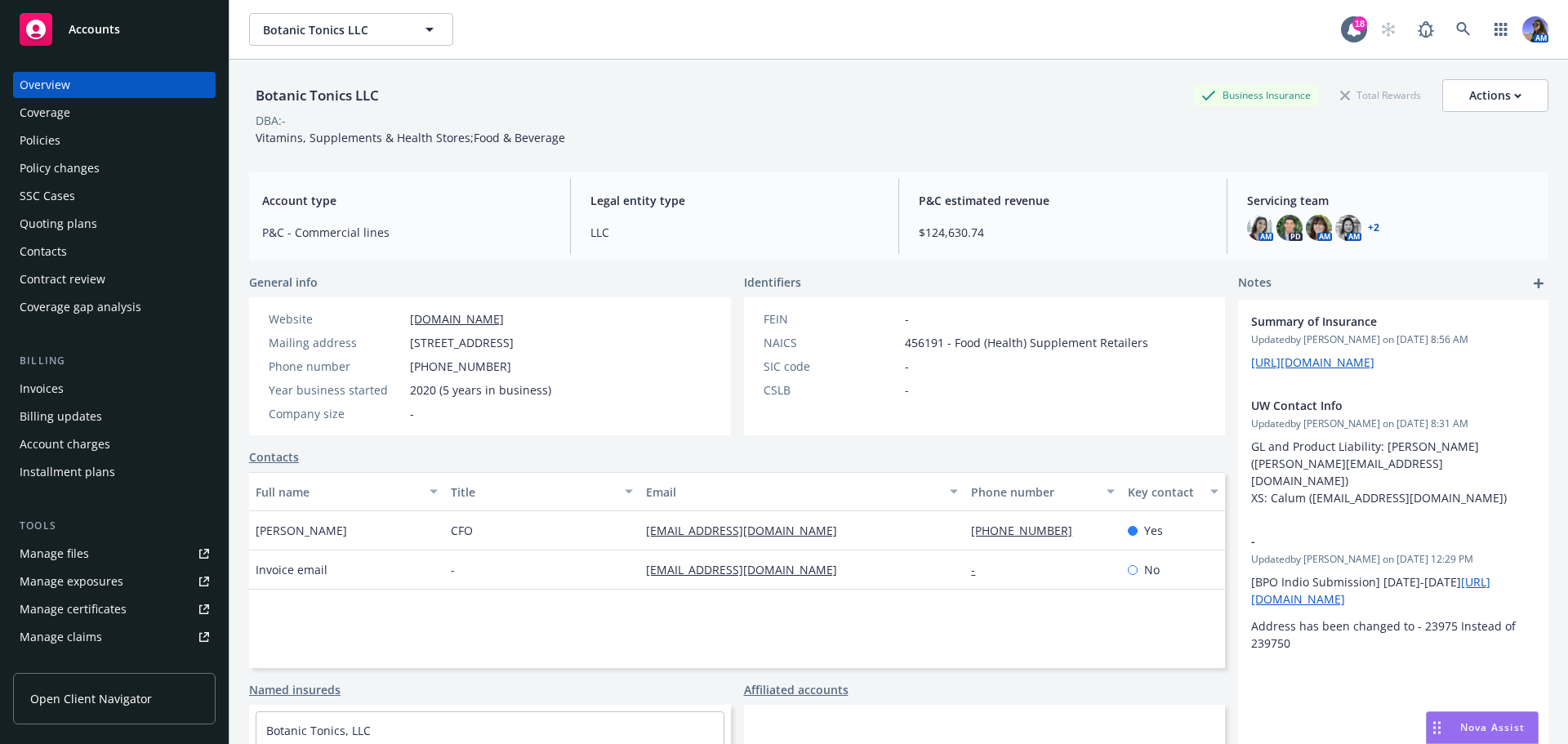
click at [89, 392] on div "Invoices" at bounding box center [114, 388] width 189 height 26
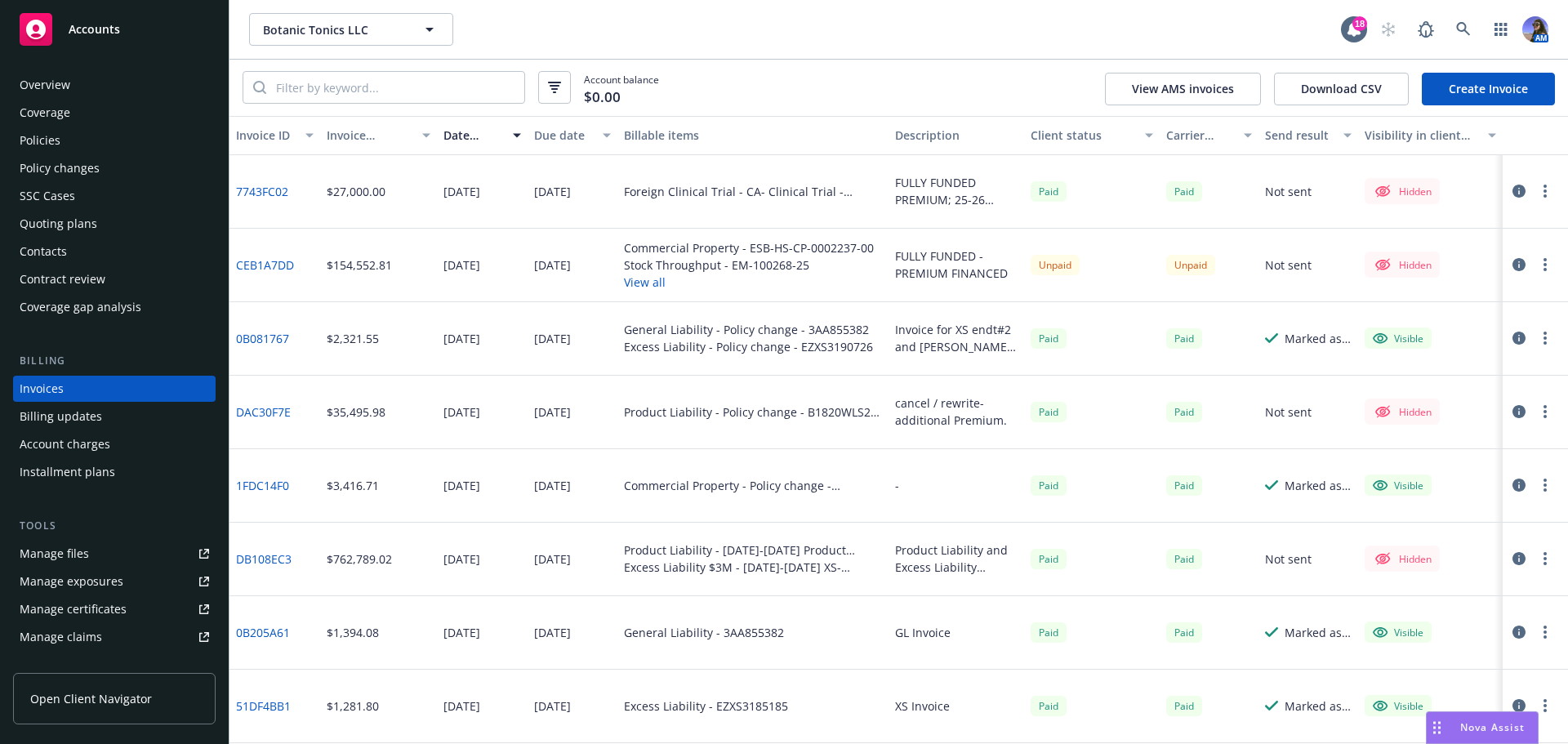
click at [79, 141] on div "Policies" at bounding box center [114, 140] width 189 height 26
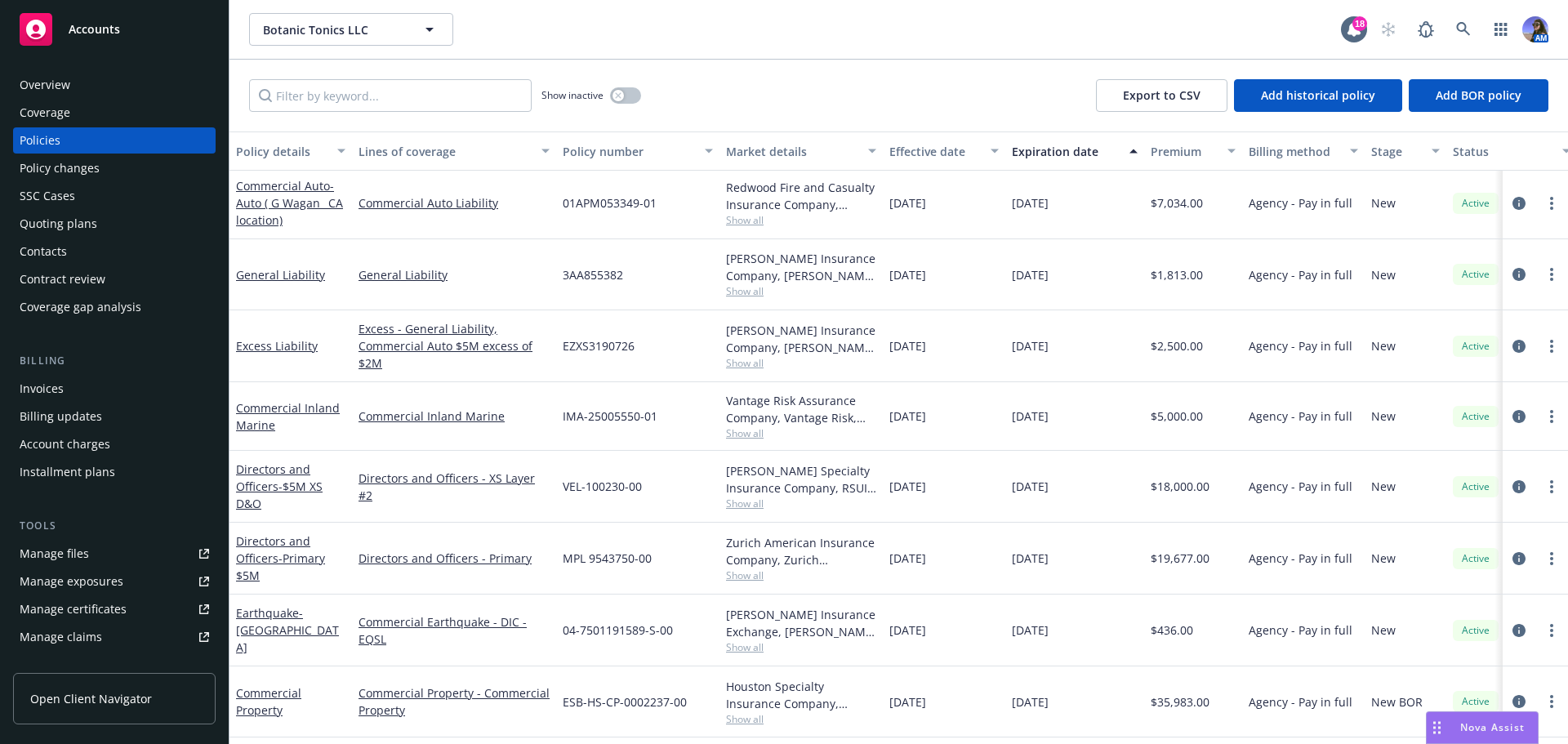
scroll to position [288, 0]
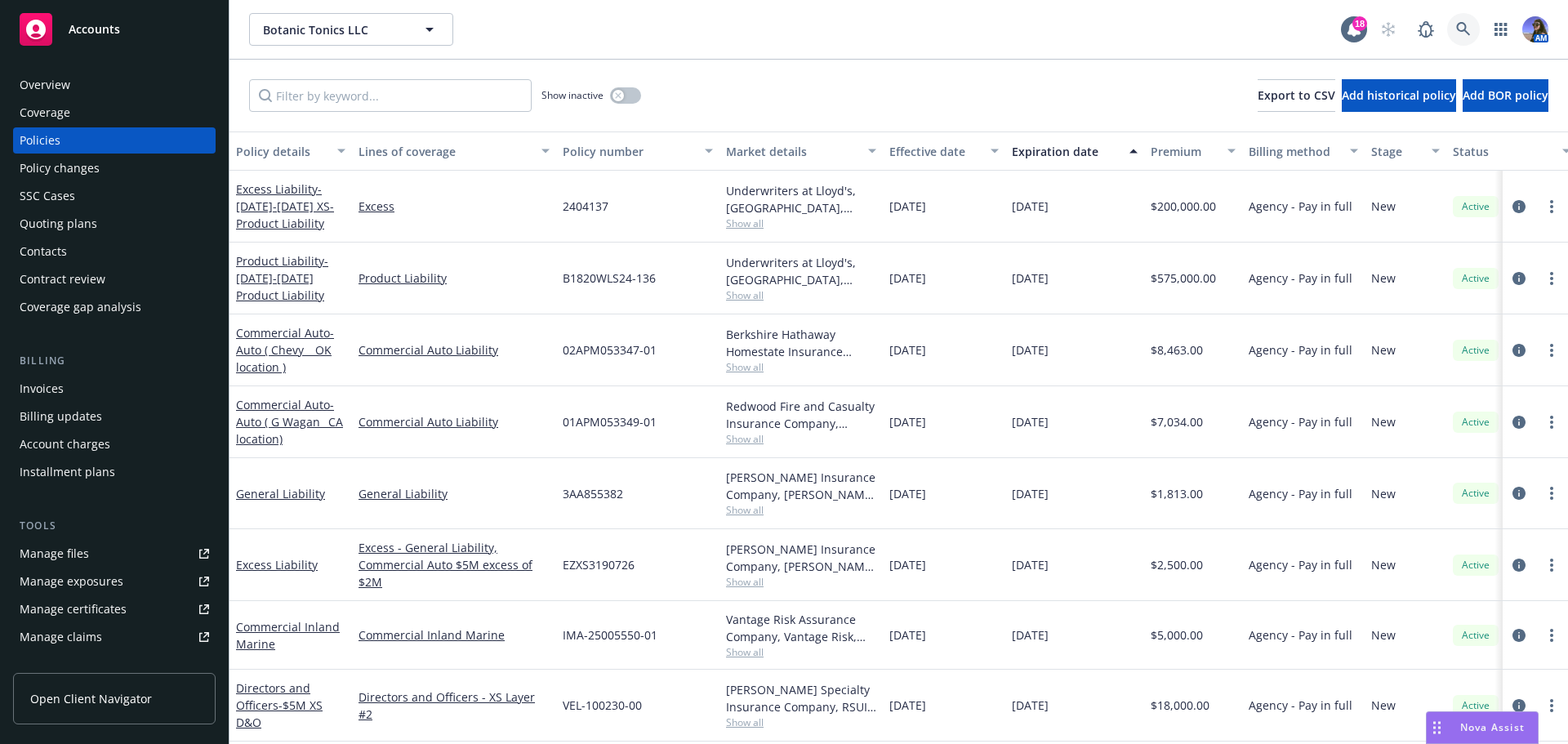
click at [1470, 23] on icon at bounding box center [1463, 28] width 15 height 15
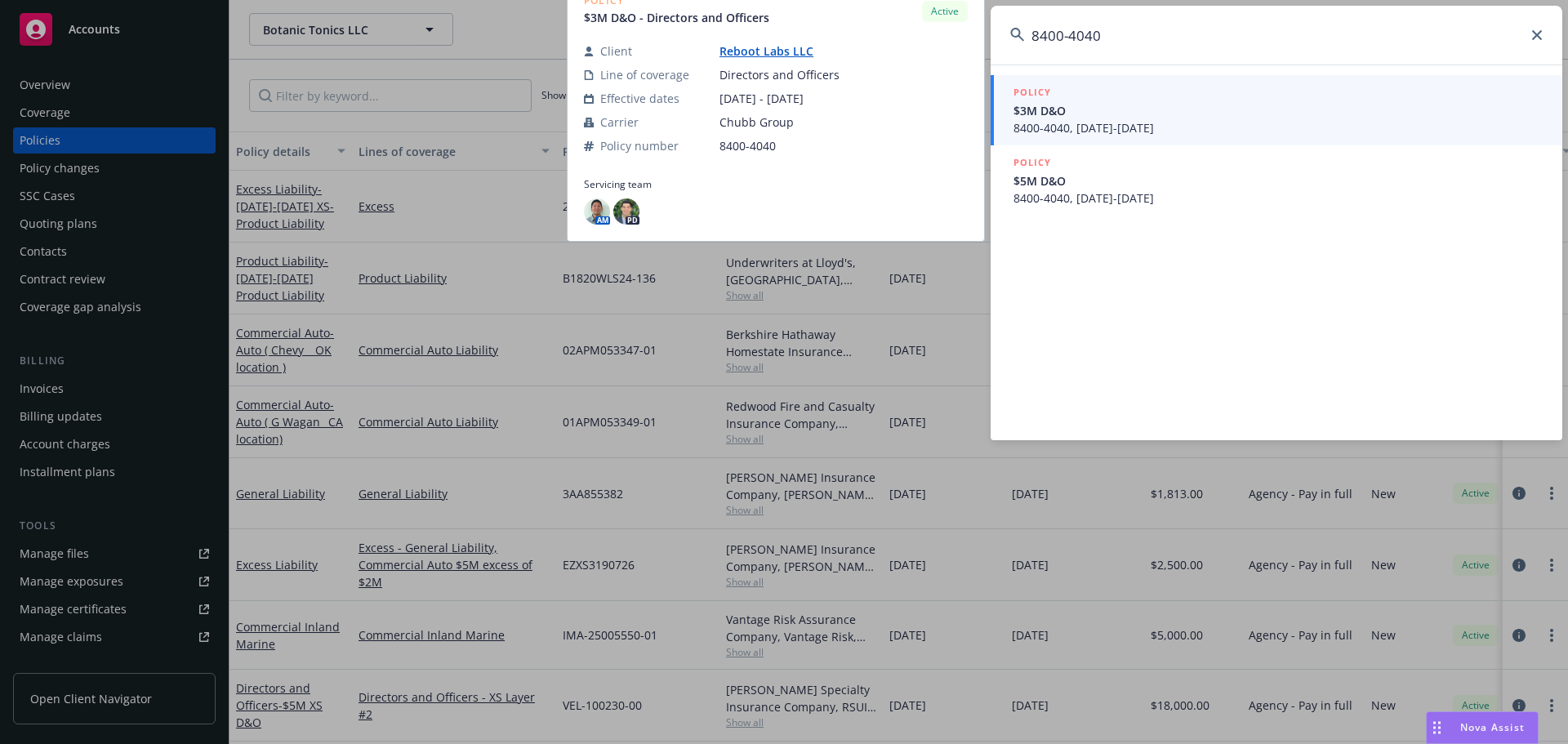
type input "8400-4040"
click at [1109, 108] on span "$3M D&O" at bounding box center [1279, 110] width 530 height 17
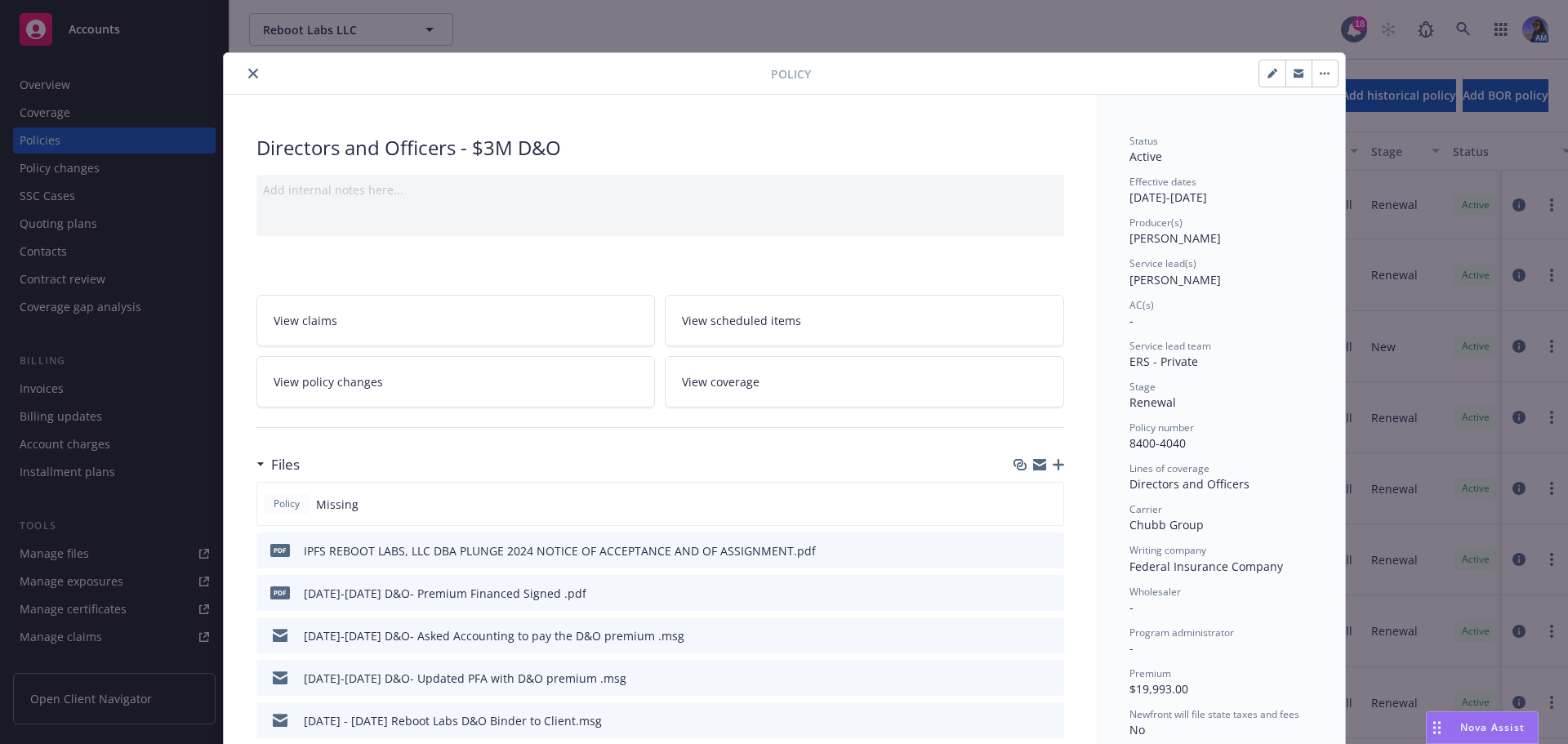
click at [248, 74] on icon "close" at bounding box center [253, 74] width 10 height 10
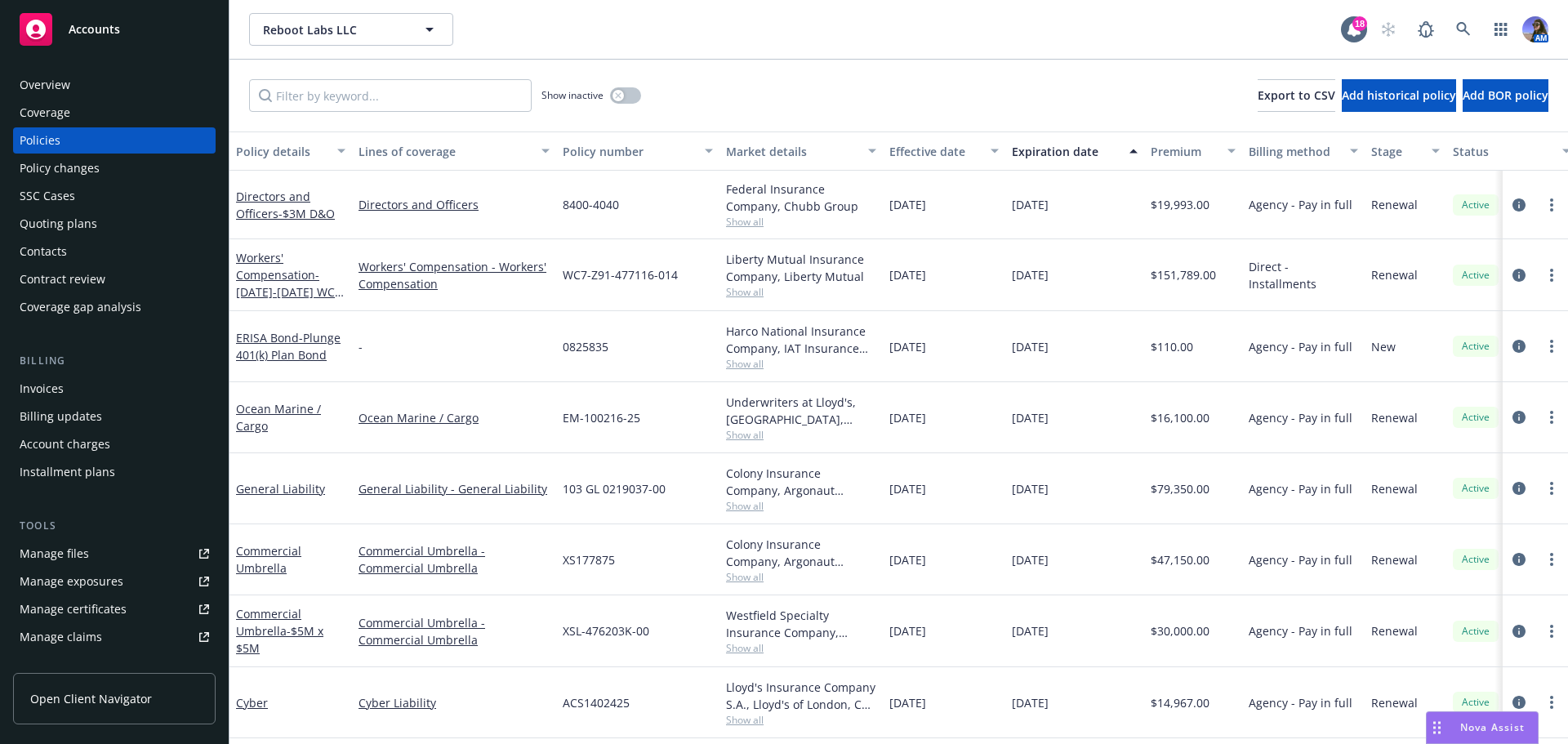
click at [128, 80] on div "Overview" at bounding box center [114, 84] width 189 height 26
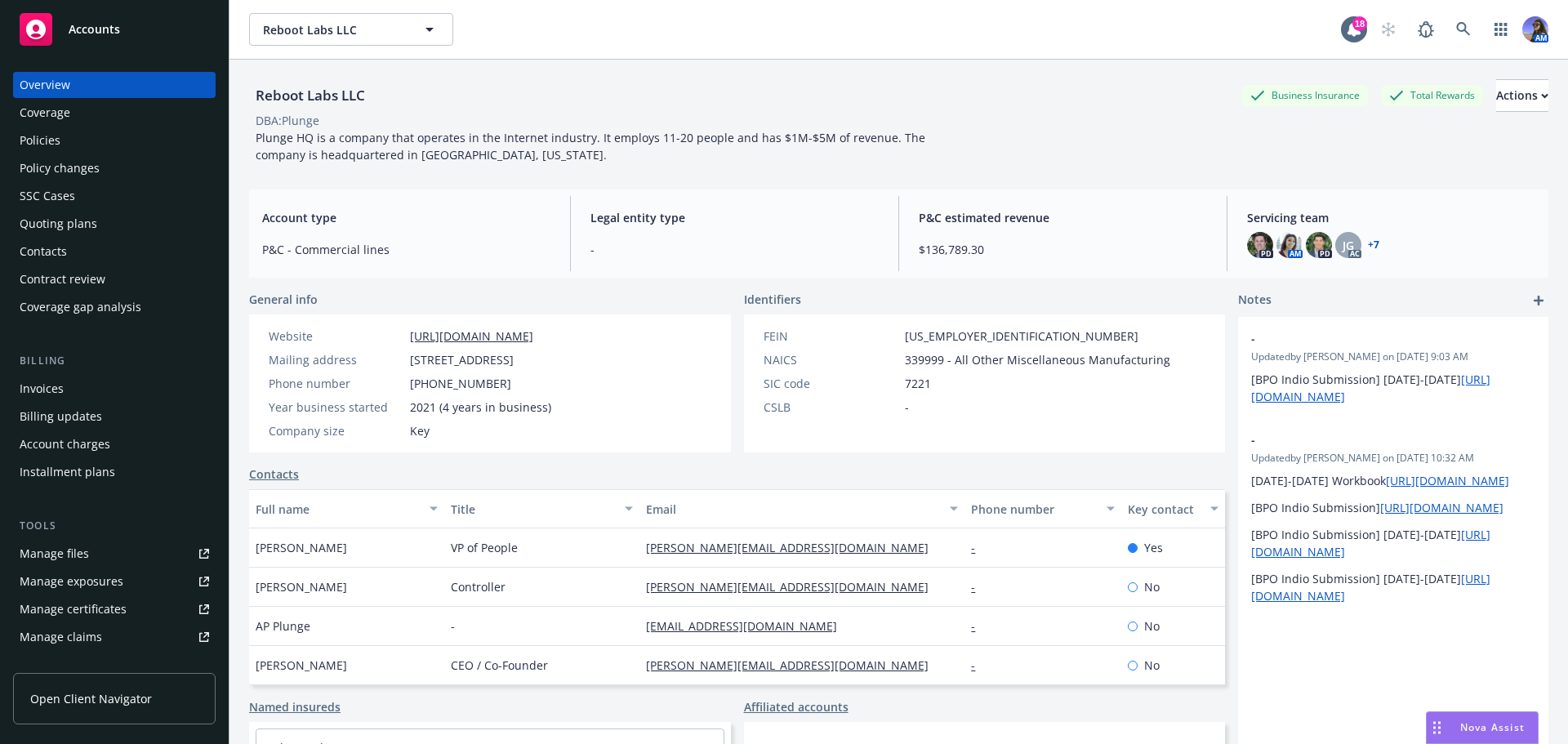
click at [89, 143] on div "Policies" at bounding box center [114, 140] width 189 height 26
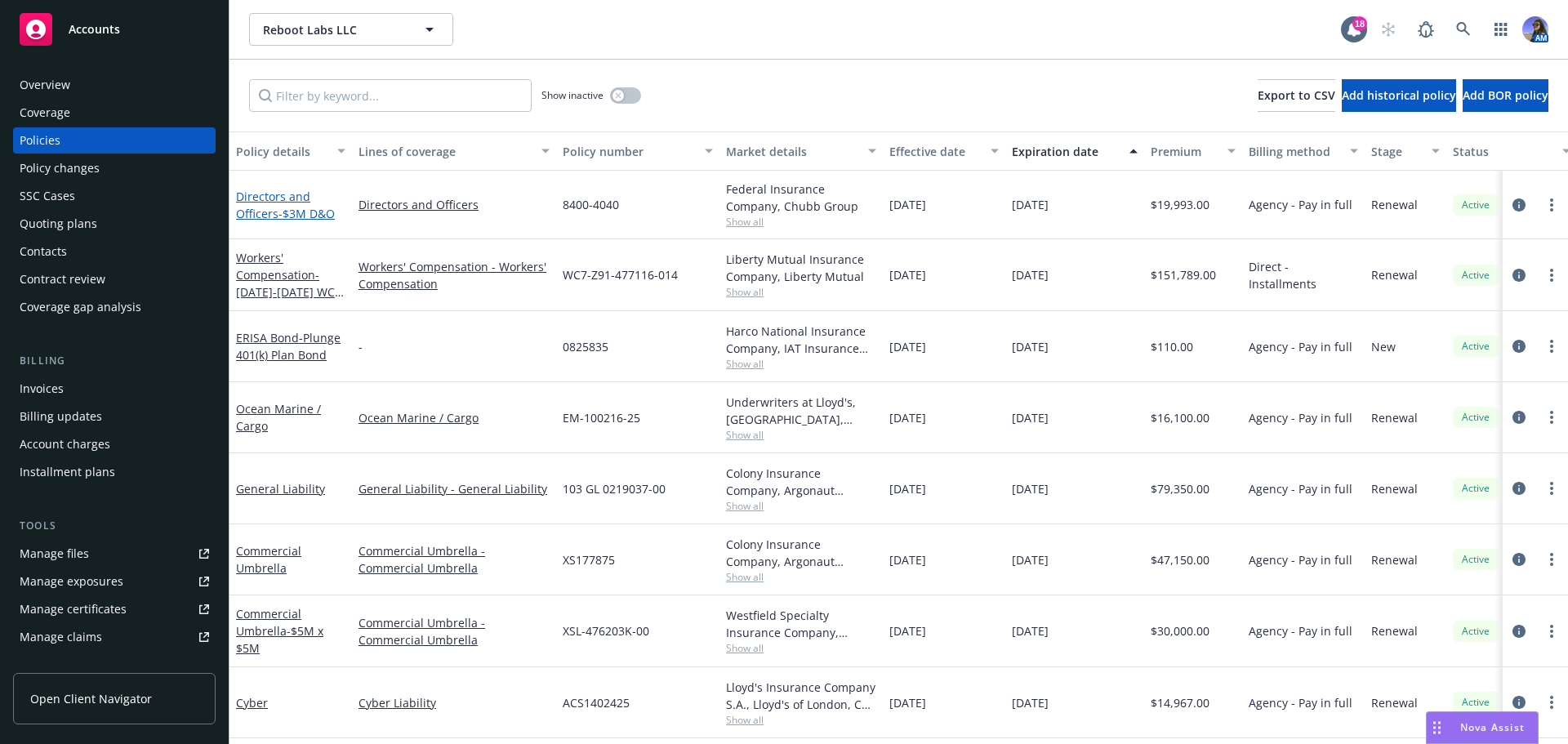
click at [274, 220] on link "Directors and Officers - $3M D&O" at bounding box center [285, 204] width 99 height 32
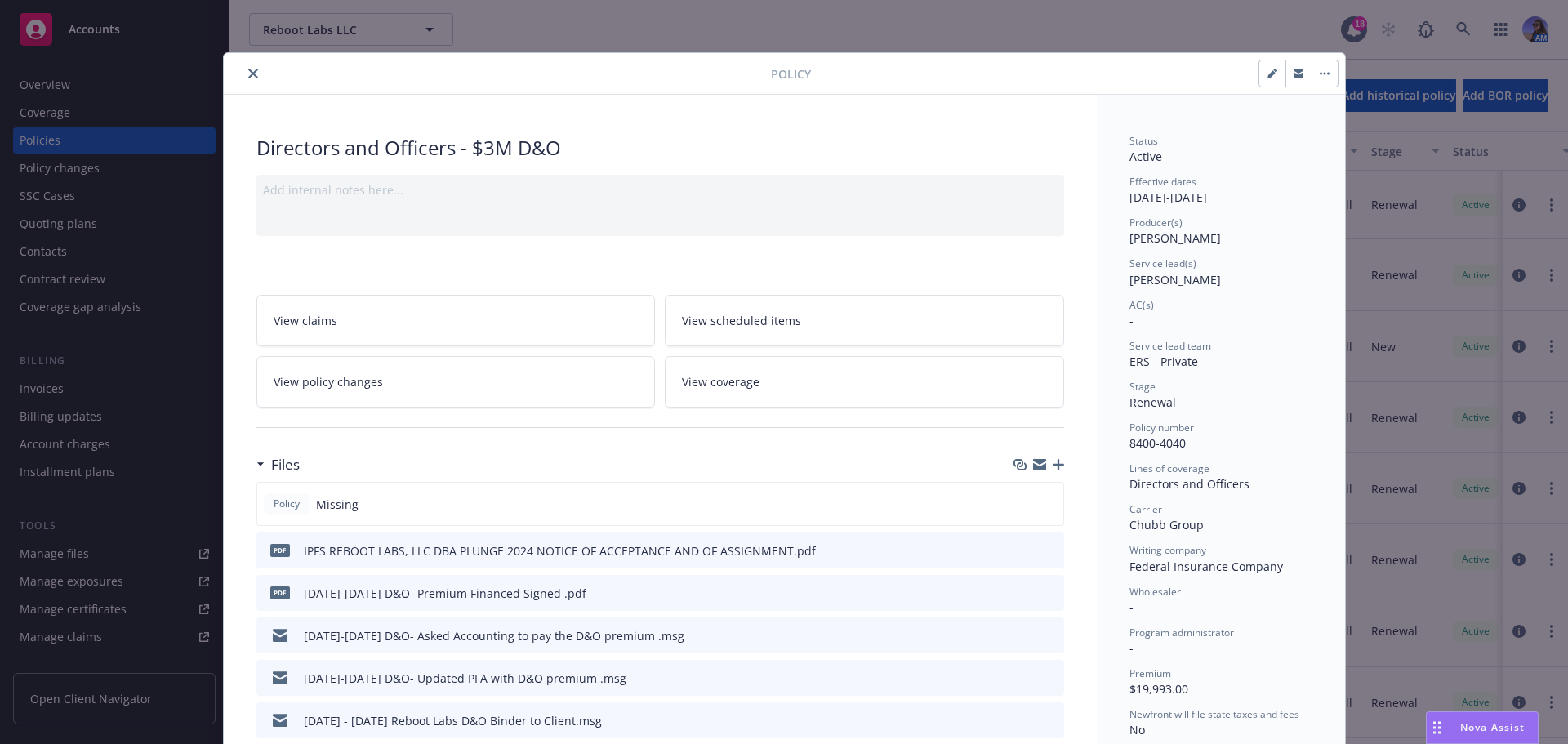
scroll to position [49, 0]
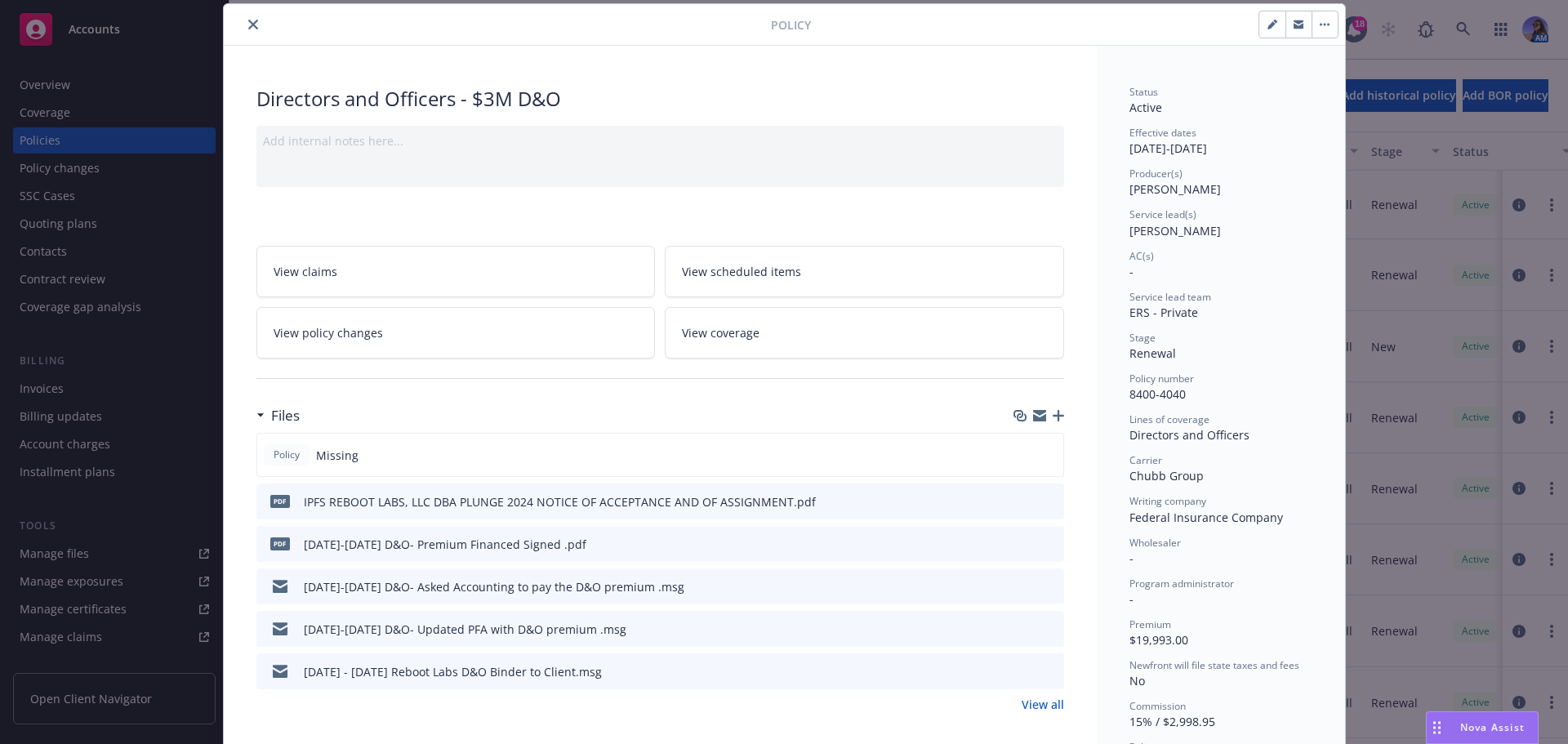
click at [1049, 703] on link "View all" at bounding box center [1042, 704] width 42 height 17
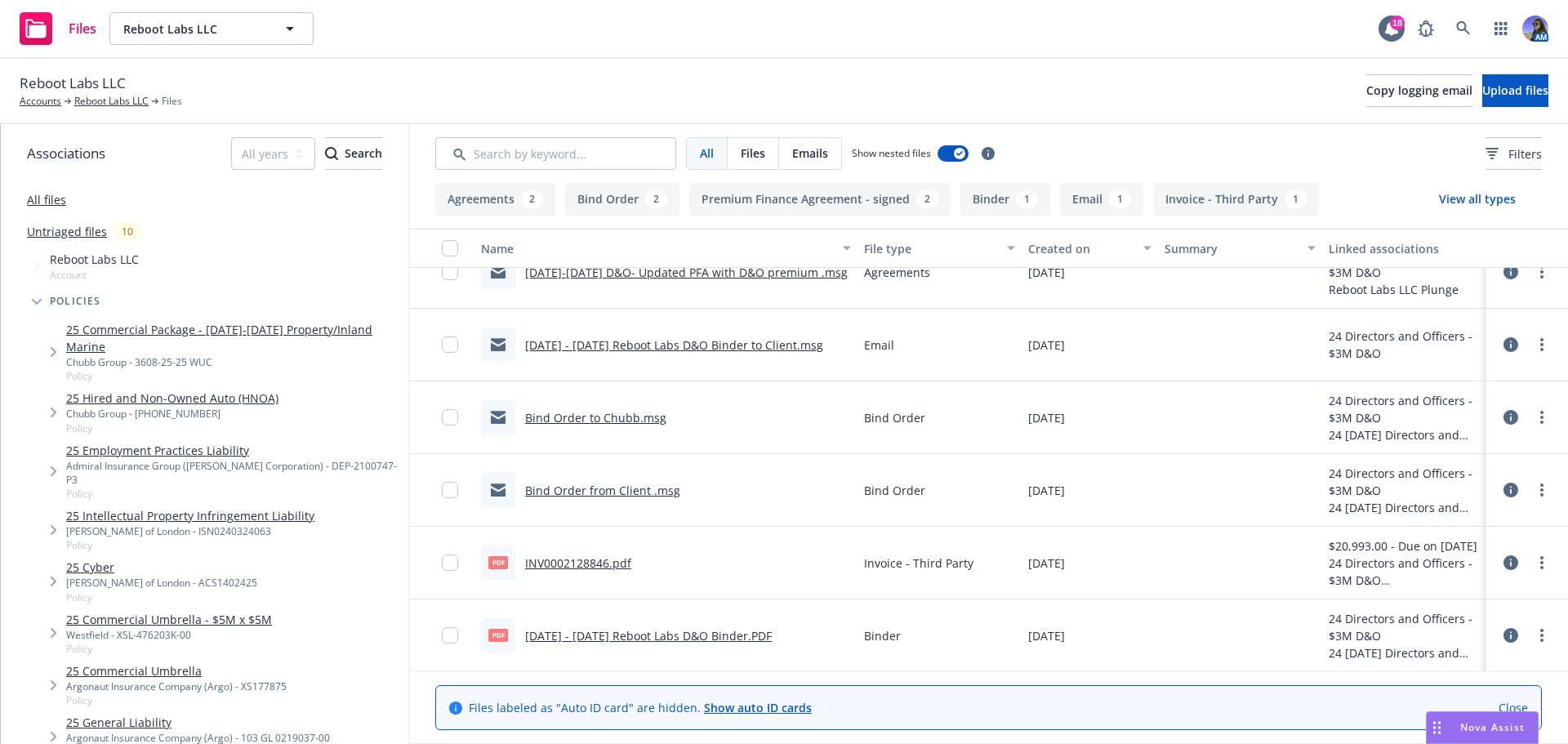
scroll to position [249, 0]
click at [632, 638] on link "2024 - 2025 Reboot Labs D&O Binder.PDF" at bounding box center [649, 635] width 247 height 16
click at [110, 97] on link "Reboot Labs LLC" at bounding box center [112, 101] width 75 height 15
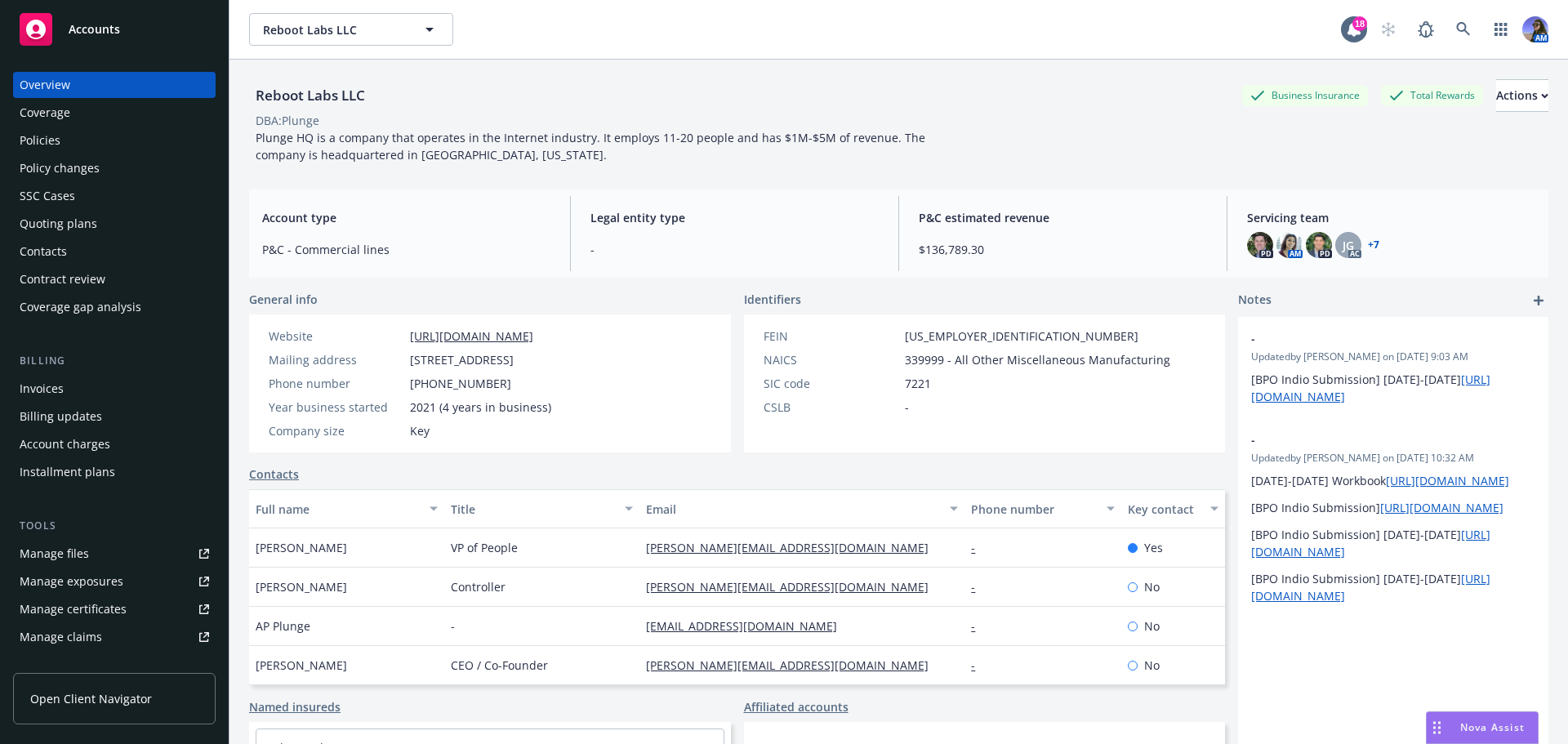
click at [117, 131] on div "Policies" at bounding box center [114, 140] width 189 height 26
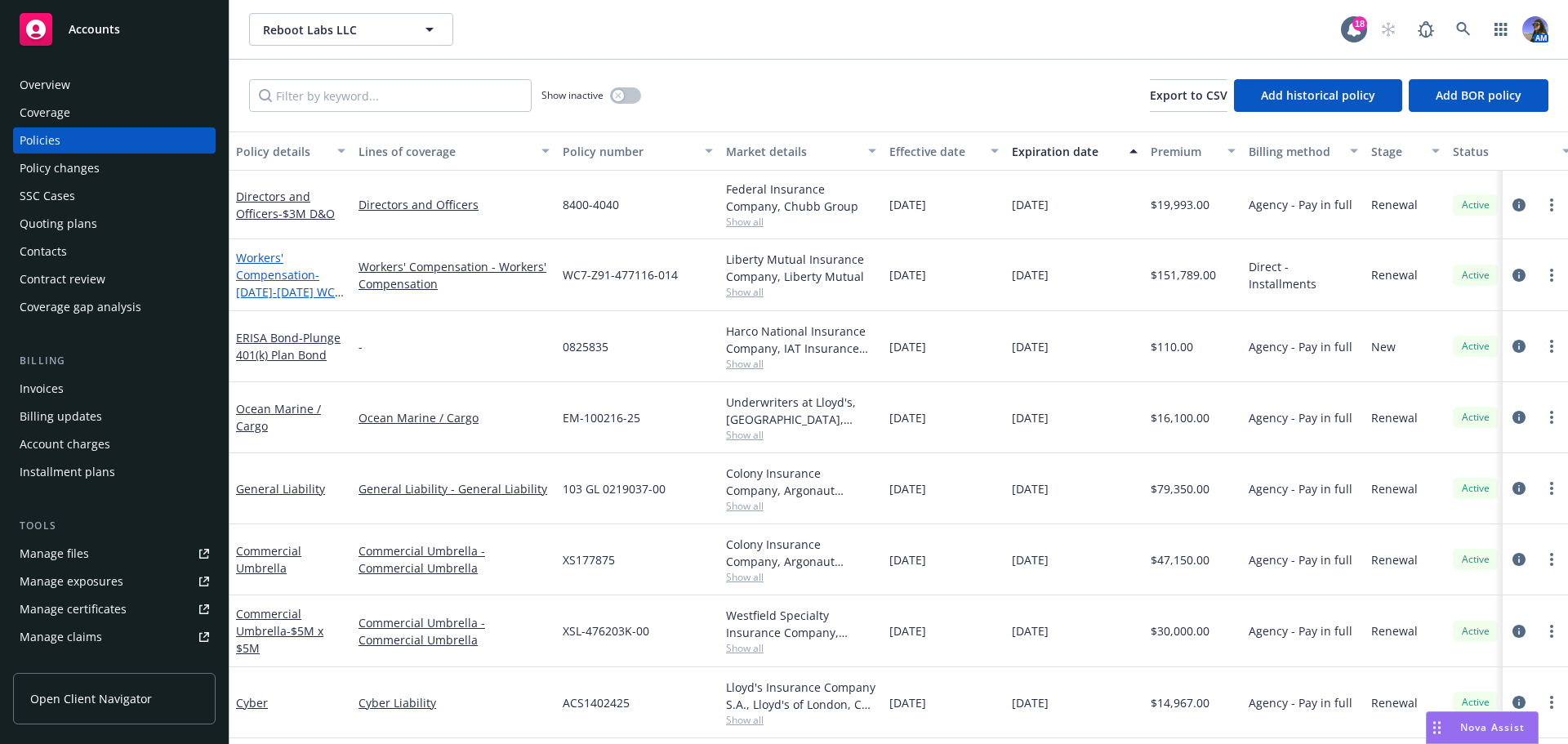
click at [267, 292] on span "- [DATE]-[DATE] WC Policy" at bounding box center [290, 291] width 108 height 50
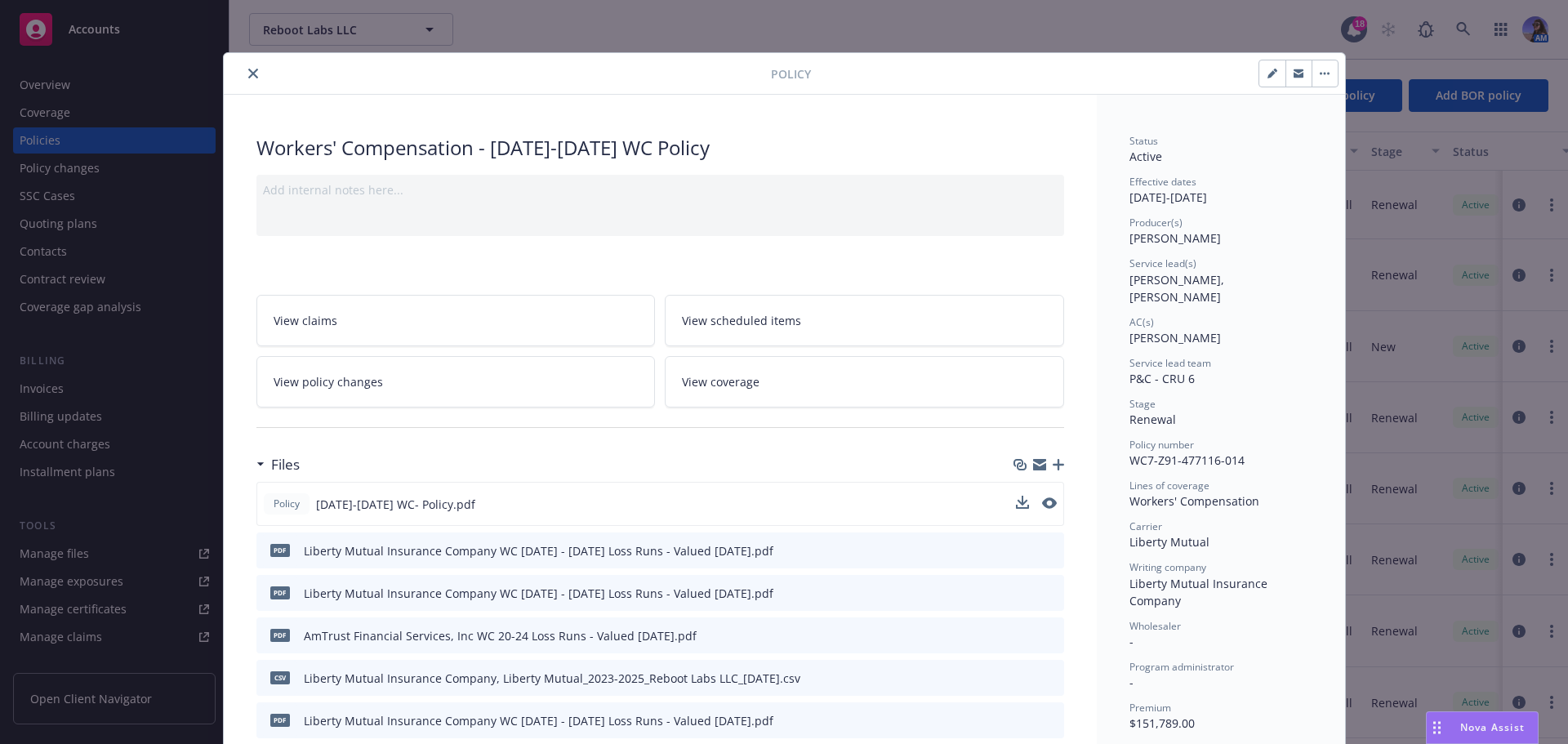
click at [1042, 511] on button at bounding box center [1049, 504] width 15 height 17
click at [1041, 507] on icon "preview file" at bounding box center [1047, 503] width 15 height 12
click at [247, 80] on button "close" at bounding box center [253, 74] width 20 height 20
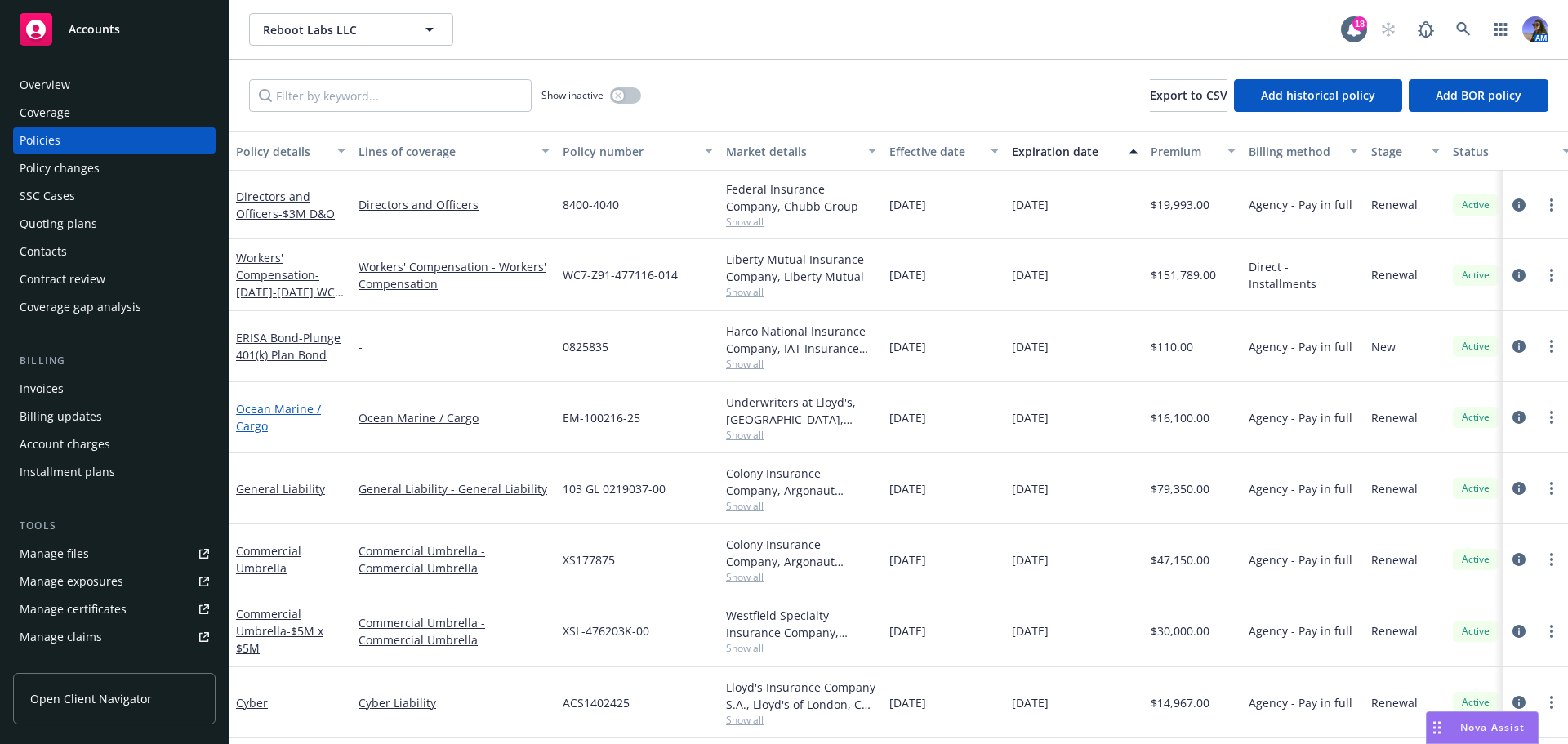
click at [272, 407] on link "Ocean Marine / Cargo" at bounding box center [278, 417] width 85 height 32
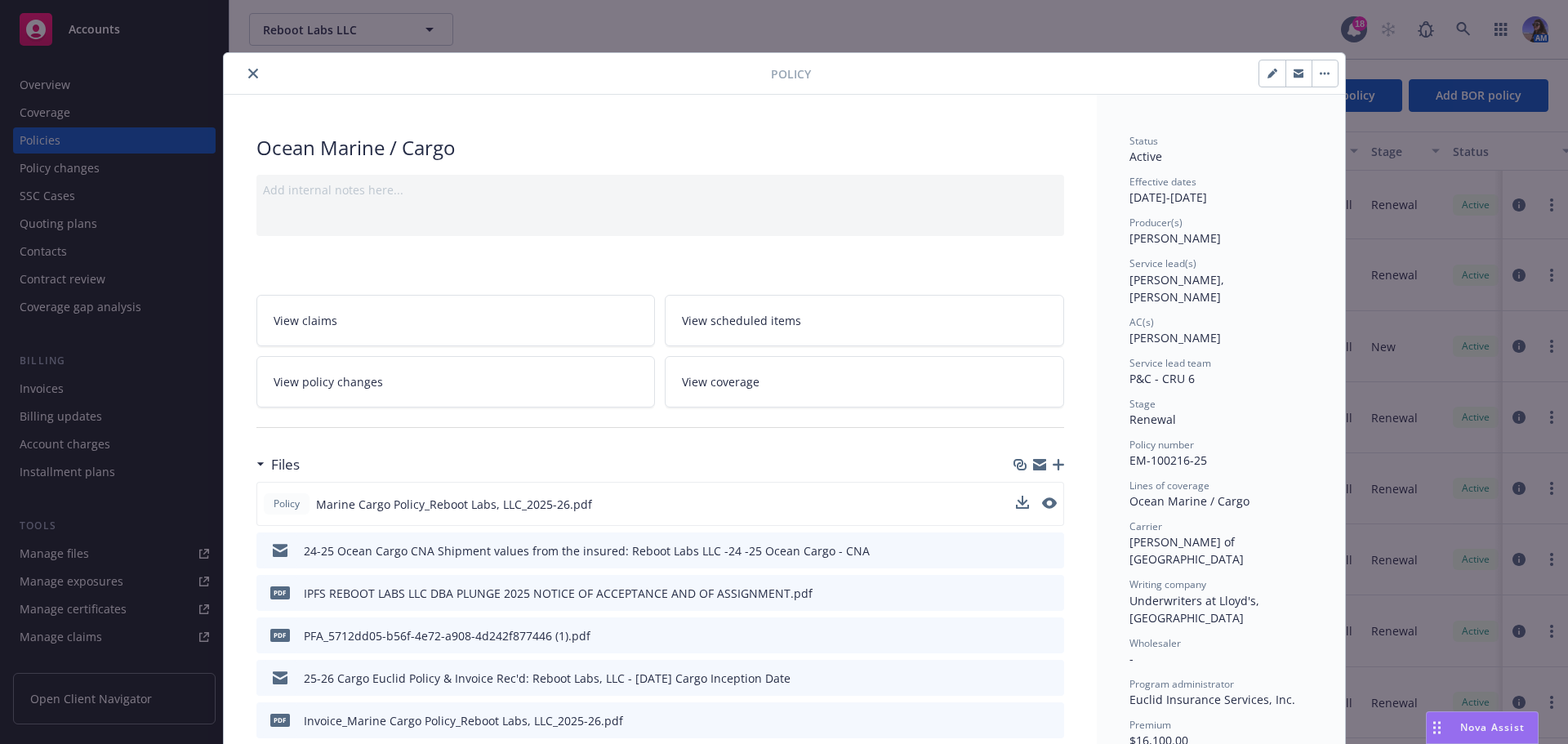
click at [1042, 510] on button at bounding box center [1049, 504] width 15 height 17
click at [1045, 506] on icon "preview file" at bounding box center [1047, 503] width 15 height 12
